Goal: Task Accomplishment & Management: Complete application form

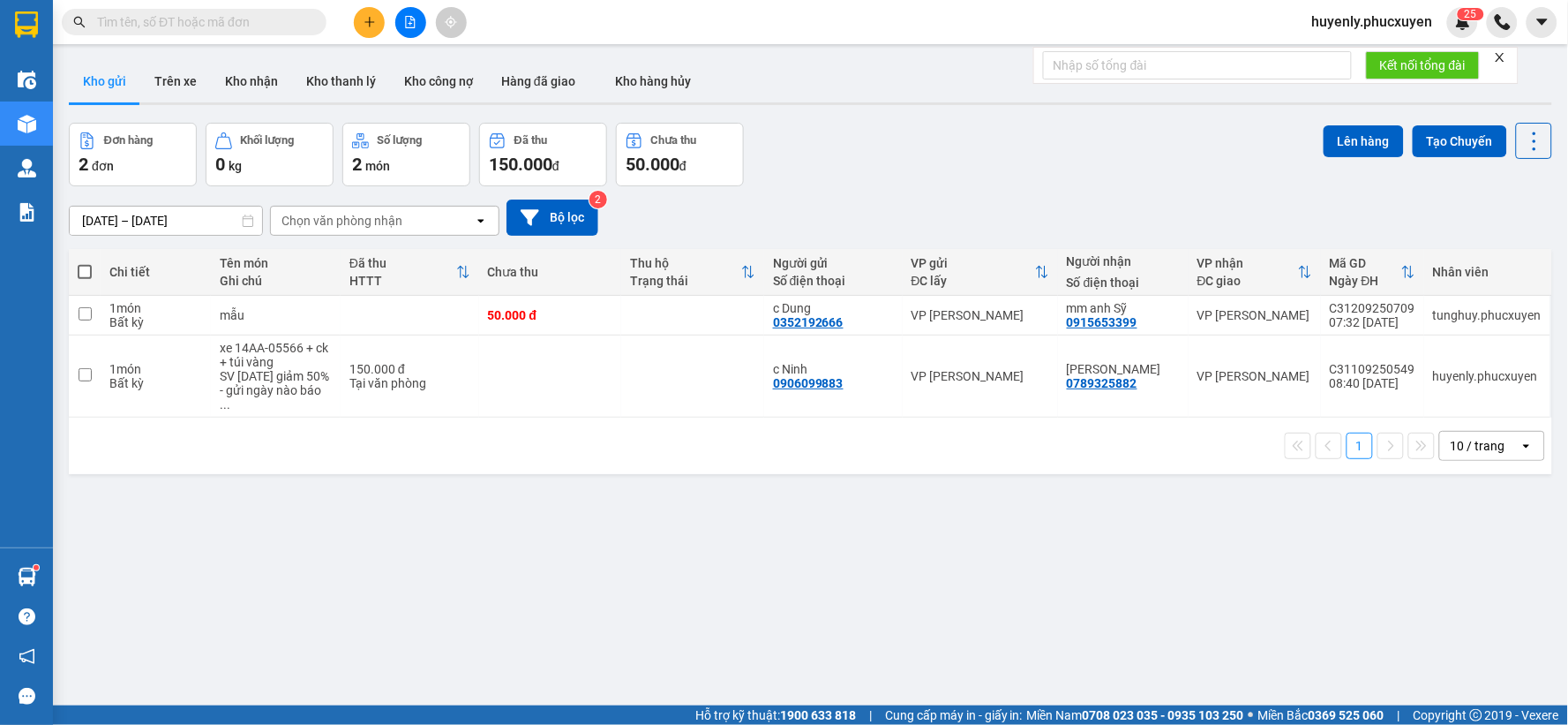
click at [777, 434] on div "ver 1.8.143 Kho gửi Trên xe Kho nhận Kho thanh lý Kho công nợ Hàng đã giao Kho …" at bounding box center [810, 415] width 1497 height 725
click at [860, 118] on div "ver 1.8.143 Kho gửi Trên xe Kho nhận Kho thanh lý Kho công nợ Hàng đã giao Kho …" at bounding box center [810, 415] width 1497 height 725
click at [240, 85] on button "Kho nhận" at bounding box center [251, 81] width 81 height 42
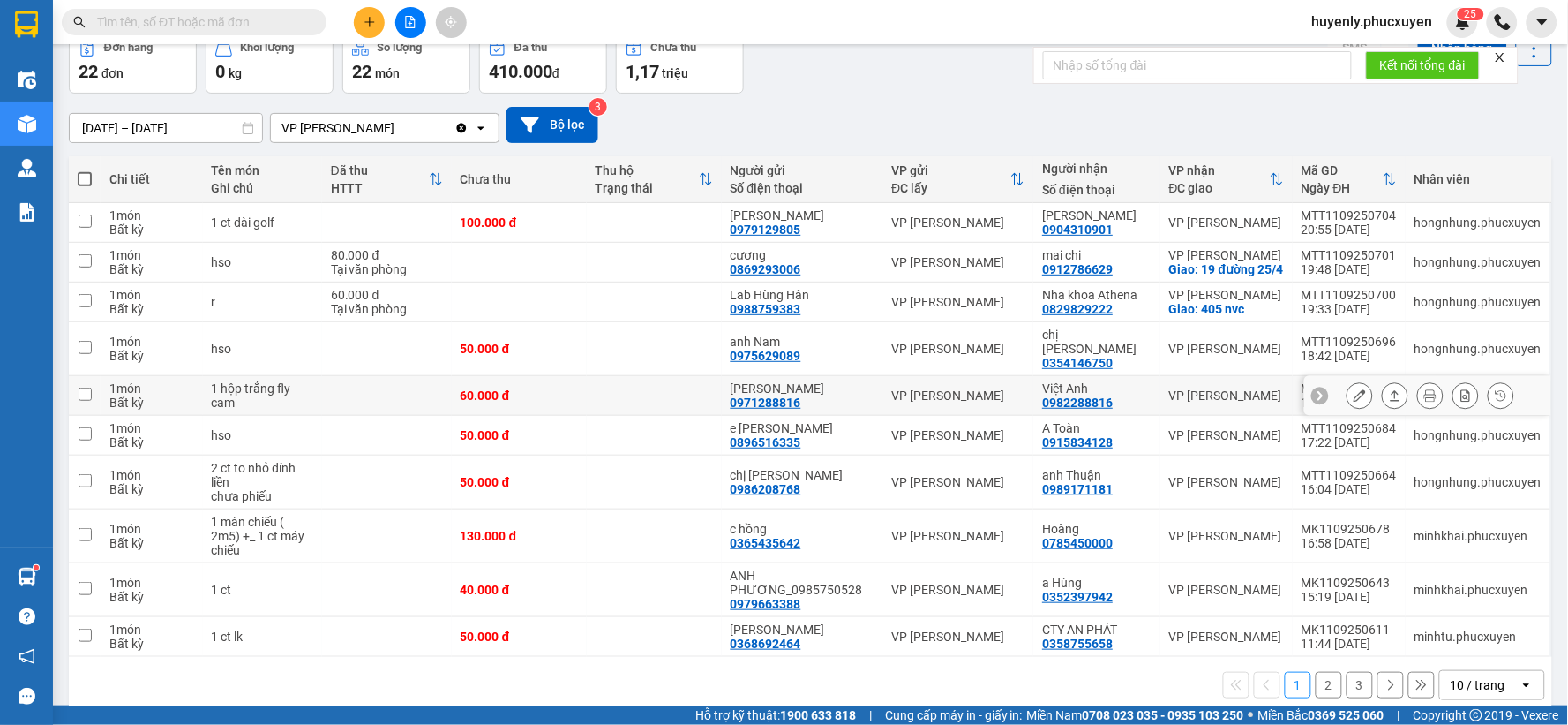
scroll to position [98, 0]
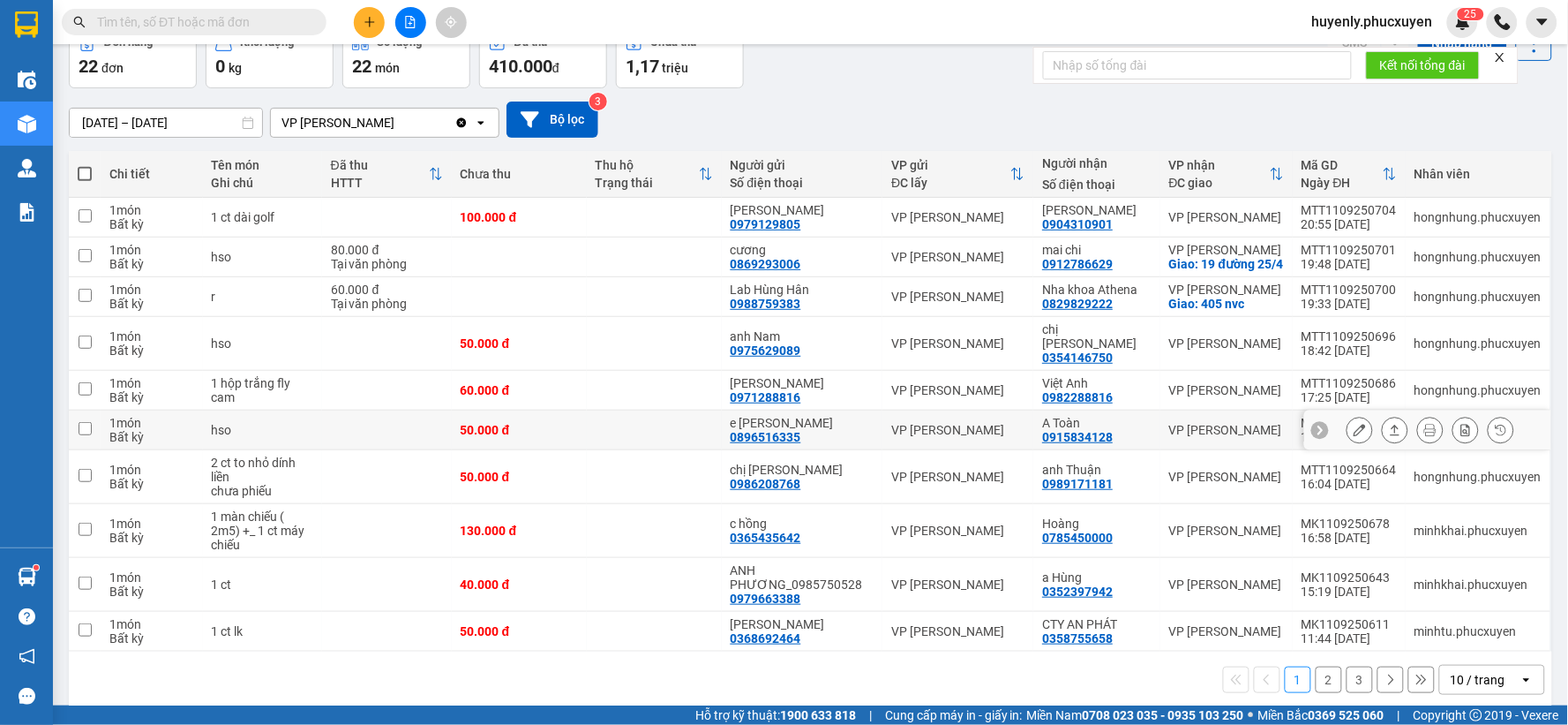
drag, startPoint x: 1372, startPoint y: 429, endPoint x: 1368, endPoint y: 392, distance: 37.2
click at [940, 430] on button at bounding box center [1395, 431] width 25 height 31
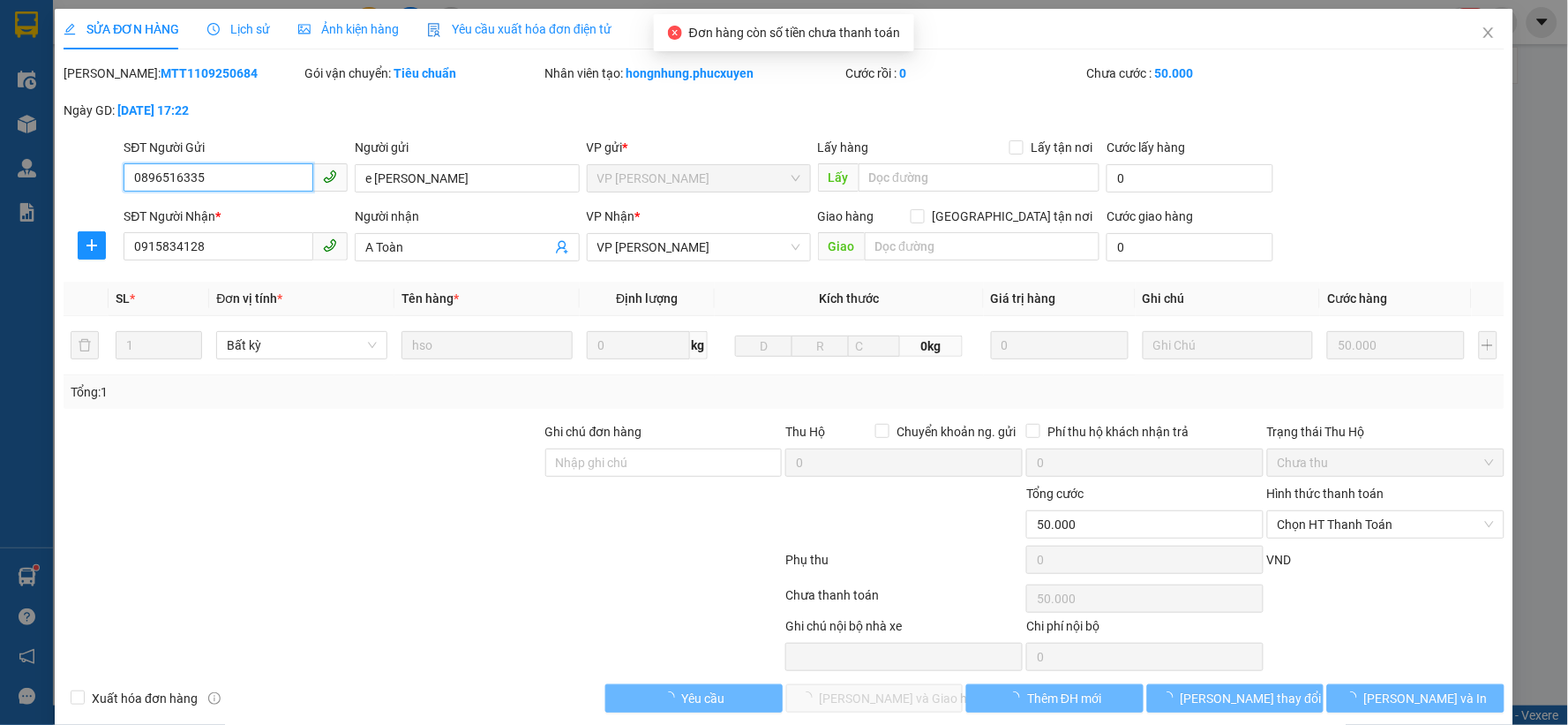
type input "0896516335"
type input "e Linh"
type input "0915834128"
type input "A Toàn"
type input "50.000"
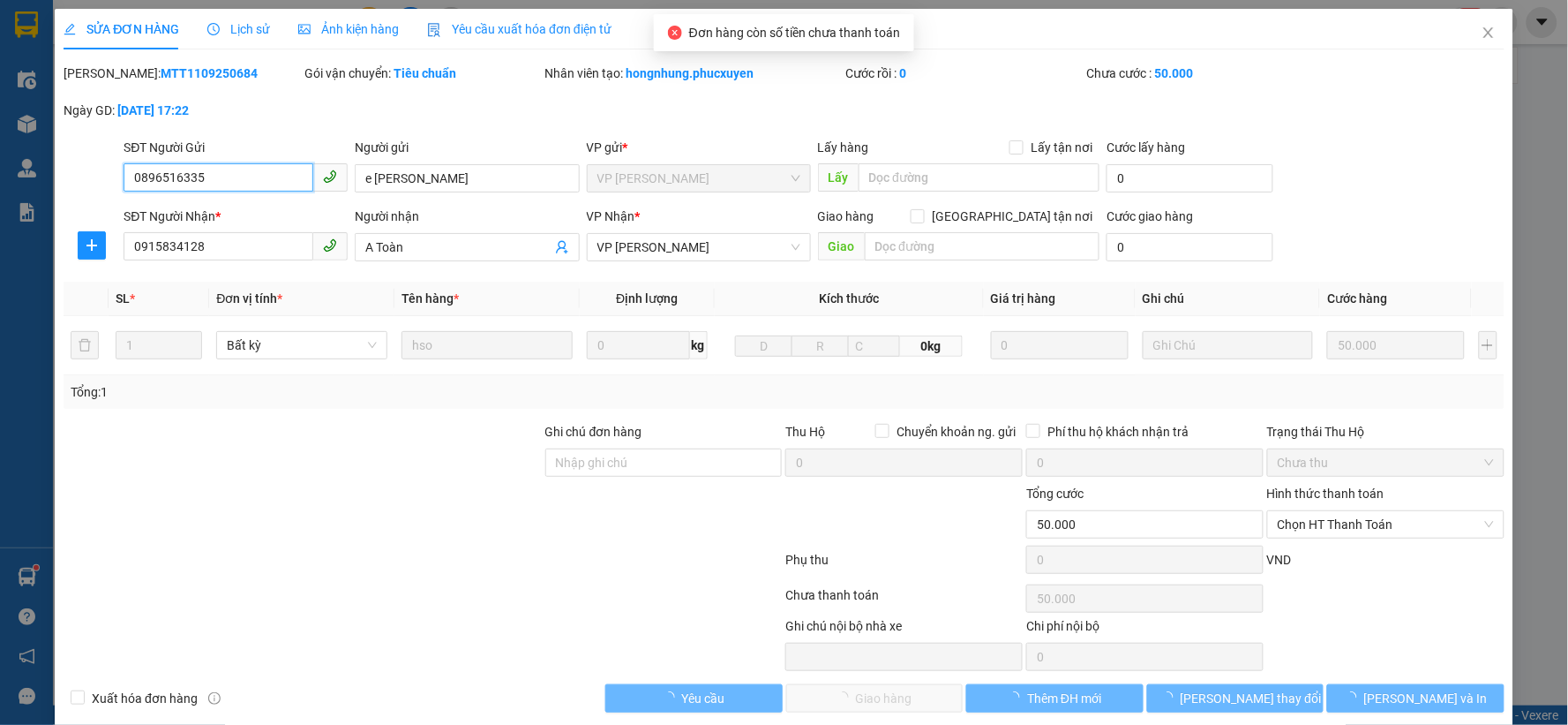
scroll to position [13, 0]
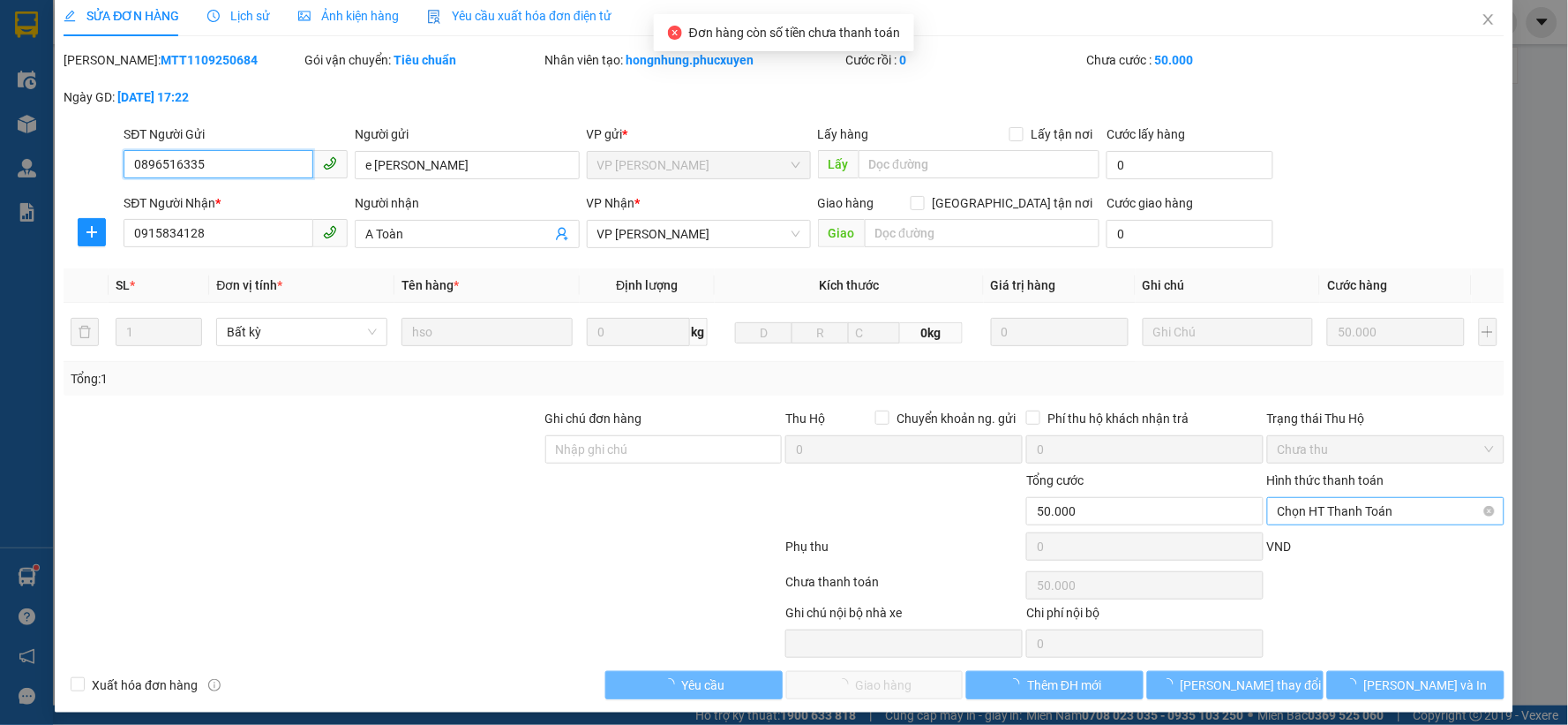
click at [940, 434] on span "Chọn HT Thanh Toán" at bounding box center [1386, 511] width 216 height 27
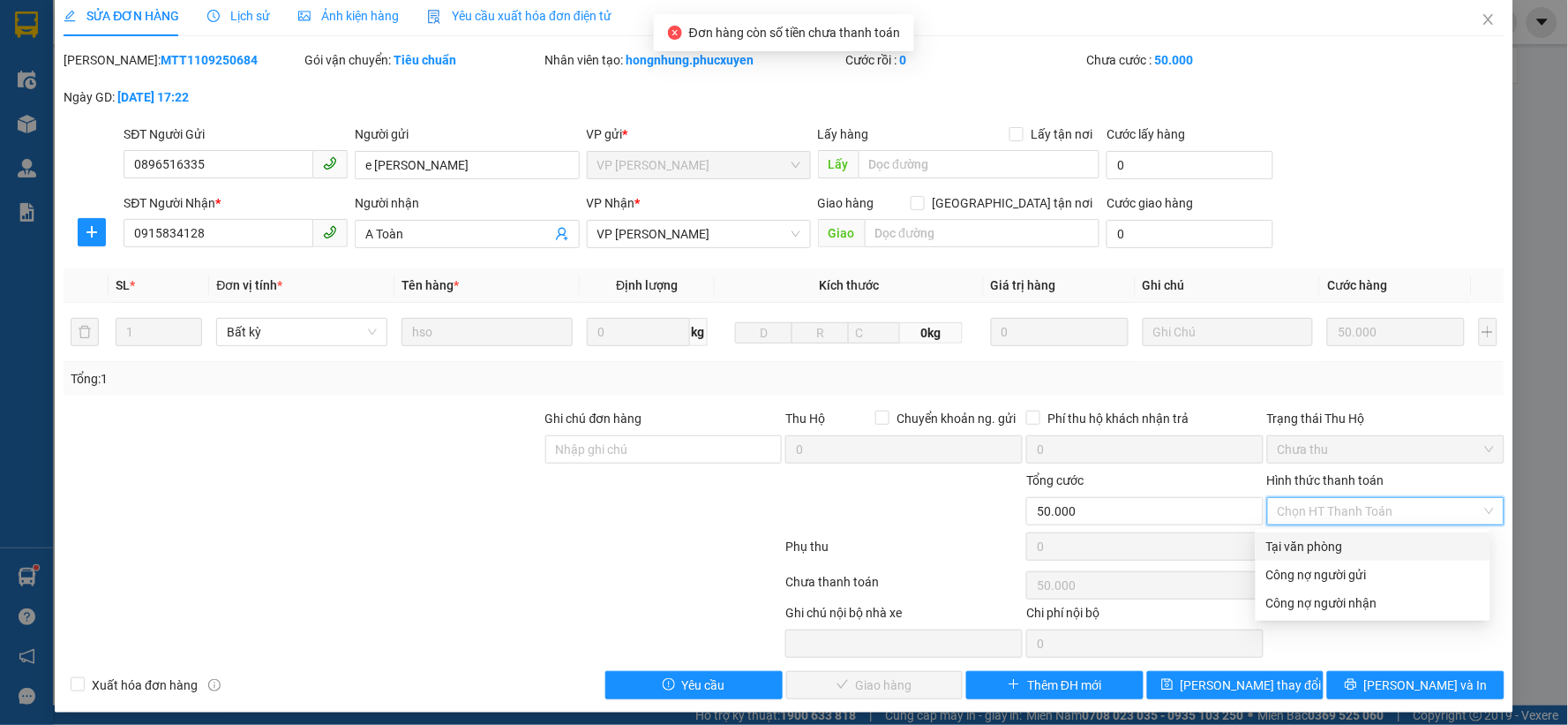
click at [940, 434] on div "Tại văn phòng" at bounding box center [1372, 547] width 214 height 20
type input "0"
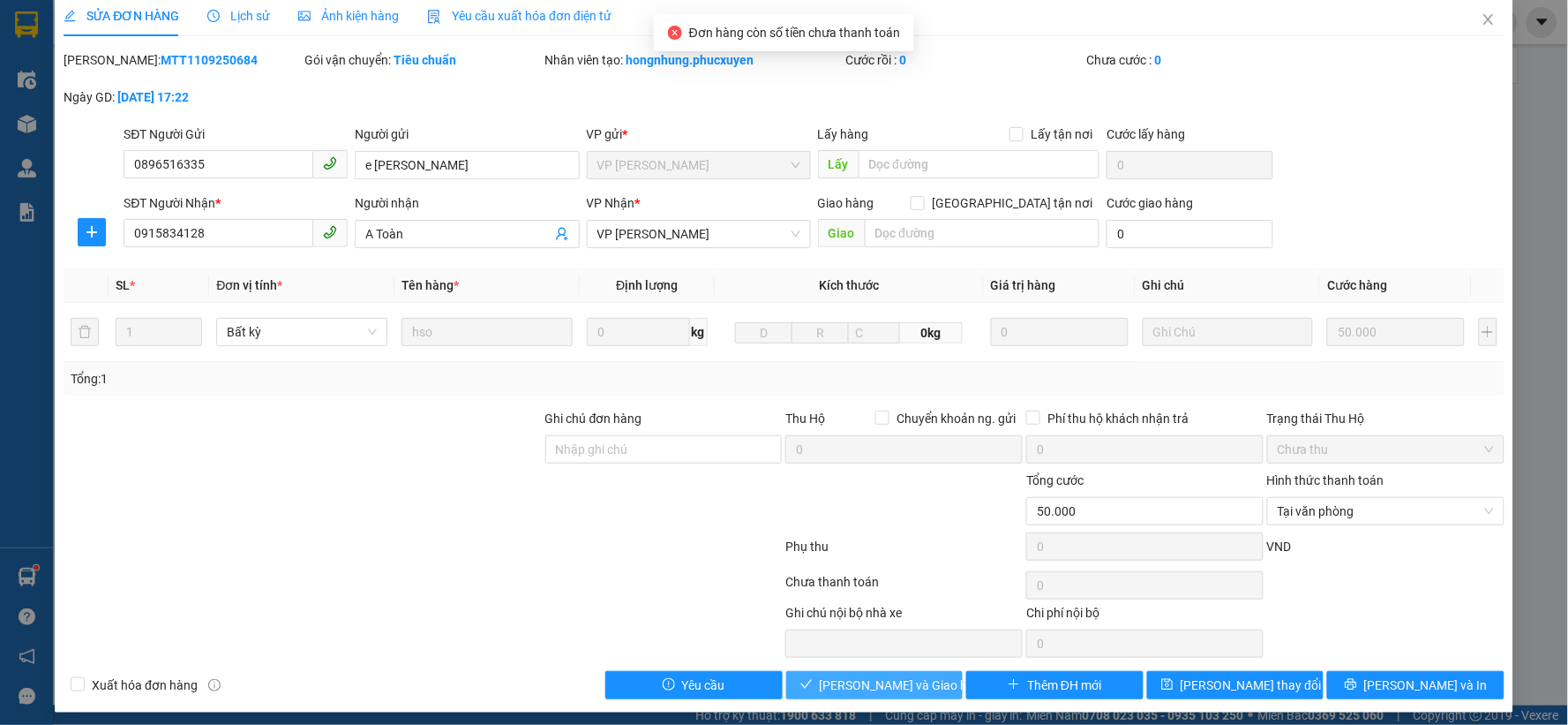
click at [902, 434] on span "Lưu và Giao hàng" at bounding box center [903, 686] width 169 height 20
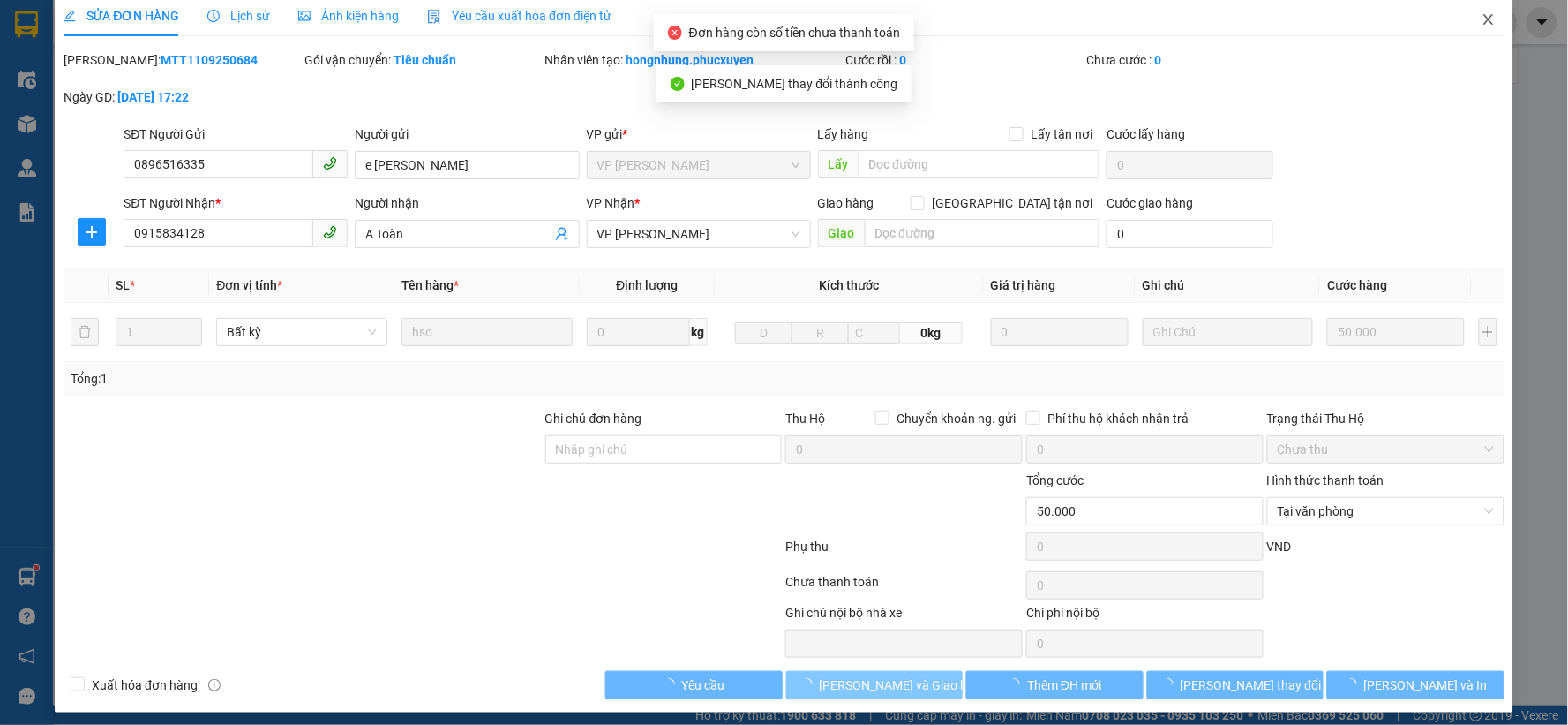
scroll to position [0, 0]
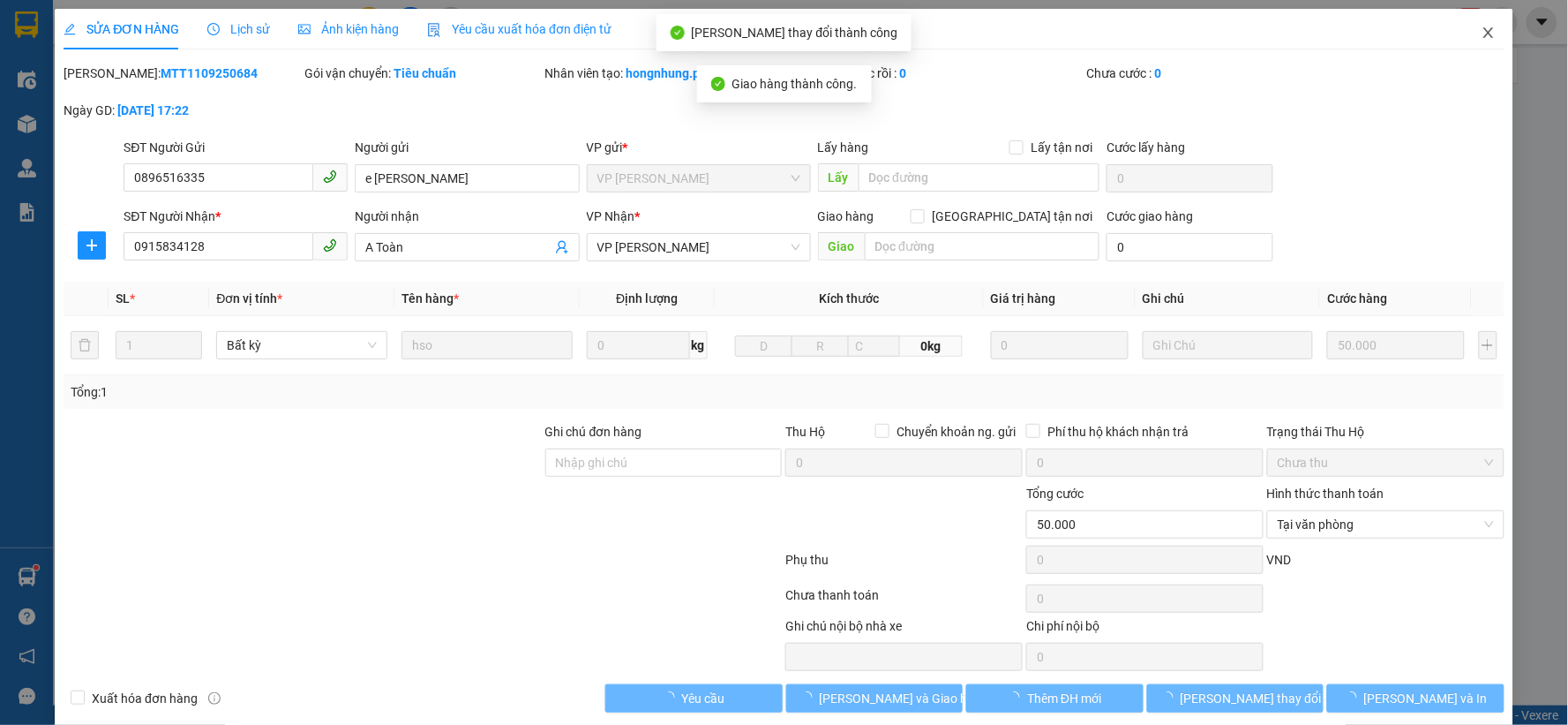
click at [940, 39] on span "Close" at bounding box center [1487, 33] width 49 height 49
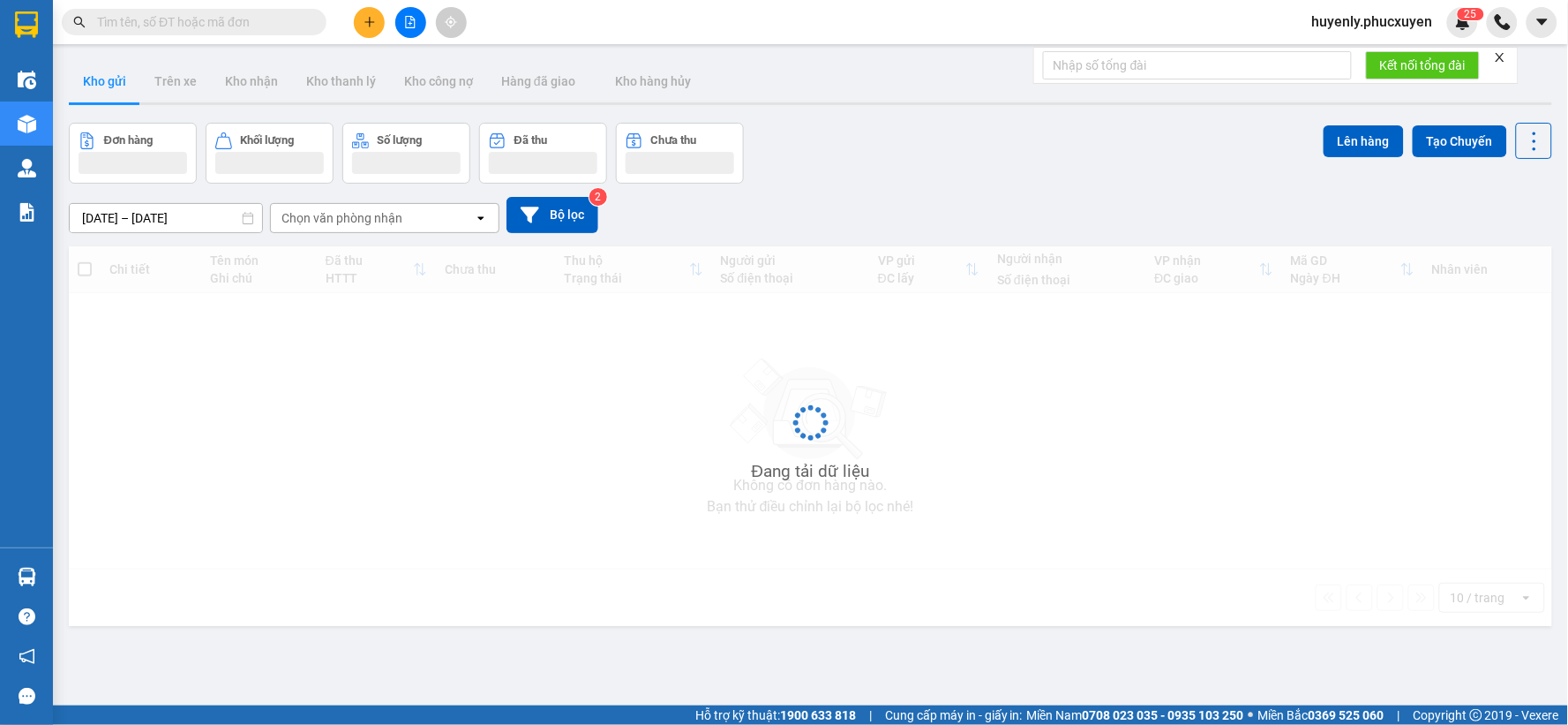
click at [259, 21] on input "text" at bounding box center [200, 22] width 208 height 20
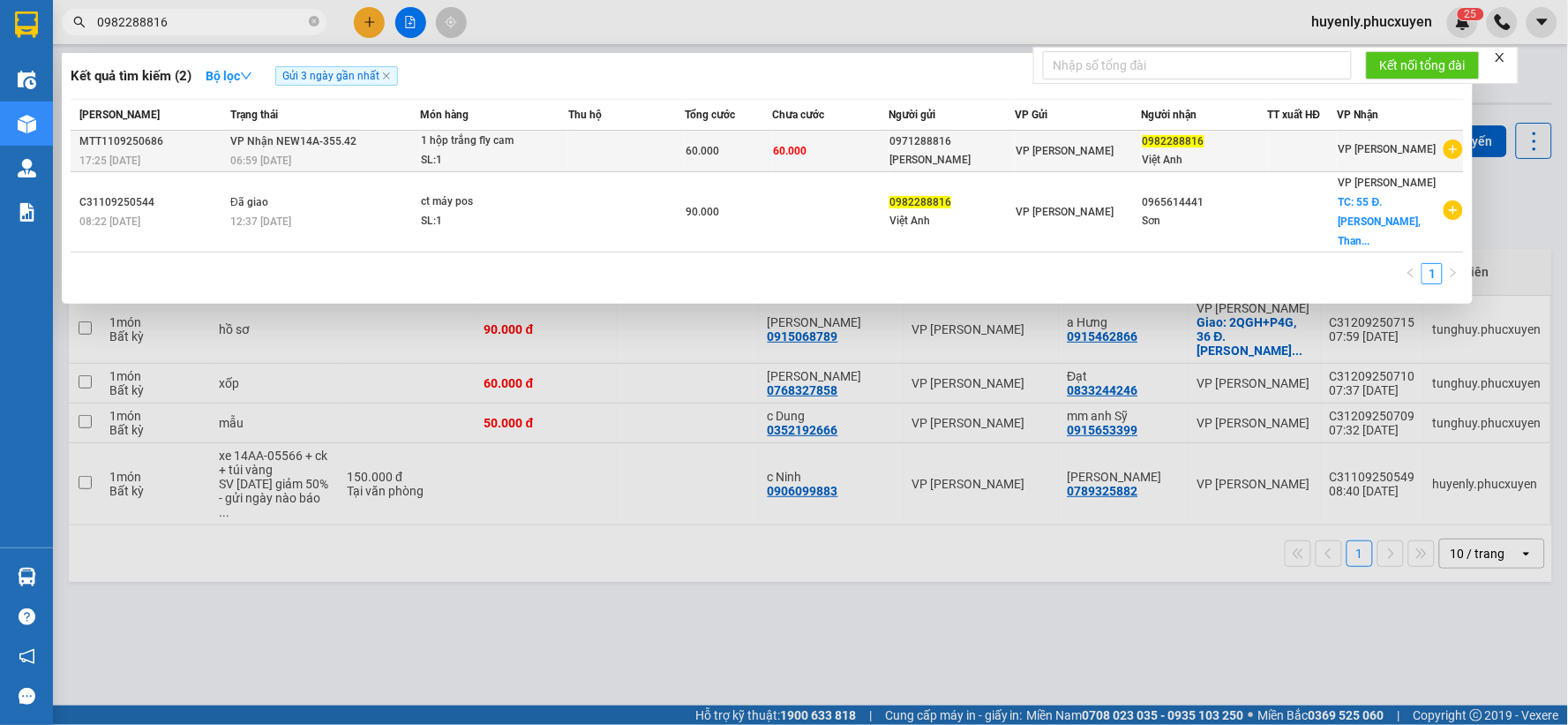
type input "0982288816"
click at [878, 135] on td "60.000" at bounding box center [830, 151] width 116 height 41
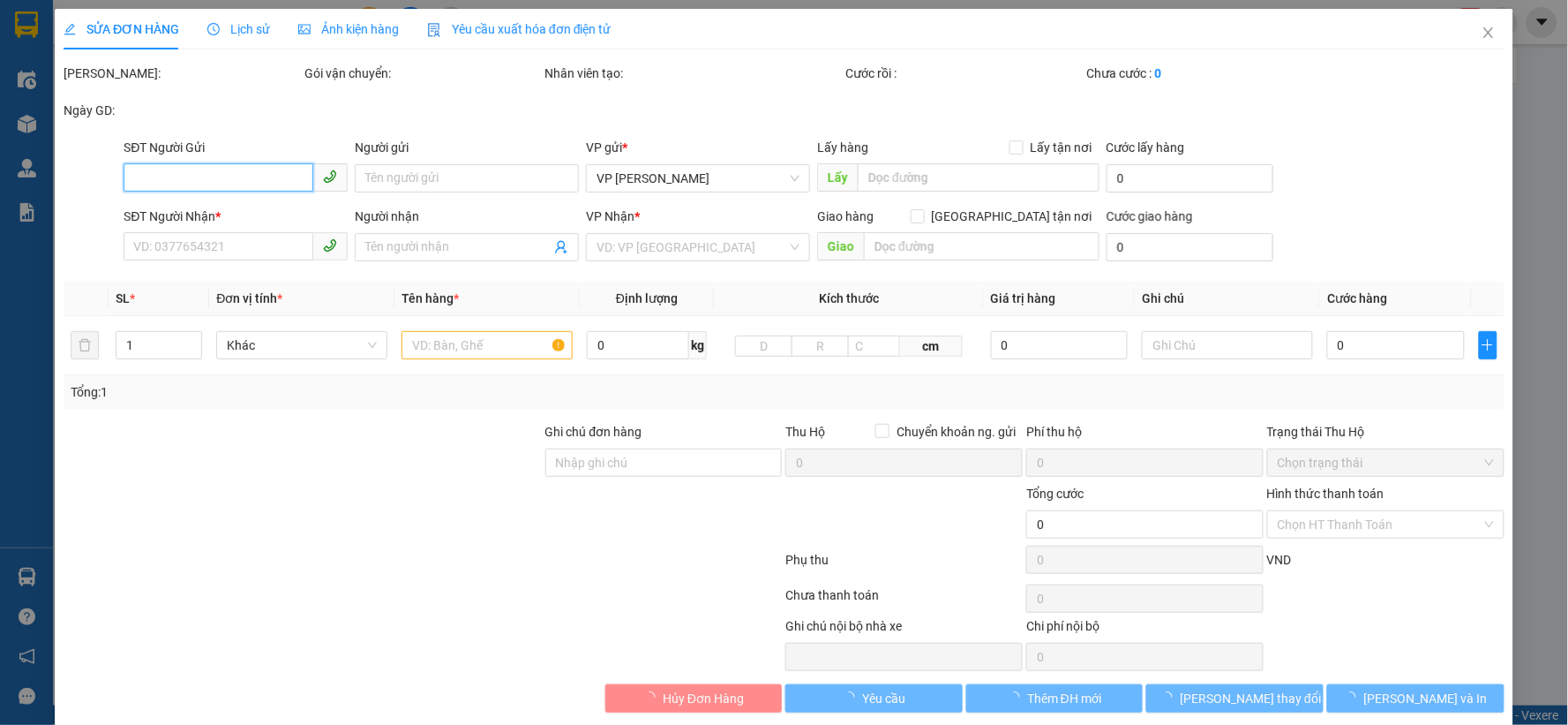
type input "0971288816"
type input "Nguyễn Q Huy"
type input "0982288816"
type input "Việt Anh"
type input "60.000"
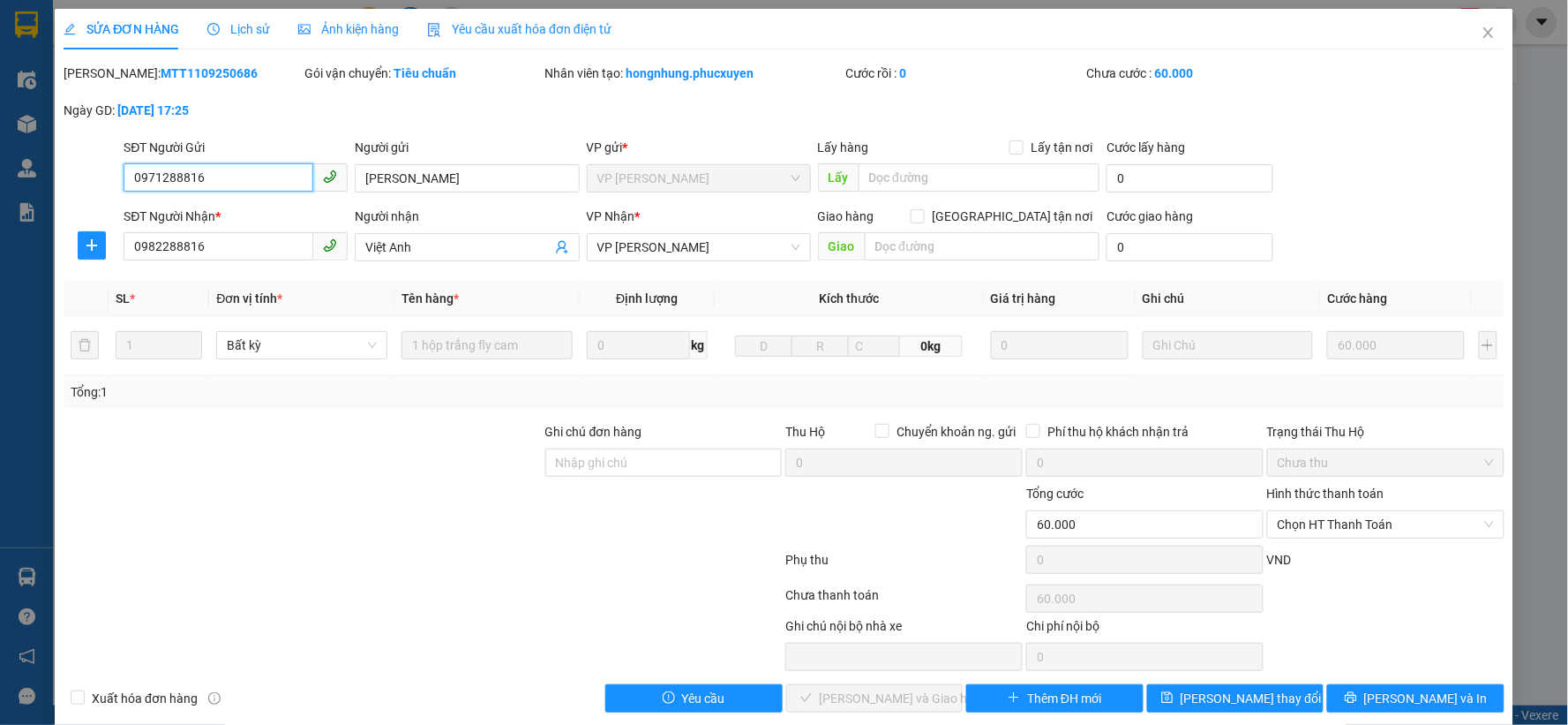
drag, startPoint x: 1333, startPoint y: 525, endPoint x: 1329, endPoint y: 598, distance: 73.1
click at [1332, 554] on form "Ghi chú đơn hàng Thu Hộ Chuyển khoản ng. gửi 0 Phí thu hộ khách nhận trả 0 Trạn…" at bounding box center [784, 501] width 1441 height 159
click at [1303, 530] on span "Chọn HT Thanh Toán" at bounding box center [1386, 525] width 216 height 27
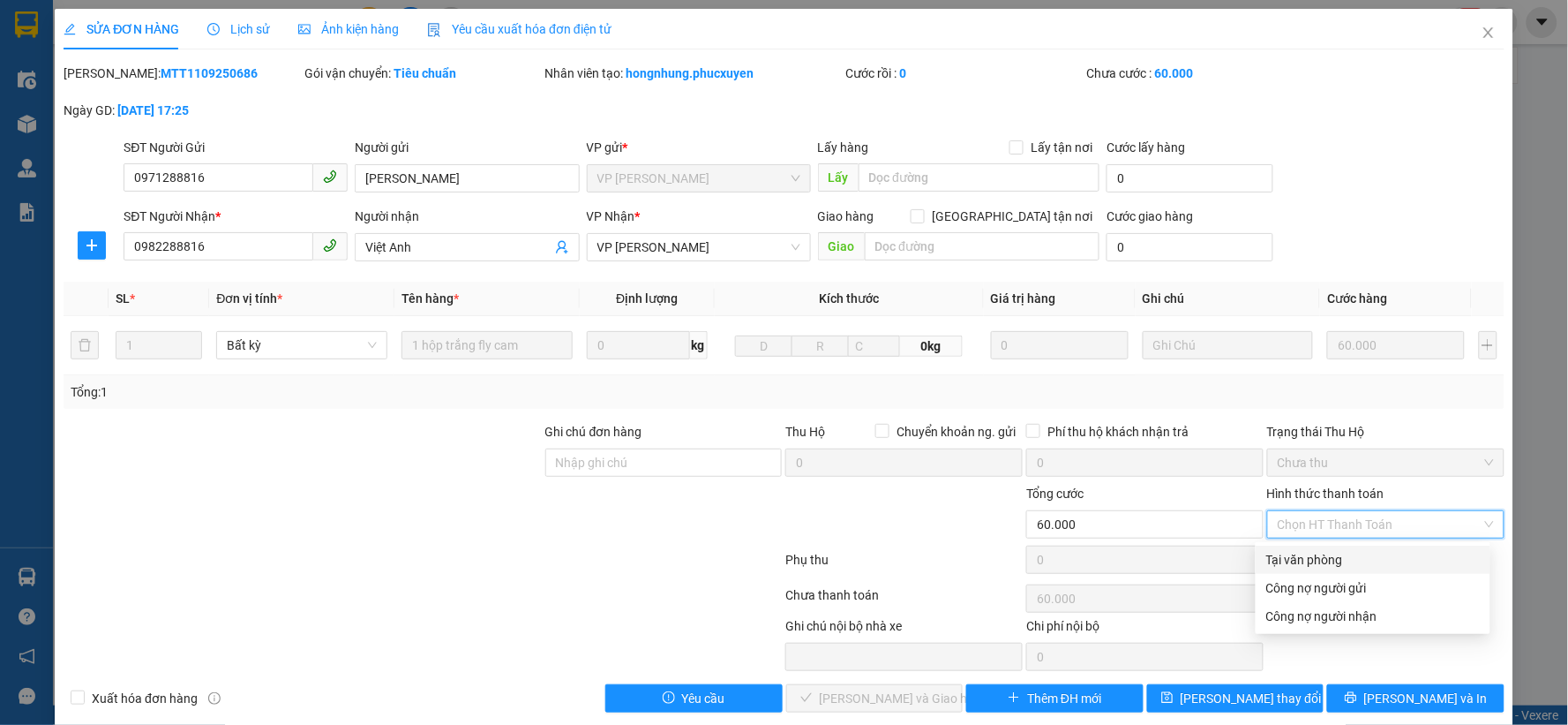
click at [1276, 556] on div "Tại văn phòng" at bounding box center [1372, 559] width 214 height 20
type input "0"
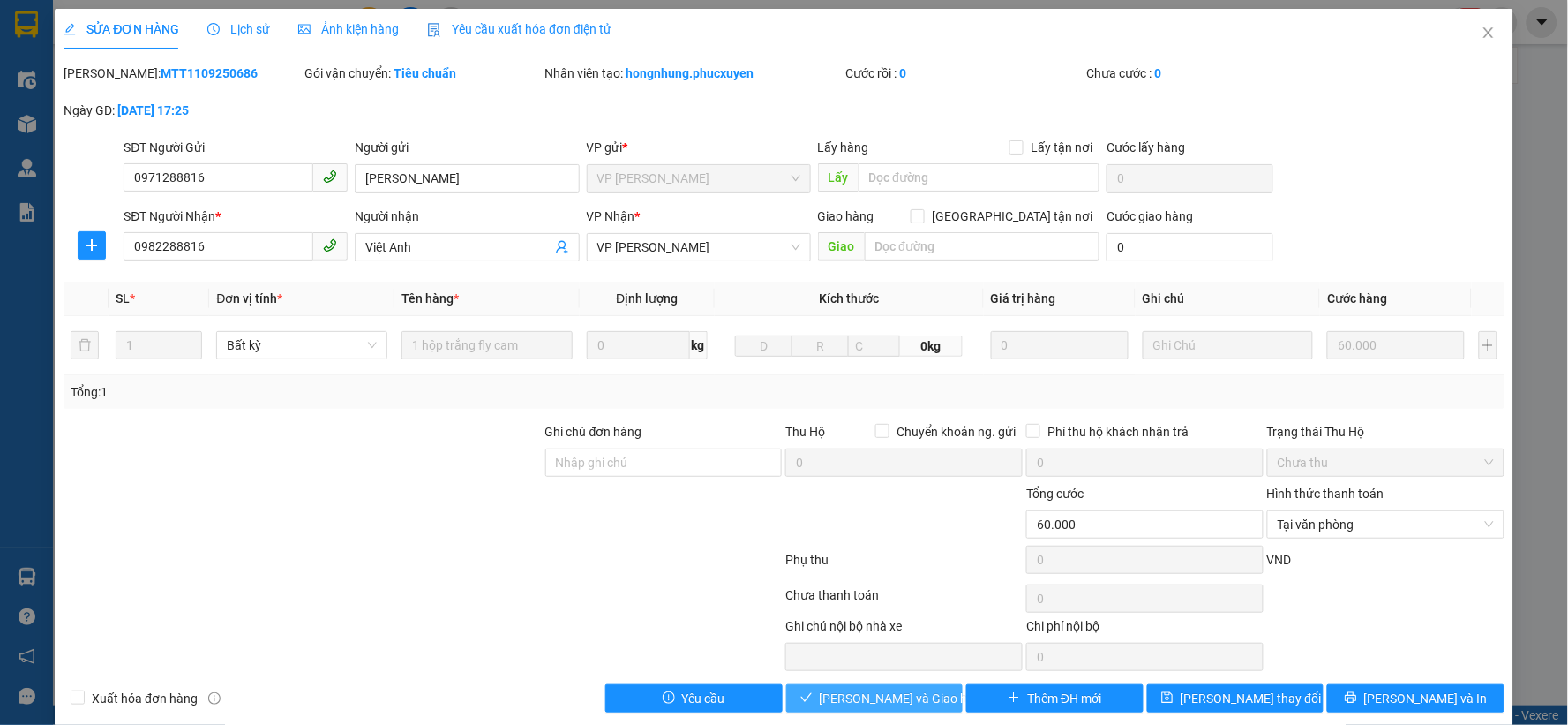
click at [889, 693] on span "Lưu và Giao hàng" at bounding box center [903, 698] width 169 height 20
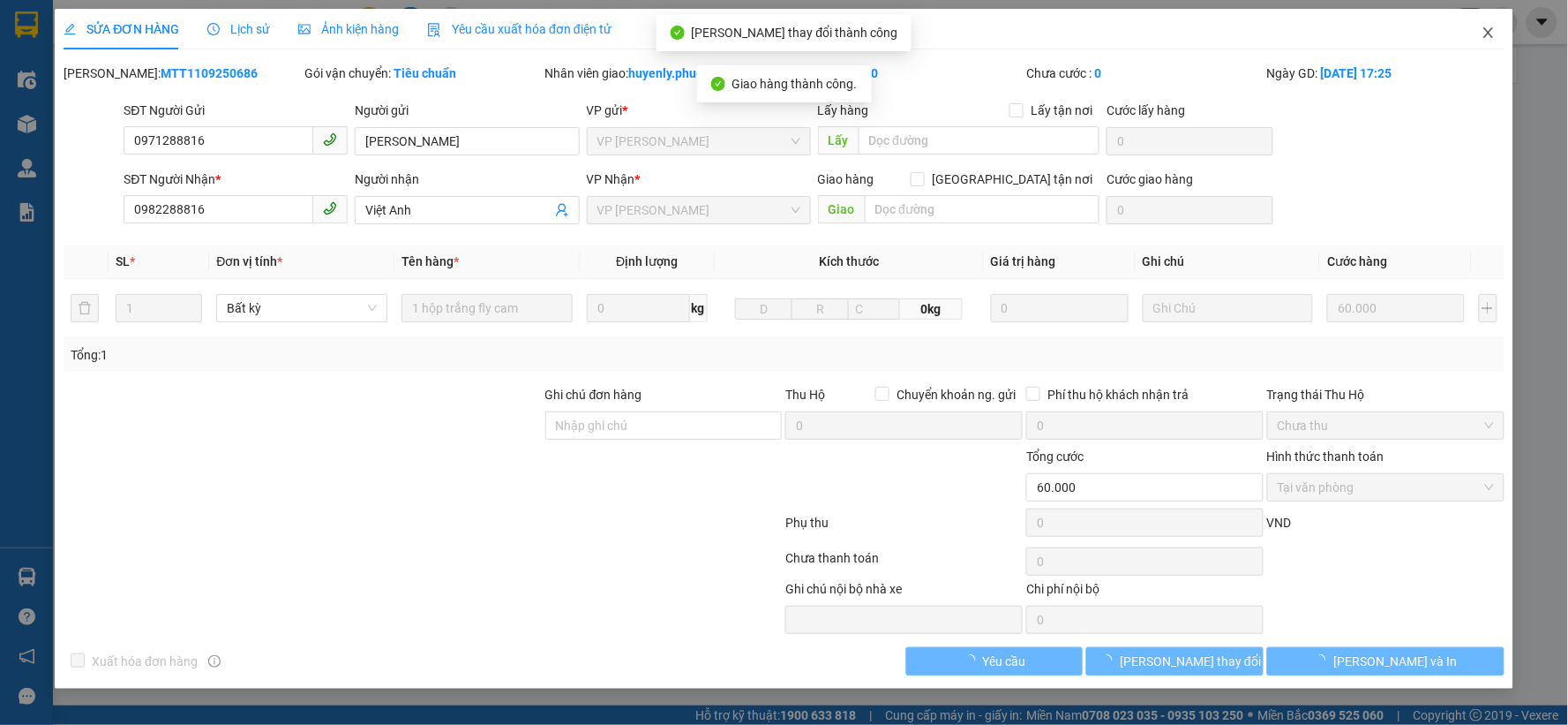
drag, startPoint x: 1474, startPoint y: 38, endPoint x: 1491, endPoint y: 41, distance: 17.3
click at [1473, 38] on span "Close" at bounding box center [1487, 33] width 49 height 49
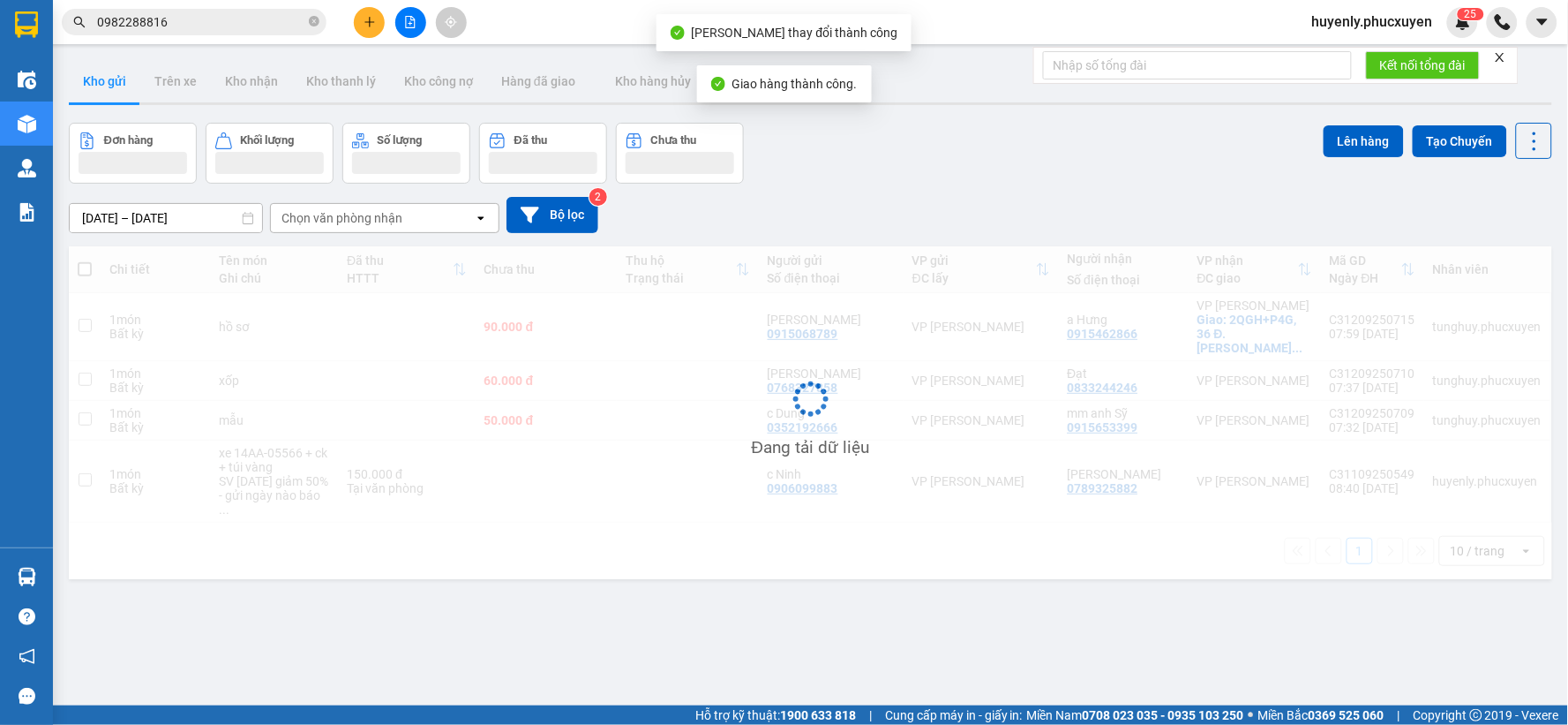
click at [1491, 41] on div "Kết quả tìm kiếm ( 2 ) Bộ lọc Gửi 3 ngày gần nhất Mã ĐH Trạng thái Món hàng Thu…" at bounding box center [784, 21] width 1568 height 44
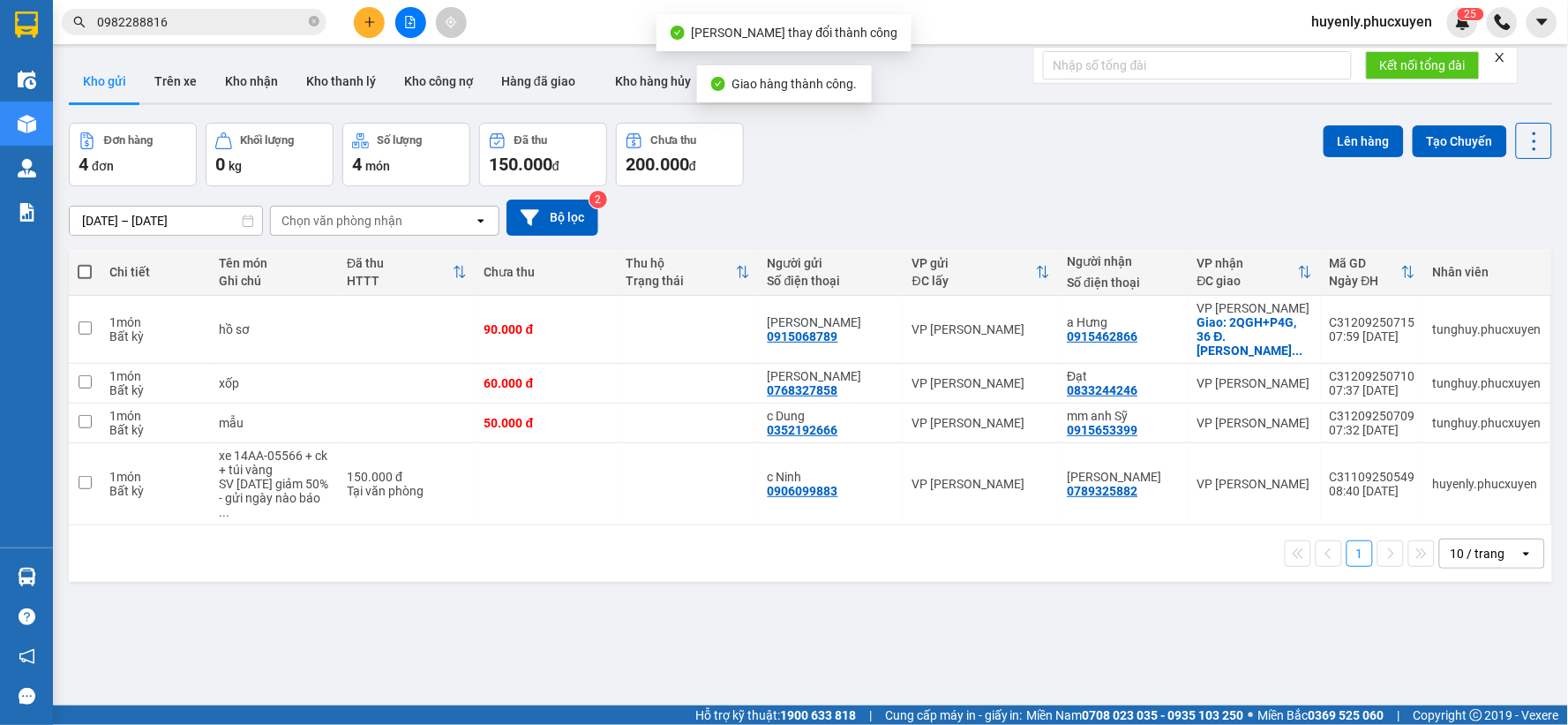
click at [1063, 158] on div "Đơn hàng 4 đơn Khối lượng 0 kg Số lượng 4 món Đã thu 150.000 đ Chưa thu 200.000…" at bounding box center [810, 154] width 1483 height 64
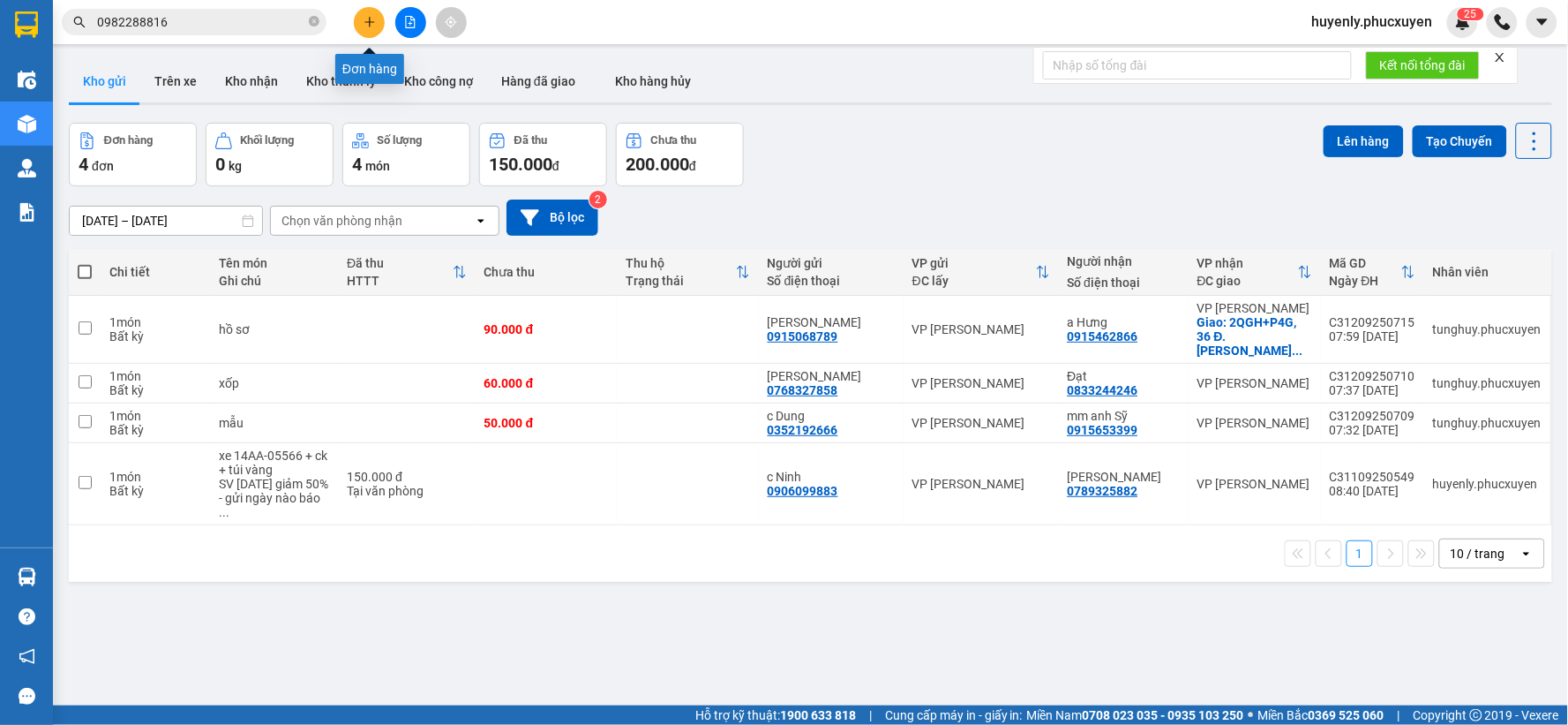
click at [371, 24] on icon "plus" at bounding box center [369, 22] width 13 height 13
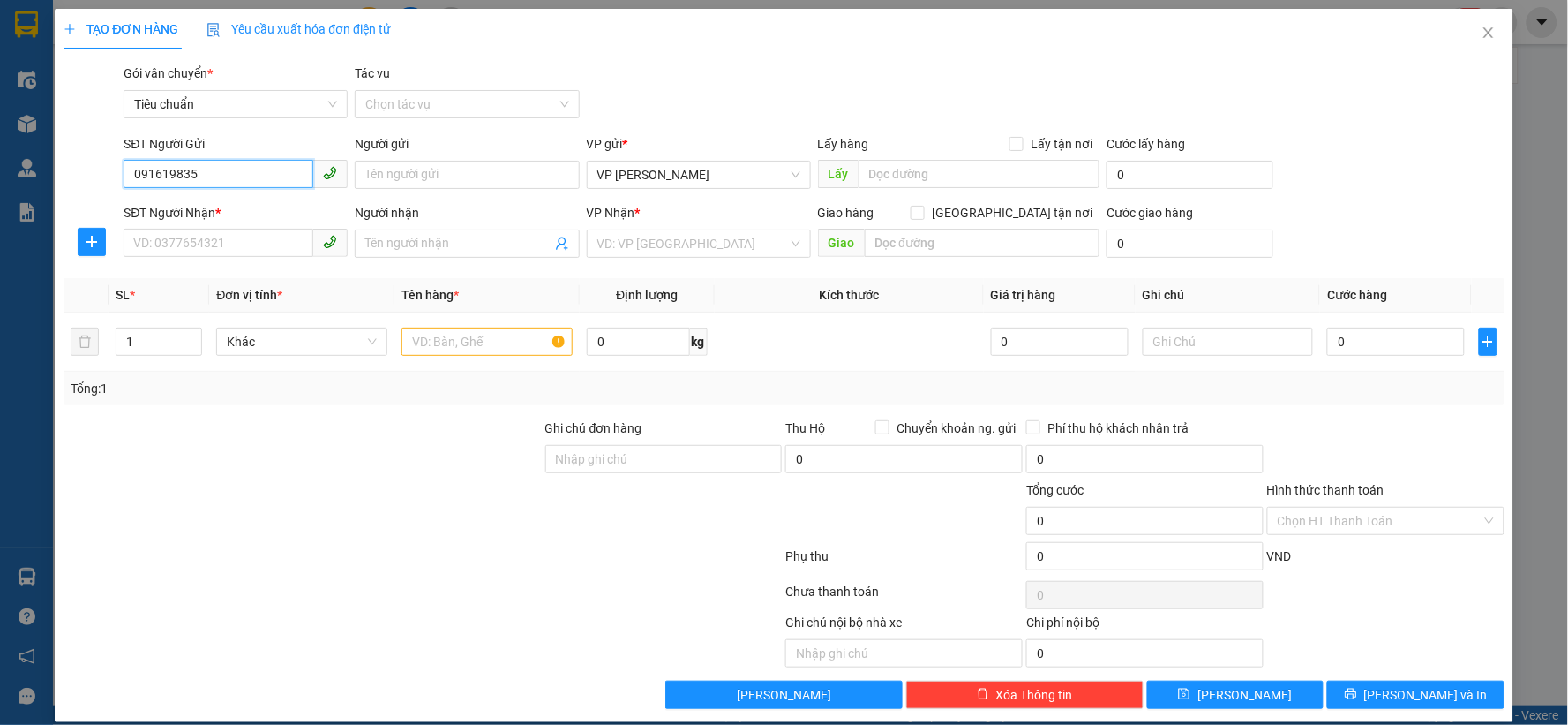
type input "0916198358"
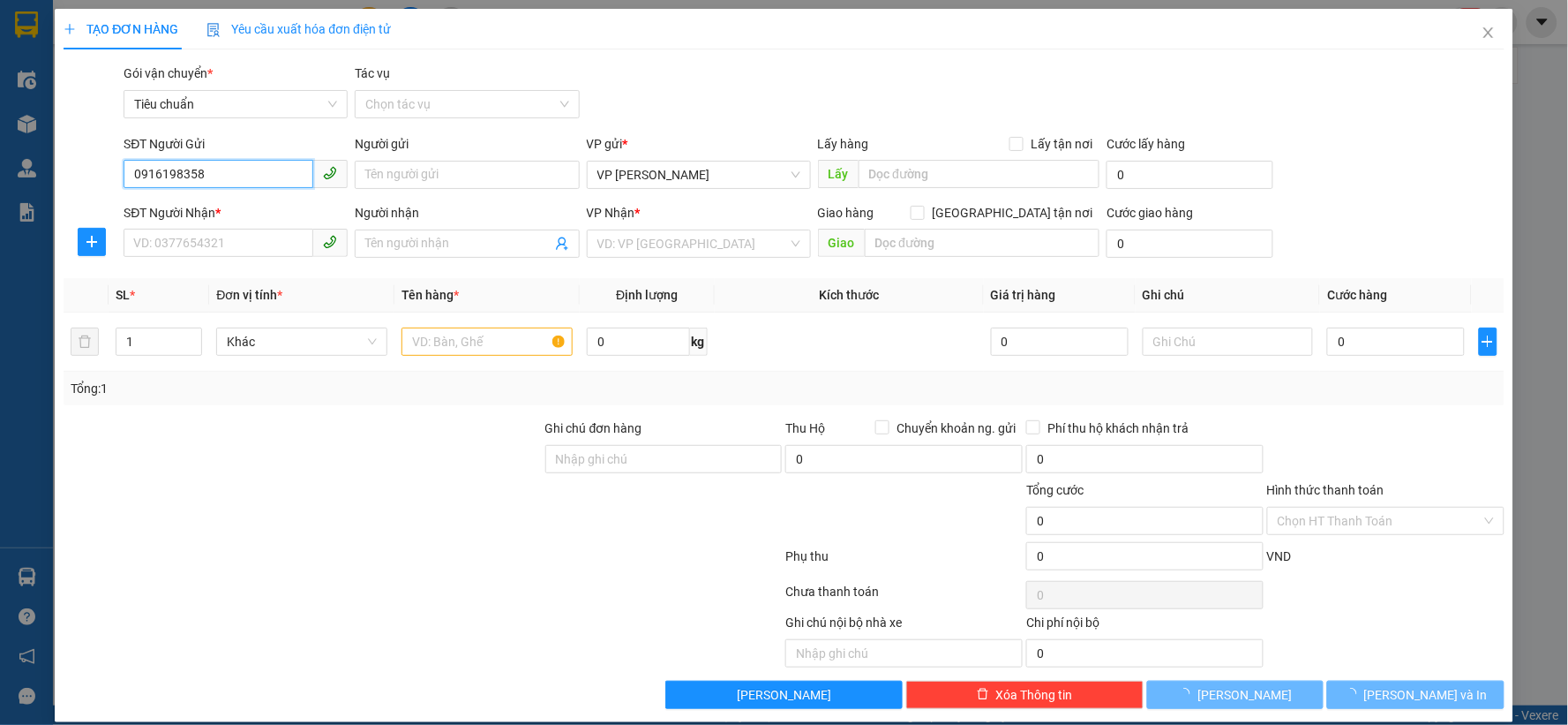
click at [313, 176] on span at bounding box center [330, 175] width 34 height 29
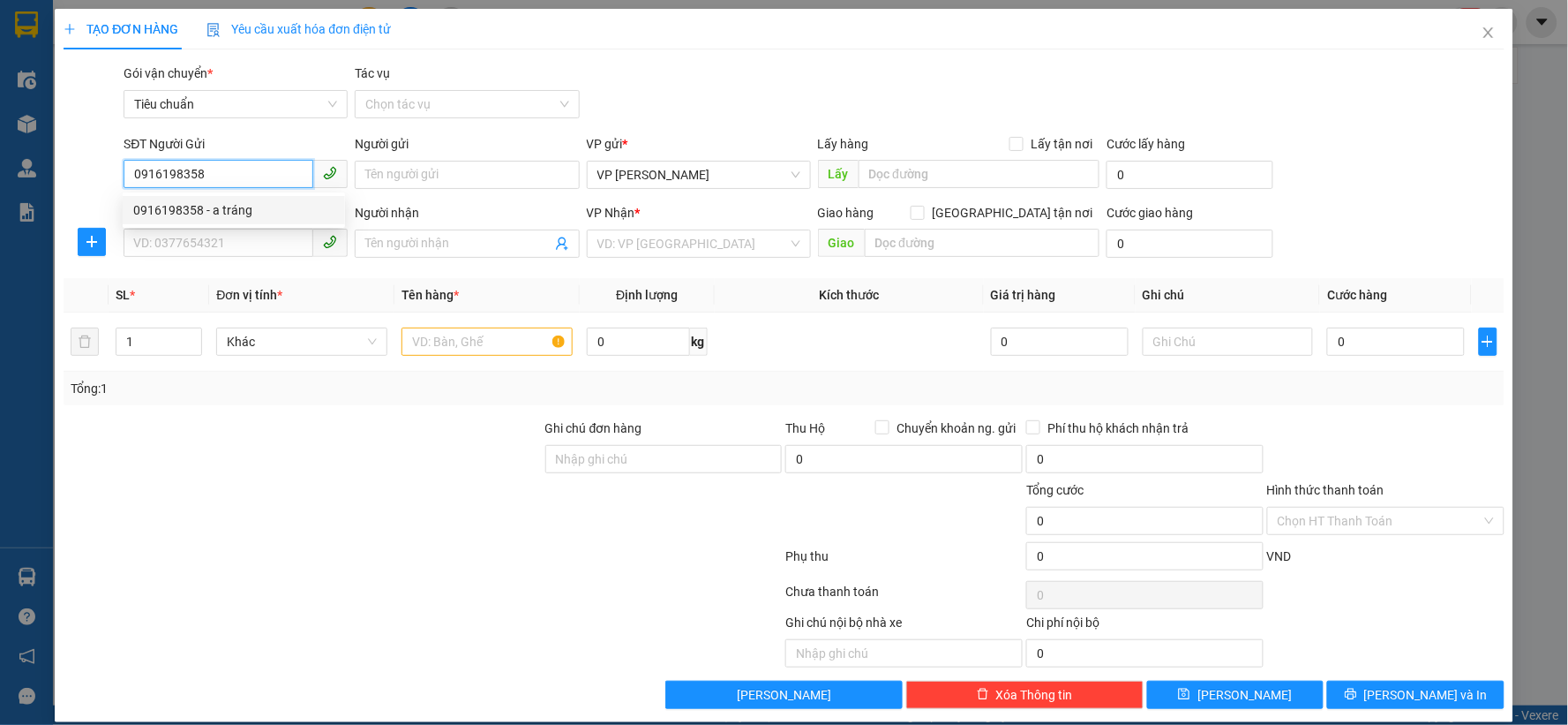
click at [268, 216] on div "0916198358 - a tráng" at bounding box center [233, 210] width 201 height 20
type input "a tráng"
type input "0916198358"
click at [247, 238] on input "SĐT Người Nhận *" at bounding box center [218, 243] width 190 height 29
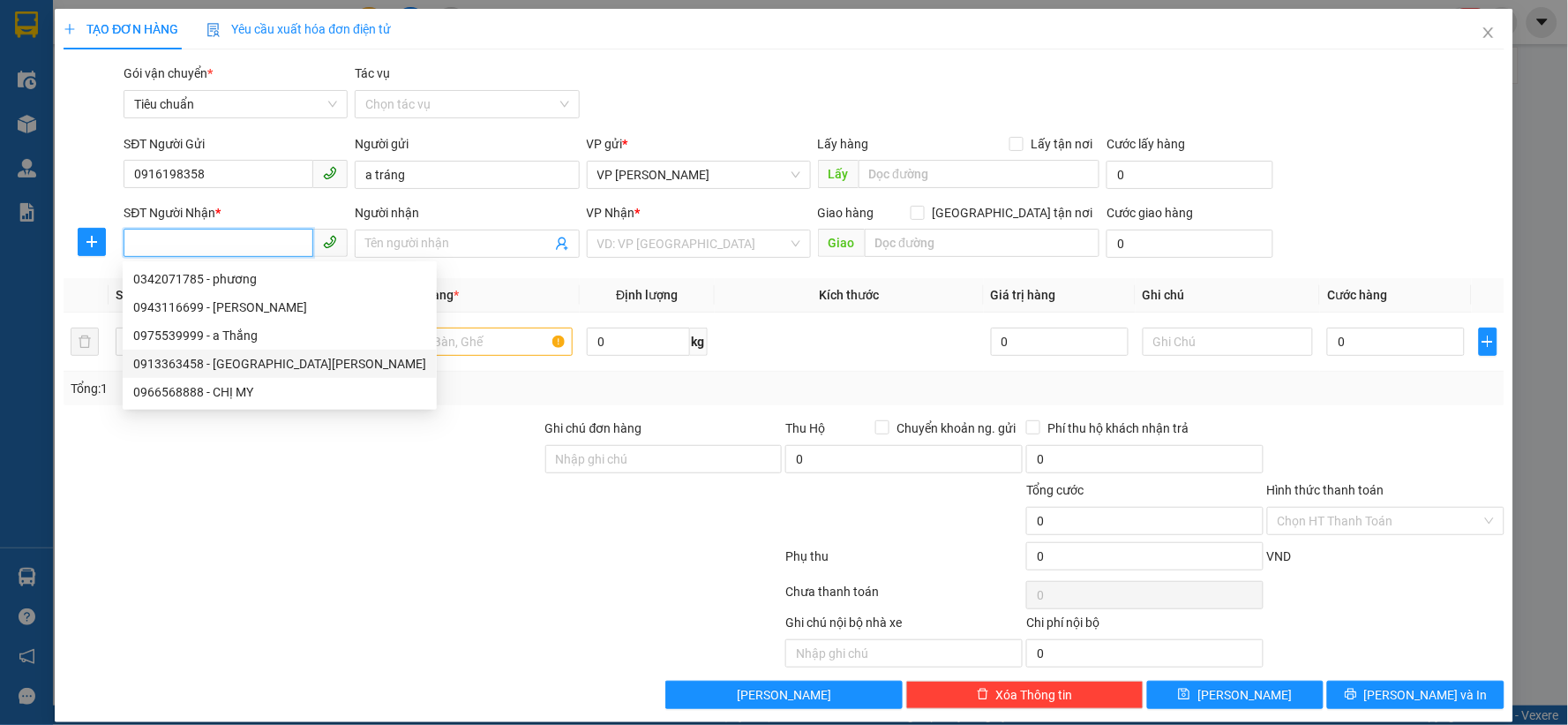
drag, startPoint x: 249, startPoint y: 364, endPoint x: 398, endPoint y: 373, distance: 149.3
click at [250, 364] on div "0913363458 - bác Thành" at bounding box center [279, 364] width 292 height 20
type input "0913363458"
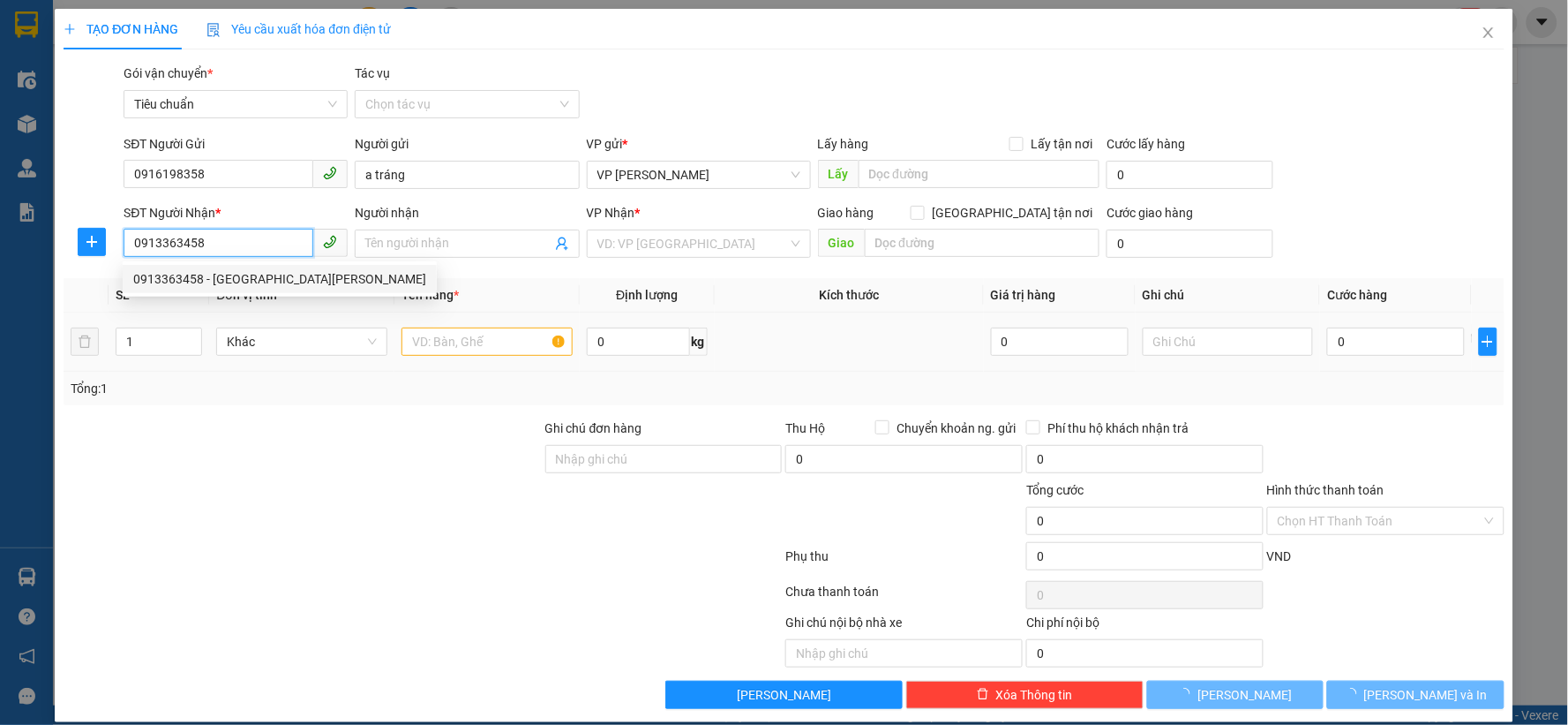
type input "bác Thành"
checkbox input "true"
type input "5 ngõ 60 giang văn minh, đội cấn,ba đình"
type input "40.000"
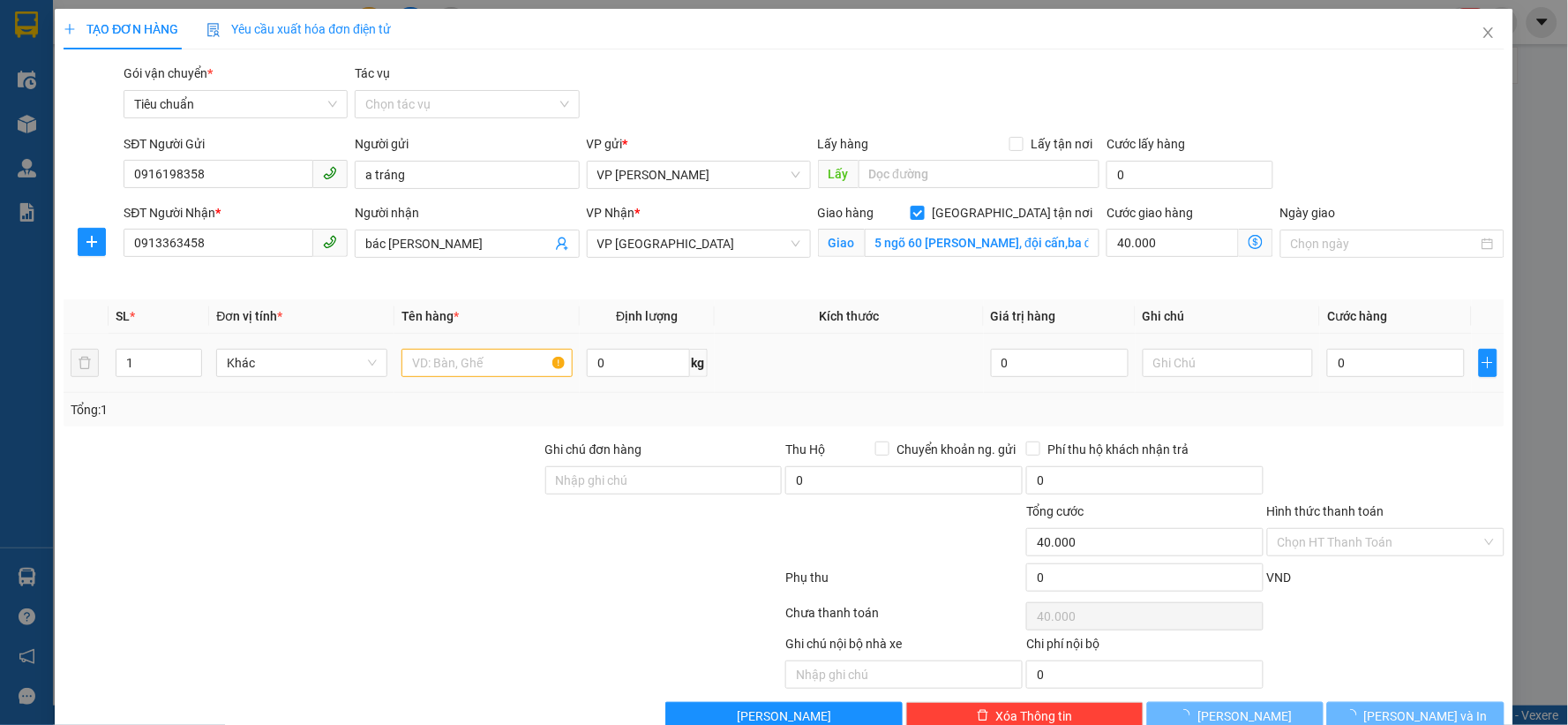
click at [474, 342] on td at bounding box center [487, 363] width 185 height 59
click at [455, 366] on input "text" at bounding box center [487, 363] width 171 height 29
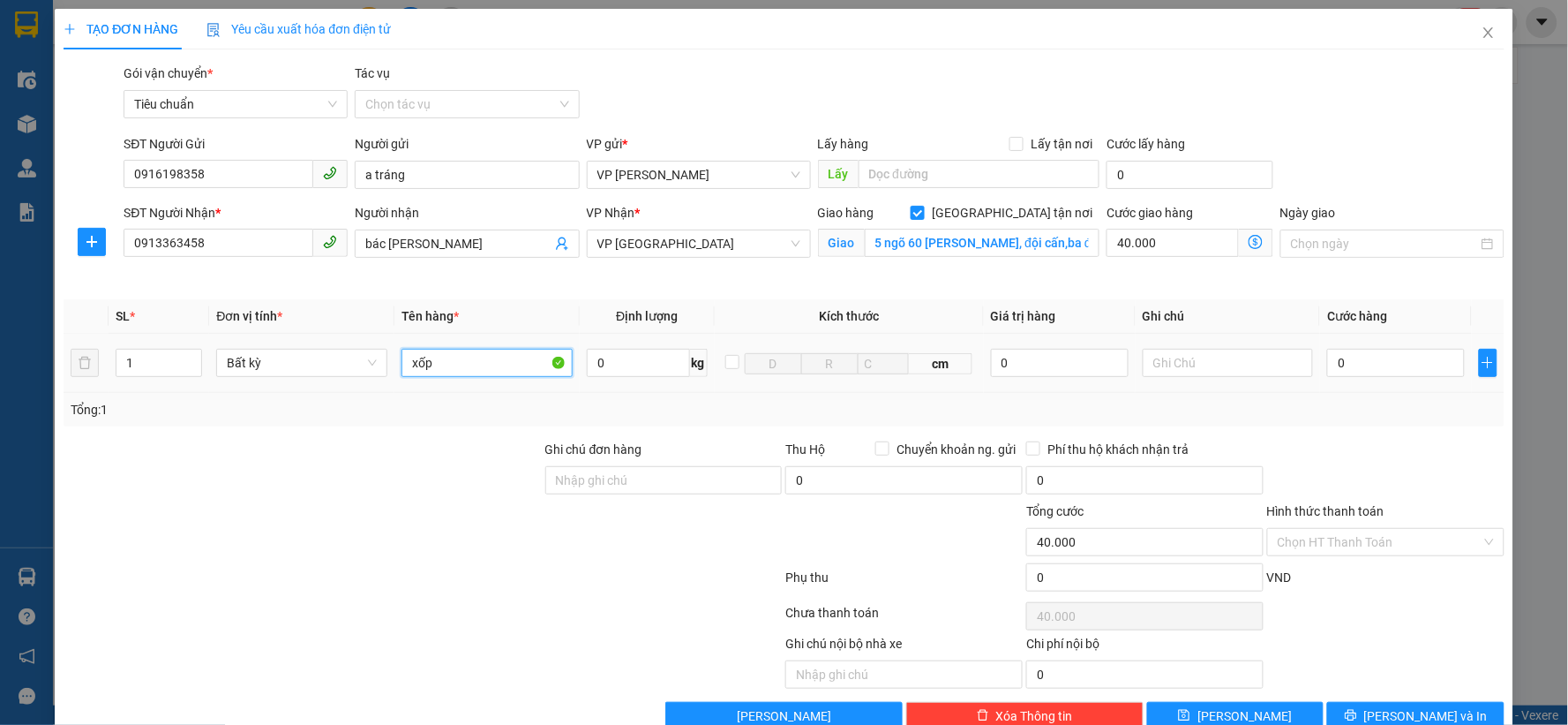
type input "xốp"
click at [636, 236] on span "VP Trường Chinh" at bounding box center [699, 243] width 203 height 27
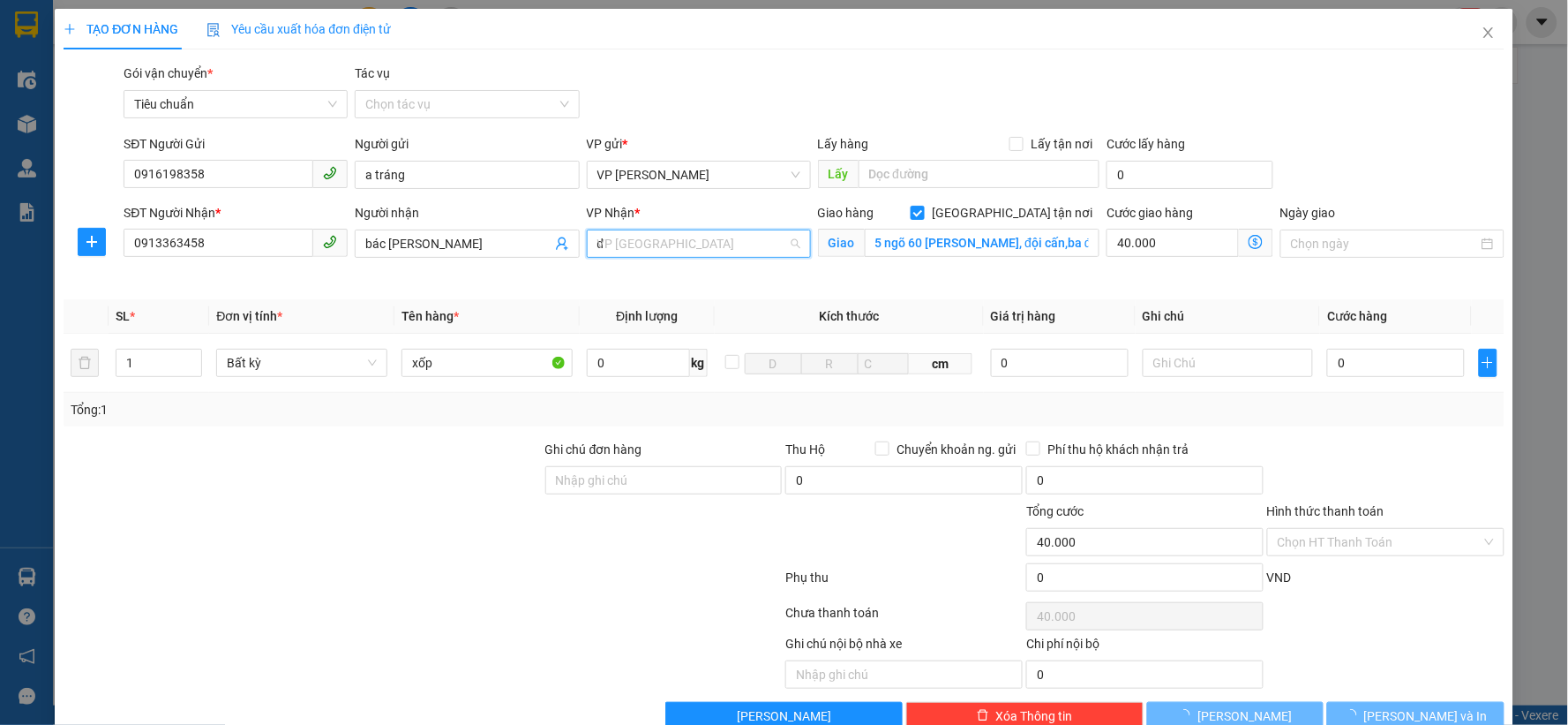
type input "dư"
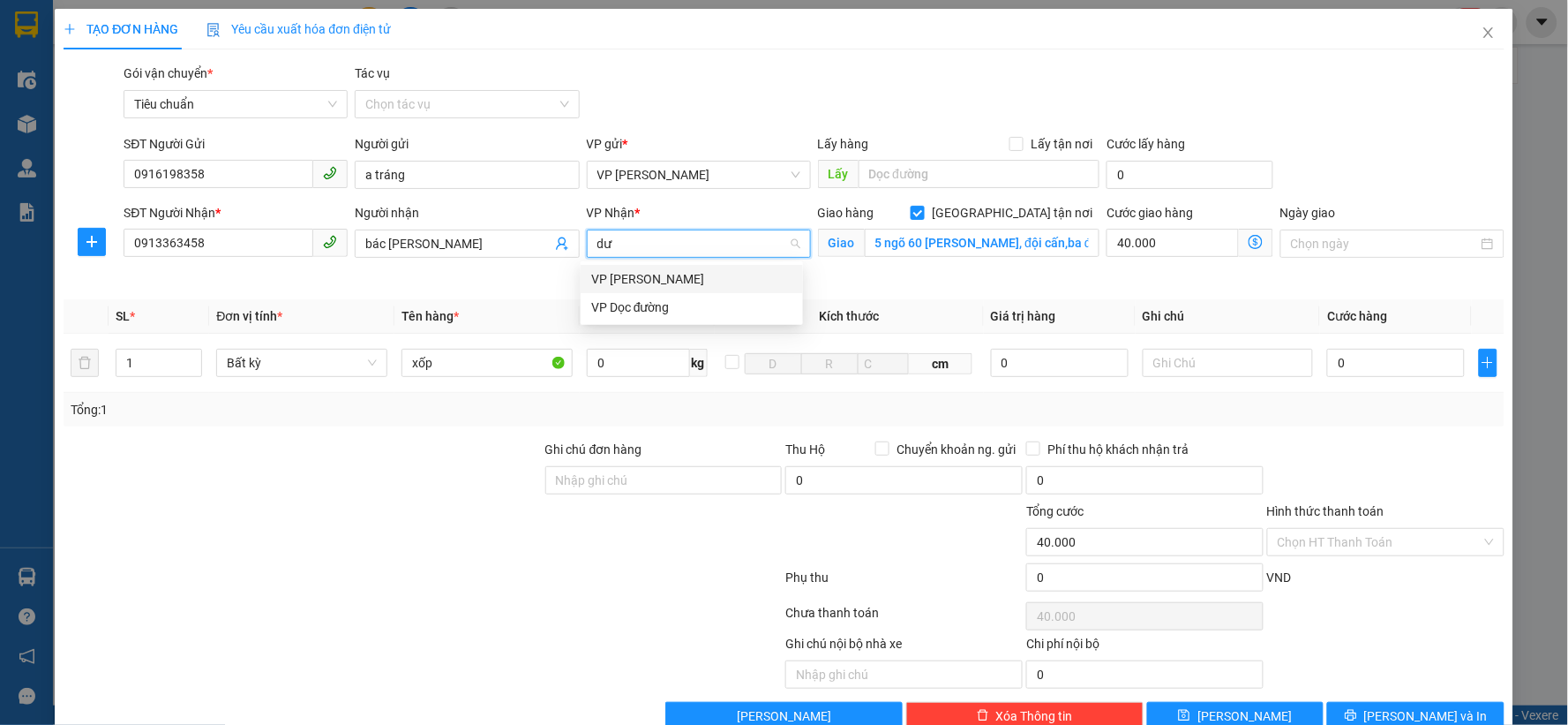
drag, startPoint x: 653, startPoint y: 276, endPoint x: 1148, endPoint y: 260, distance: 495.3
click at [656, 276] on div "VP Dương Đình Nghệ" at bounding box center [691, 279] width 201 height 20
click at [1249, 241] on icon "dollar-circle" at bounding box center [1256, 242] width 14 height 14
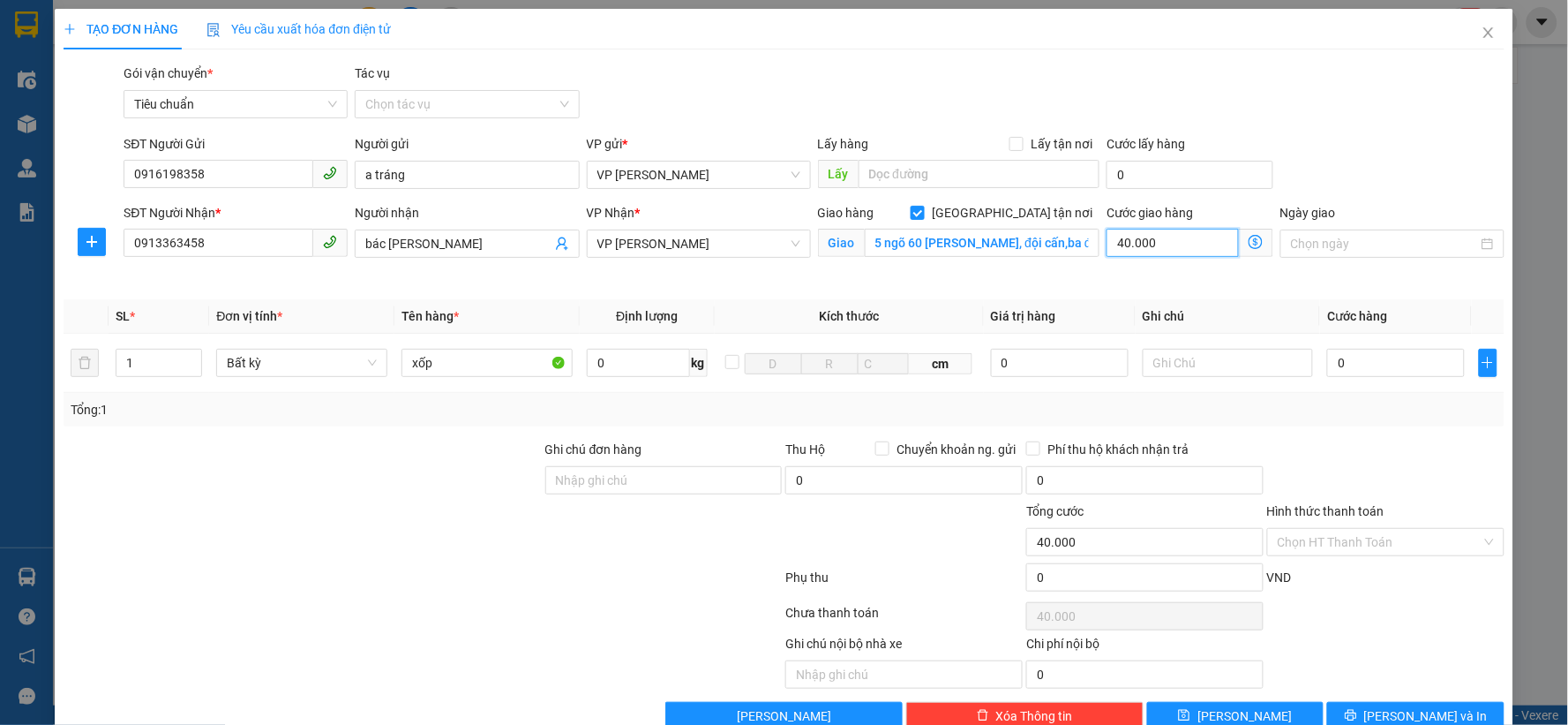
click at [1143, 236] on input "40.000" at bounding box center [1173, 243] width 132 height 29
type input "5"
type input "50"
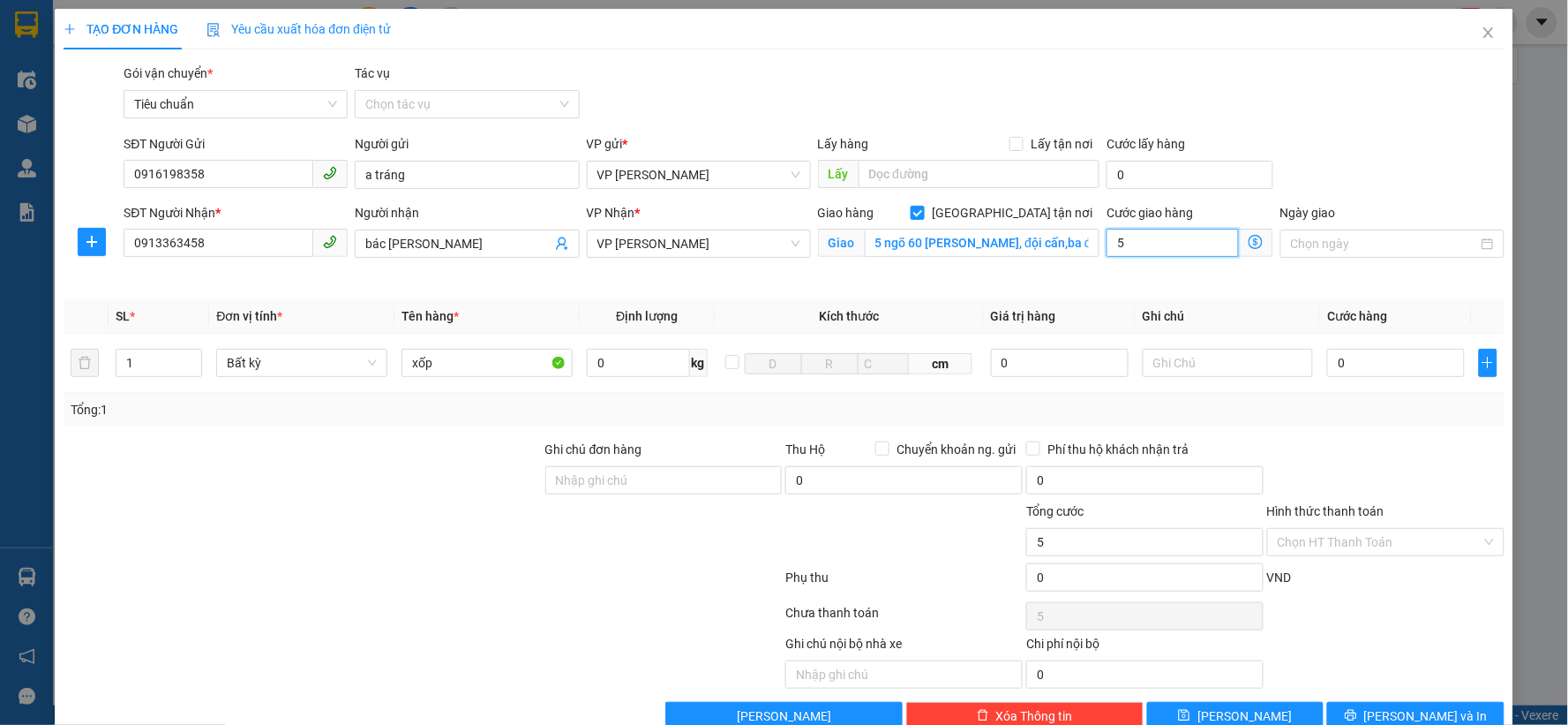
type input "50"
type input "50.000"
click at [1373, 373] on input "0" at bounding box center [1395, 363] width 138 height 29
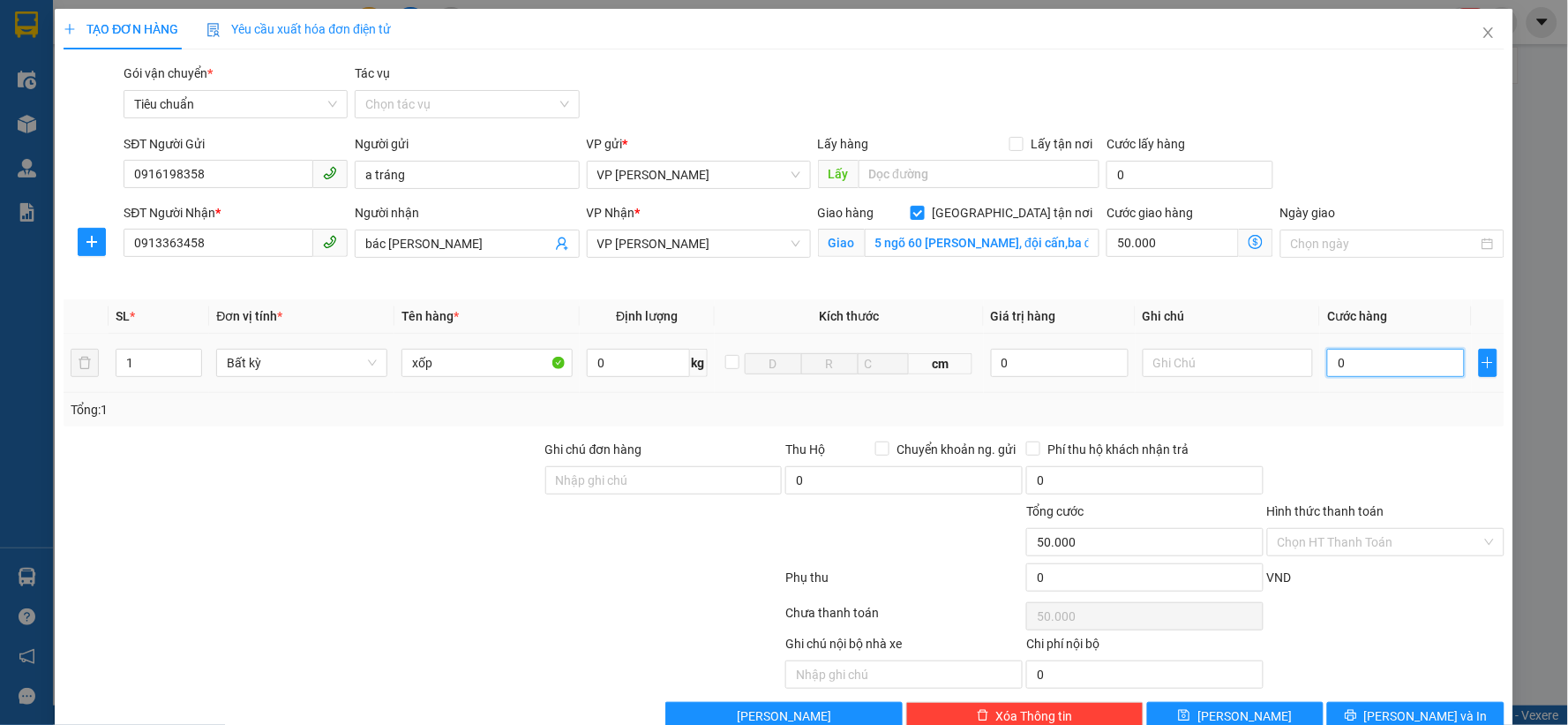
type input "7"
type input "50.007"
type input "70"
type input "50.070"
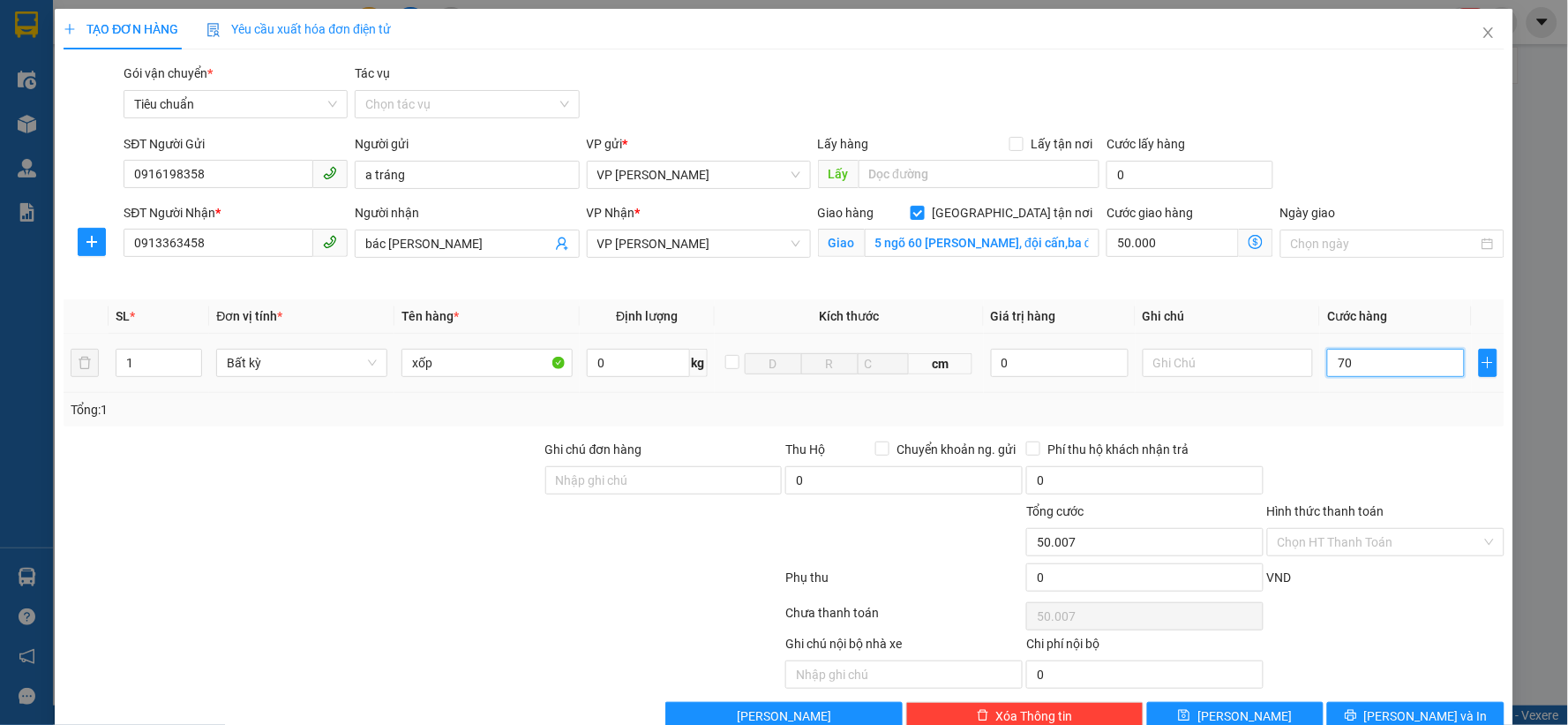
type input "50.070"
type input "70.000"
type input "120.000"
click at [1352, 539] on input "Hình thức thanh toán" at bounding box center [1379, 542] width 204 height 27
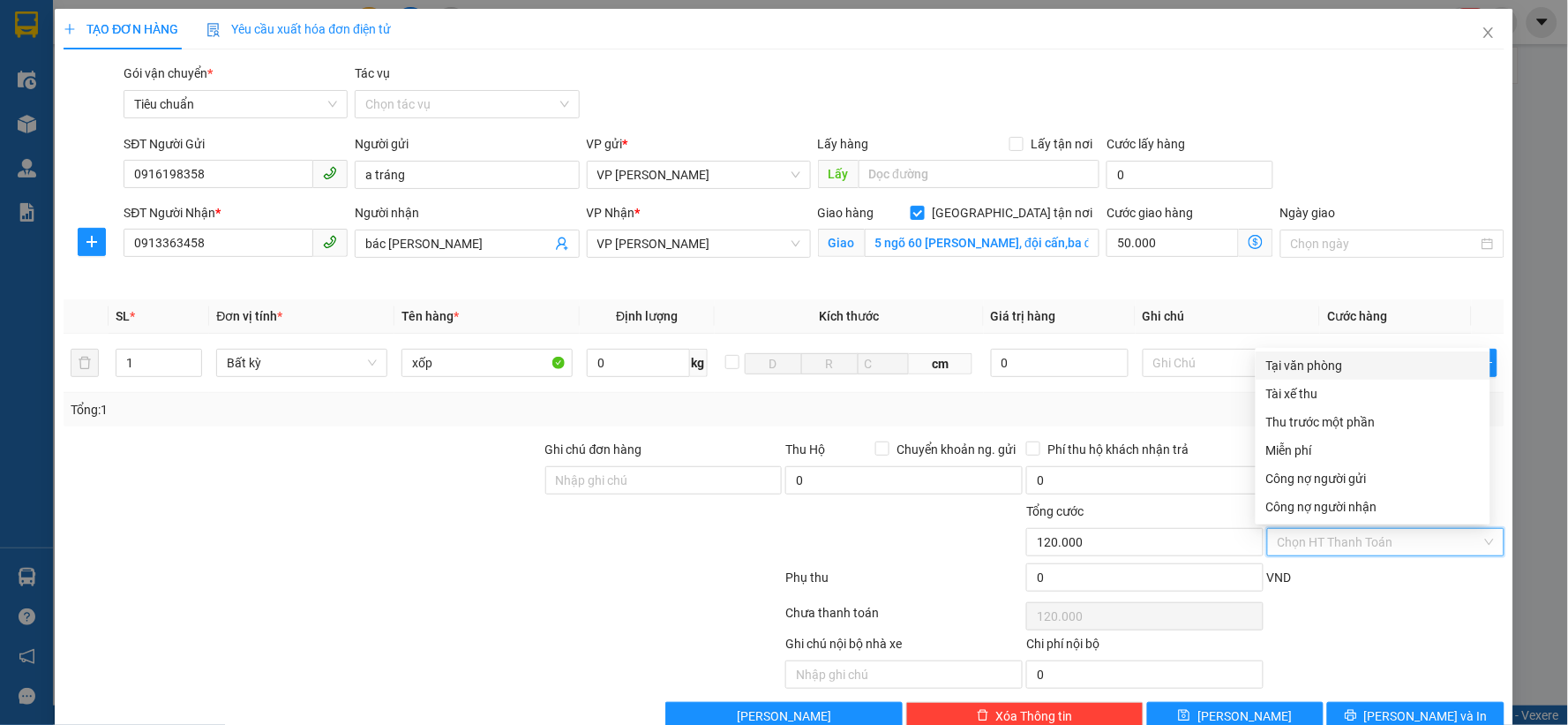
click at [1298, 363] on div "Tại văn phòng" at bounding box center [1372, 365] width 214 height 20
type input "0"
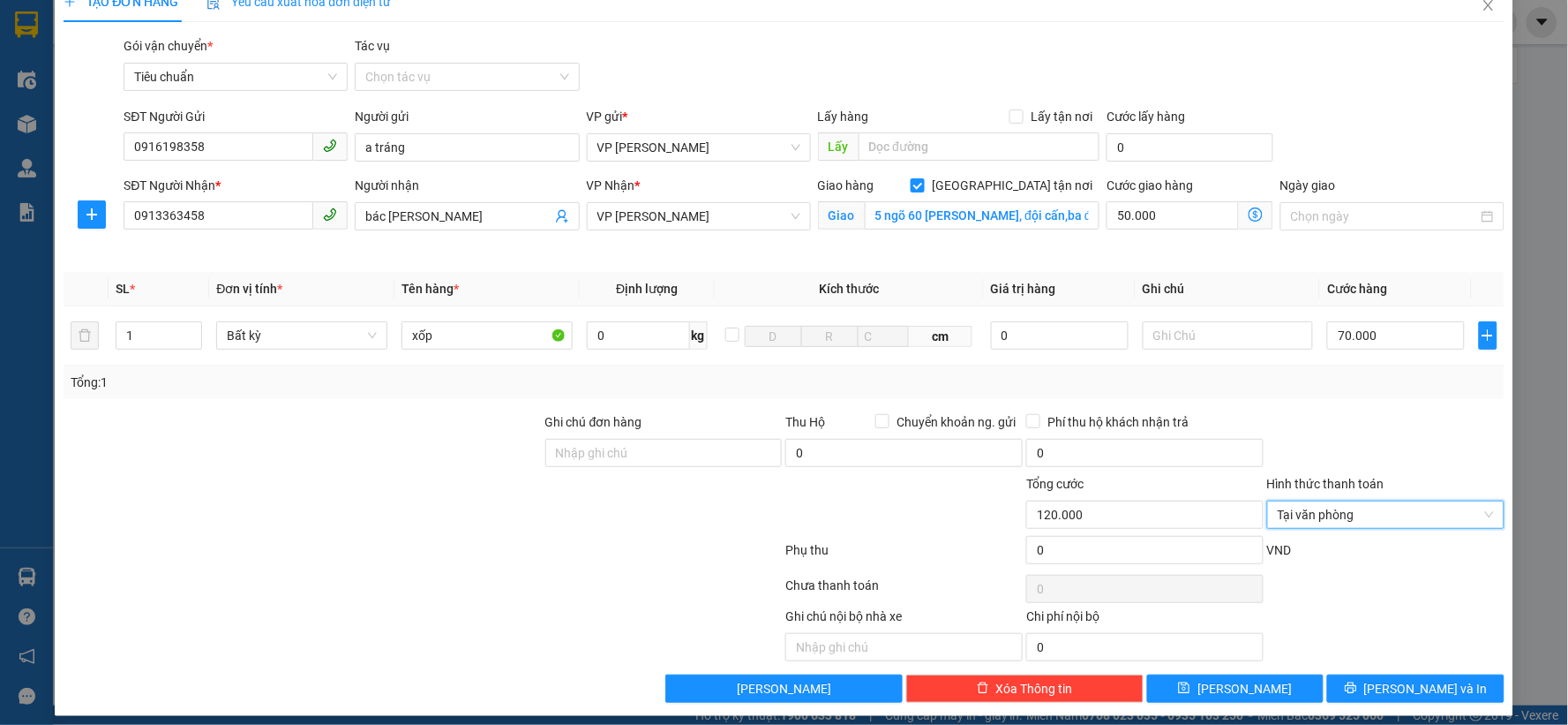
scroll to position [39, 0]
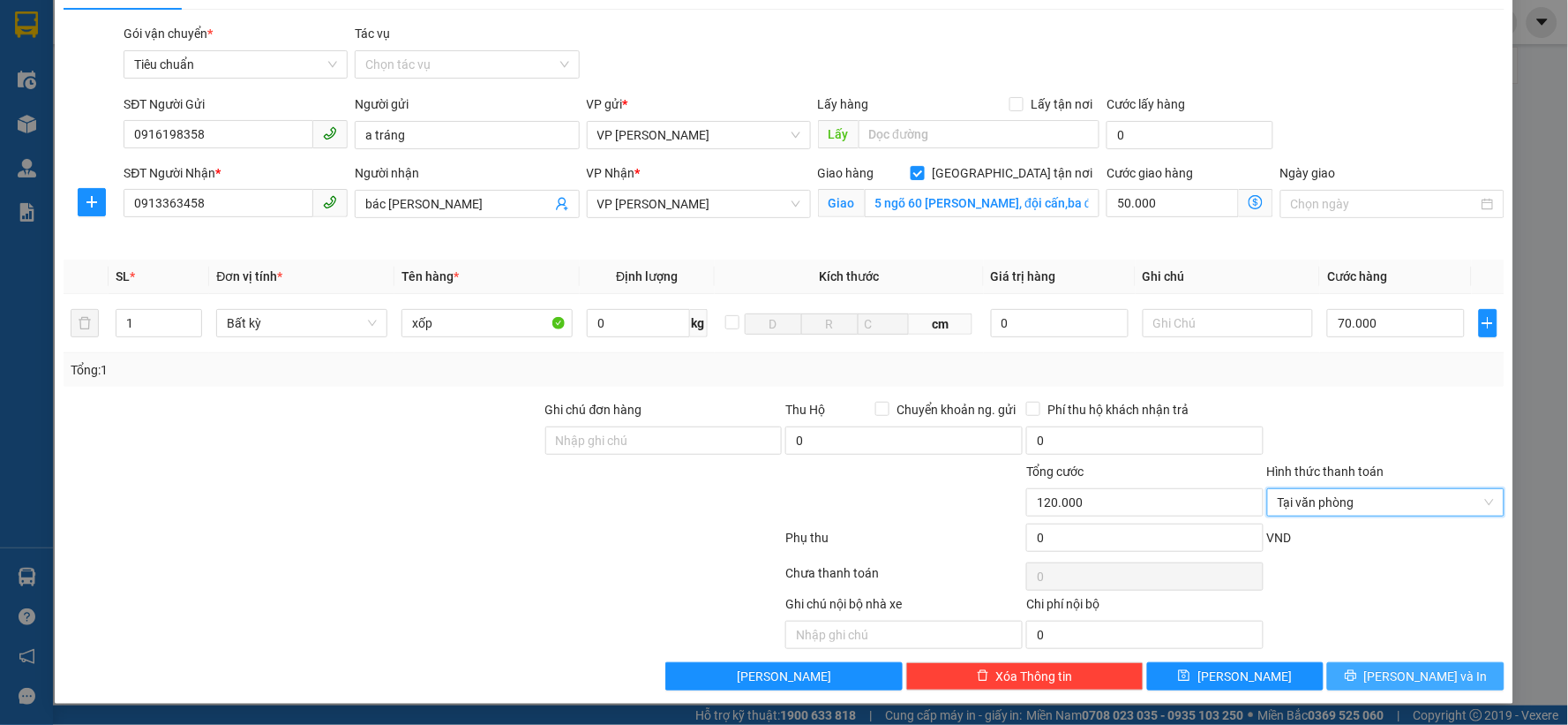
click at [1369, 668] on button "Lưu và In" at bounding box center [1415, 677] width 177 height 29
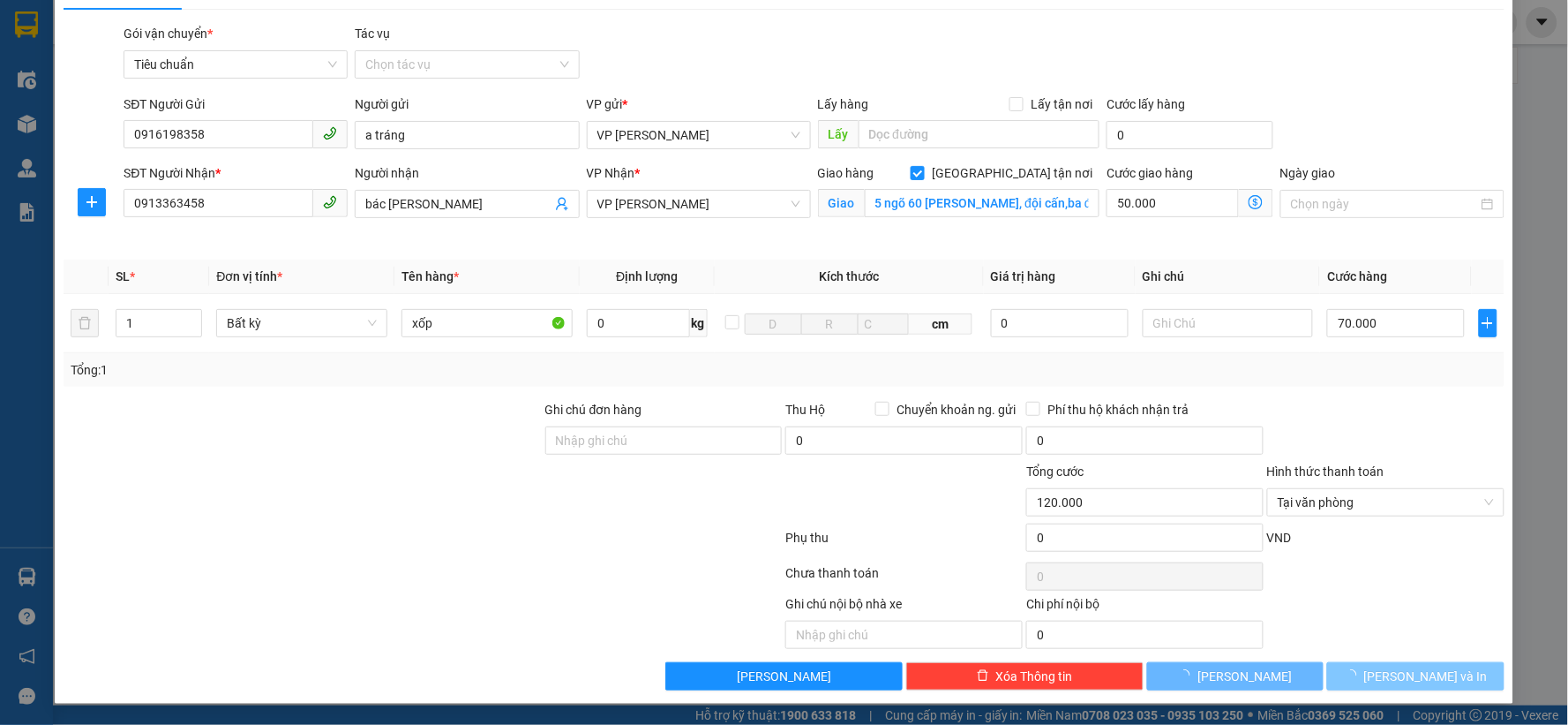
click at [1357, 670] on icon "loading" at bounding box center [1351, 676] width 13 height 13
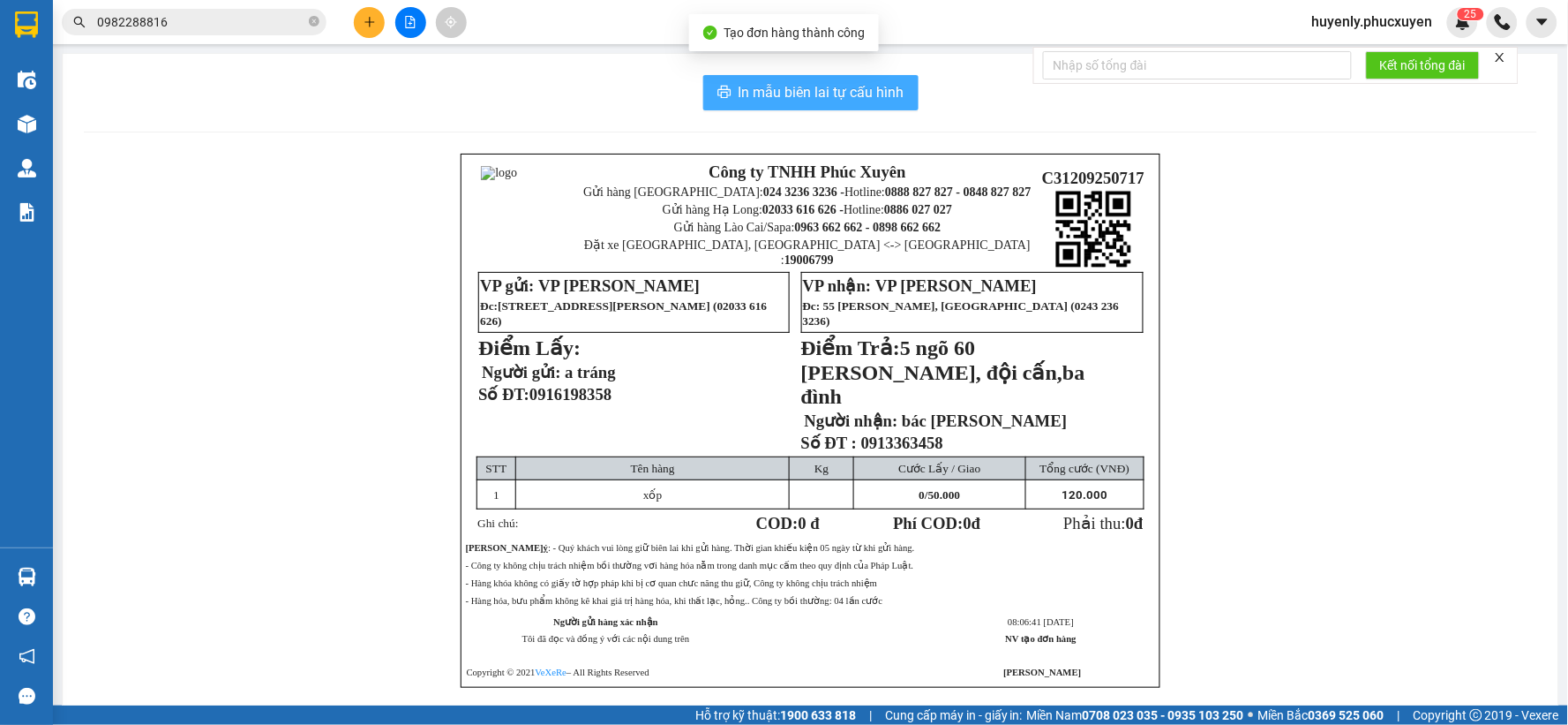
drag, startPoint x: 789, startPoint y: 55, endPoint x: 781, endPoint y: 85, distance: 31.0
click at [786, 65] on div "In mẫu biên lai tự cấu hình Công ty TNHH Phúc Xuyên Gửi hàng Hà Nội: 024 3236 3…" at bounding box center [810, 403] width 1496 height 698
click at [781, 85] on span "In mẫu biên lai tự cấu hình" at bounding box center [821, 92] width 165 height 22
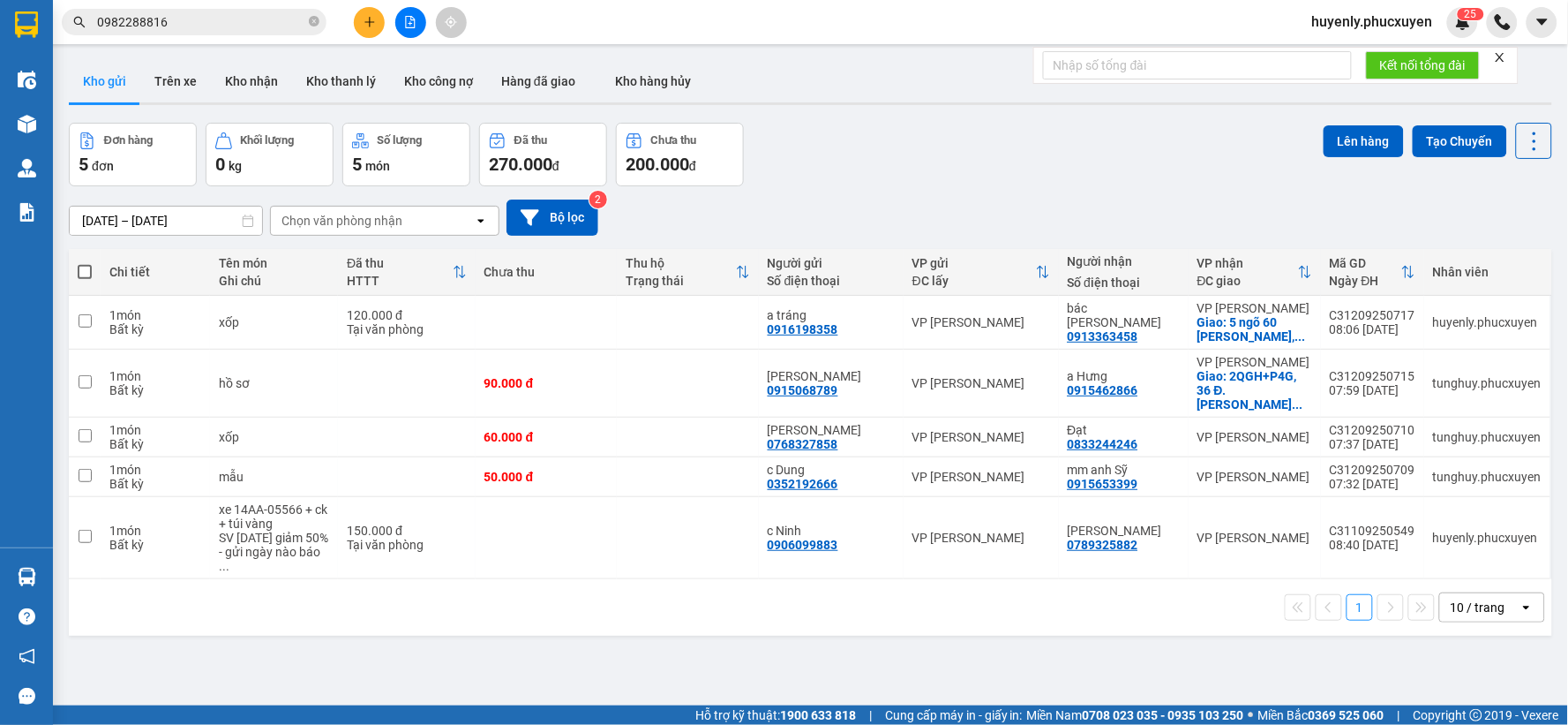
click at [912, 116] on div "ver 1.8.143 Kho gửi Trên xe Kho nhận Kho thanh lý Kho công nợ Hàng đã giao Kho …" at bounding box center [810, 415] width 1497 height 725
click at [1436, 332] on button at bounding box center [1448, 322] width 25 height 31
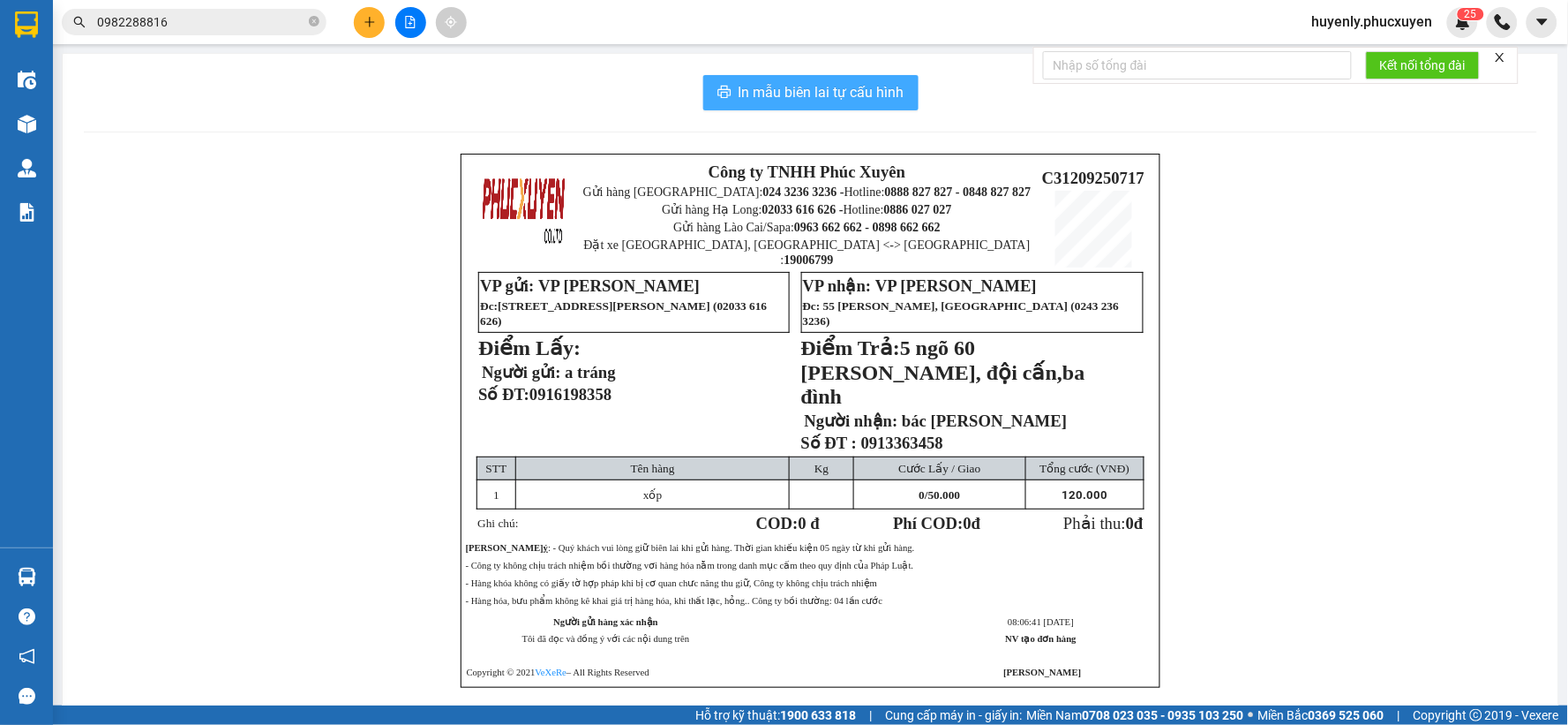
click at [807, 81] on span "In mẫu biên lai tự cấu hình" at bounding box center [821, 92] width 165 height 22
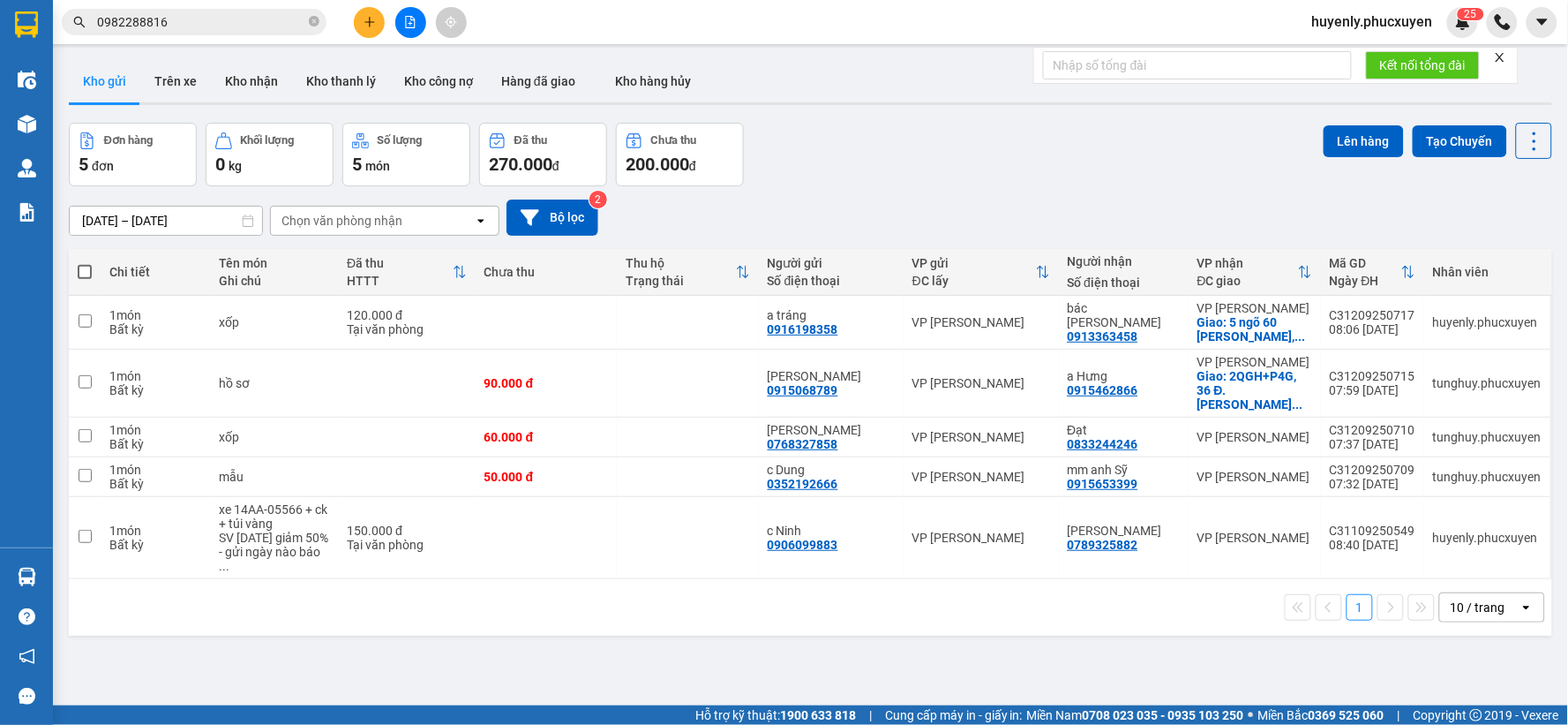
click at [977, 186] on div "ver 1.8.143 Kho gửi Trên xe Kho nhận Kho thanh lý Kho công nợ Hàng đã giao Kho …" at bounding box center [810, 415] width 1497 height 725
click at [875, 143] on div "Đơn hàng 5 đơn Khối lượng 0 kg Số lượng 5 món Đã thu 270.000 đ Chưa thu 200.000…" at bounding box center [810, 154] width 1483 height 64
drag, startPoint x: 250, startPoint y: 86, endPoint x: 269, endPoint y: 84, distance: 19.1
click at [250, 87] on button "Kho nhận" at bounding box center [251, 81] width 81 height 42
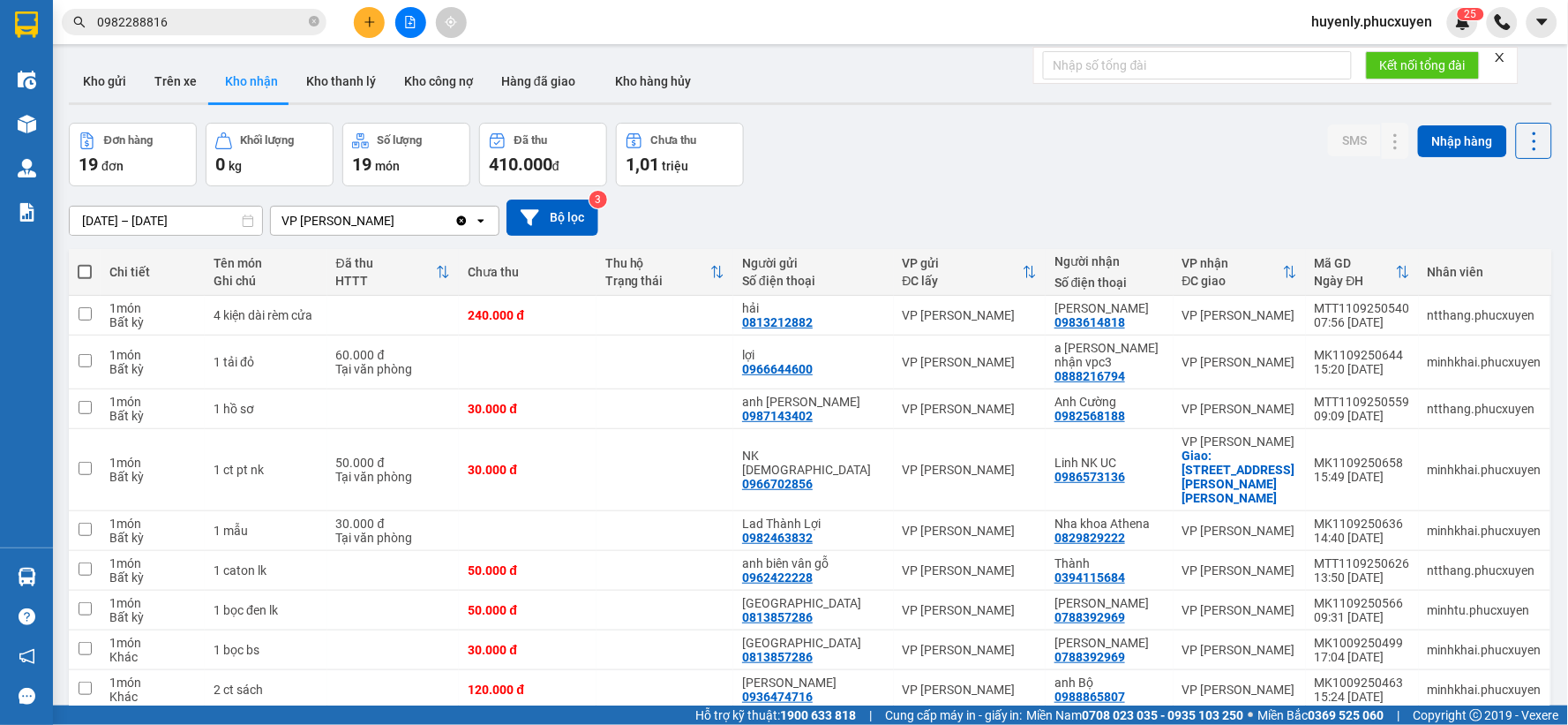
click at [1316, 724] on button "1" at bounding box center [1329, 738] width 27 height 27
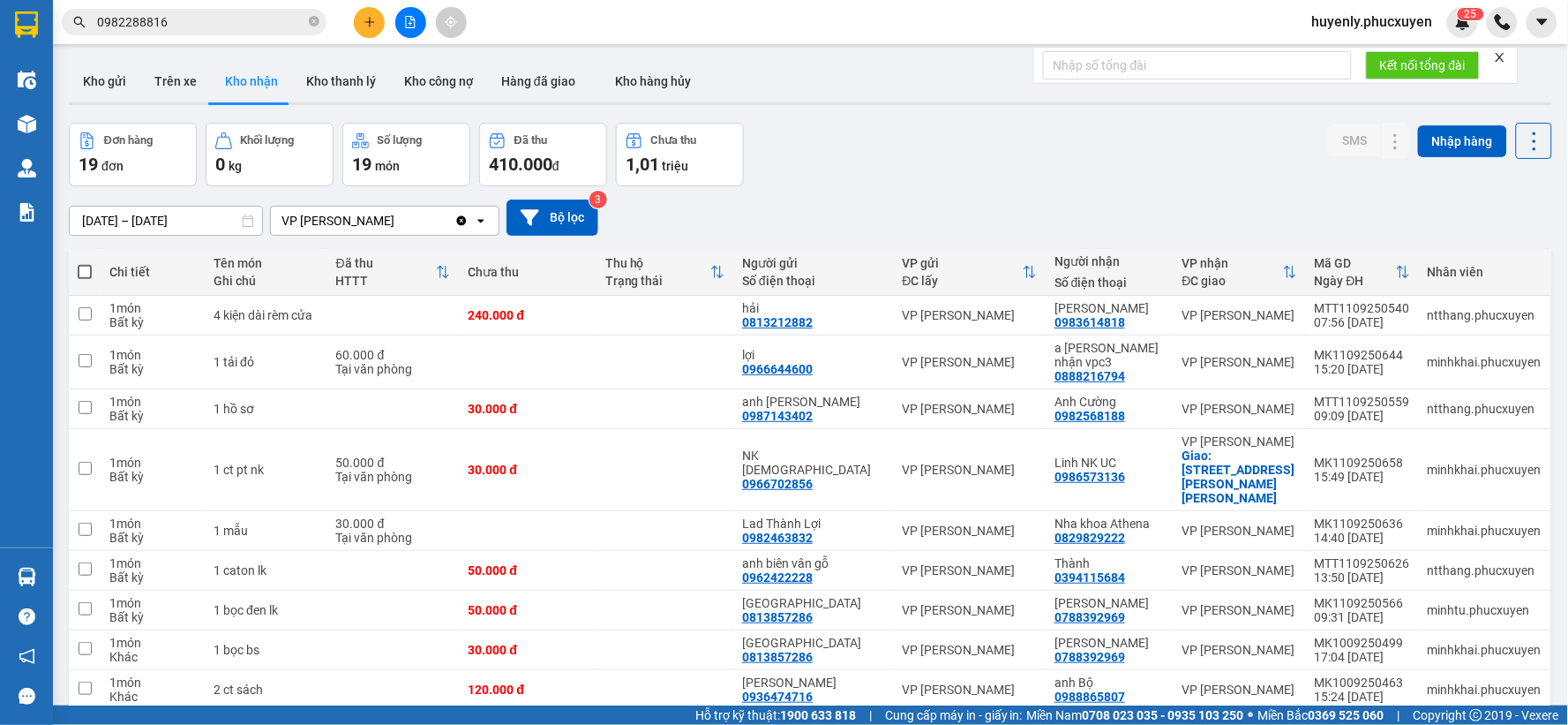
click at [1319, 724] on button "1" at bounding box center [1329, 738] width 27 height 27
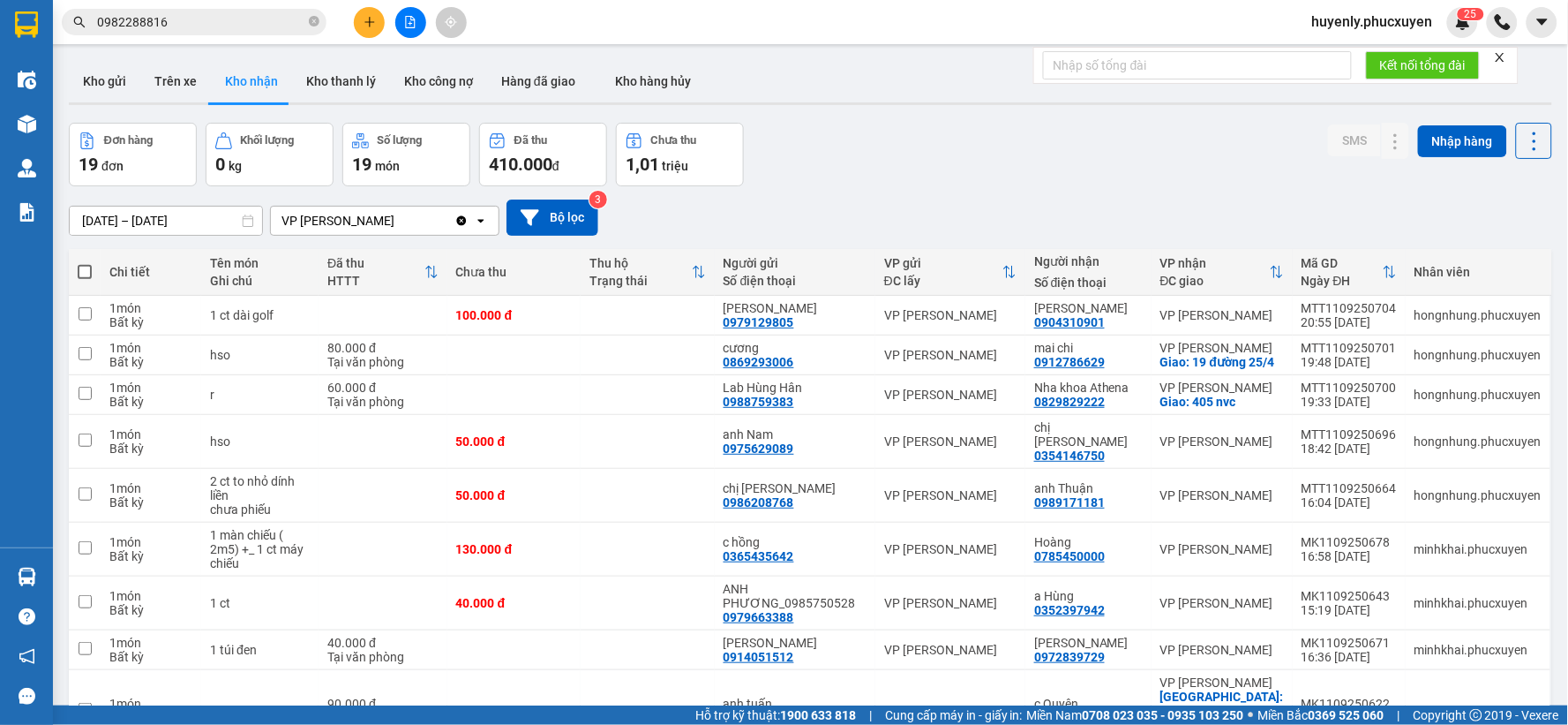
drag, startPoint x: 121, startPoint y: 66, endPoint x: 212, endPoint y: 80, distance: 92.1
click at [119, 66] on button "Kho gửi" at bounding box center [105, 81] width 72 height 42
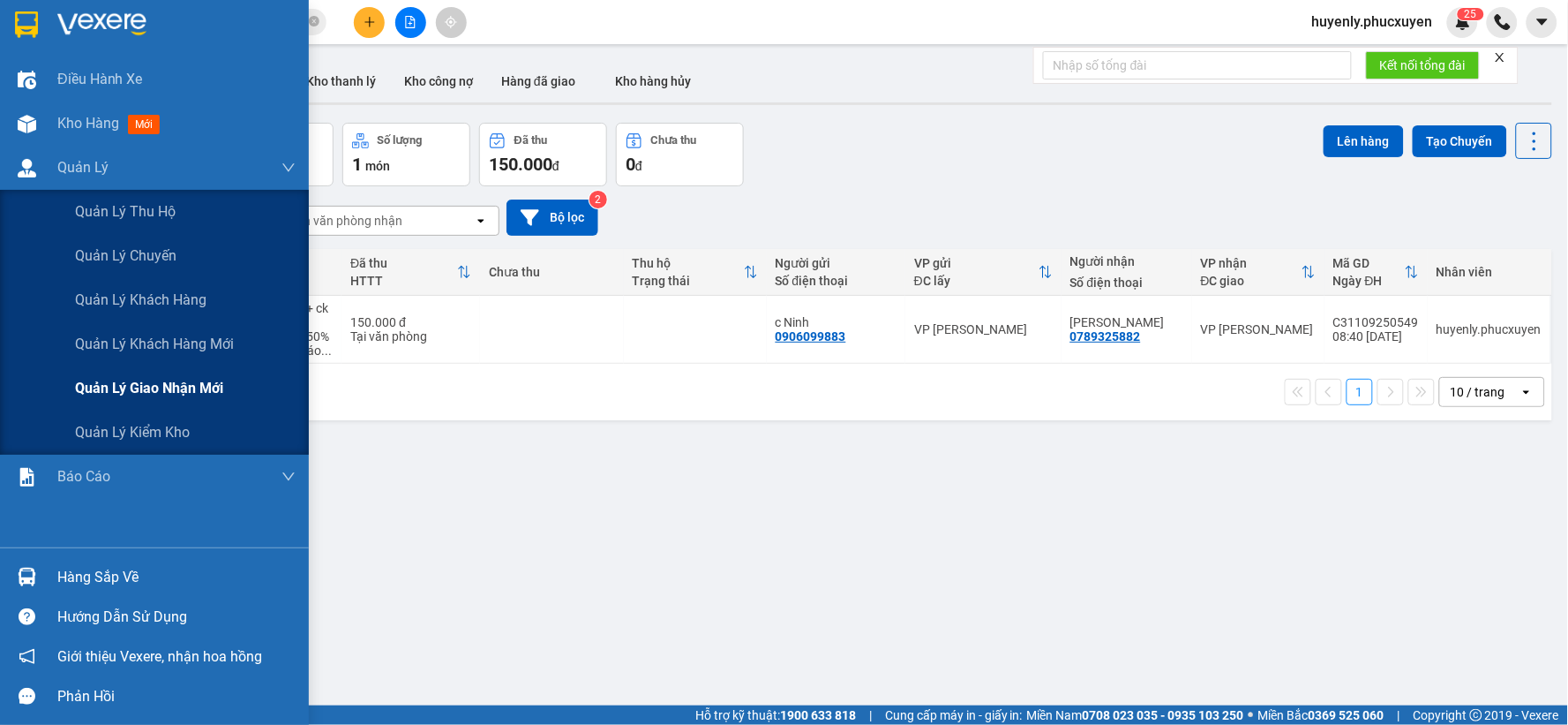
click at [89, 380] on span "Quản lý giao nhận mới" at bounding box center [149, 388] width 148 height 22
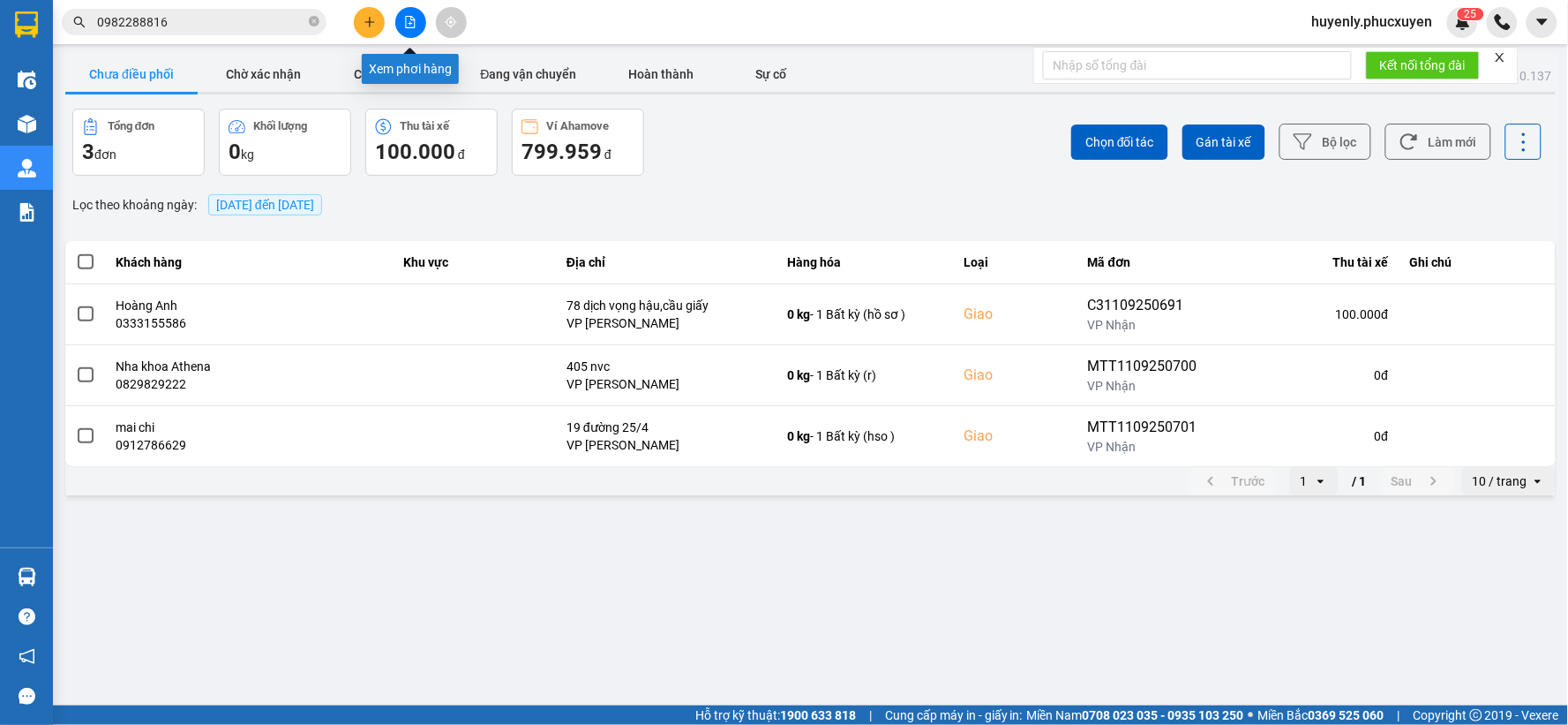
click at [402, 15] on button at bounding box center [411, 22] width 31 height 31
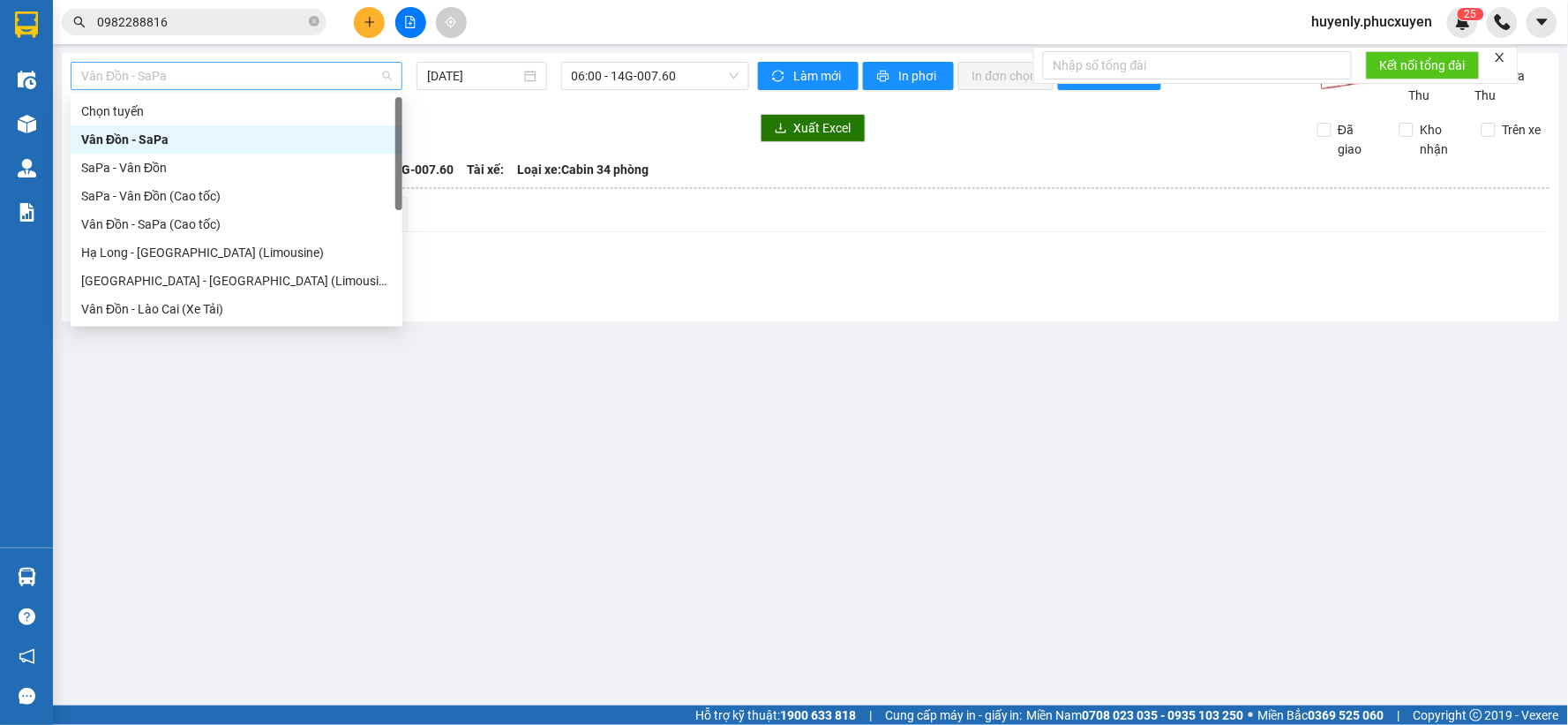
click at [244, 75] on span "Vân Đồn - SaPa" at bounding box center [236, 76] width 310 height 27
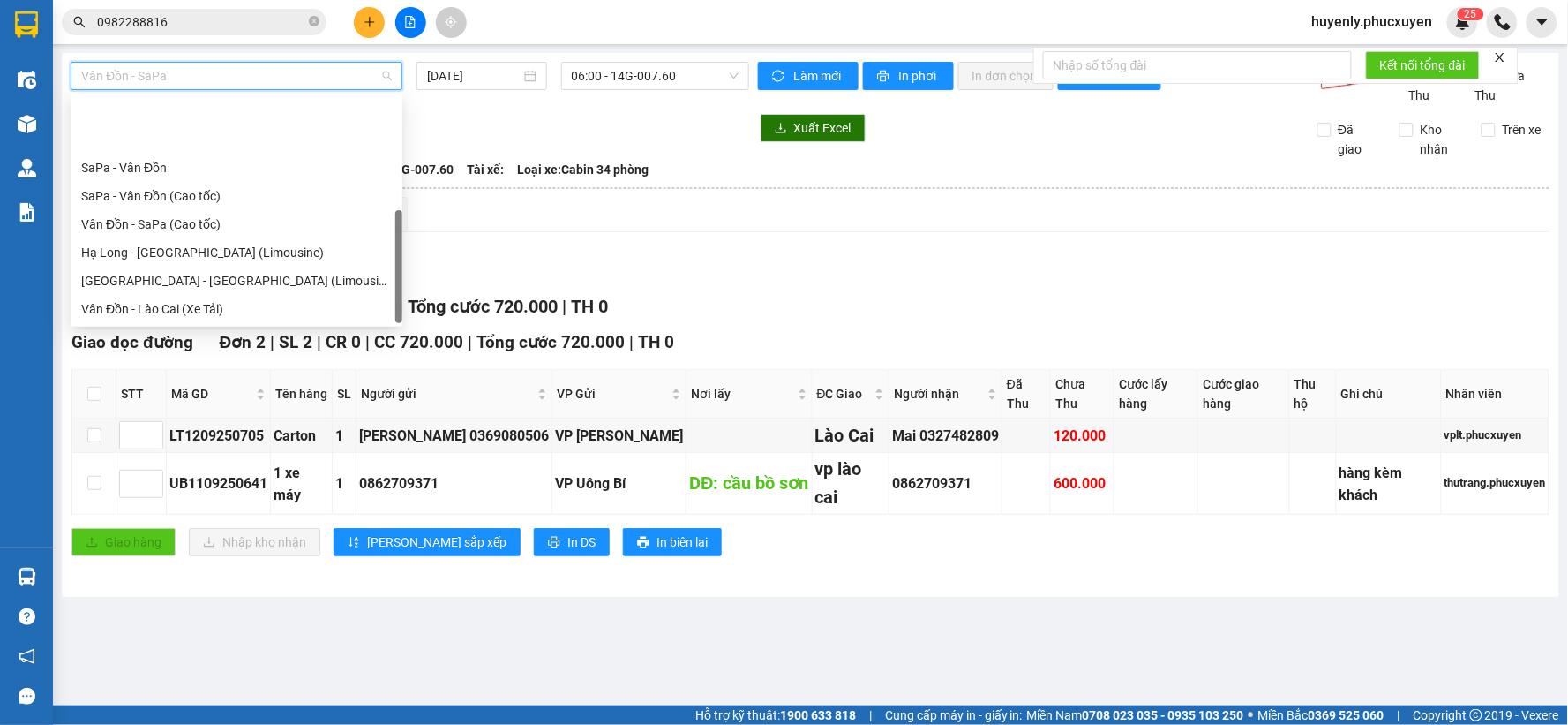
click at [251, 355] on div "Hạ Long - Hà Nội (Hàng hóa)" at bounding box center [236, 365] width 310 height 20
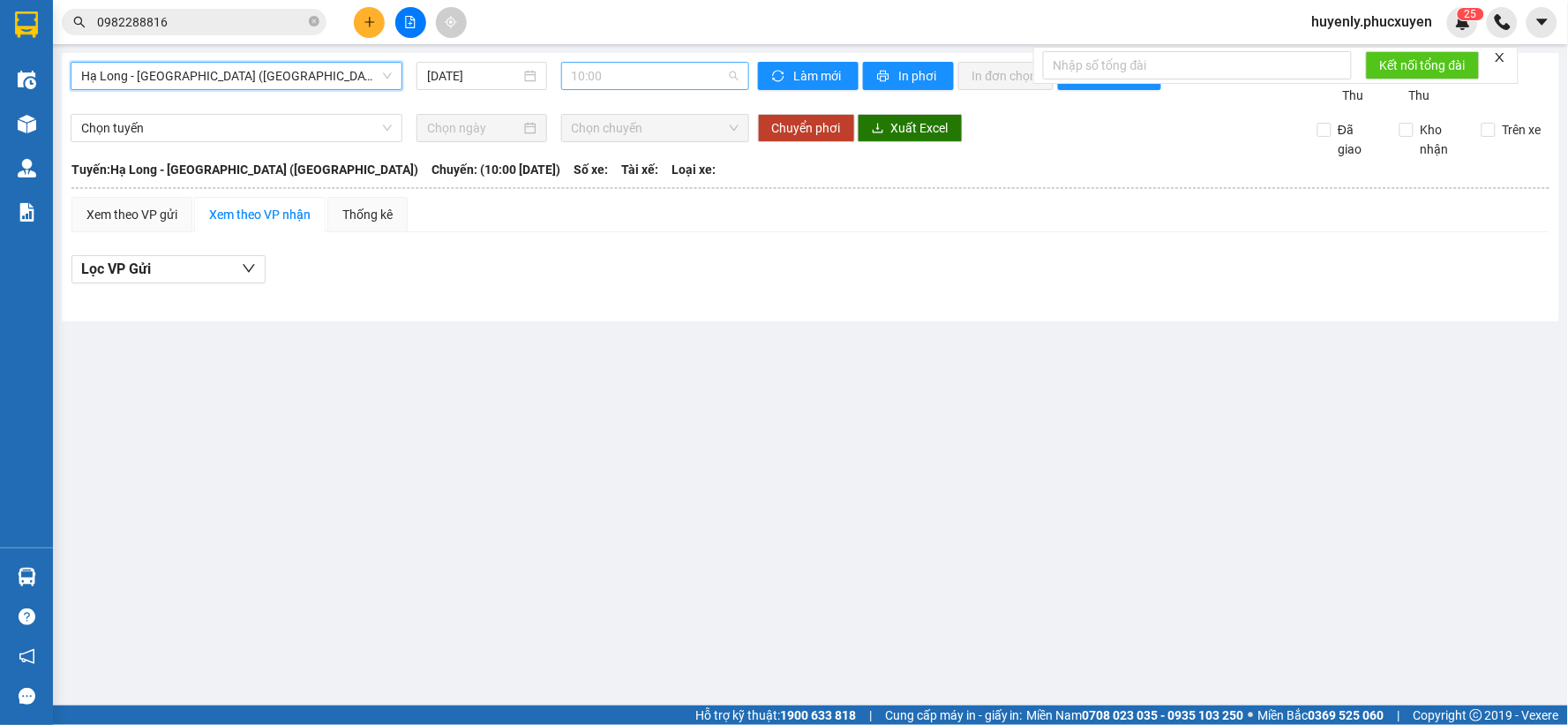
click at [640, 84] on span "10:00" at bounding box center [655, 76] width 166 height 27
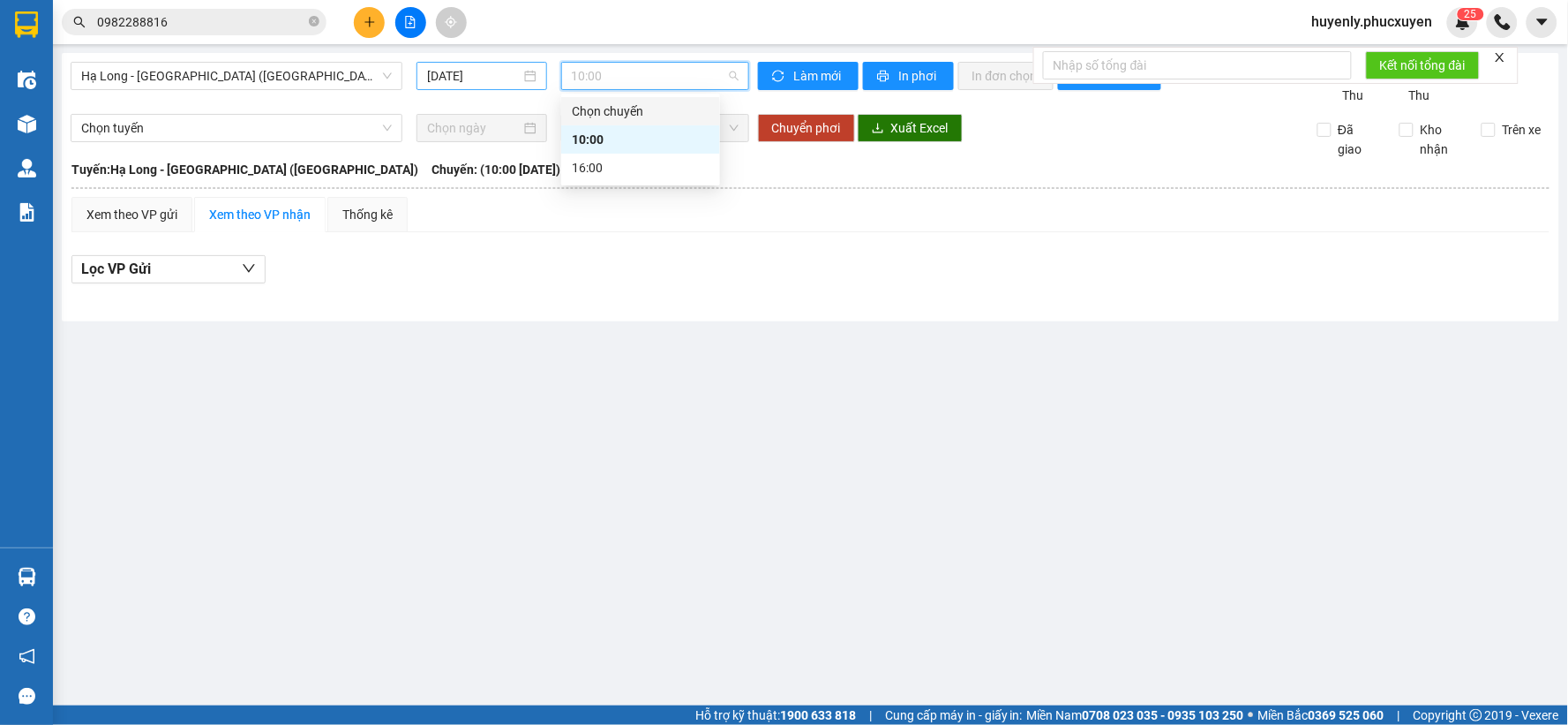
click at [494, 68] on input "12/09/2025" at bounding box center [473, 76] width 93 height 20
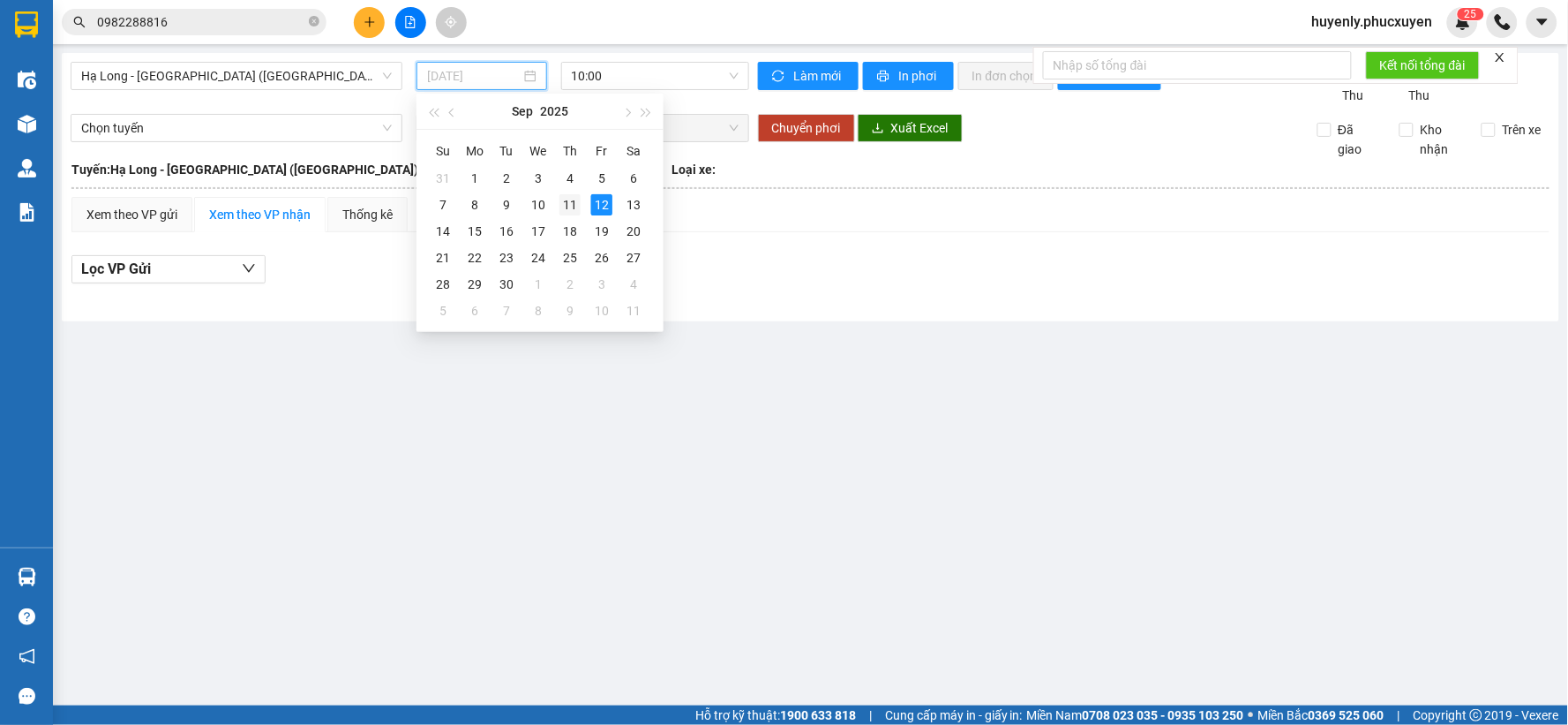
click at [560, 205] on div "11" at bounding box center [570, 205] width 21 height 21
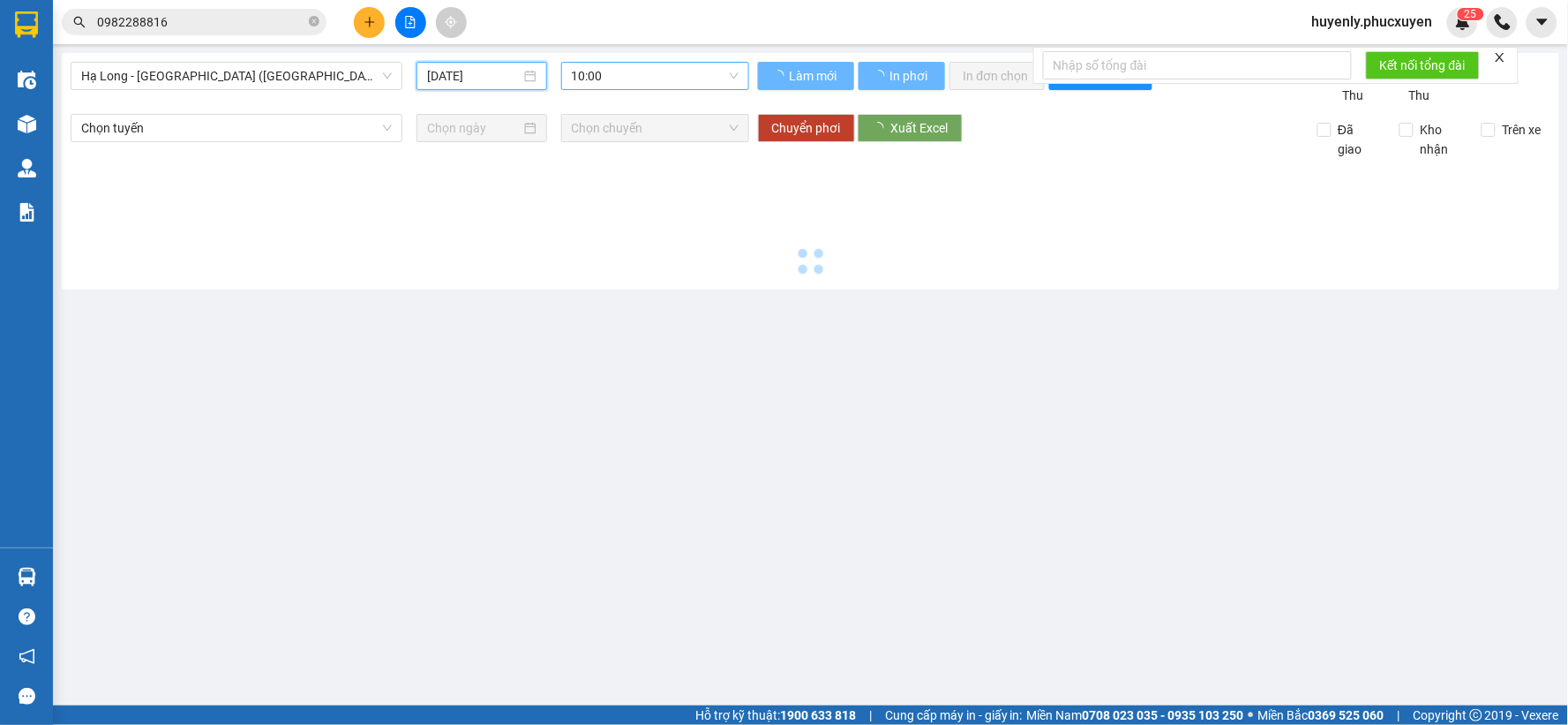
type input "11/09/2025"
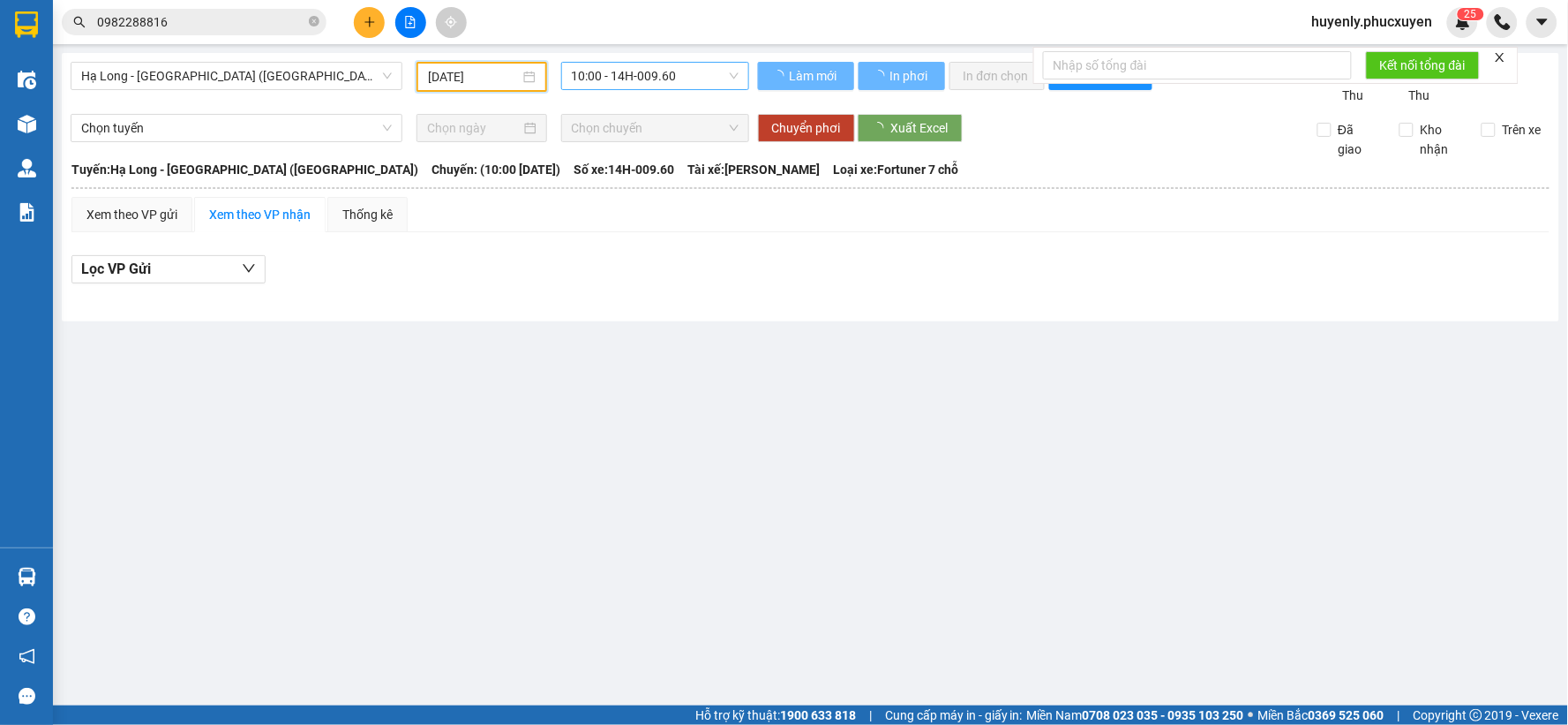
click at [609, 76] on span "10:00 - 14H-009.60" at bounding box center [655, 76] width 166 height 27
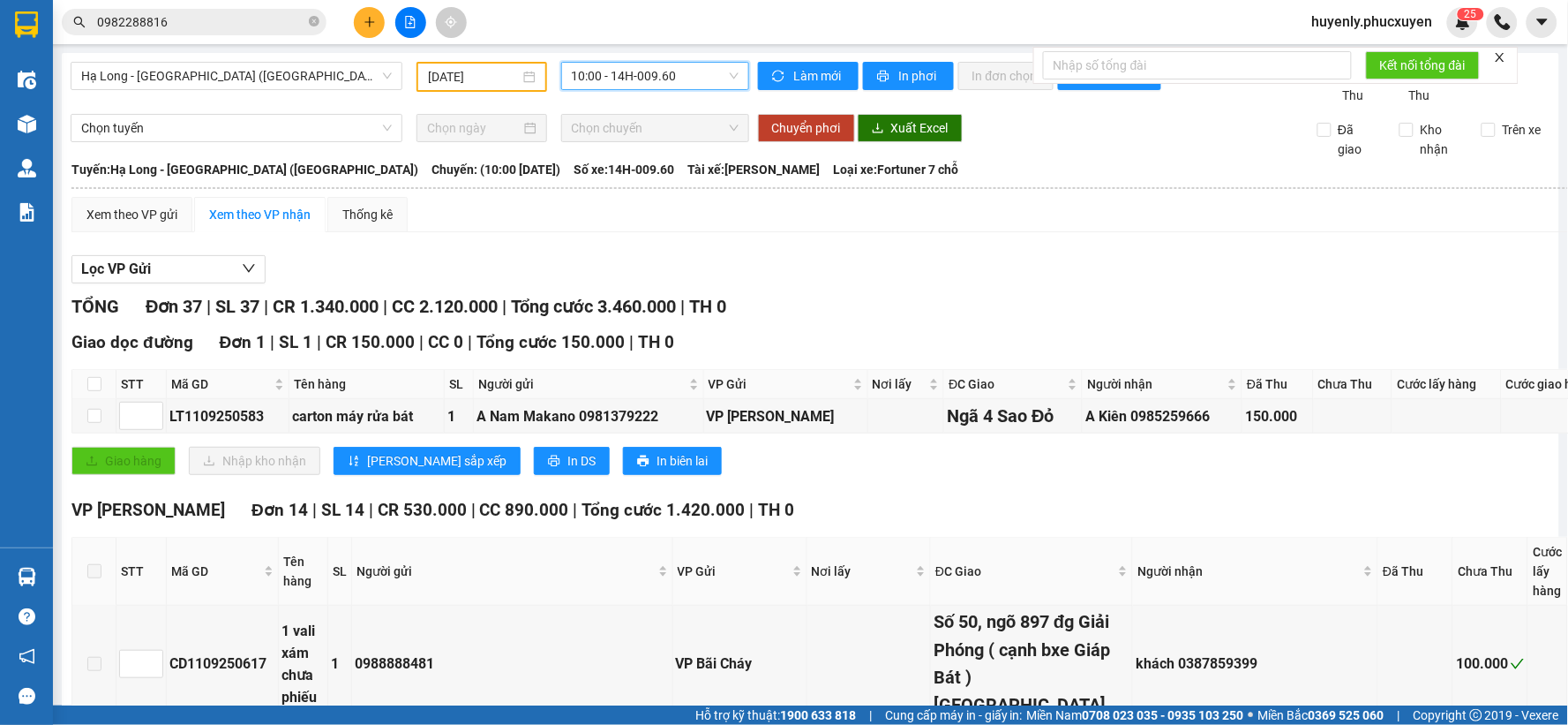
click at [900, 262] on div "Lọc VP Gửi" at bounding box center [981, 269] width 1820 height 30
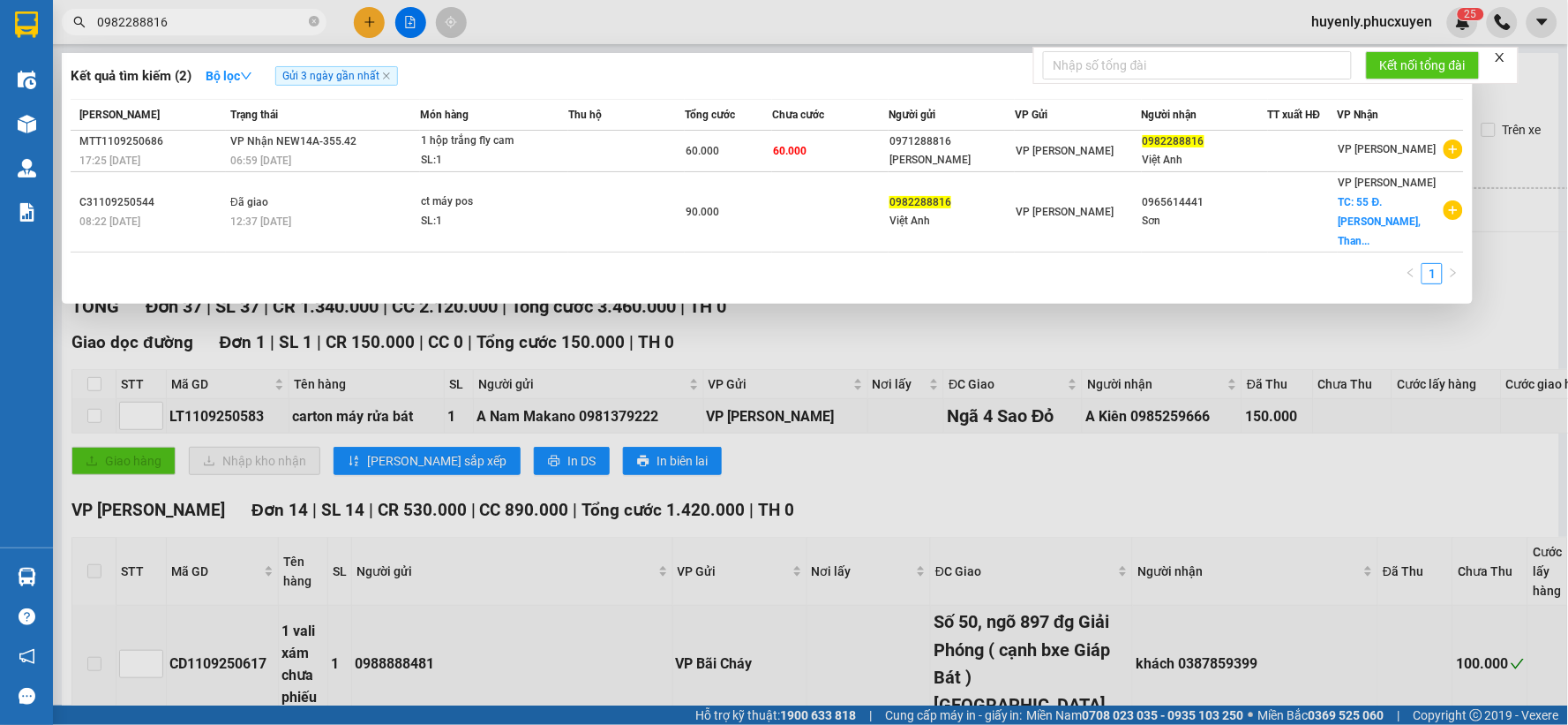
click at [198, 16] on input "0982288816" at bounding box center [200, 22] width 208 height 20
paste input "C3110925059"
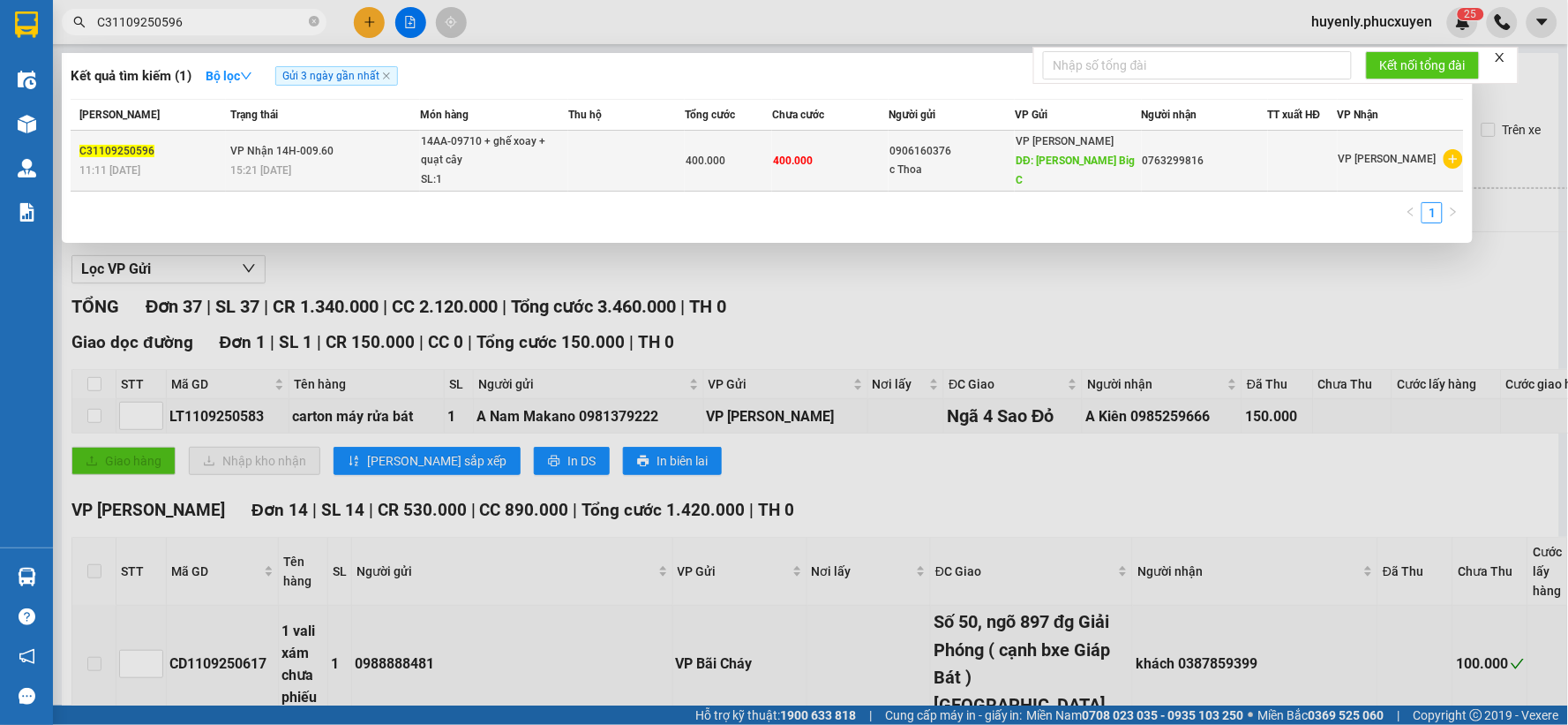
type input "C31109250596"
click at [799, 166] on span "400.000" at bounding box center [792, 161] width 39 height 13
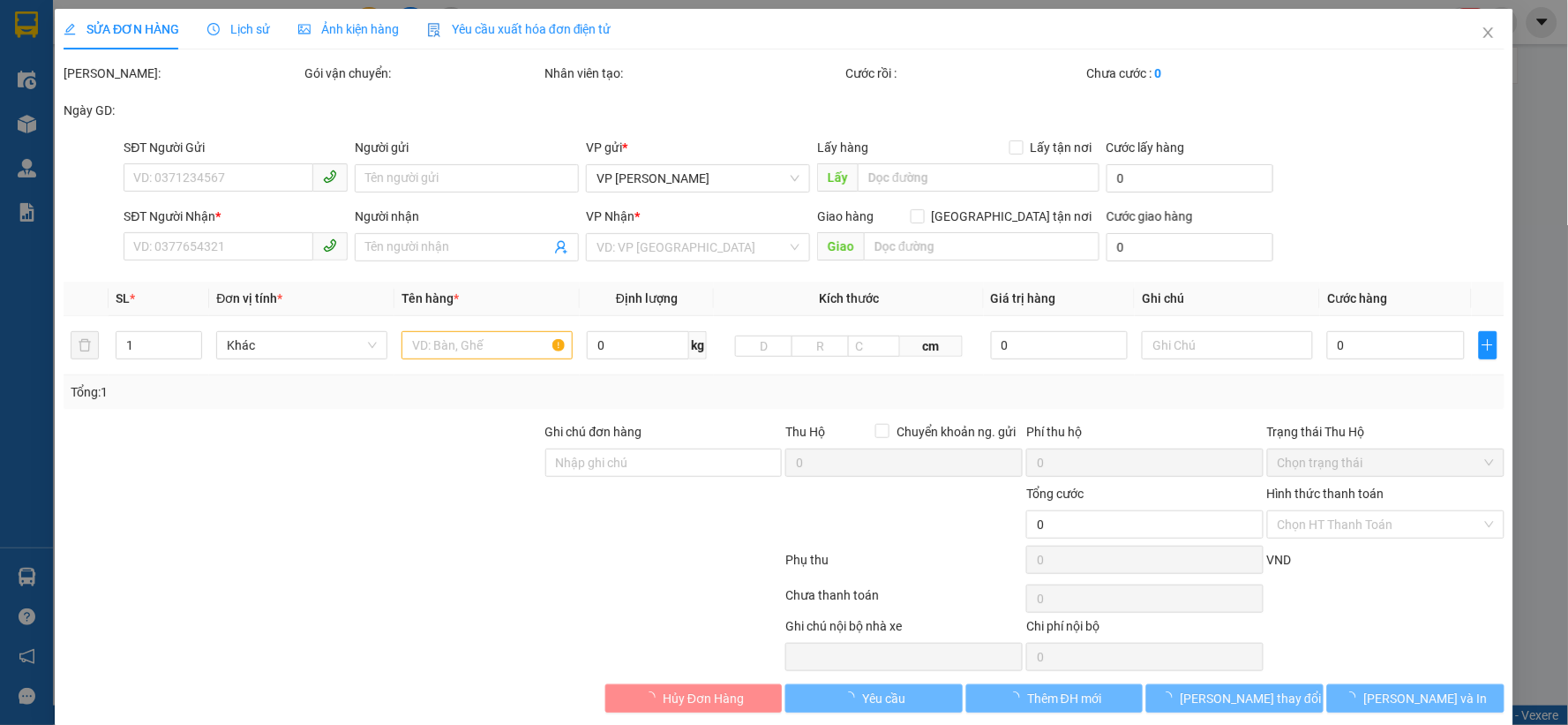
type input "0906160376"
type input "c Thoa"
type input "Trường Quang Trung Big C"
type input "0763299816"
type input "400.000"
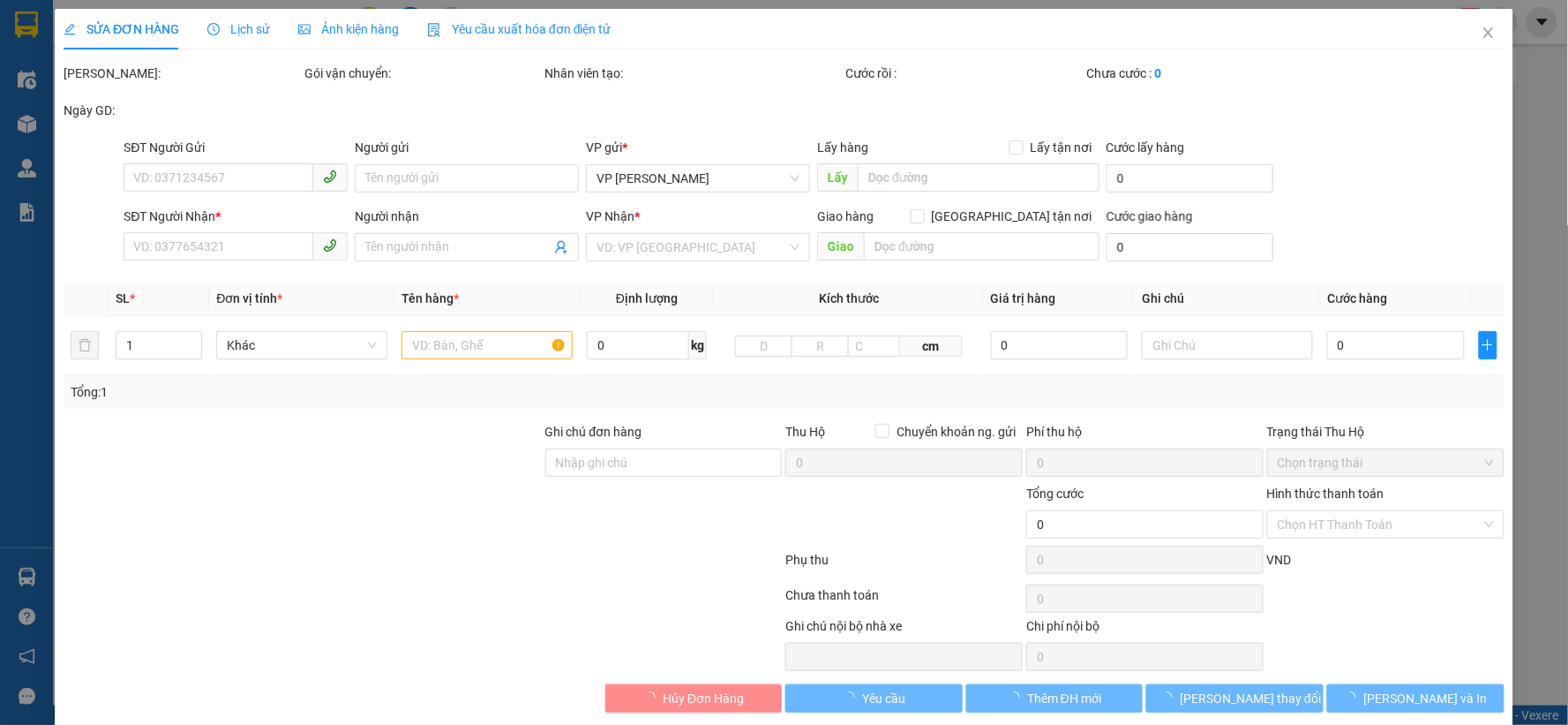
type input "400.000"
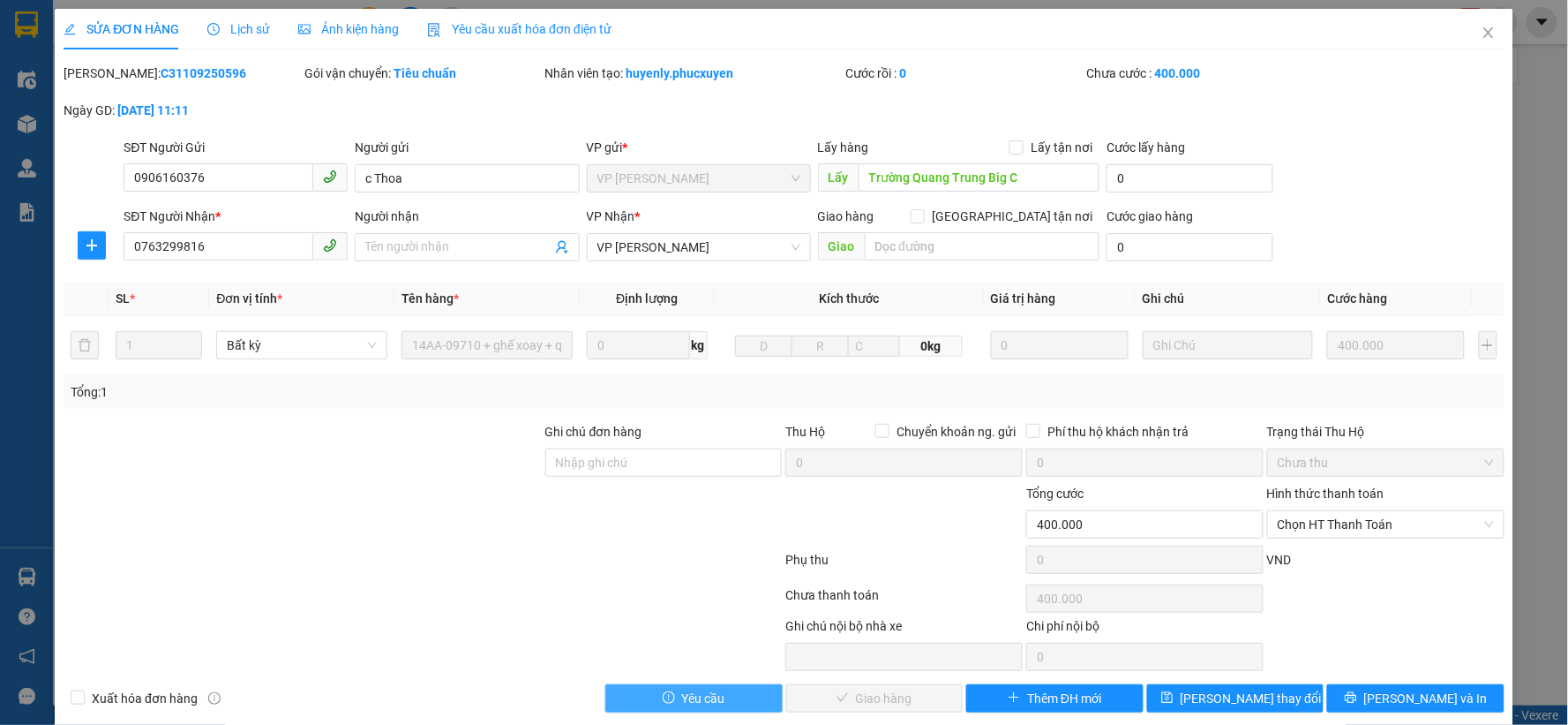
click at [690, 701] on span "Yêu cầu" at bounding box center [703, 698] width 43 height 20
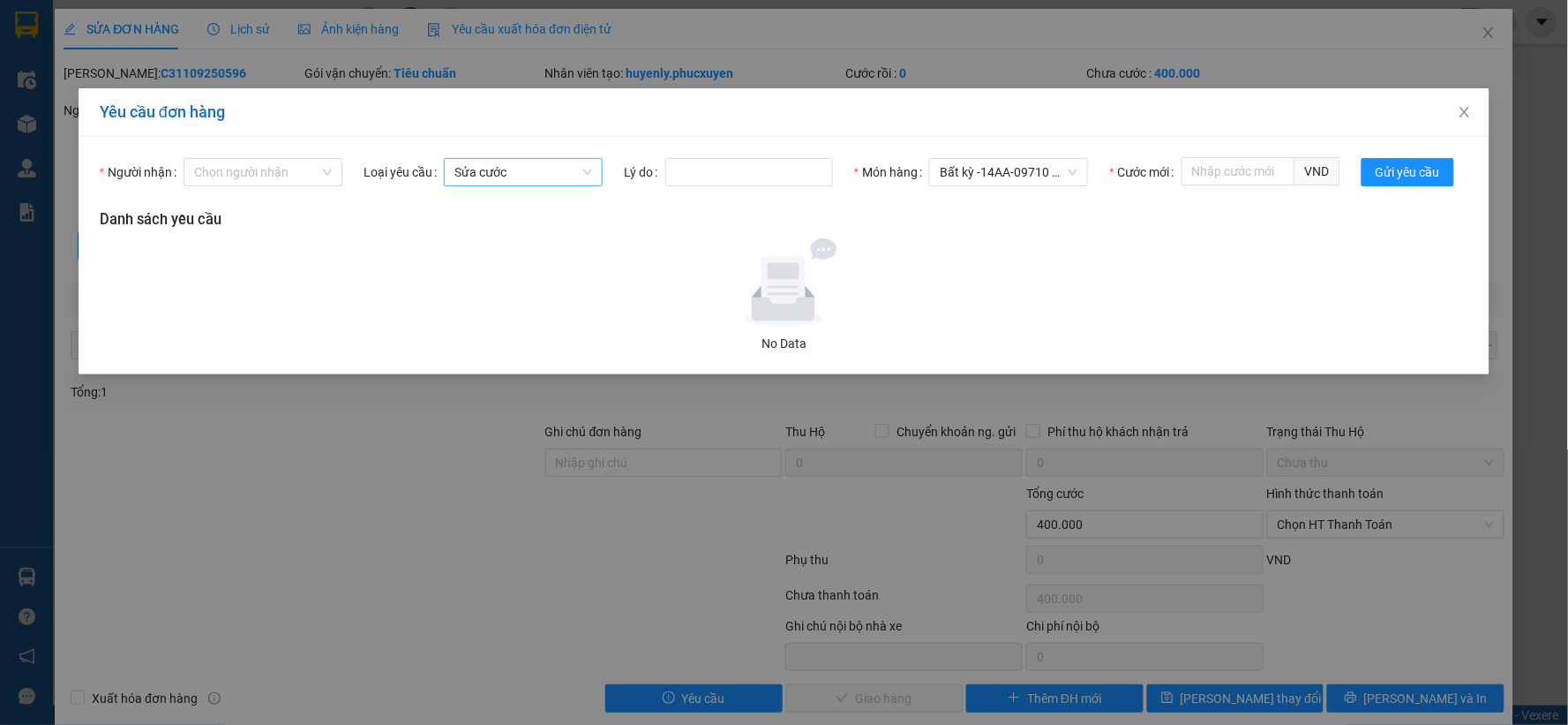
click at [532, 163] on span "Sửa cước" at bounding box center [523, 173] width 138 height 27
click at [275, 162] on input "Người nhận" at bounding box center [257, 173] width 125 height 27
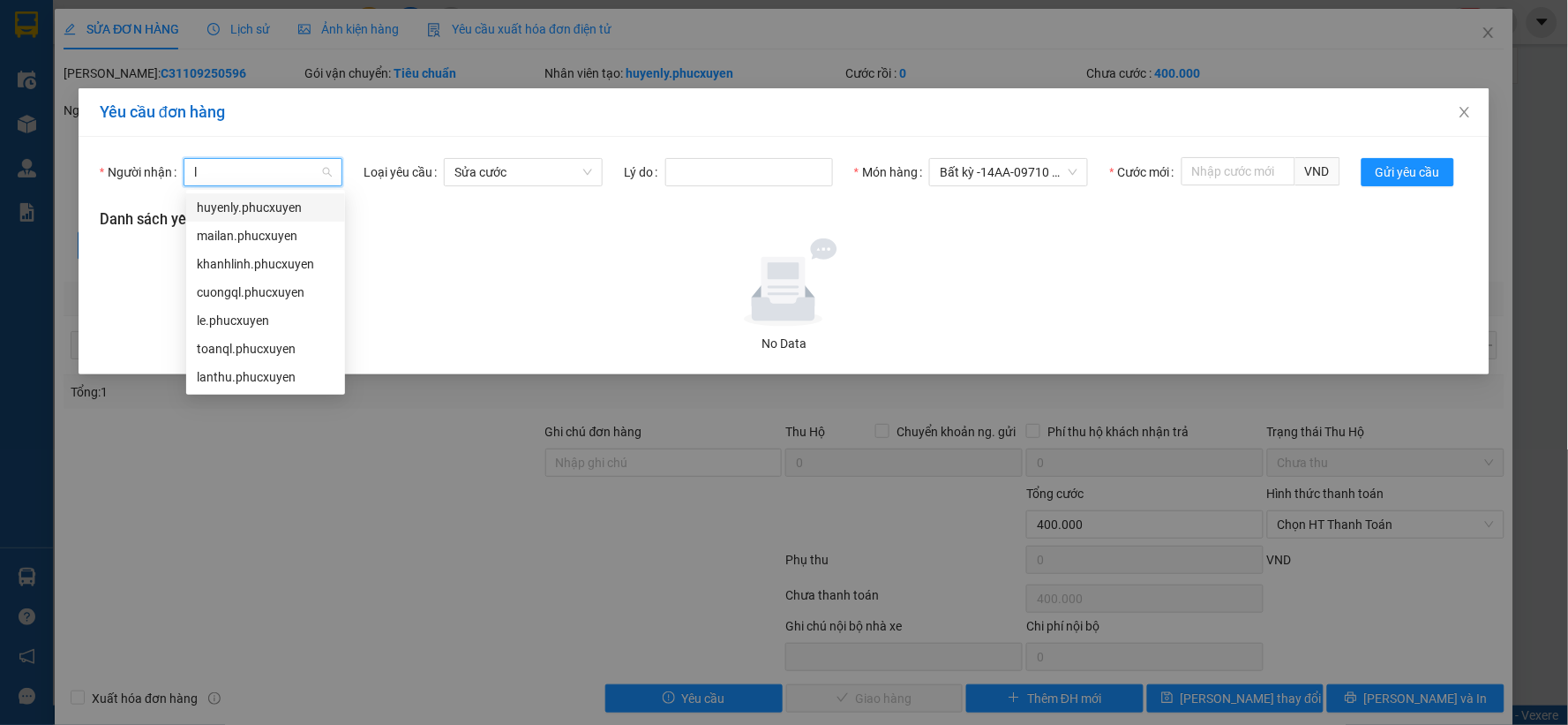
type input "ly"
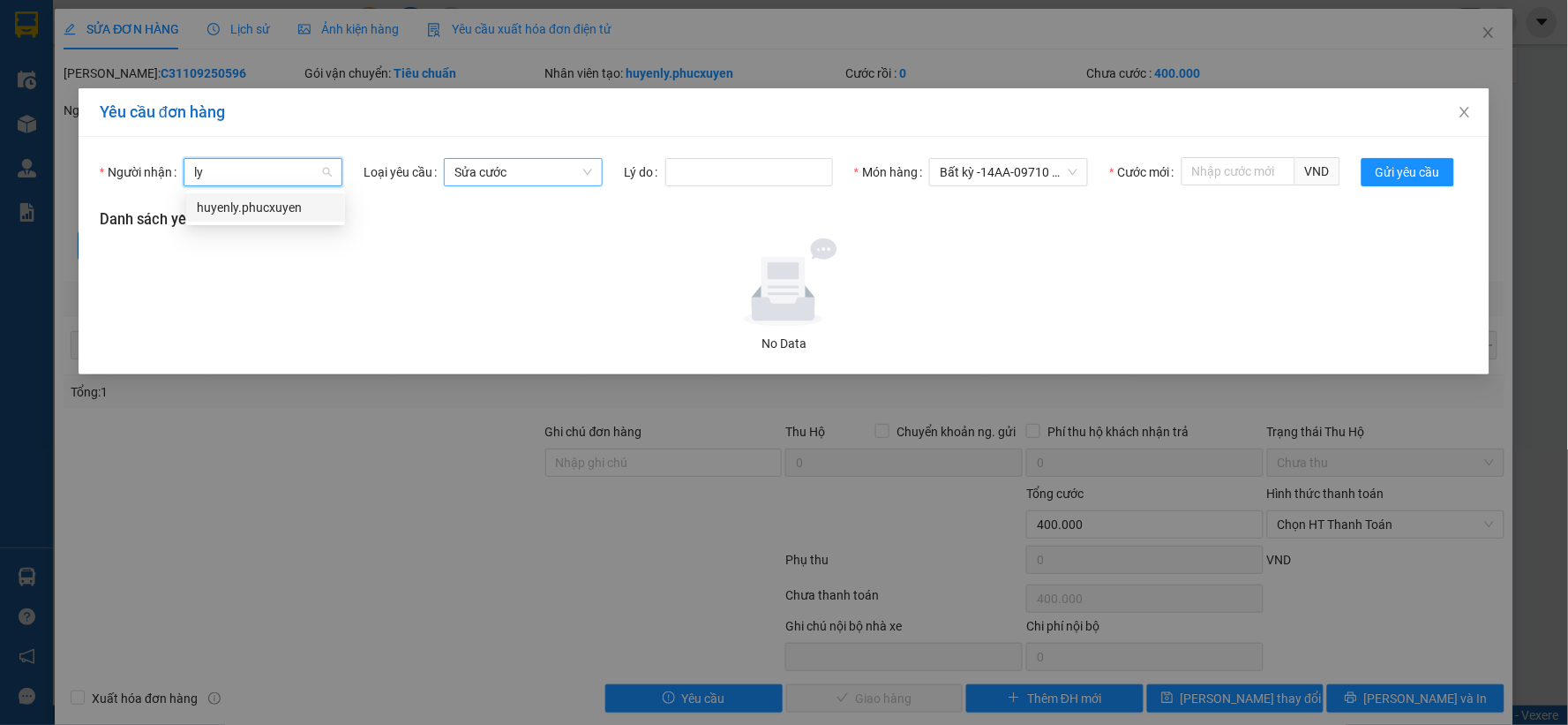
drag, startPoint x: 249, startPoint y: 215, endPoint x: 587, endPoint y: 180, distance: 339.8
click at [250, 215] on div "huyenly.phucxuyen" at bounding box center [266, 208] width 138 height 20
click at [1237, 170] on input "Cước mới" at bounding box center [1238, 172] width 114 height 29
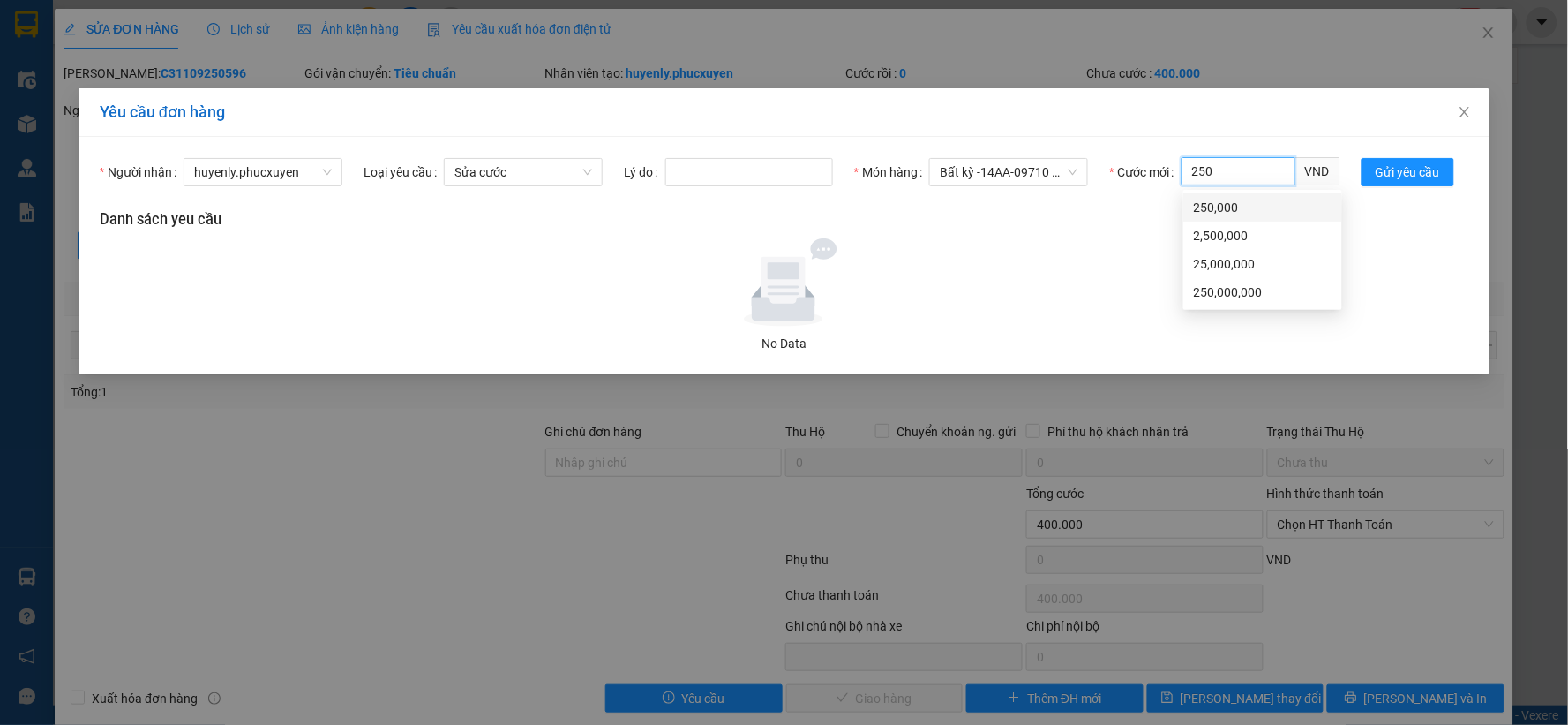
click at [1282, 196] on div "250,000" at bounding box center [1263, 208] width 159 height 29
type input "250,000"
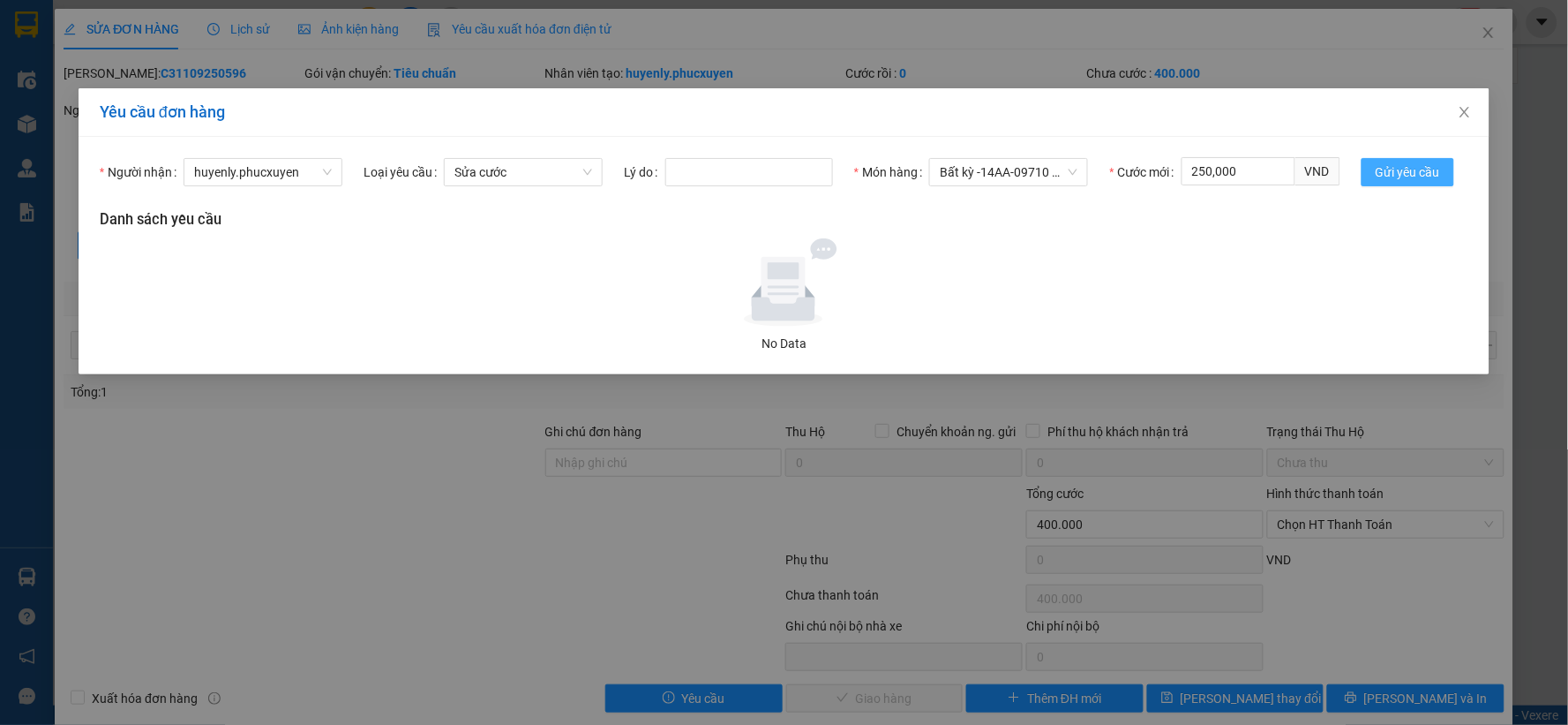
click at [1390, 159] on button "Gửi yêu cầu" at bounding box center [1408, 173] width 93 height 29
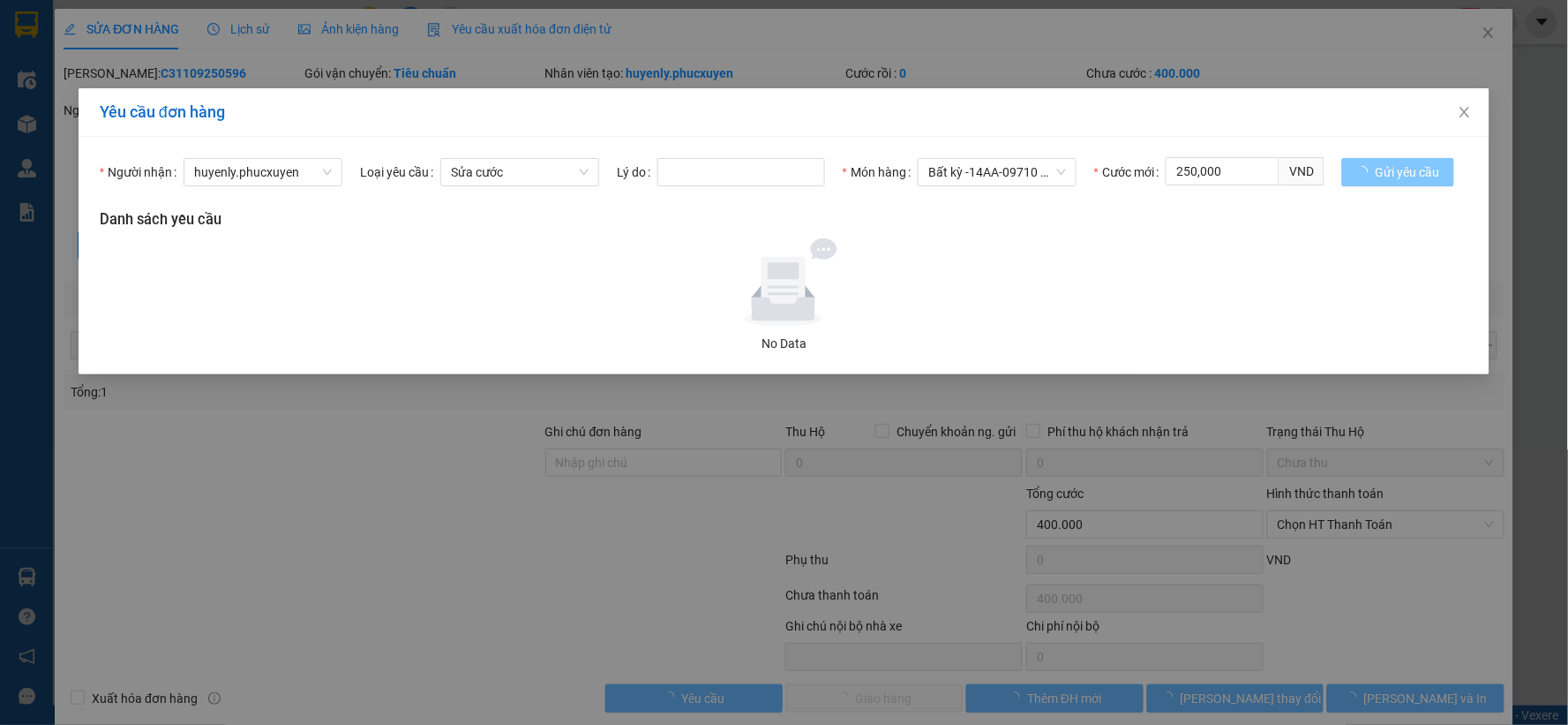
click button "Gửi yêu cầu" at bounding box center [1397, 173] width 112 height 29
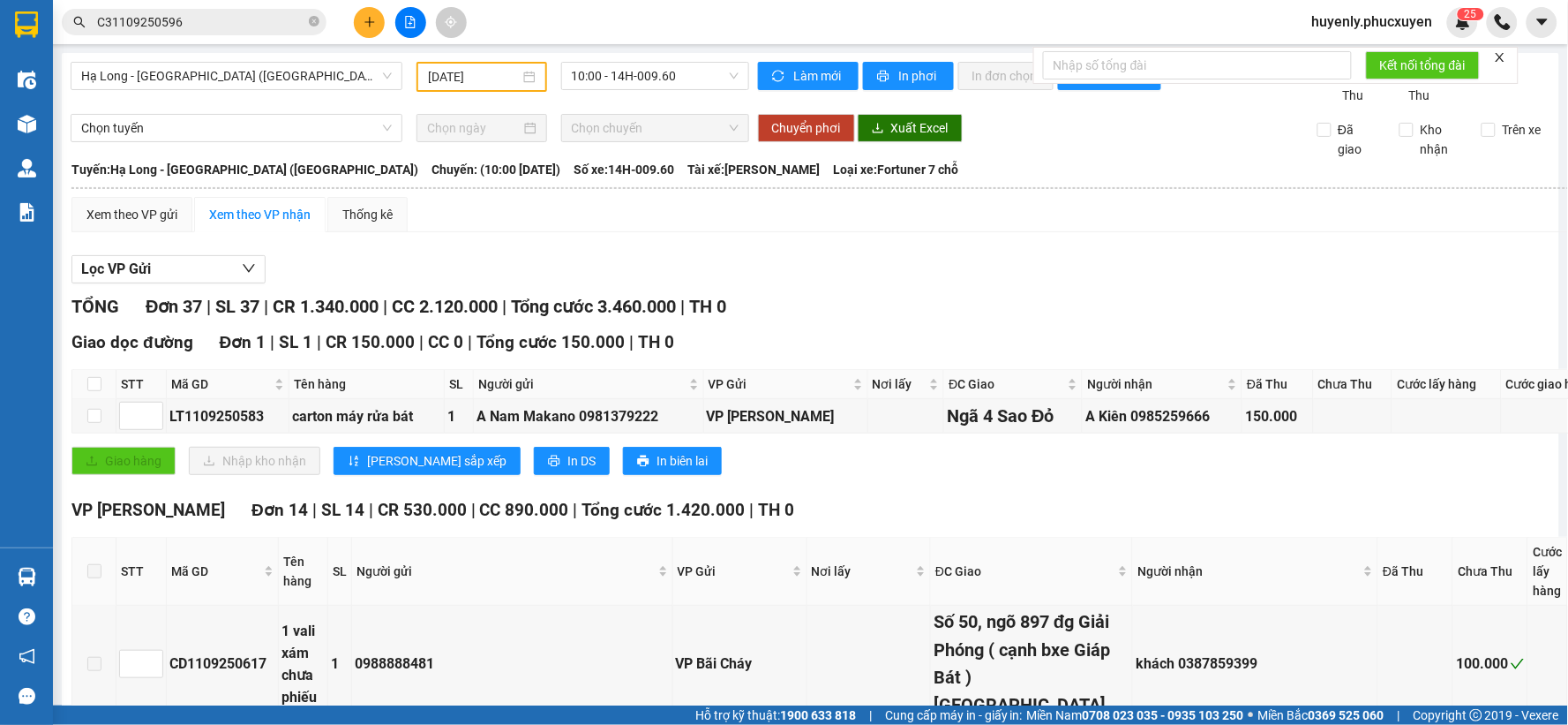
click at [275, 20] on input "C31109250596" at bounding box center [200, 22] width 208 height 20
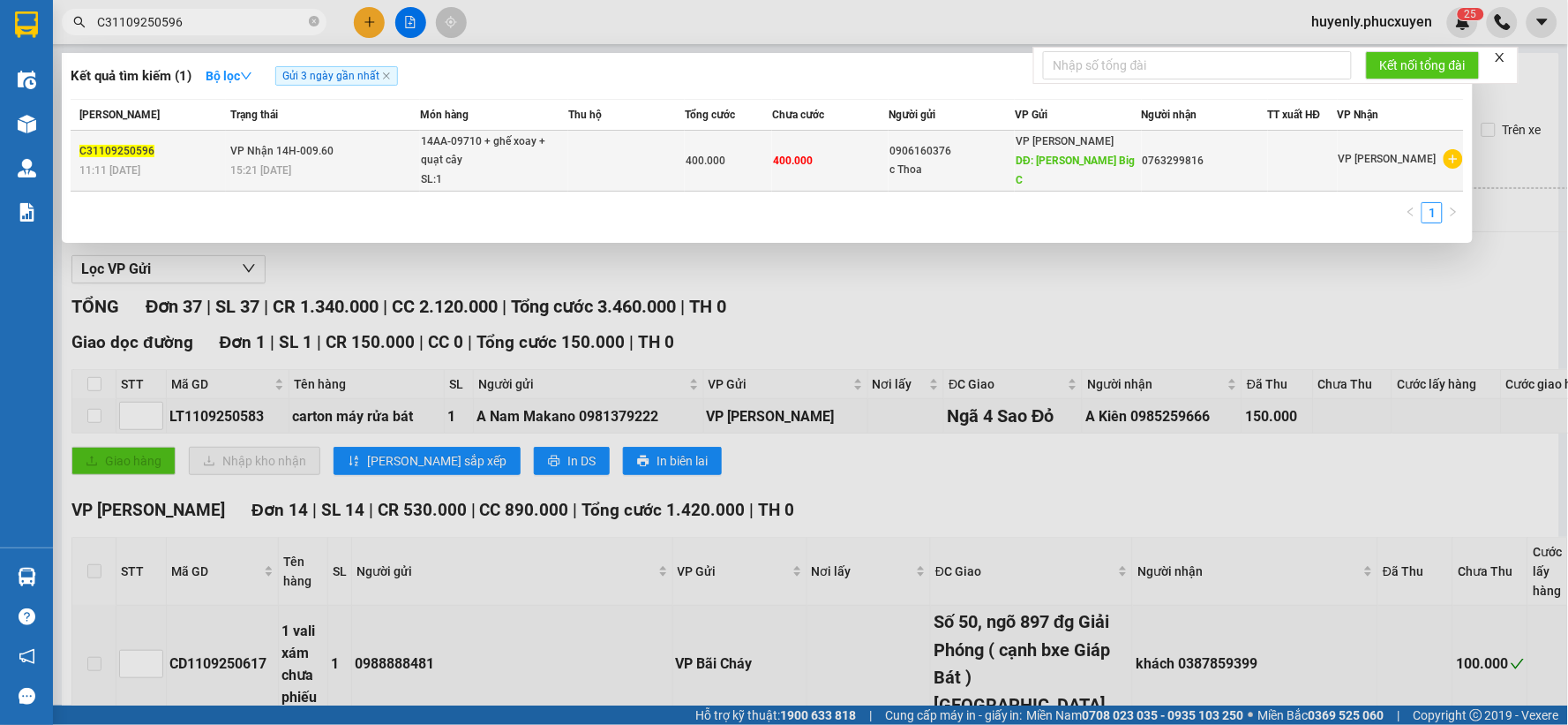
click at [614, 167] on td at bounding box center [626, 161] width 116 height 61
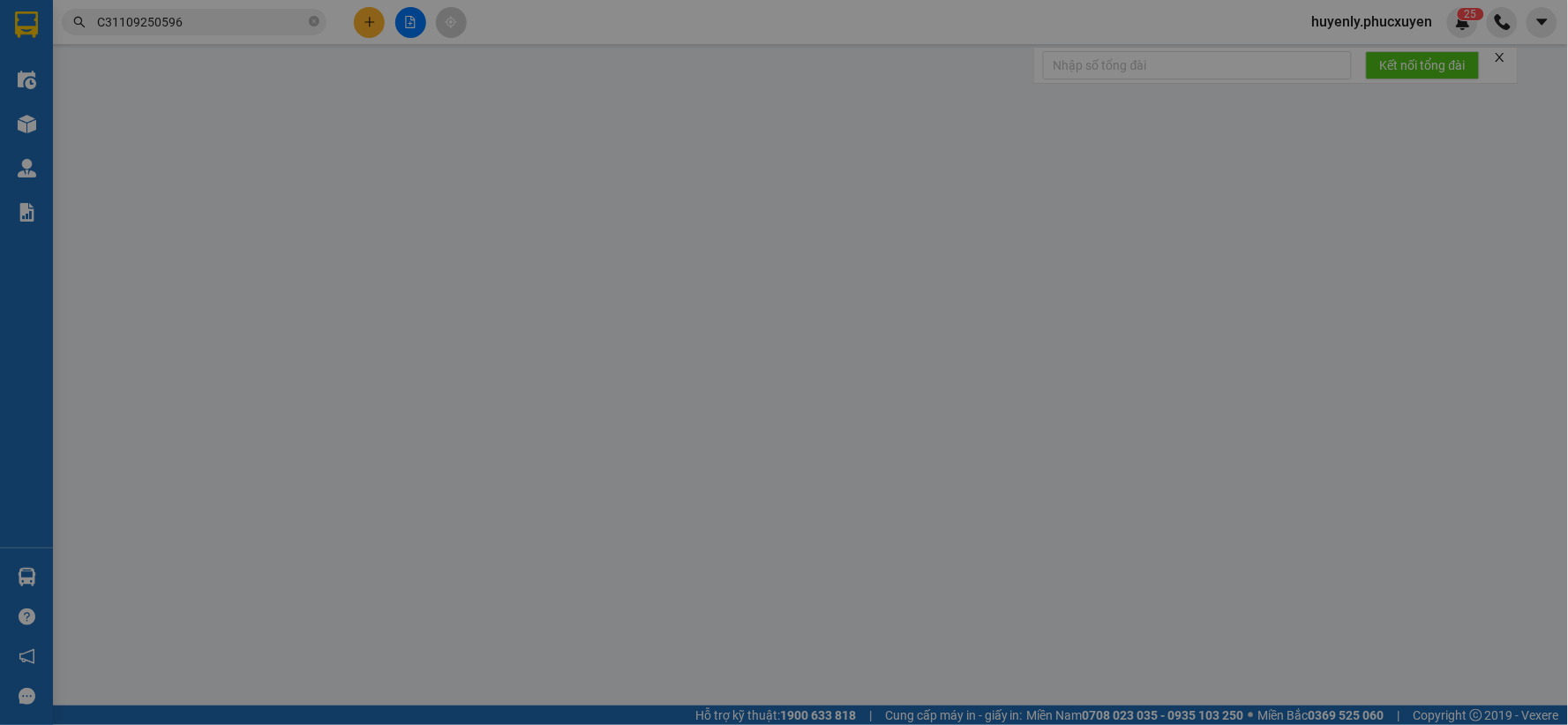
type input "0906160376"
type input "c Thoa"
type input "Trường Quang Trung Big C"
type input "0763299816"
type input "400.000"
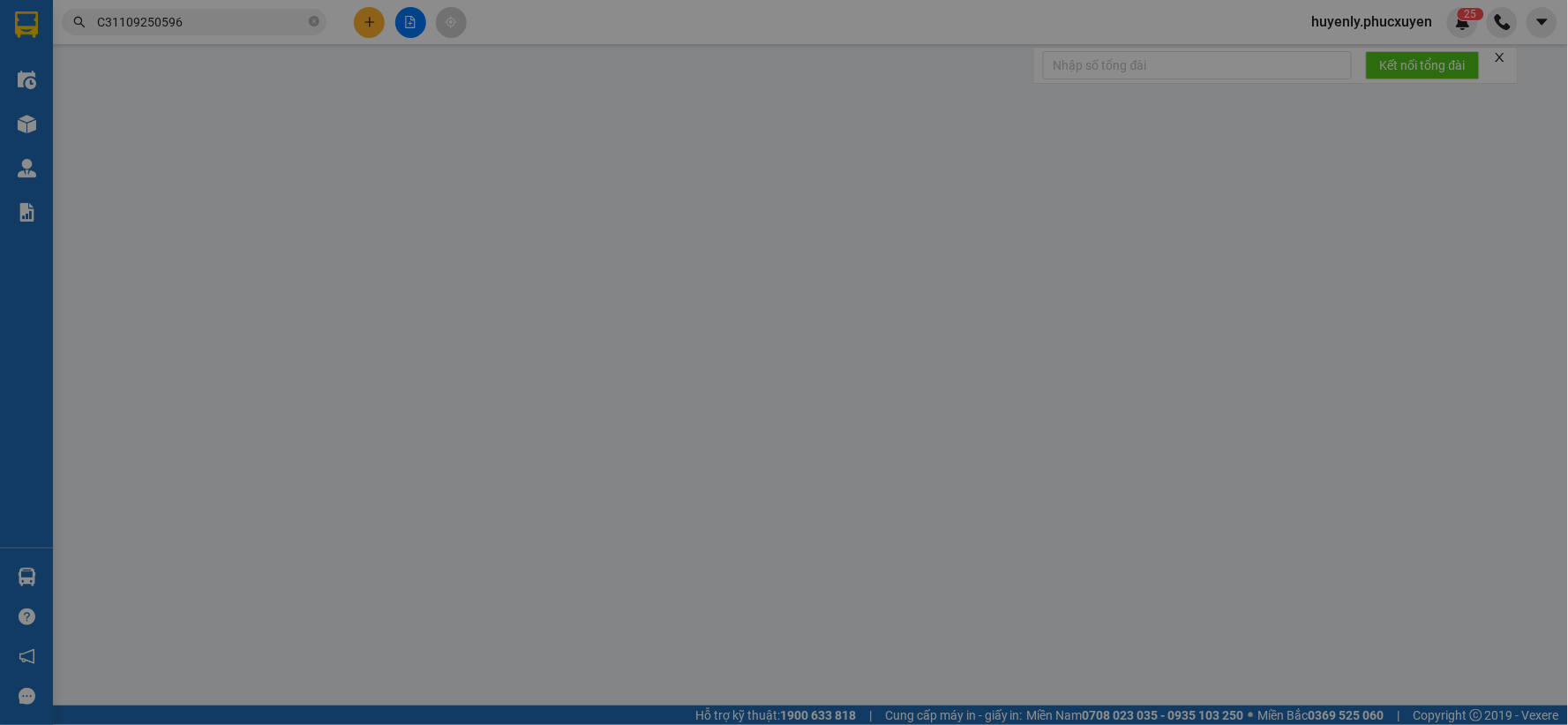
type input "400.000"
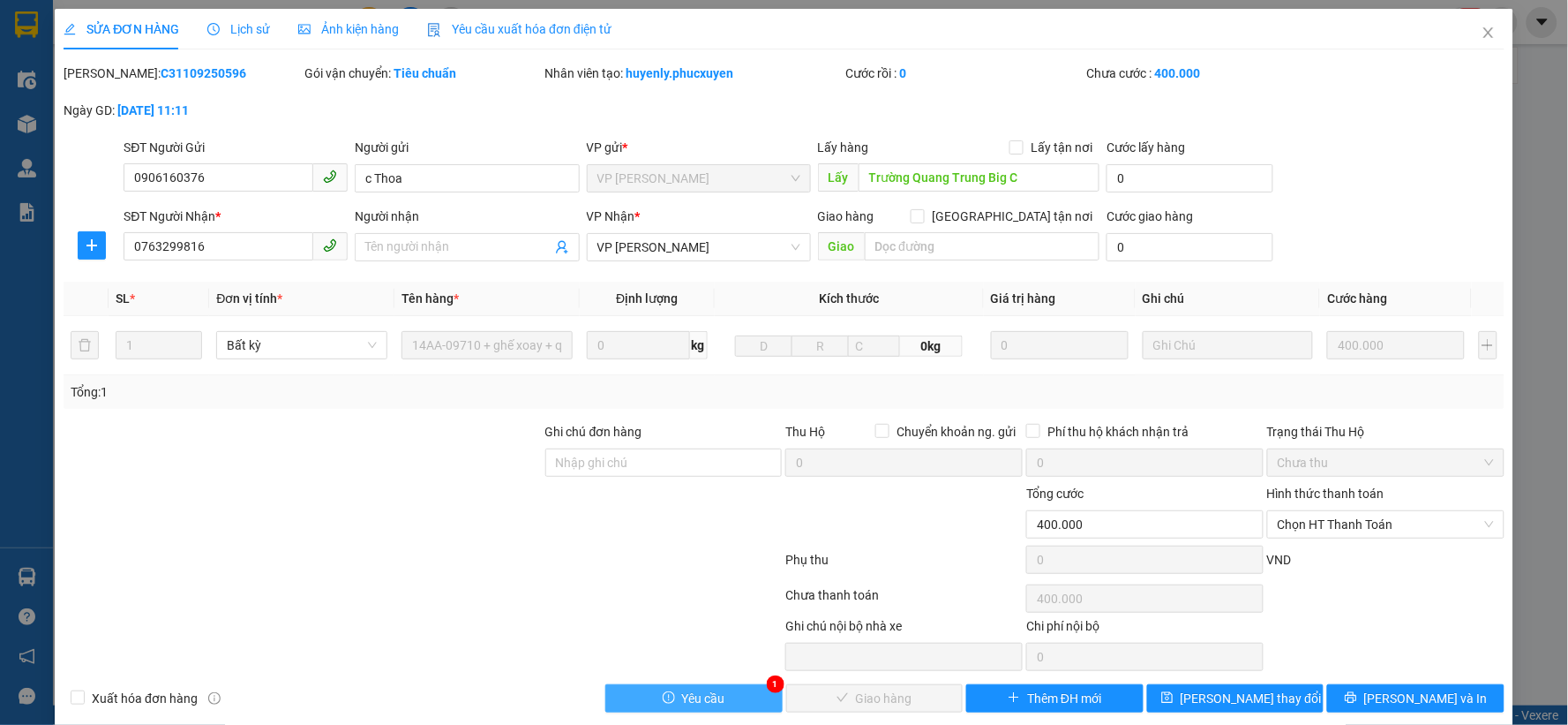
click at [740, 704] on button "Yêu cầu" at bounding box center [694, 698] width 177 height 29
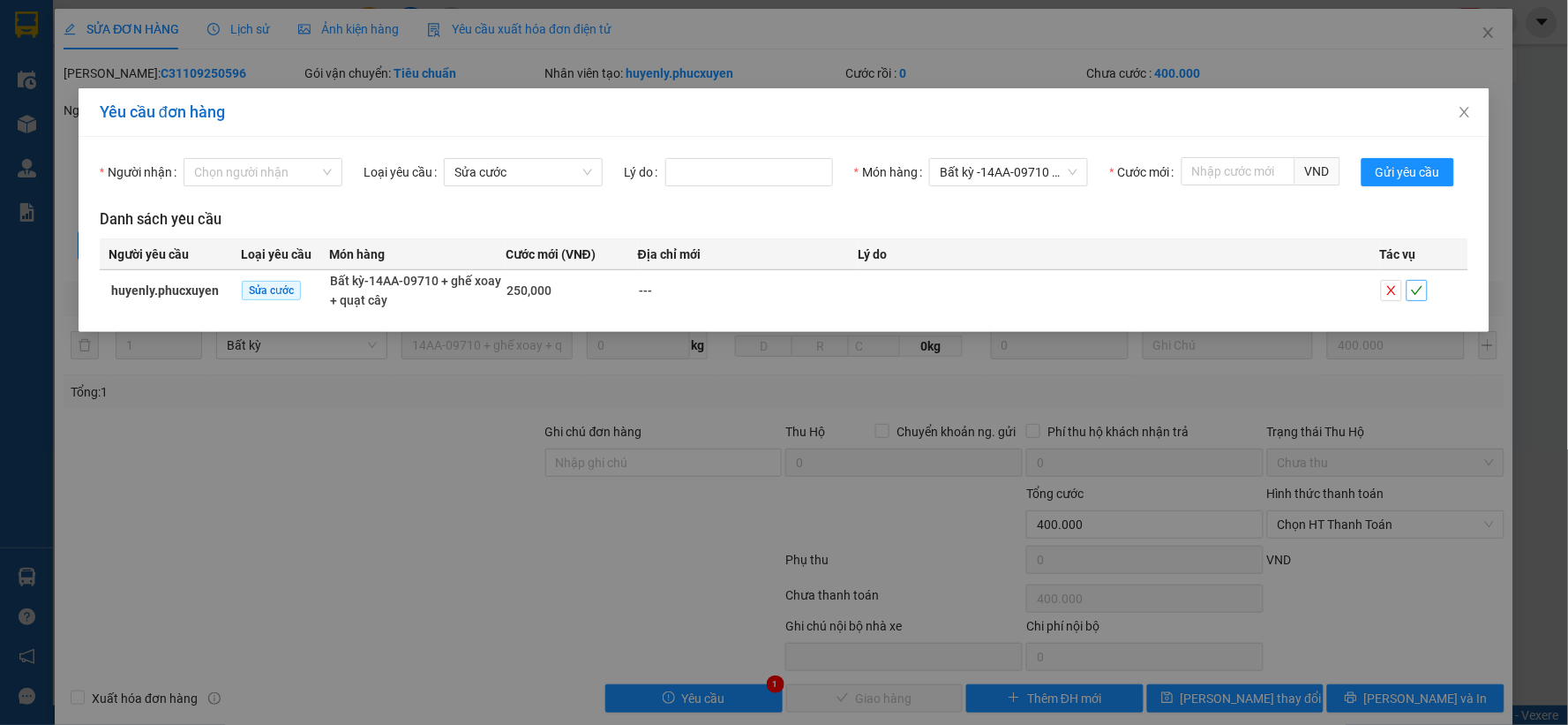
click at [1411, 280] on button "button" at bounding box center [1417, 291] width 21 height 21
click at [1417, 289] on icon "check" at bounding box center [1417, 291] width 13 height 13
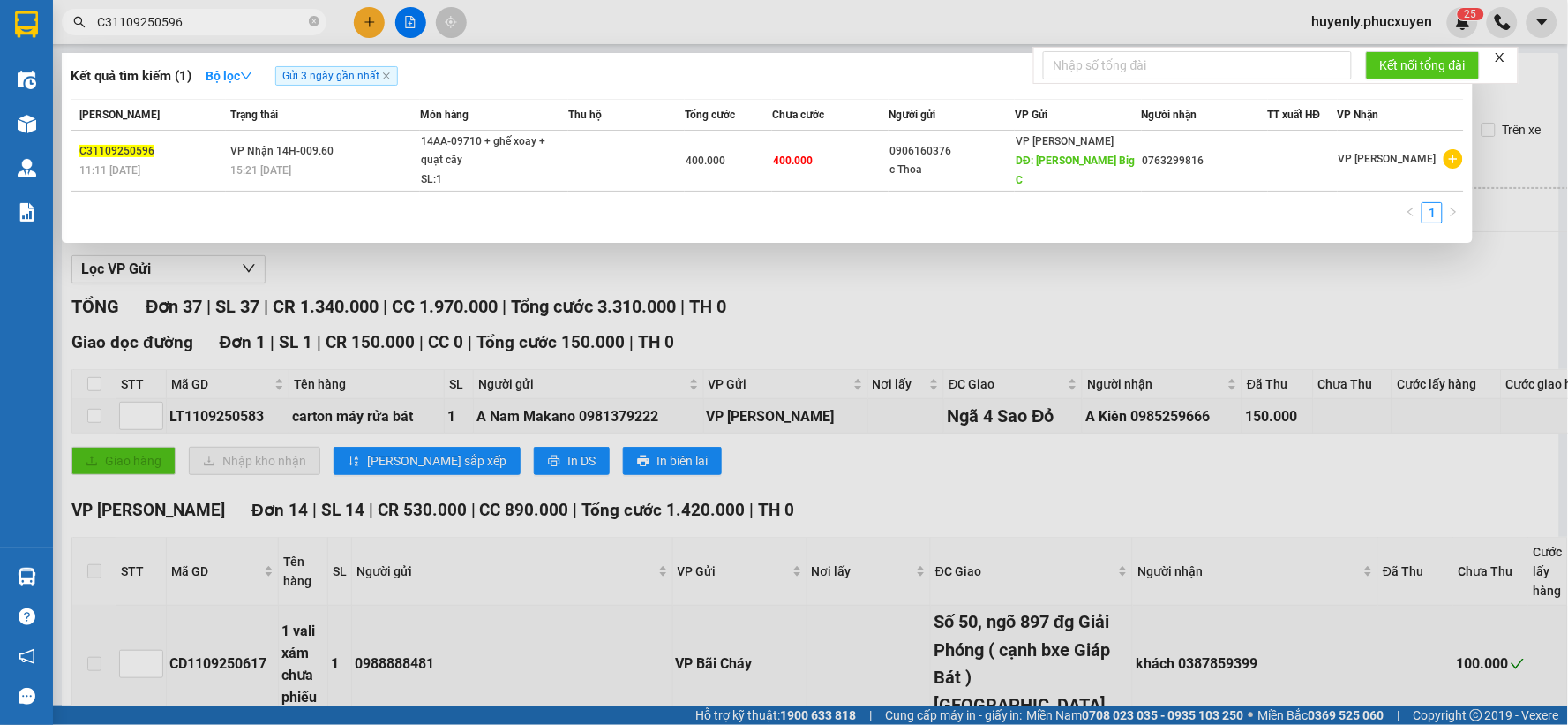
click at [233, 19] on input "C31109250596" at bounding box center [200, 22] width 208 height 20
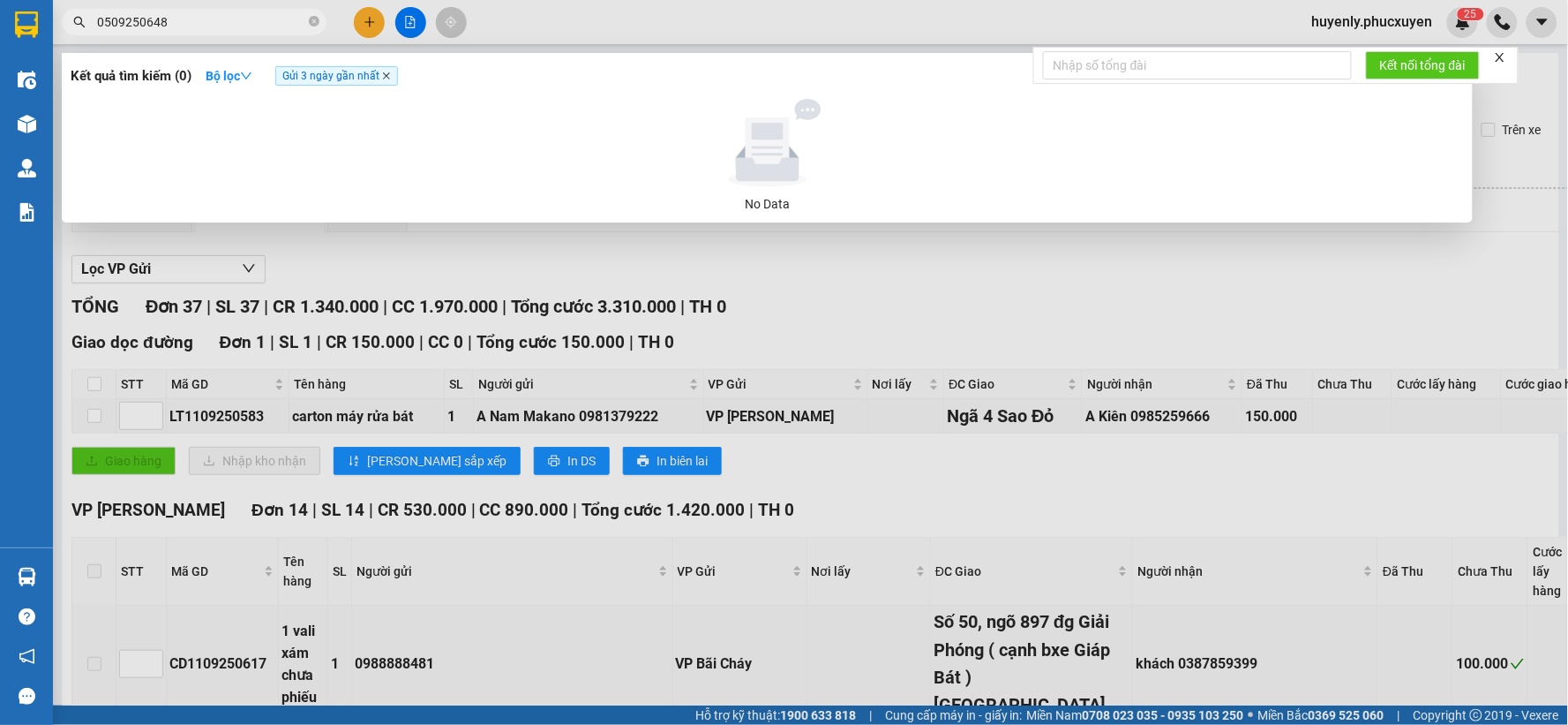
type input "0509250648"
click at [390, 74] on icon "close" at bounding box center [386, 76] width 7 height 7
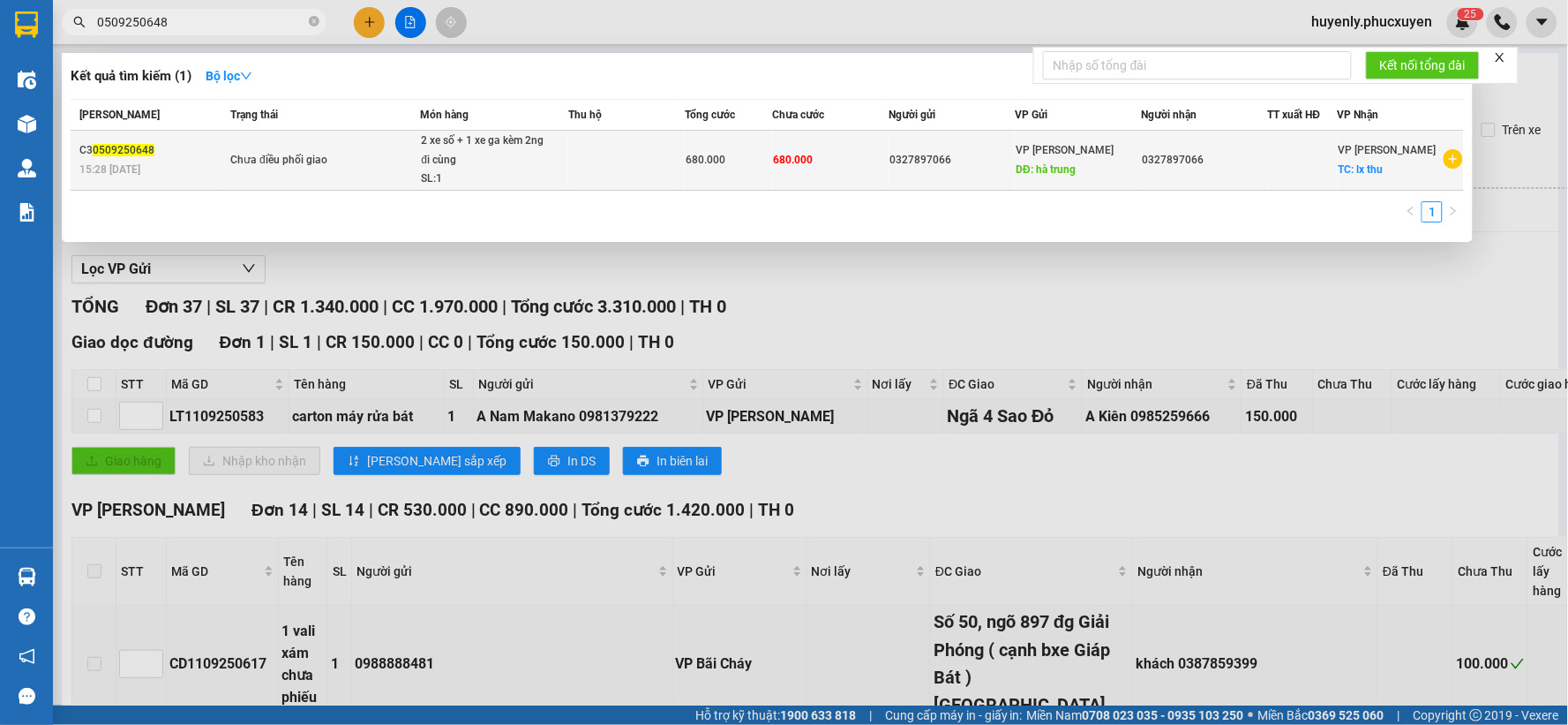
click at [708, 169] on div "680.000" at bounding box center [728, 160] width 86 height 20
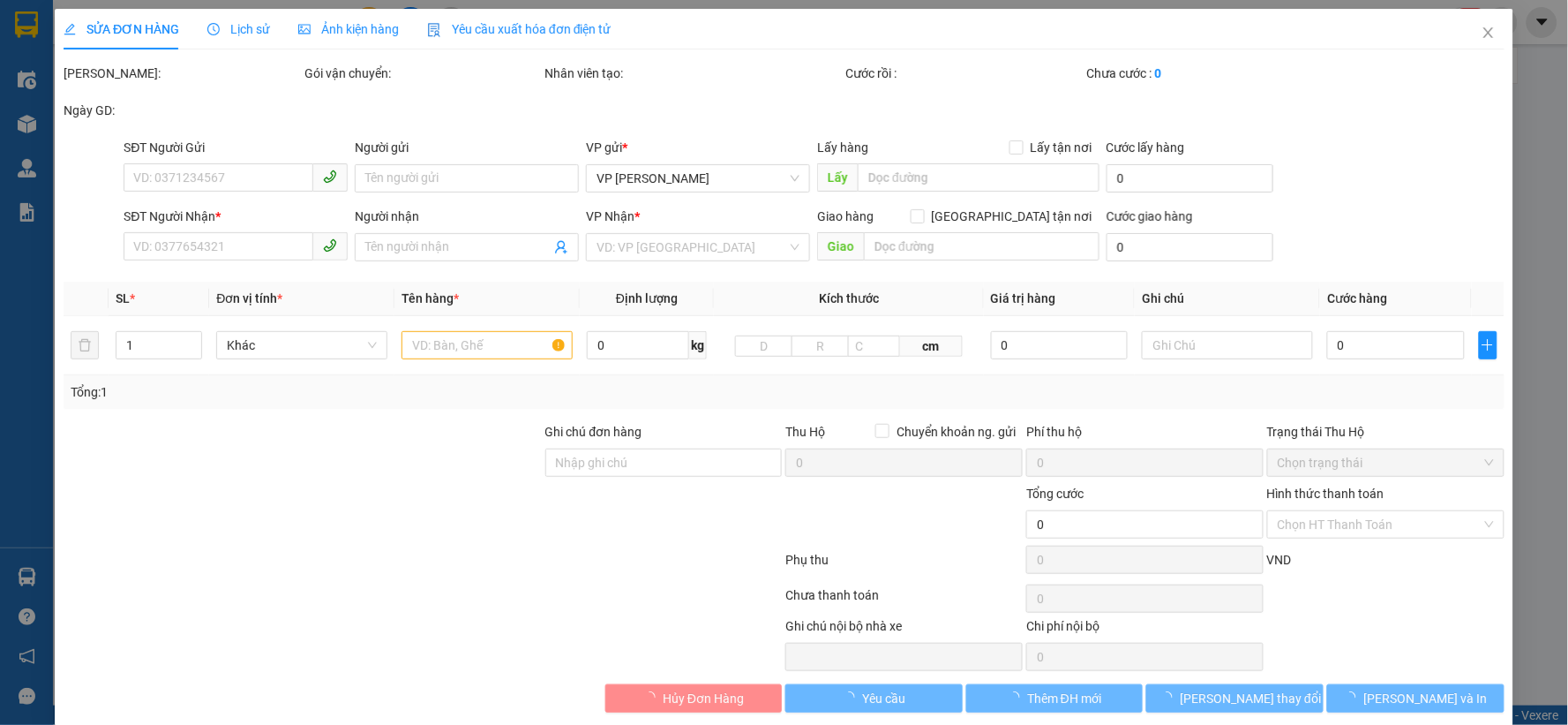
type input "0327897066"
type input "hà trung"
type input "0327897066"
checkbox input "true"
type input "lx thu"
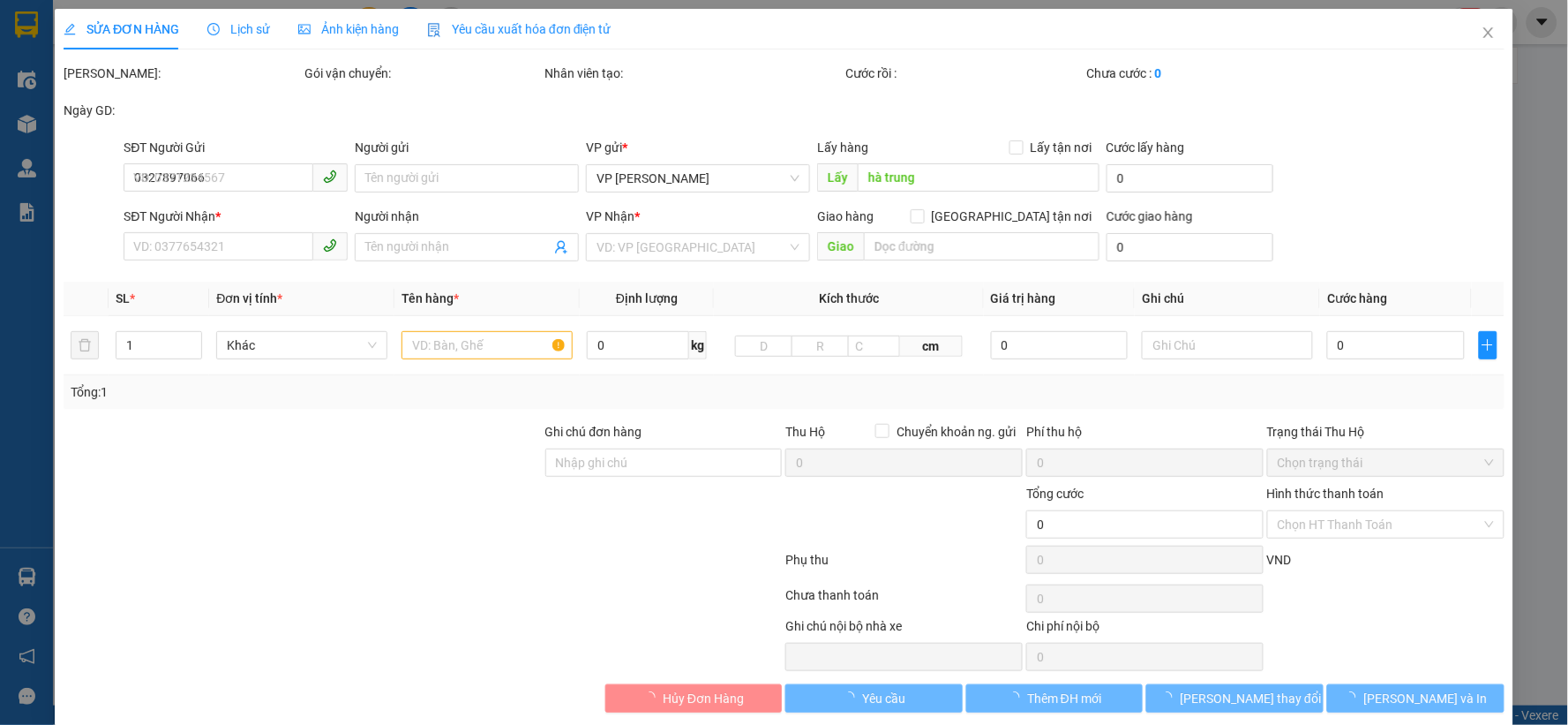
type input "680.000"
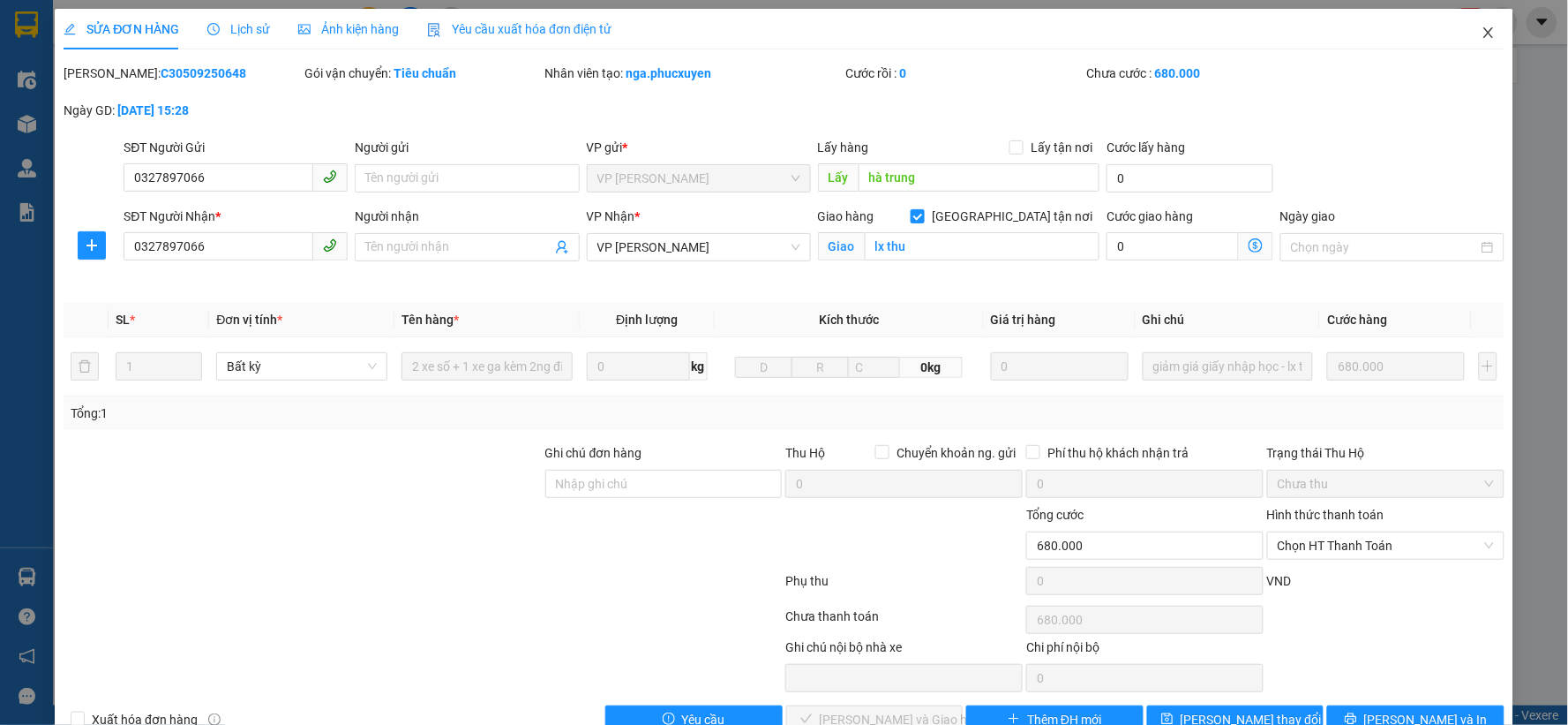
click at [1481, 30] on icon "close" at bounding box center [1488, 33] width 14 height 14
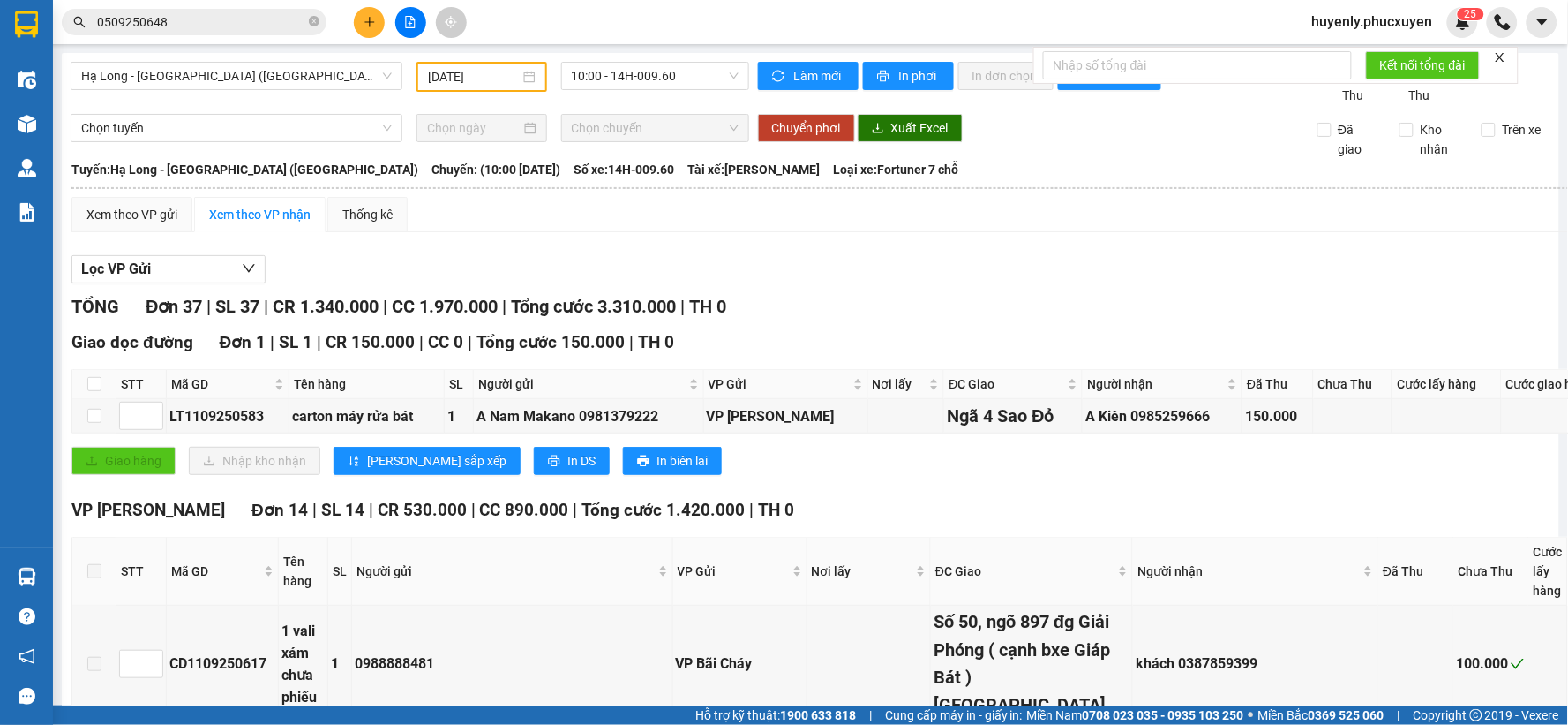
click at [417, 86] on div "11/09/2025" at bounding box center [481, 77] width 130 height 30
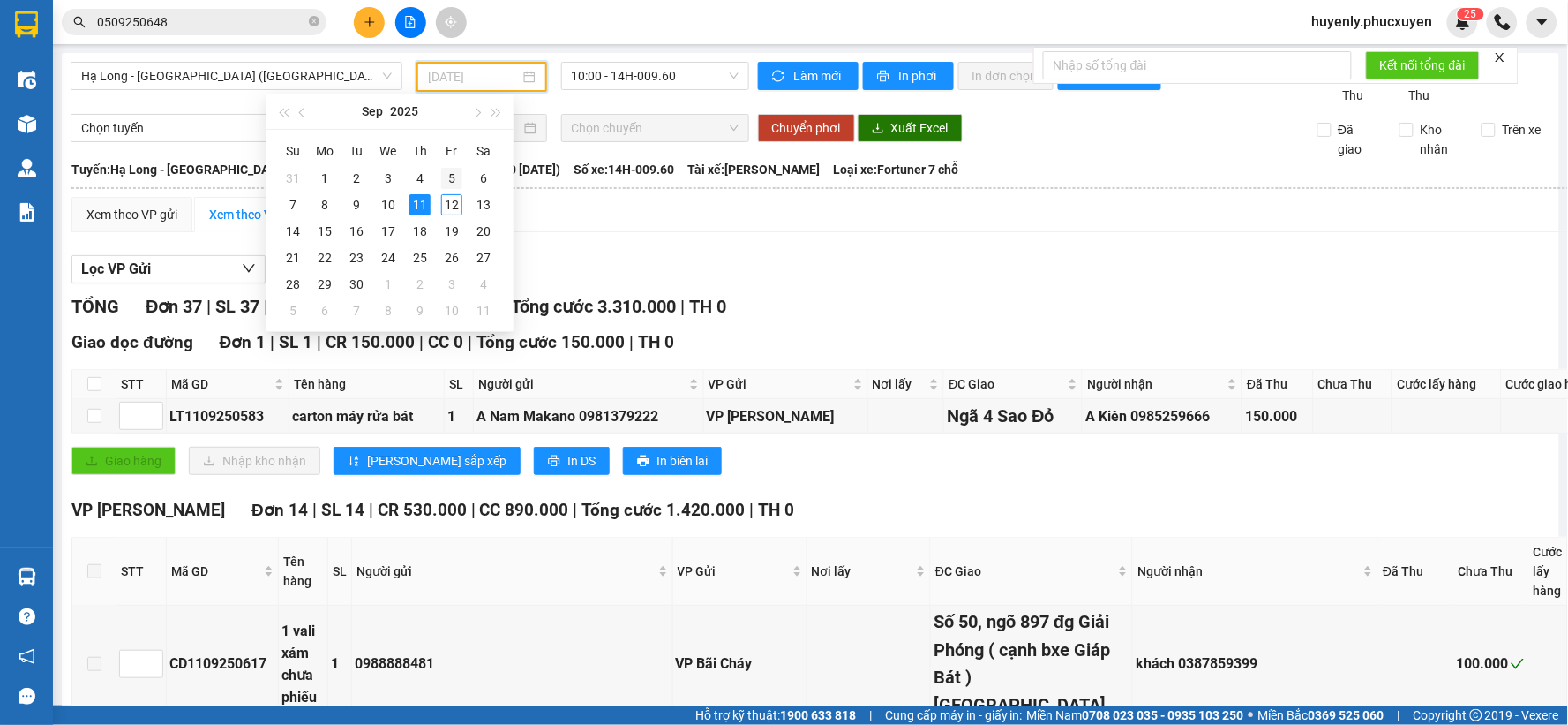
click at [455, 179] on div "5" at bounding box center [452, 178] width 21 height 21
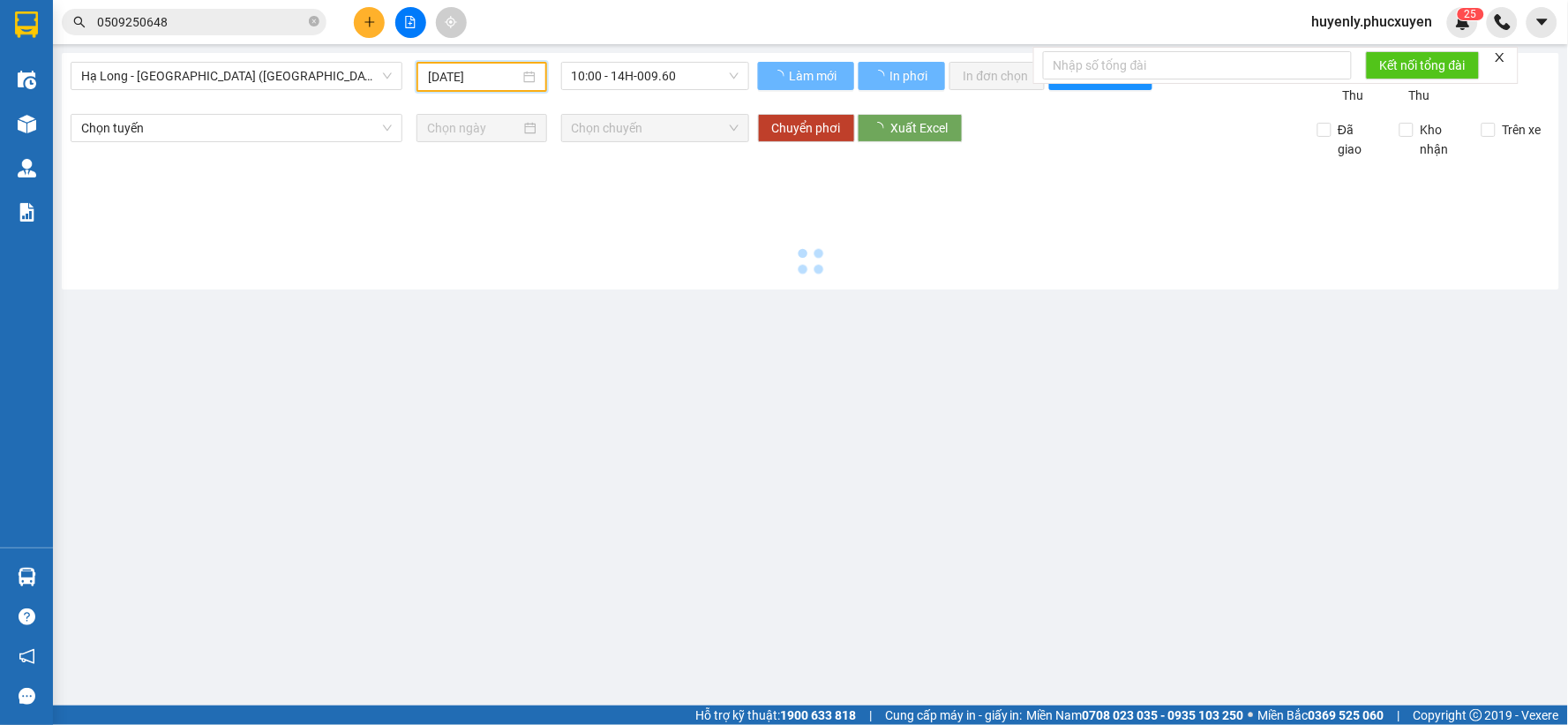
type input "05/09/2025"
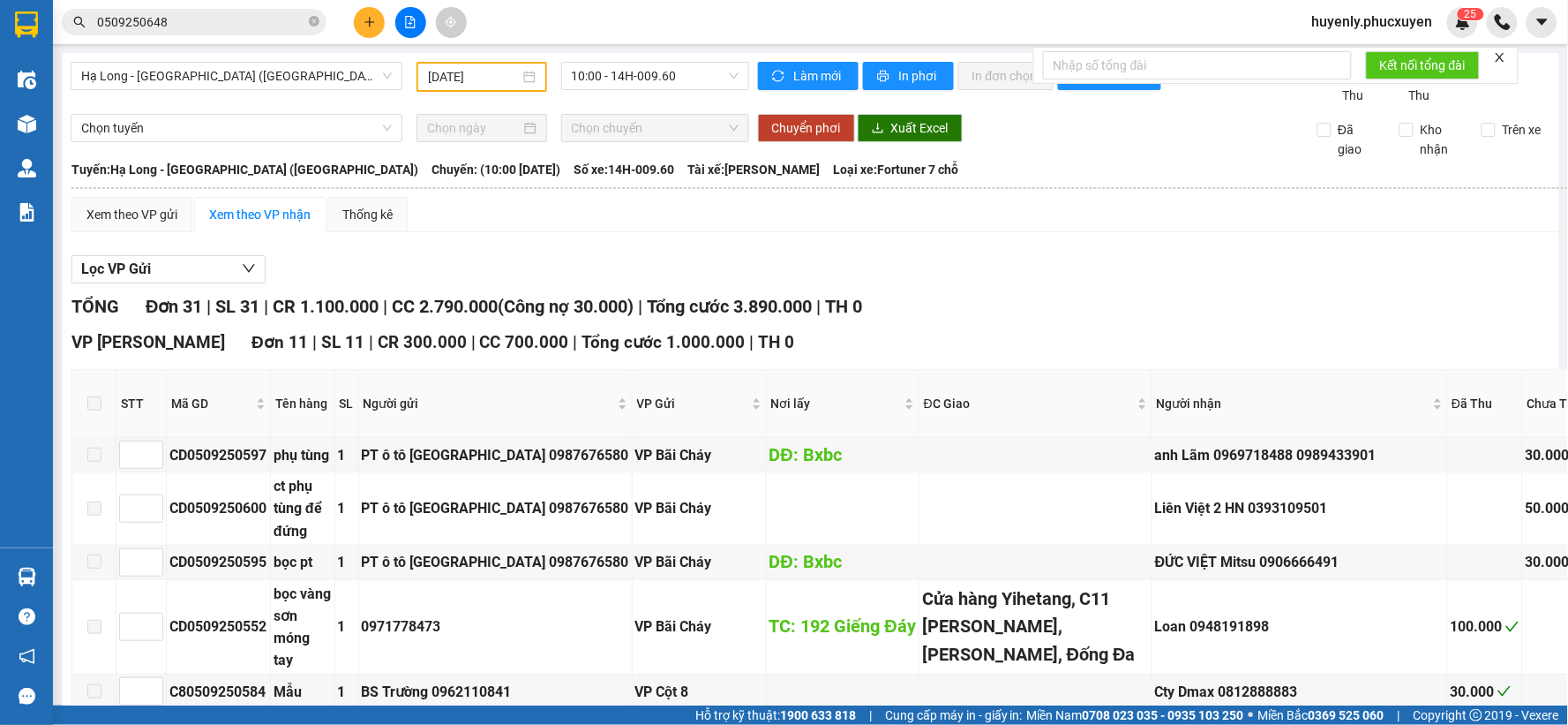
drag, startPoint x: 989, startPoint y: 677, endPoint x: 947, endPoint y: 701, distance: 48.4
click at [249, 30] on input "0509250648" at bounding box center [200, 22] width 208 height 20
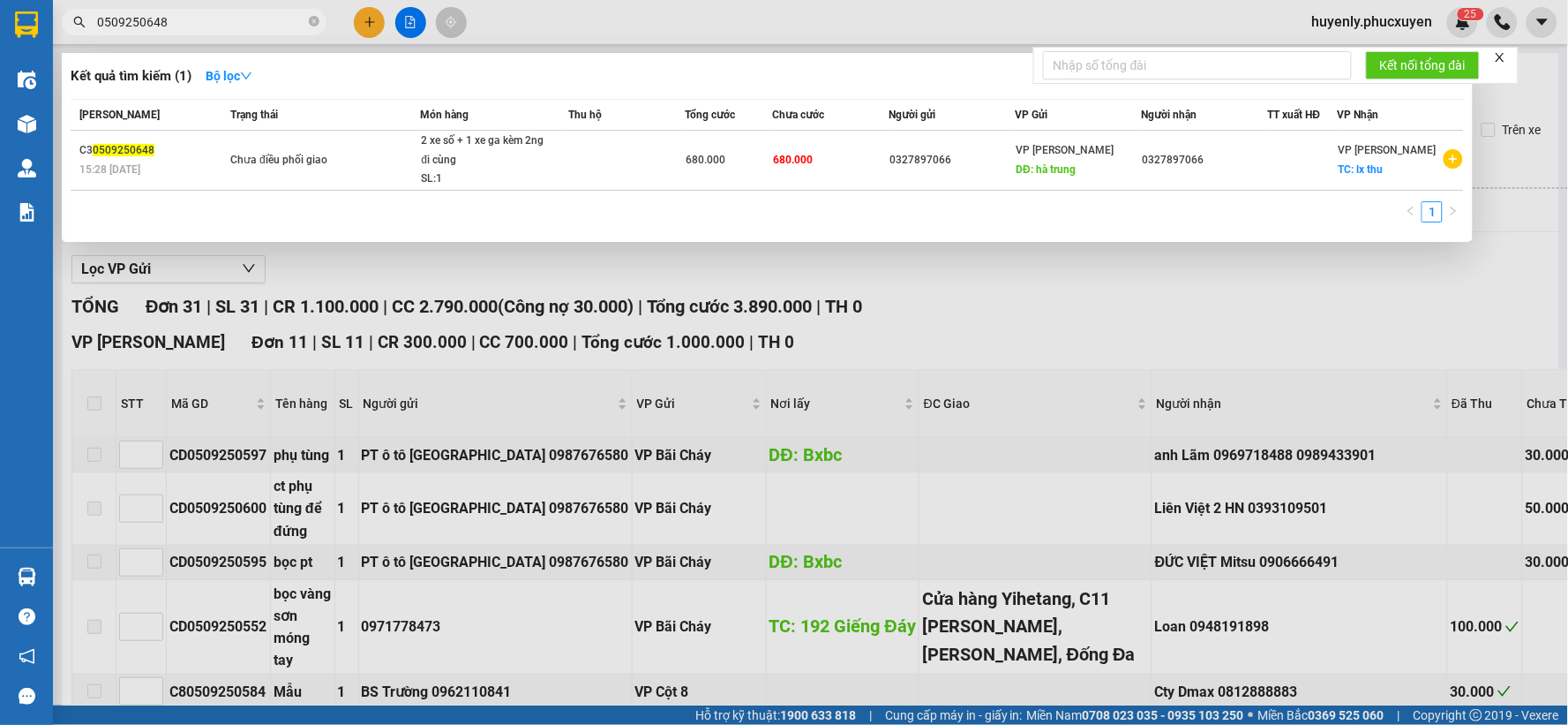
click at [249, 22] on input "0509250648" at bounding box center [200, 22] width 208 height 20
paste input "C30509250620"
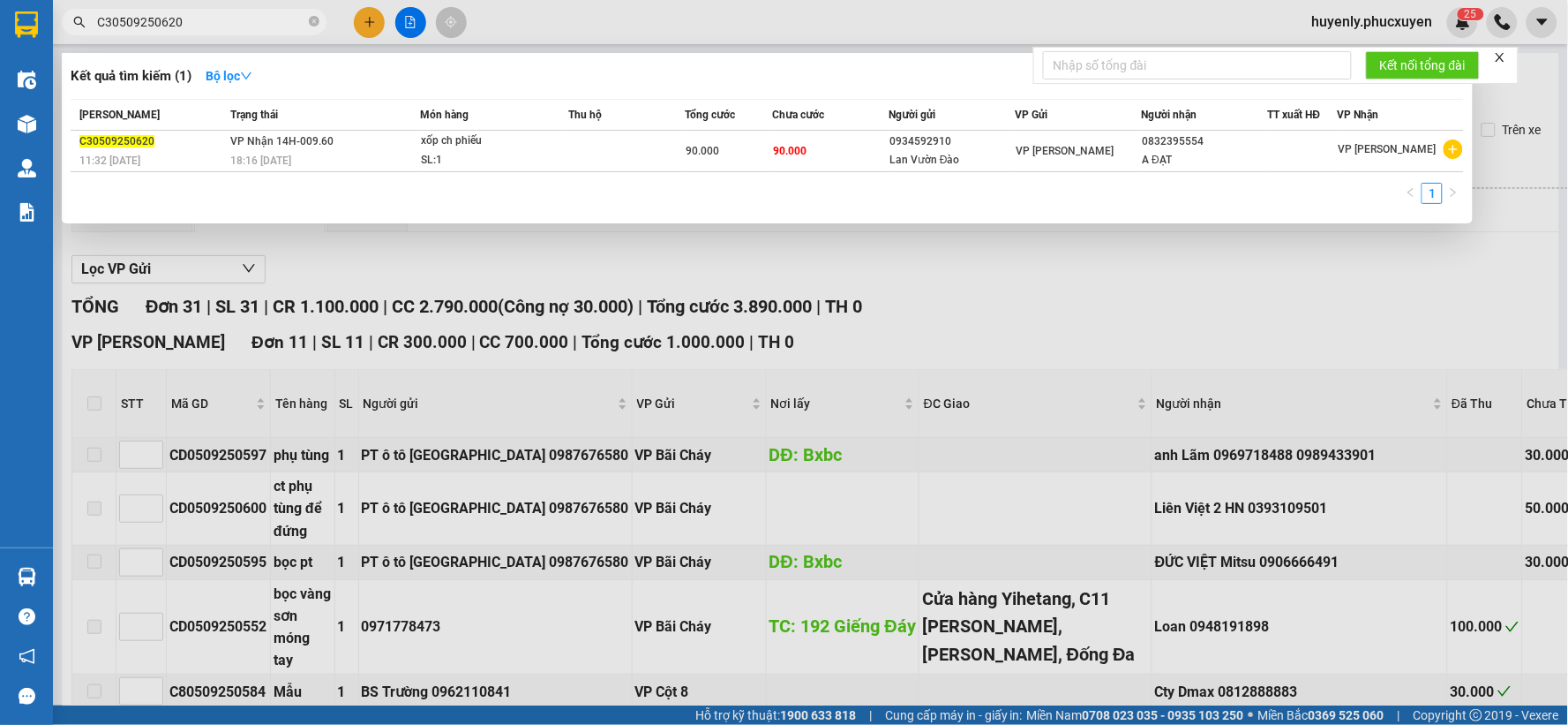
type input "C30509250620"
drag, startPoint x: 1010, startPoint y: 328, endPoint x: 845, endPoint y: 303, distance: 166.9
click at [1009, 328] on div at bounding box center [784, 362] width 1568 height 725
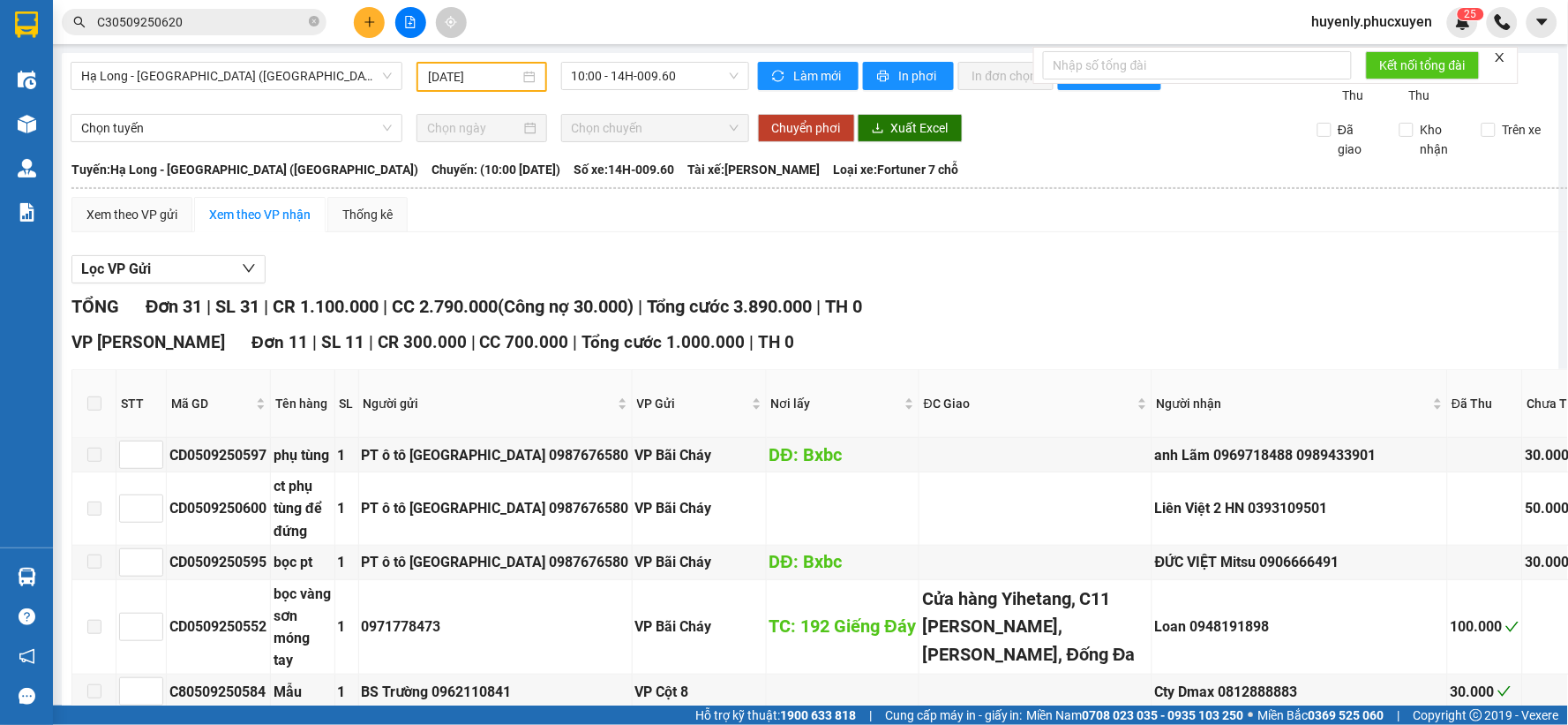
click at [442, 78] on input "05/09/2025" at bounding box center [473, 77] width 91 height 20
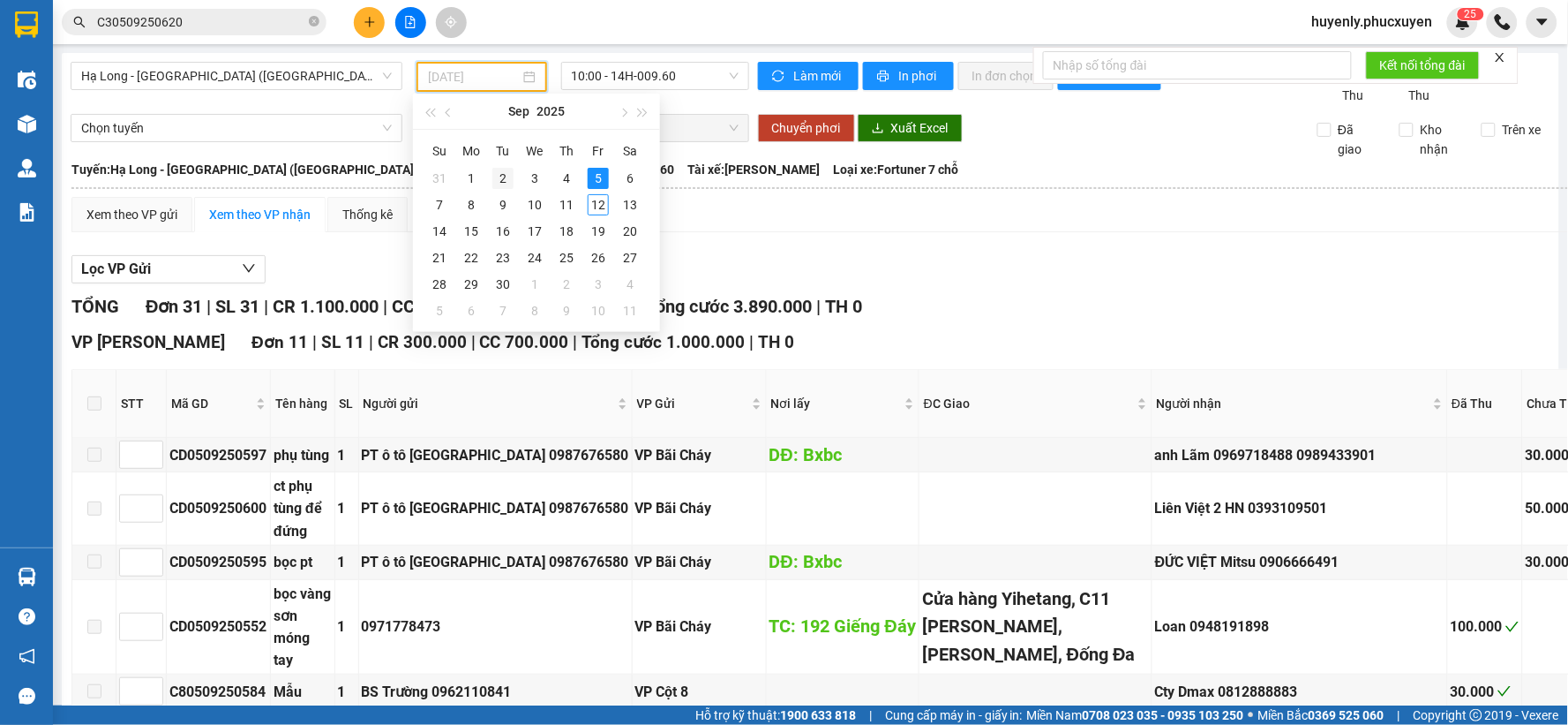
click at [501, 176] on div "2" at bounding box center [503, 178] width 21 height 21
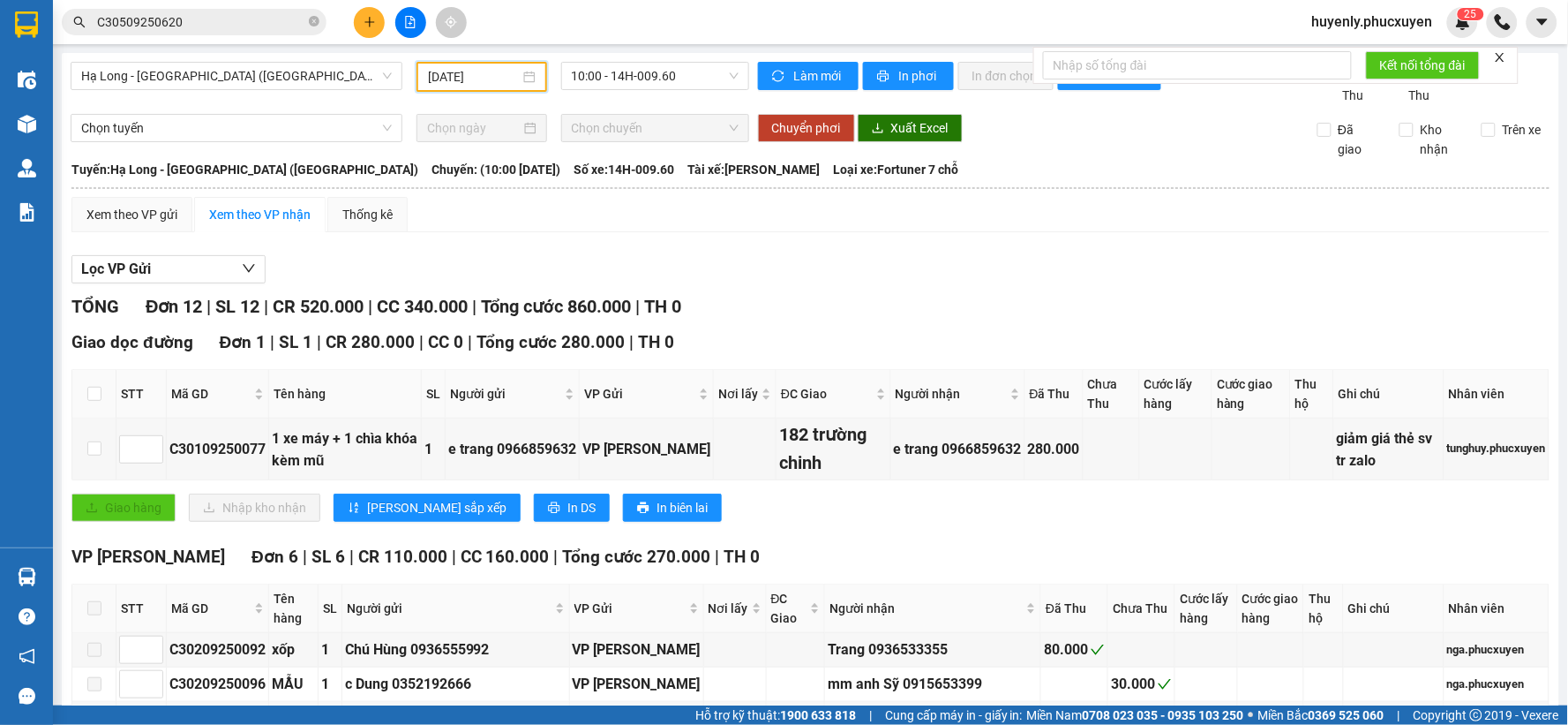
click at [428, 73] on input "02/09/2025" at bounding box center [473, 77] width 91 height 20
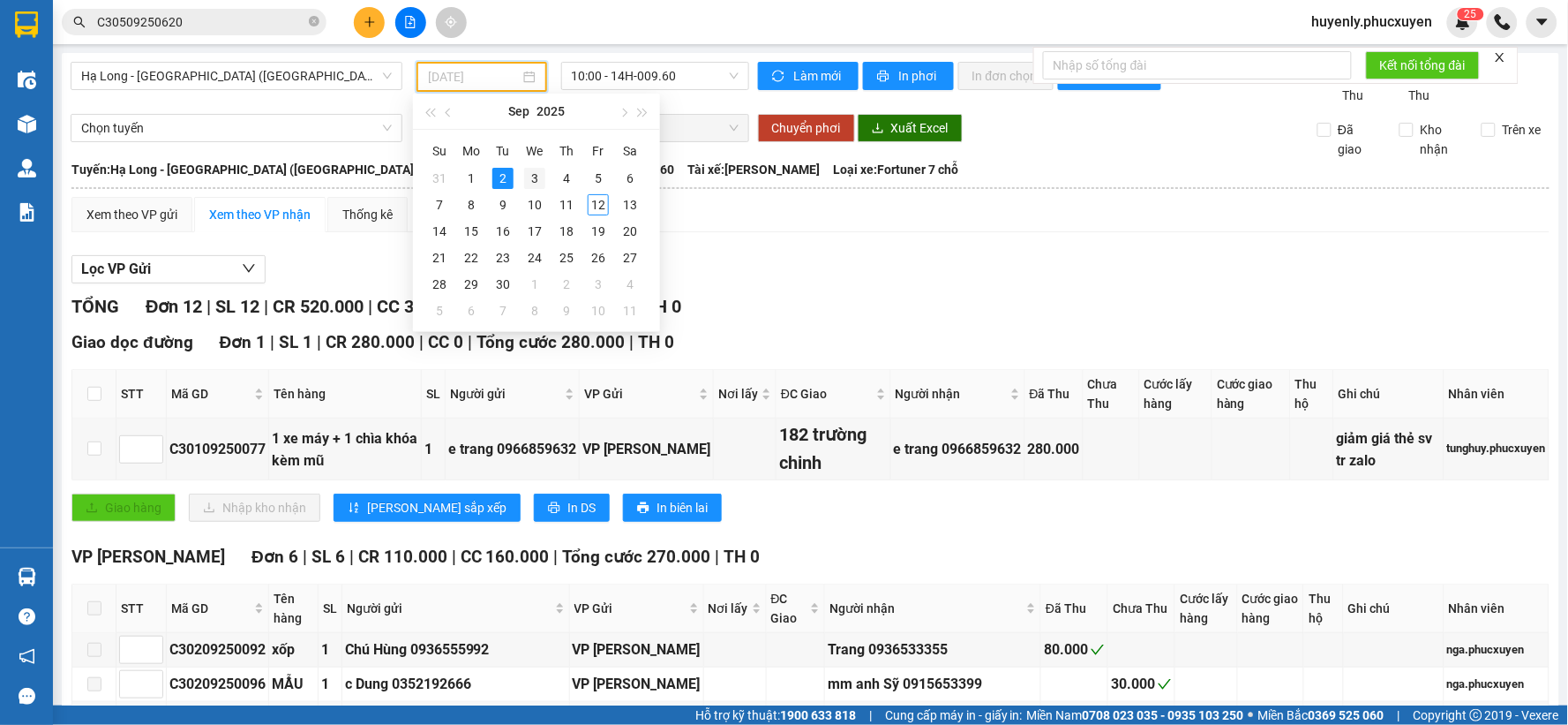
click at [533, 177] on div "3" at bounding box center [535, 178] width 21 height 21
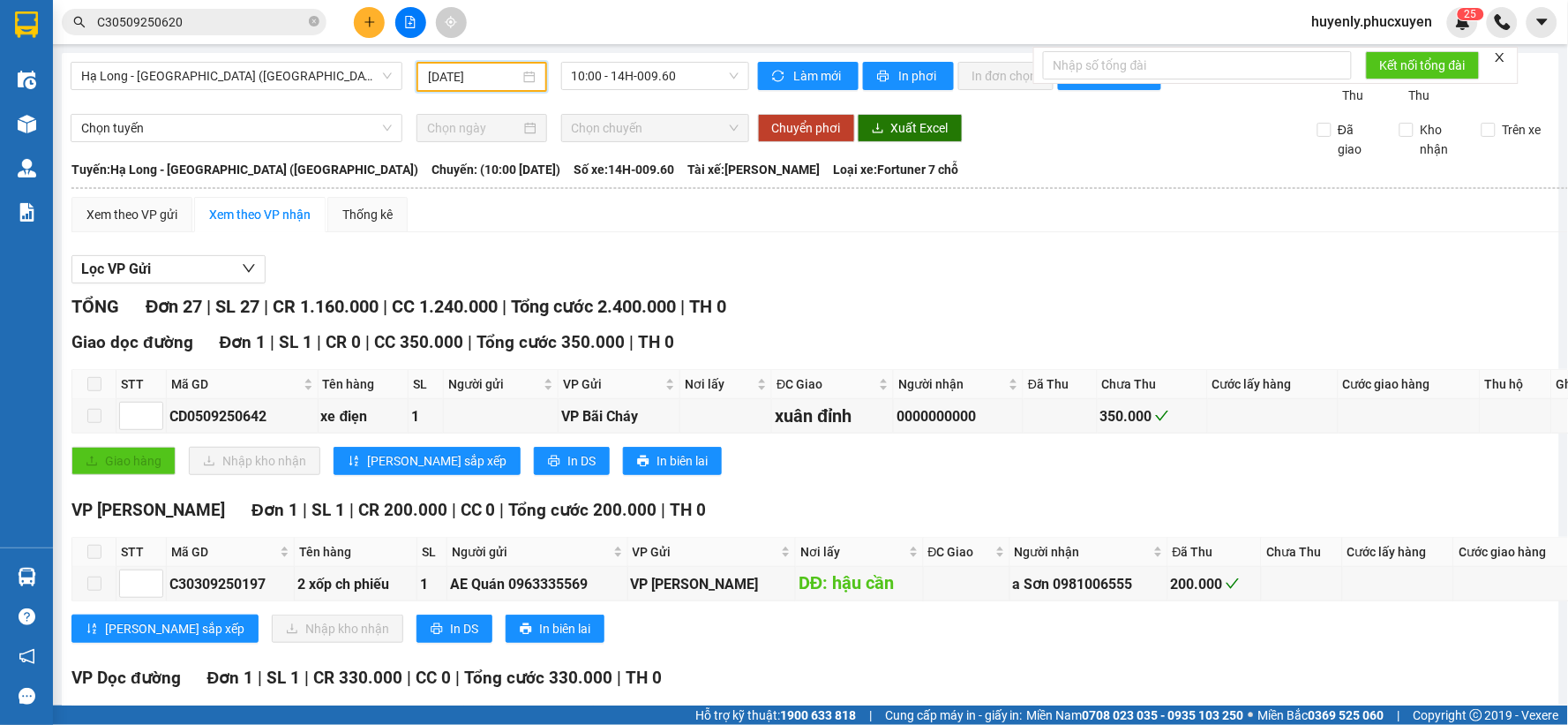
click at [453, 67] on input "03/09/2025" at bounding box center [473, 77] width 91 height 20
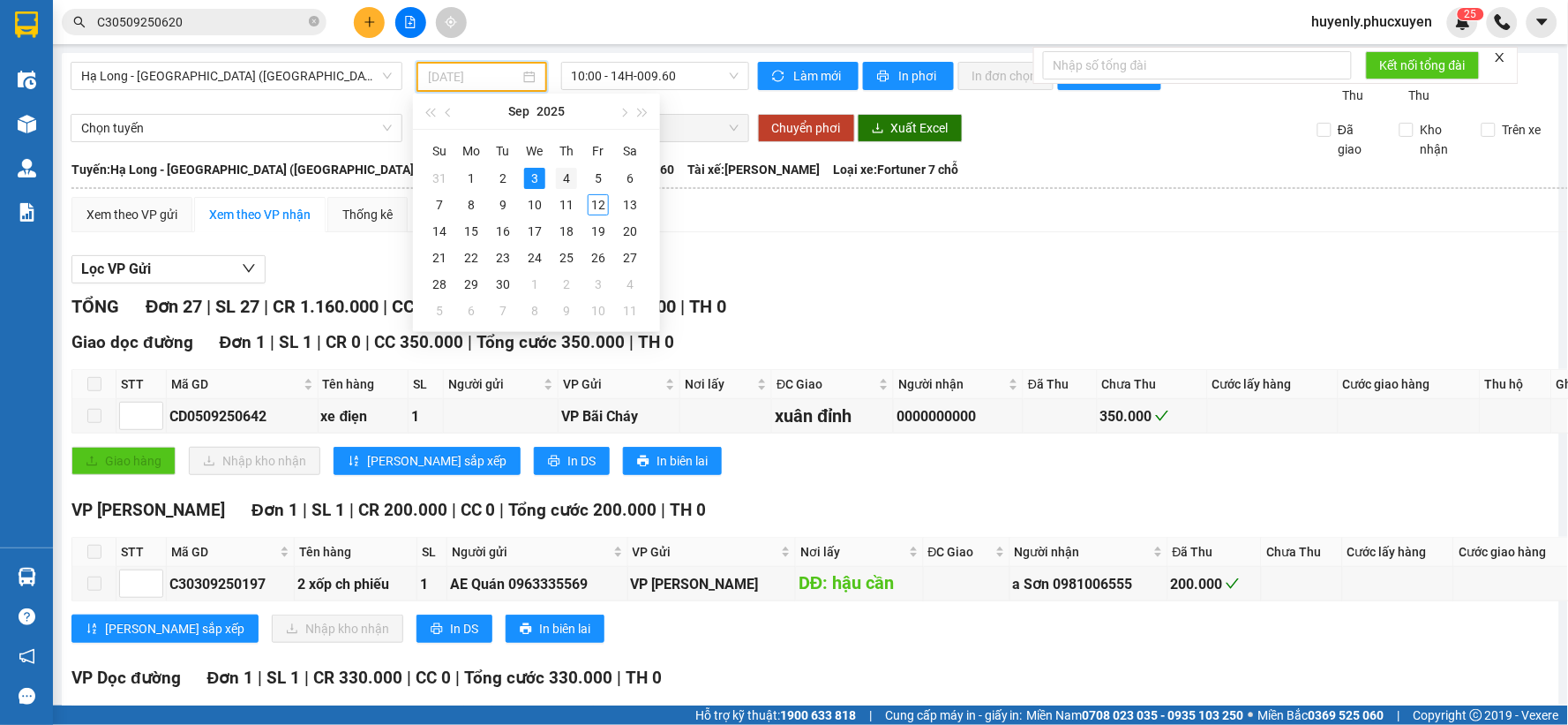
click at [569, 176] on div "4" at bounding box center [566, 178] width 21 height 21
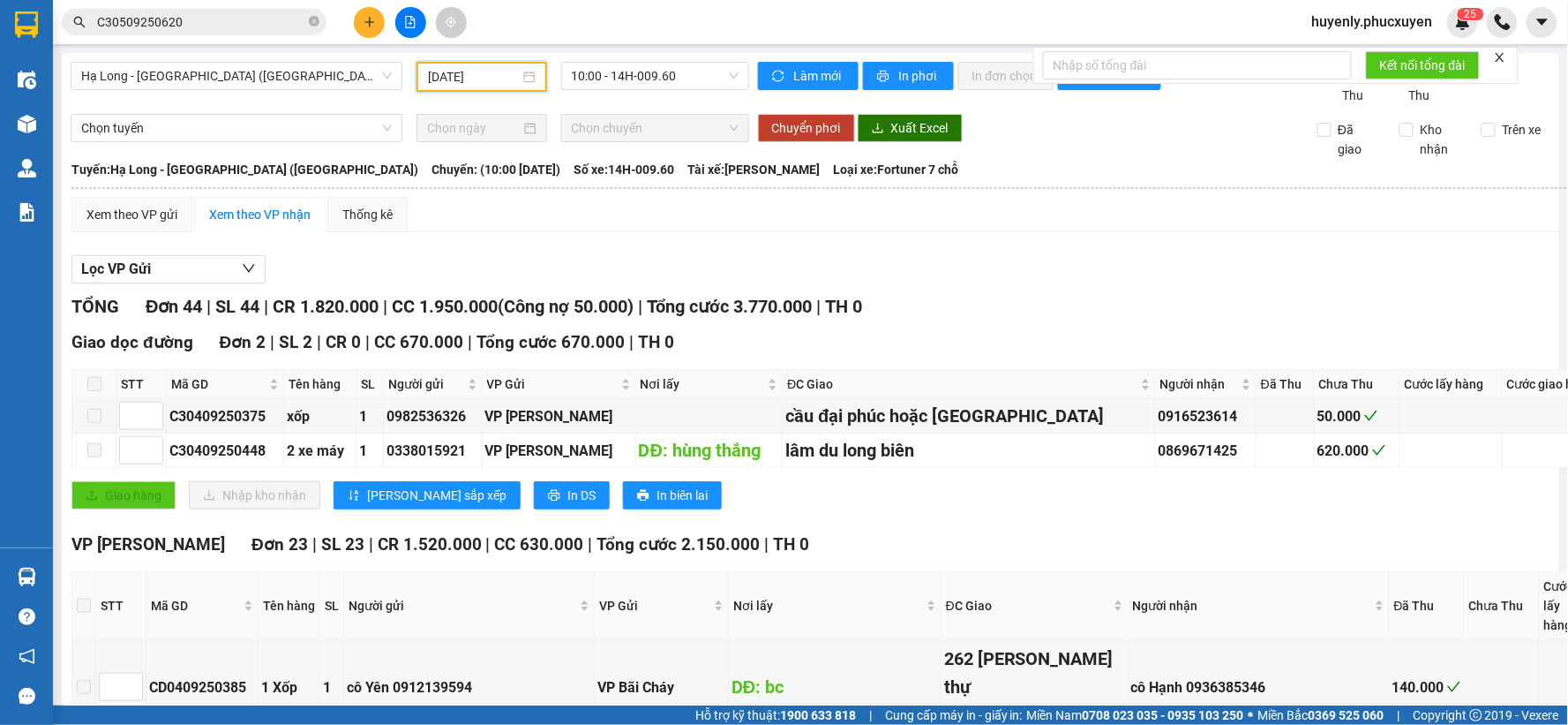
click at [428, 85] on input "04/09/2025" at bounding box center [473, 77] width 91 height 20
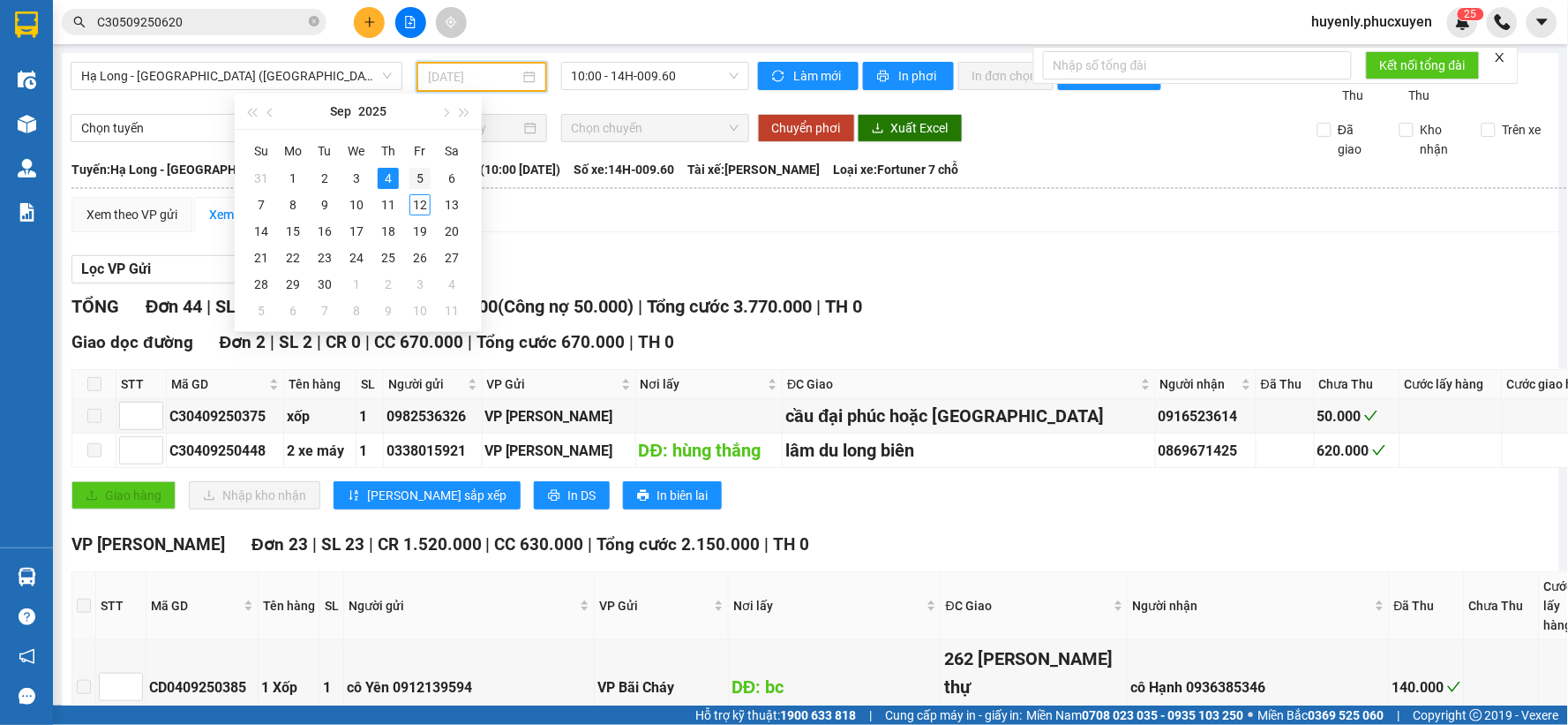
click at [416, 179] on div "5" at bounding box center [420, 178] width 21 height 21
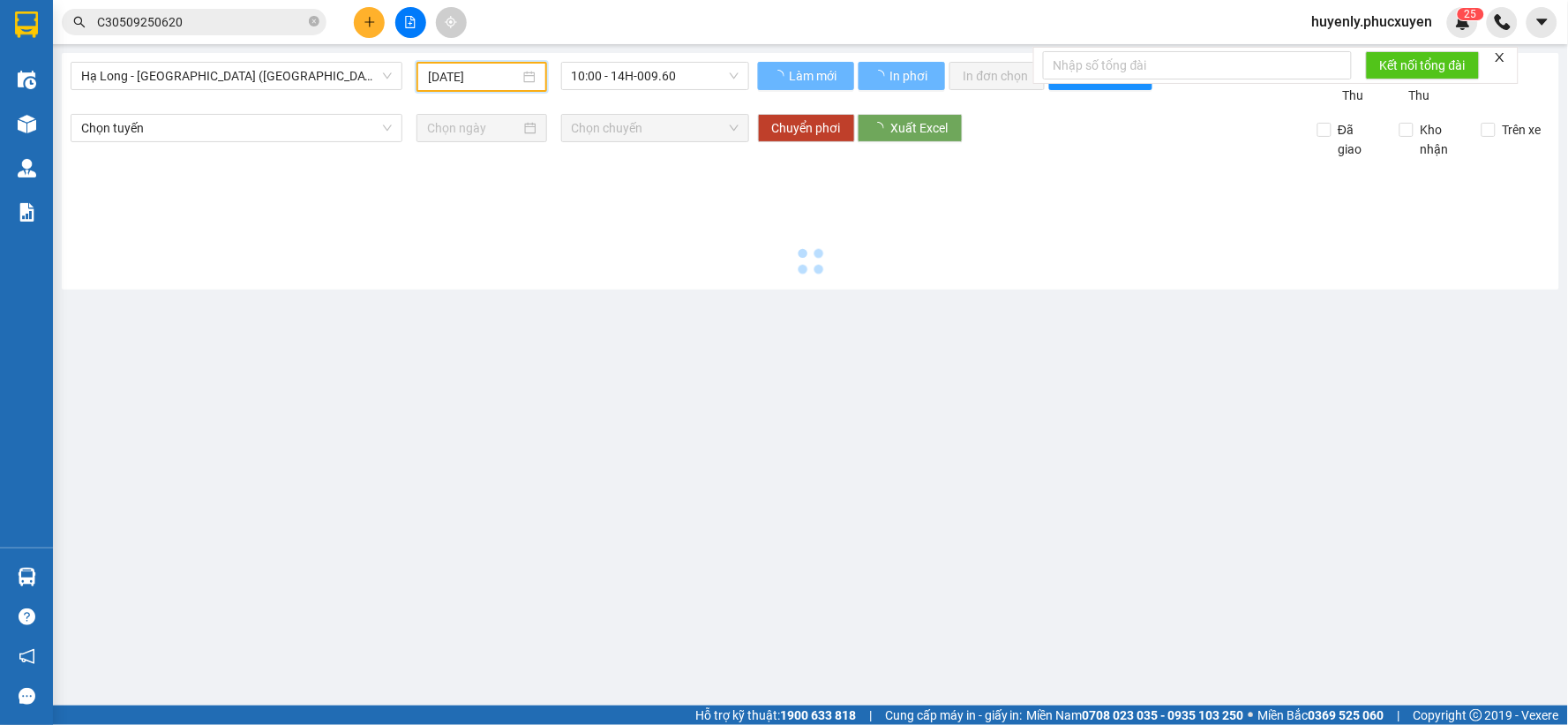
type input "05/09/2025"
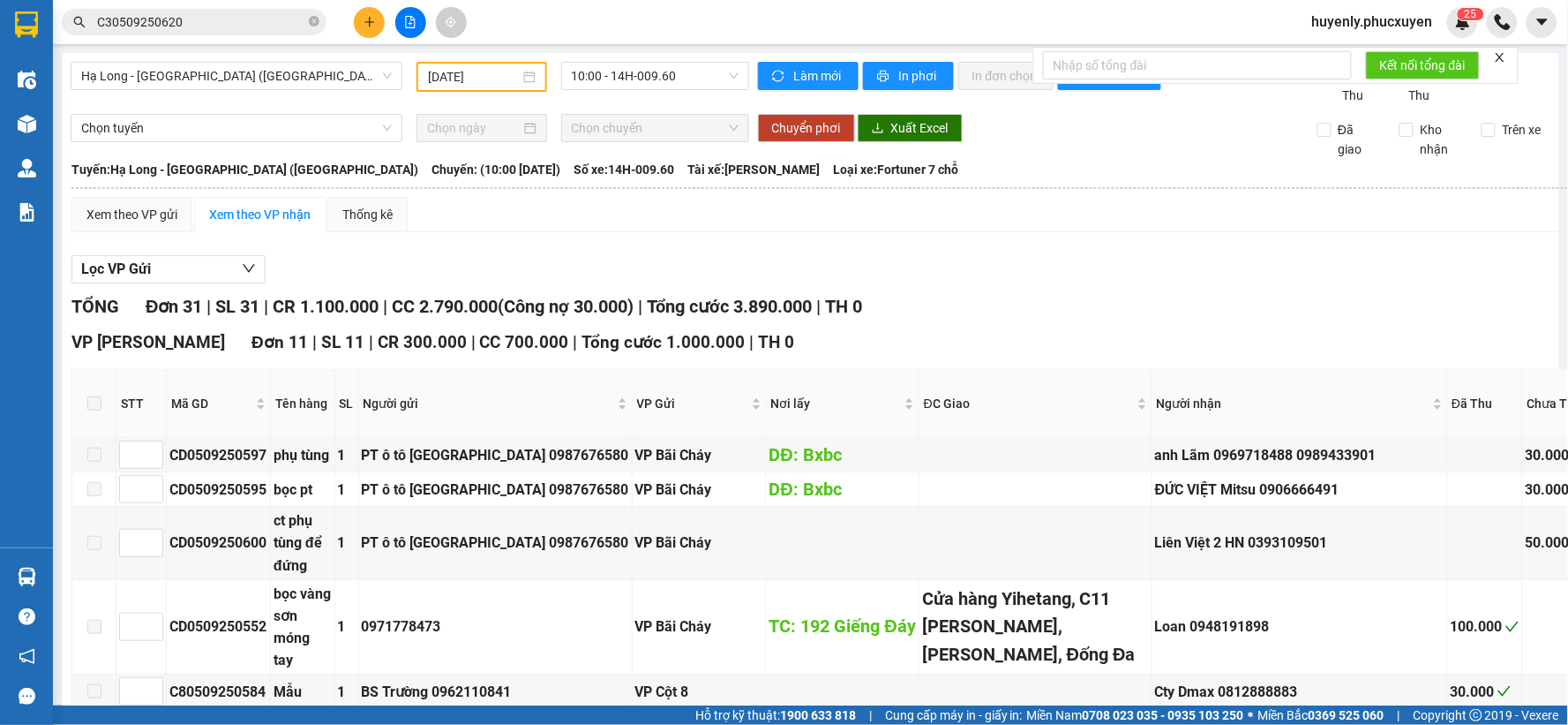
drag, startPoint x: 898, startPoint y: 689, endPoint x: 380, endPoint y: 460, distance: 566.4
click at [204, 25] on input "C30509250620" at bounding box center [200, 22] width 208 height 20
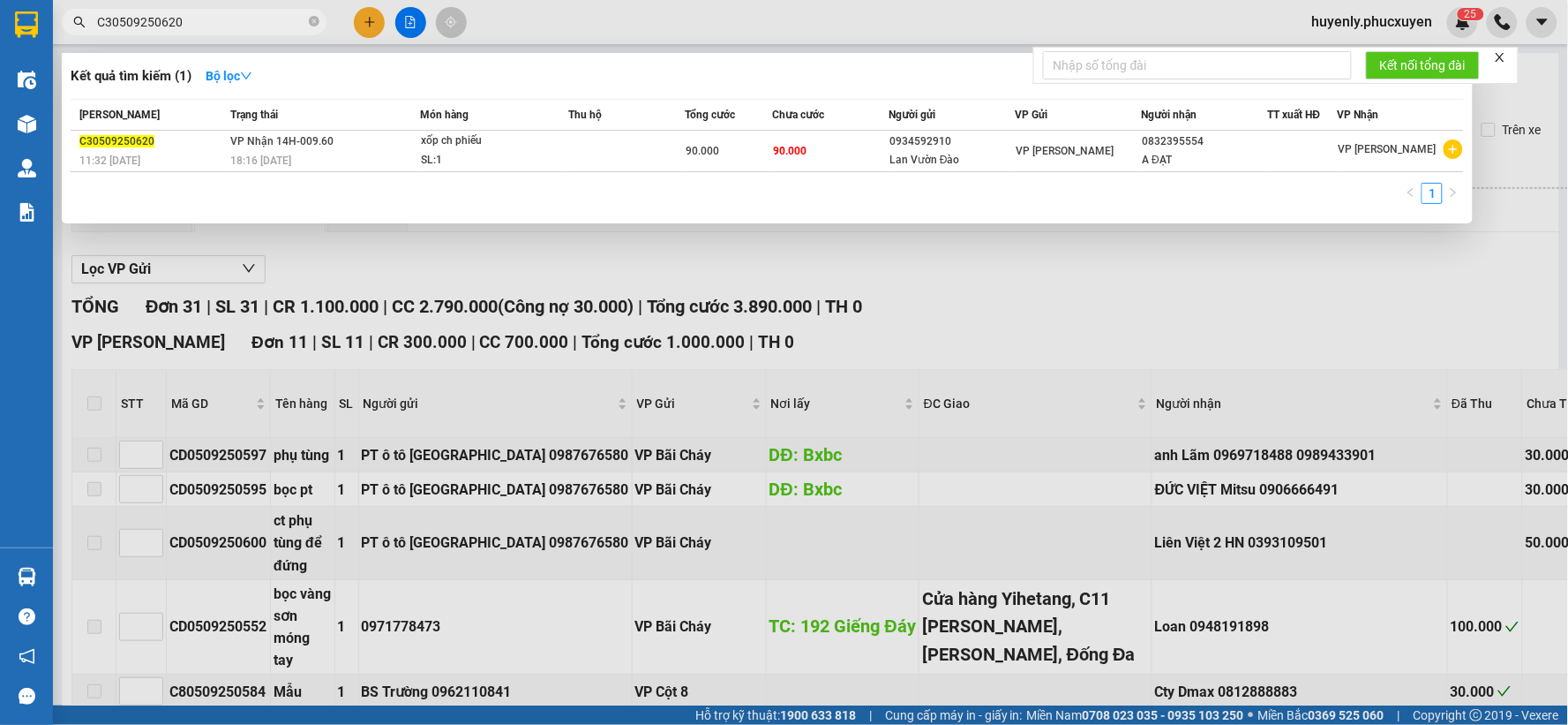
click at [204, 25] on input "C30509250620" at bounding box center [200, 22] width 208 height 20
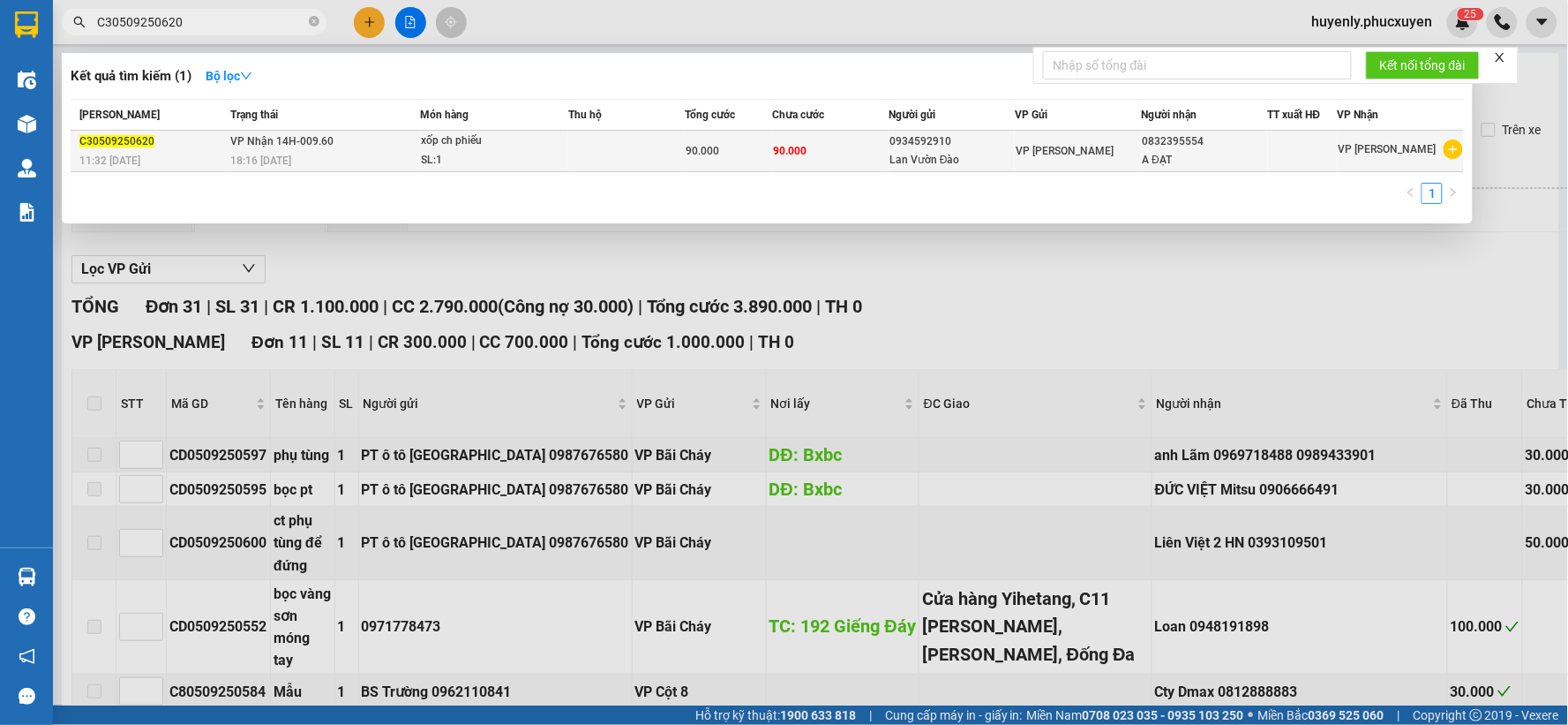
click at [708, 145] on span "90.000" at bounding box center [701, 151] width 33 height 13
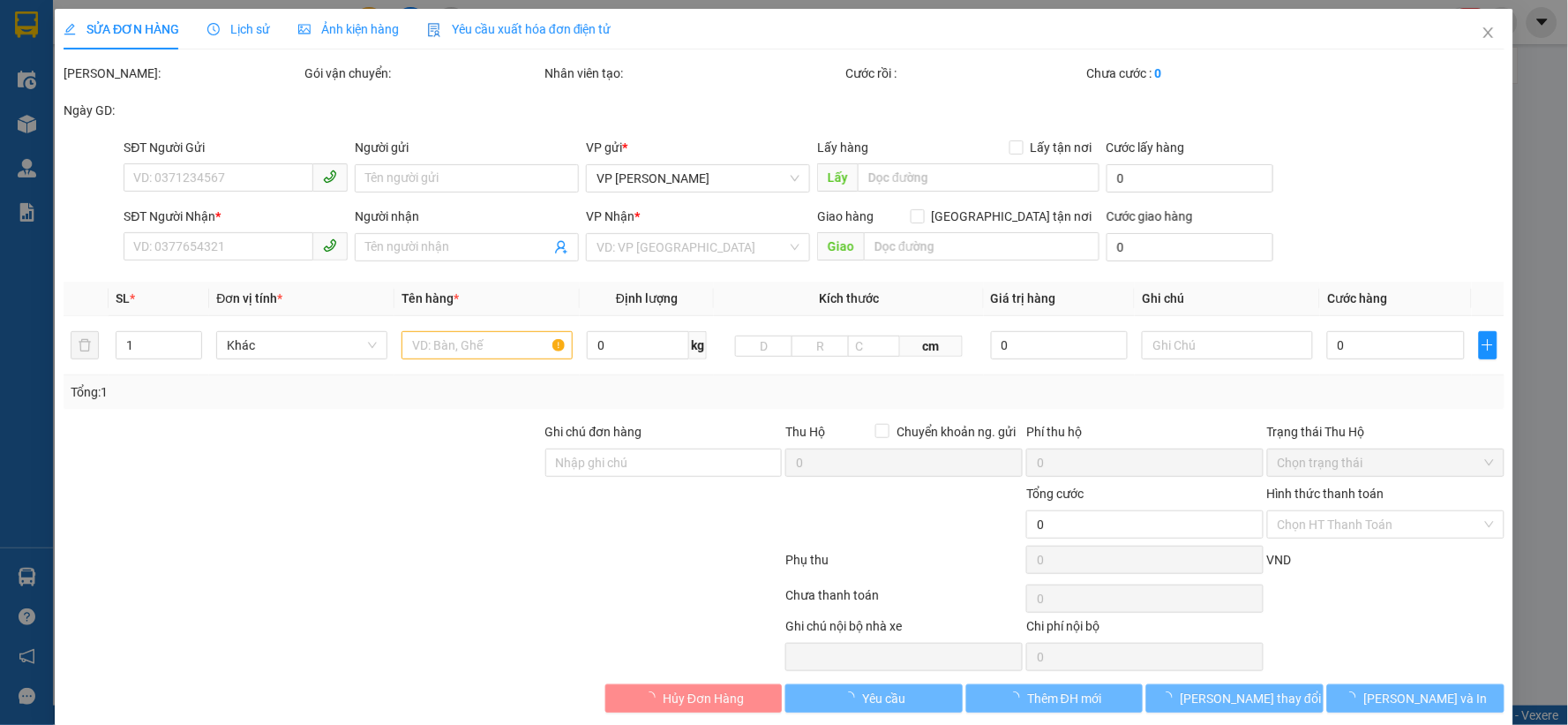
type input "0934592910"
type input "Lan Vườn Đào"
type input "0832395554"
type input "A ĐẠT"
type input "90.000"
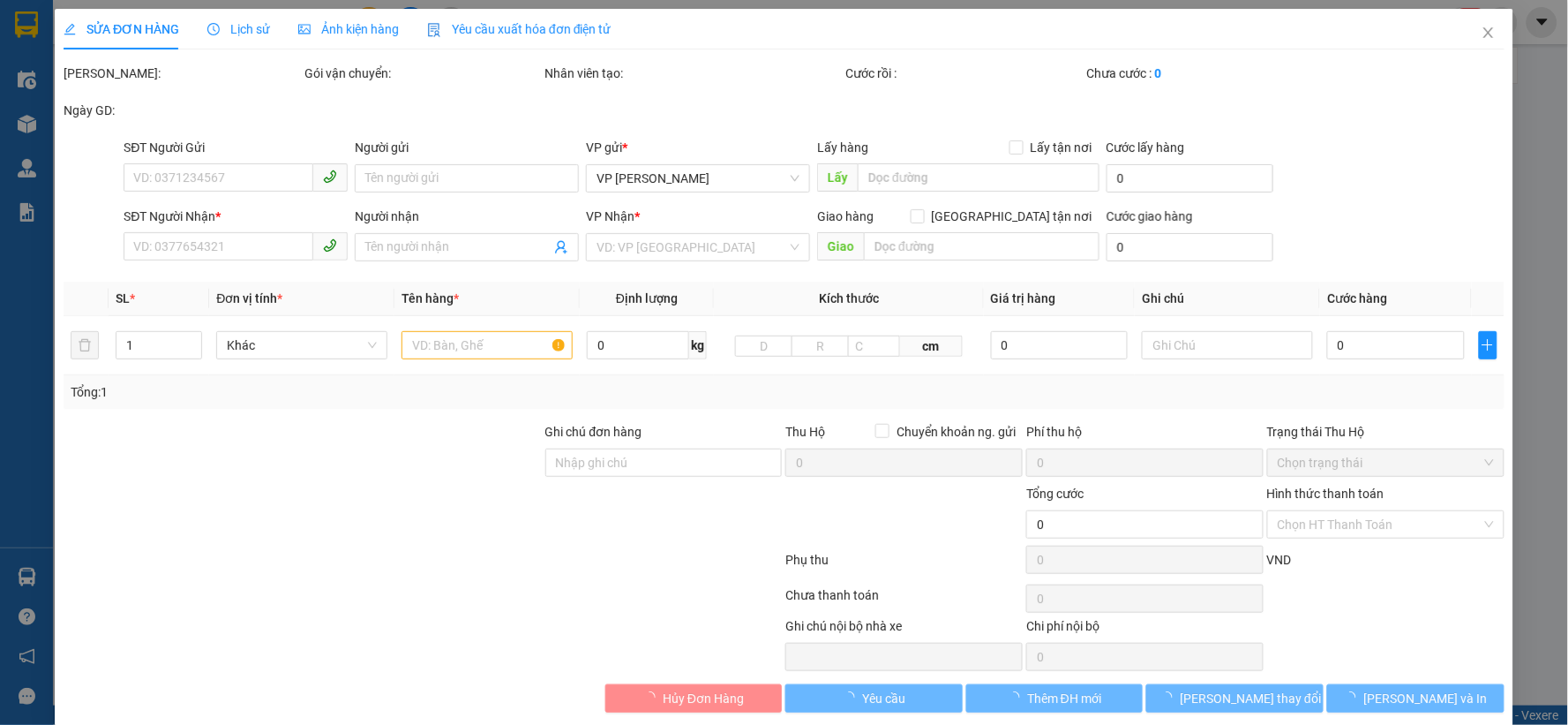
type input "90.000"
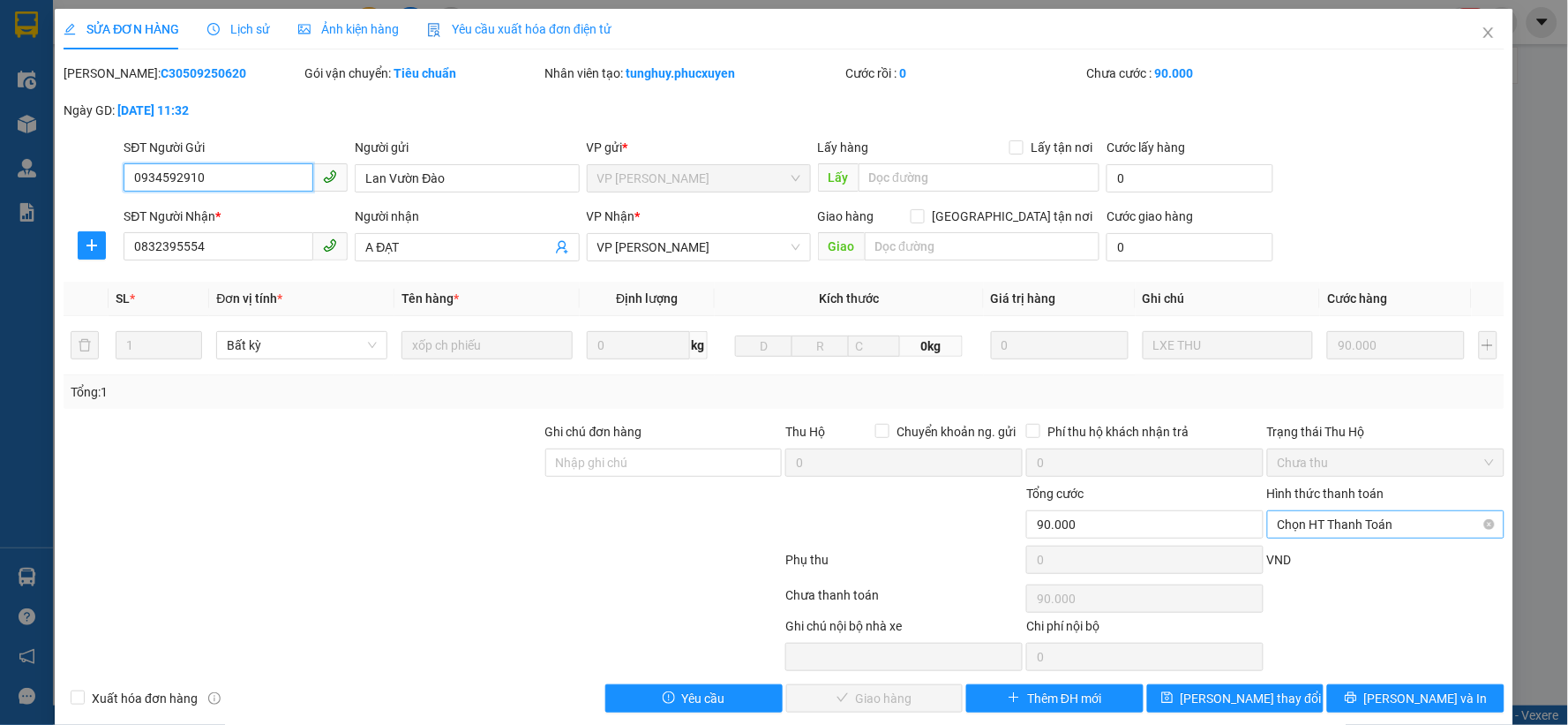
drag, startPoint x: 1302, startPoint y: 524, endPoint x: 1315, endPoint y: 577, distance: 54.6
click at [1304, 528] on span "Chọn HT Thanh Toán" at bounding box center [1386, 525] width 216 height 27
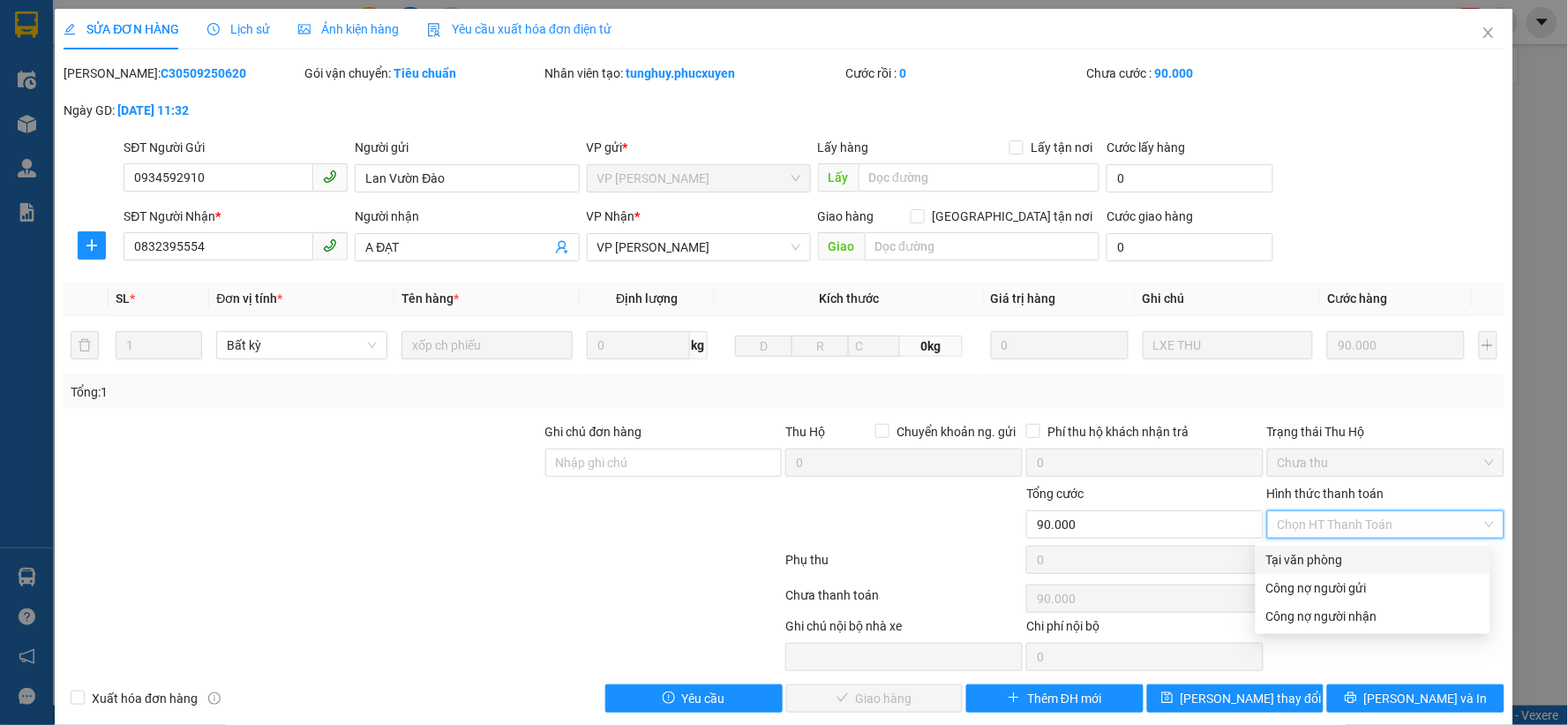
click at [1312, 559] on div "Tại văn phòng" at bounding box center [1372, 559] width 214 height 20
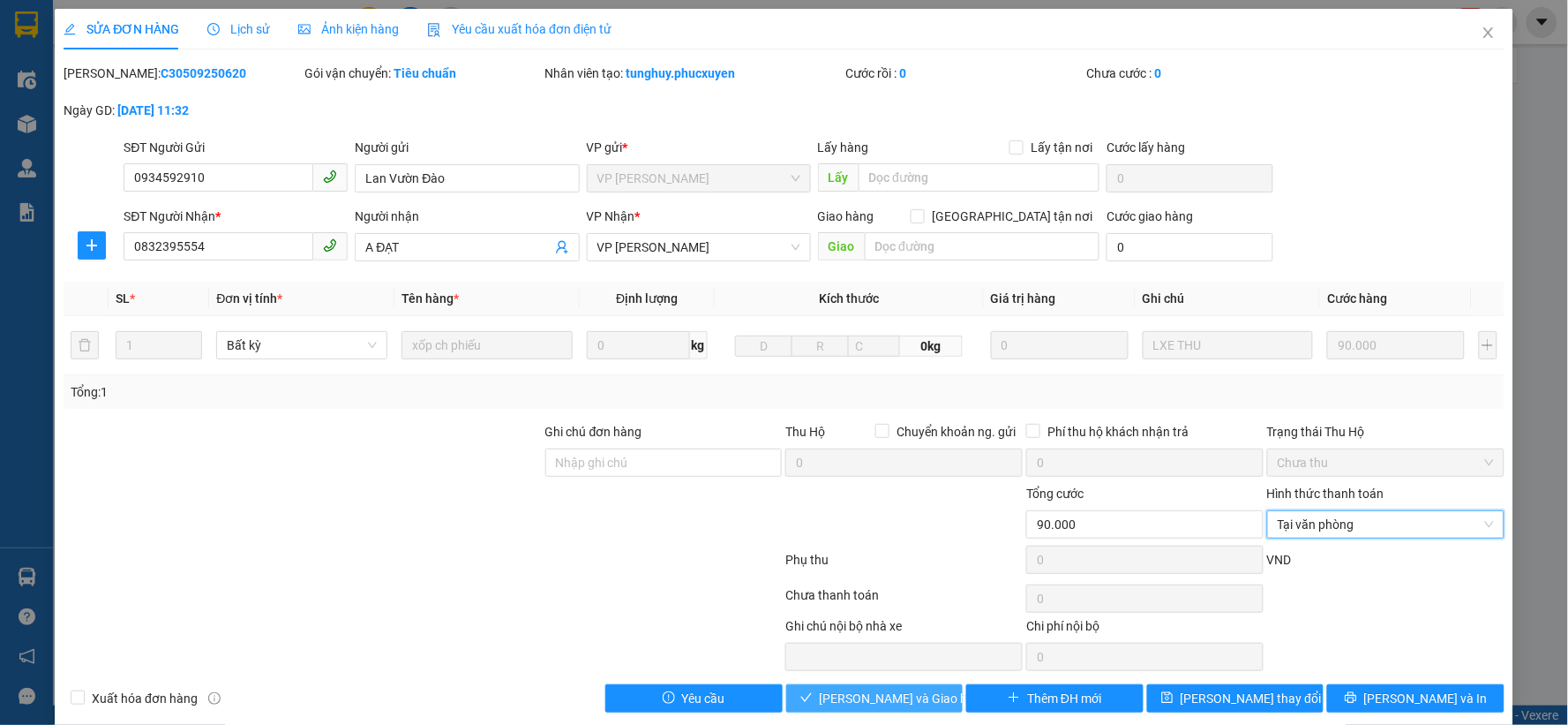
click at [860, 693] on span "Lưu và Giao hàng" at bounding box center [903, 698] width 169 height 20
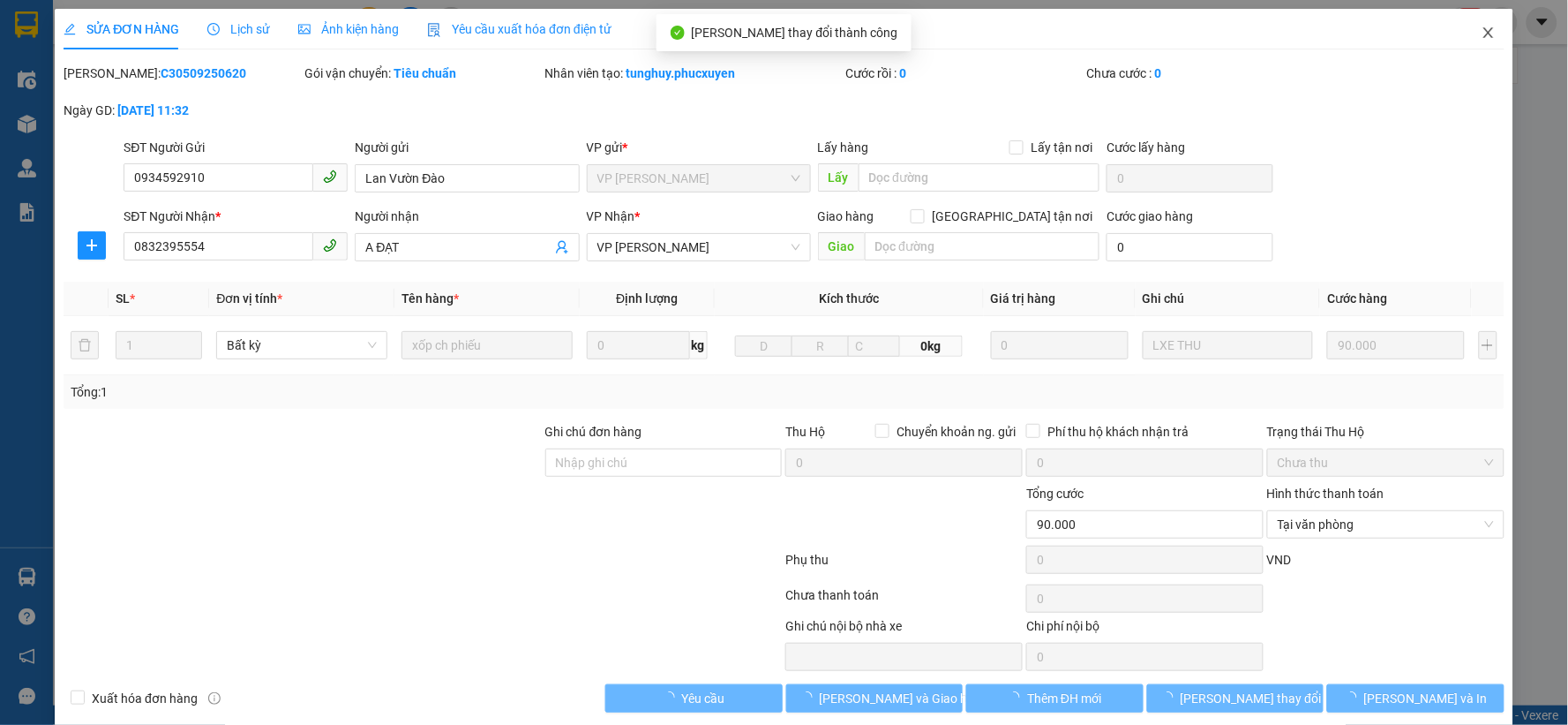
click at [1481, 37] on icon "close" at bounding box center [1488, 33] width 14 height 14
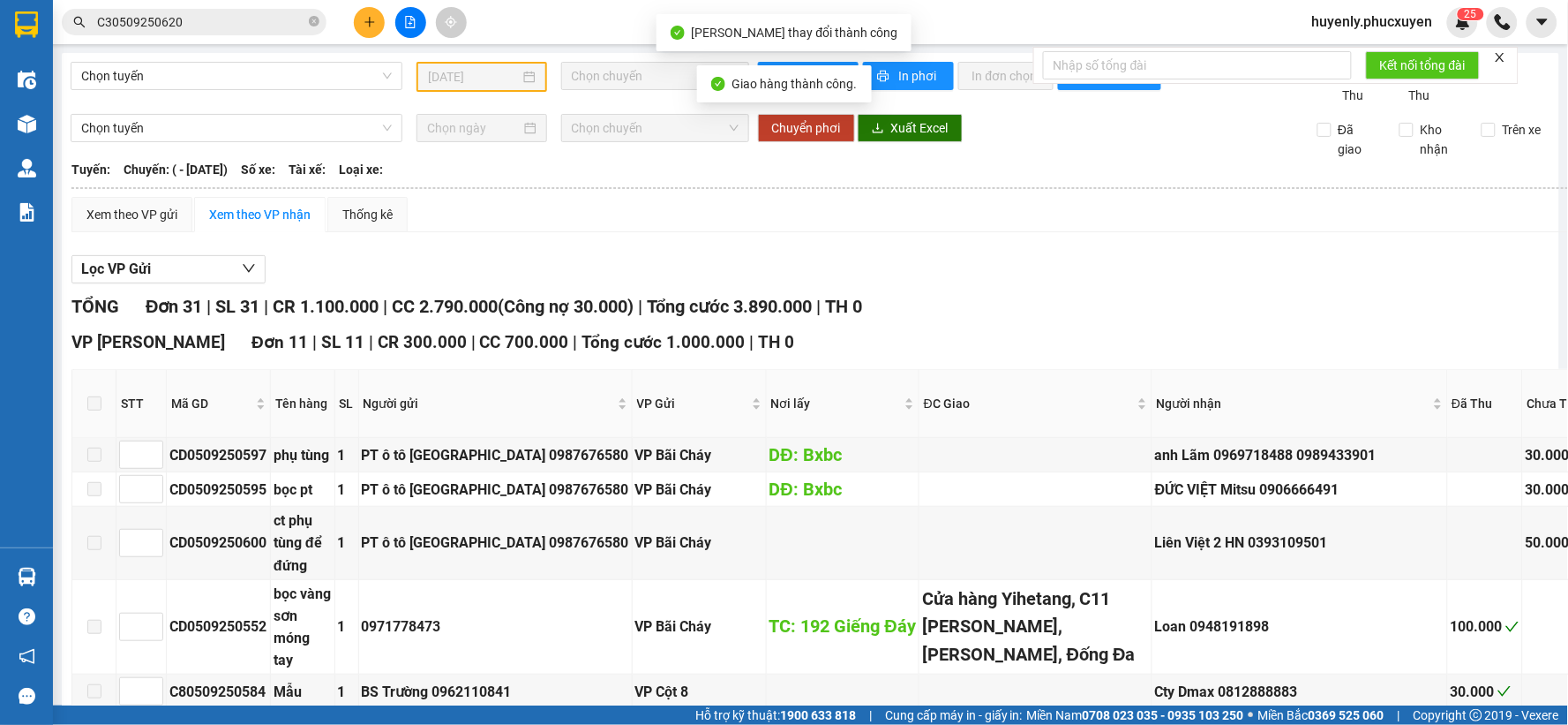
drag, startPoint x: 1117, startPoint y: 697, endPoint x: 1144, endPoint y: 695, distance: 27.1
click at [1144, 695] on section "Kết quả tìm kiếm ( 1 ) Bộ lọc Mã ĐH Trạng thái Món hàng Thu hộ Tổng cước Chưa c…" at bounding box center [784, 362] width 1568 height 725
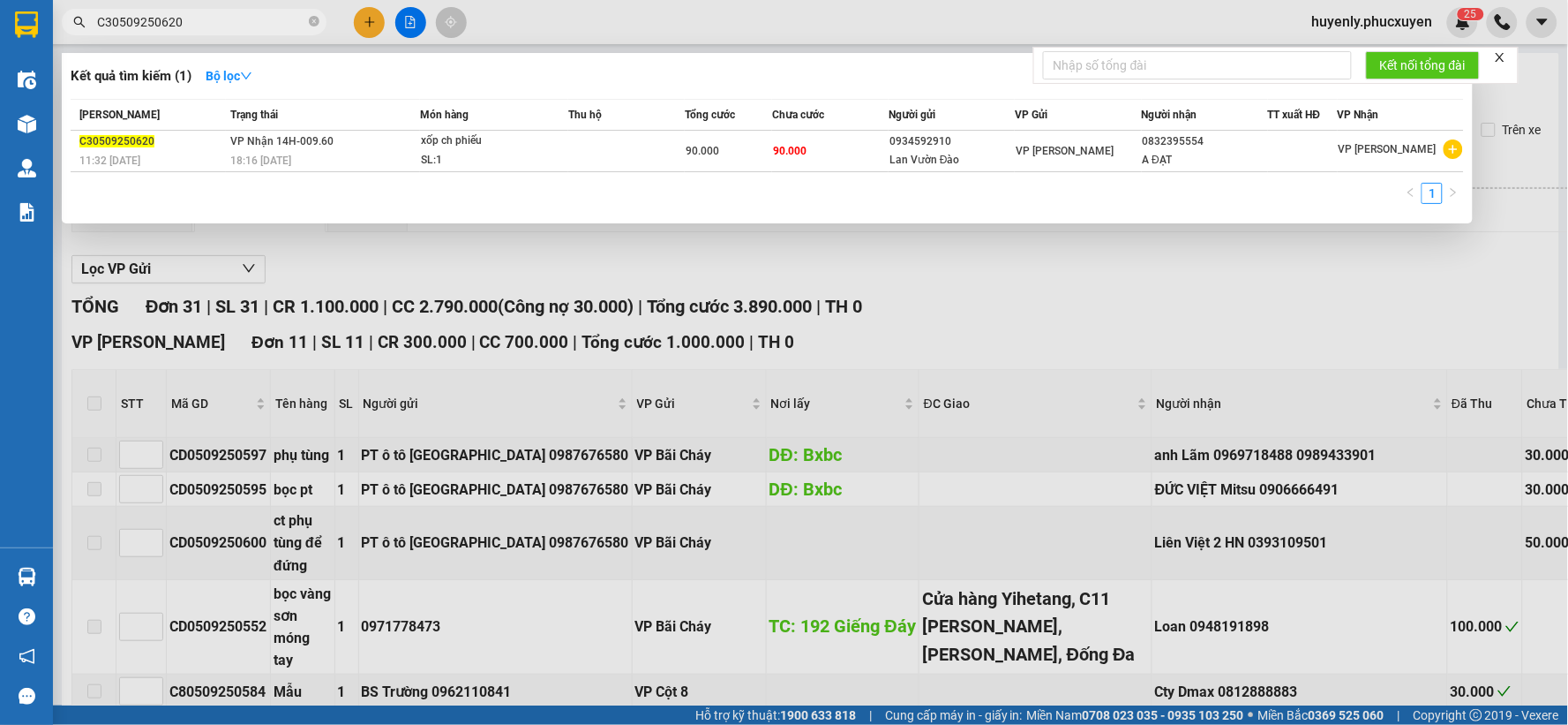
click at [219, 28] on input "C30509250620" at bounding box center [200, 22] width 208 height 20
paste input "48"
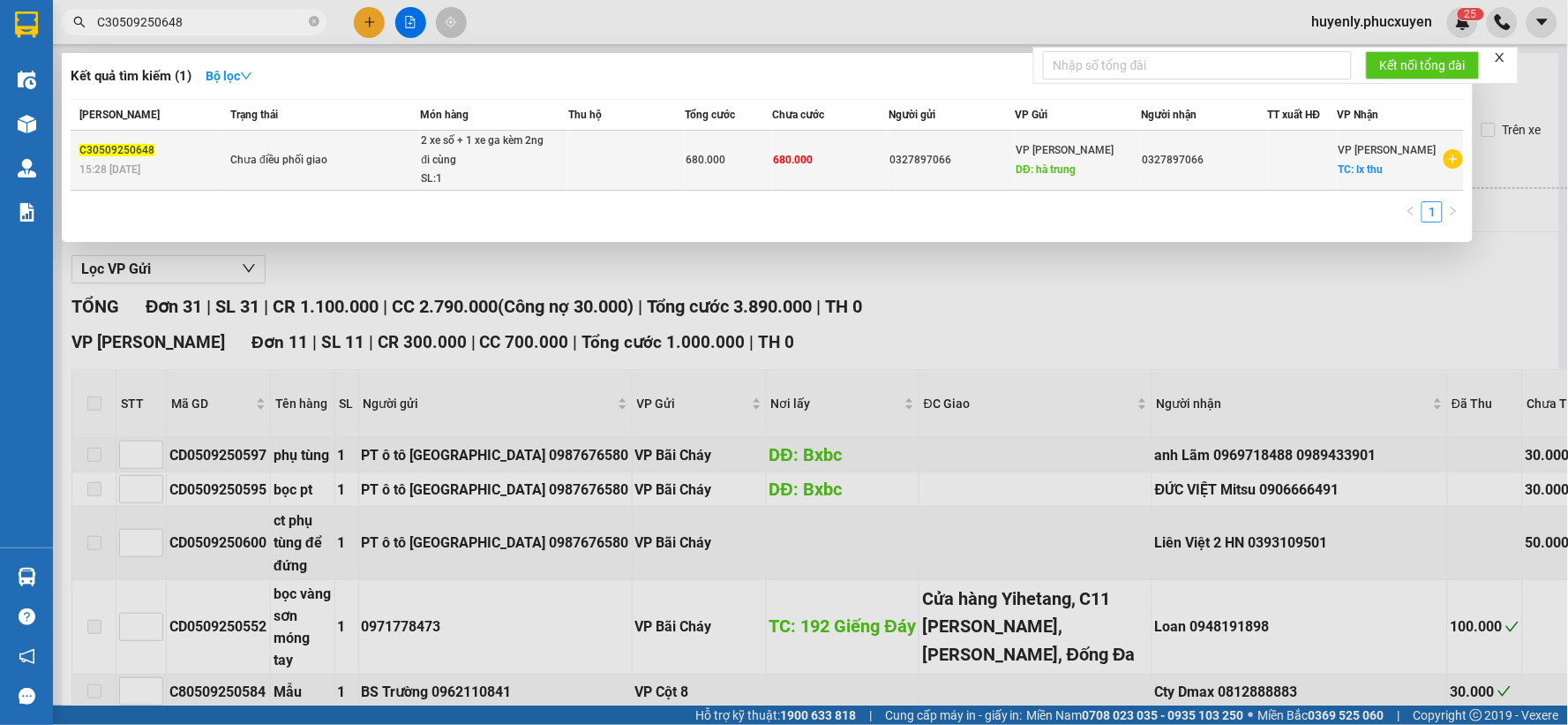
type input "C30509250648"
click at [812, 138] on td "680.000" at bounding box center [830, 160] width 116 height 60
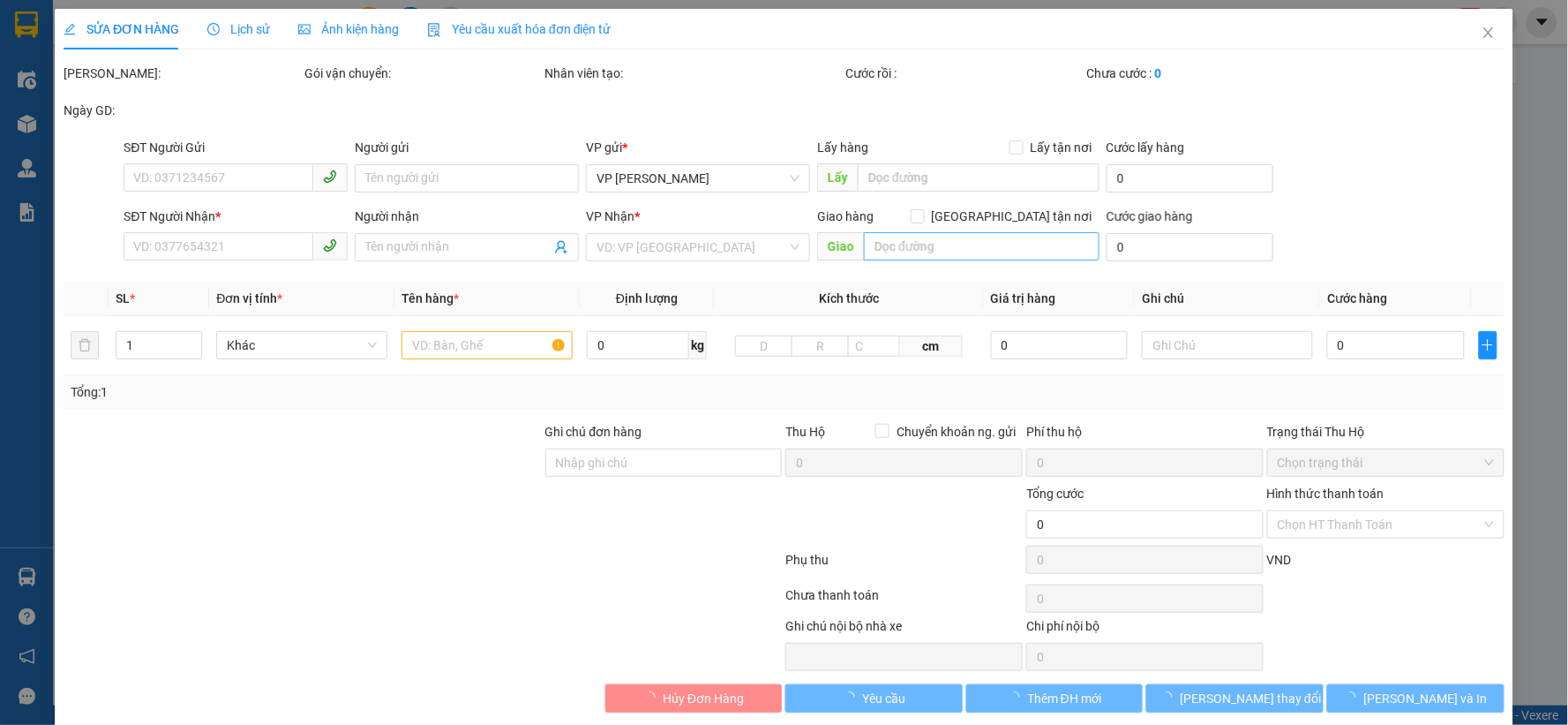
type input "0327897066"
type input "hà trung"
type input "0327897066"
checkbox input "true"
type input "lx thu"
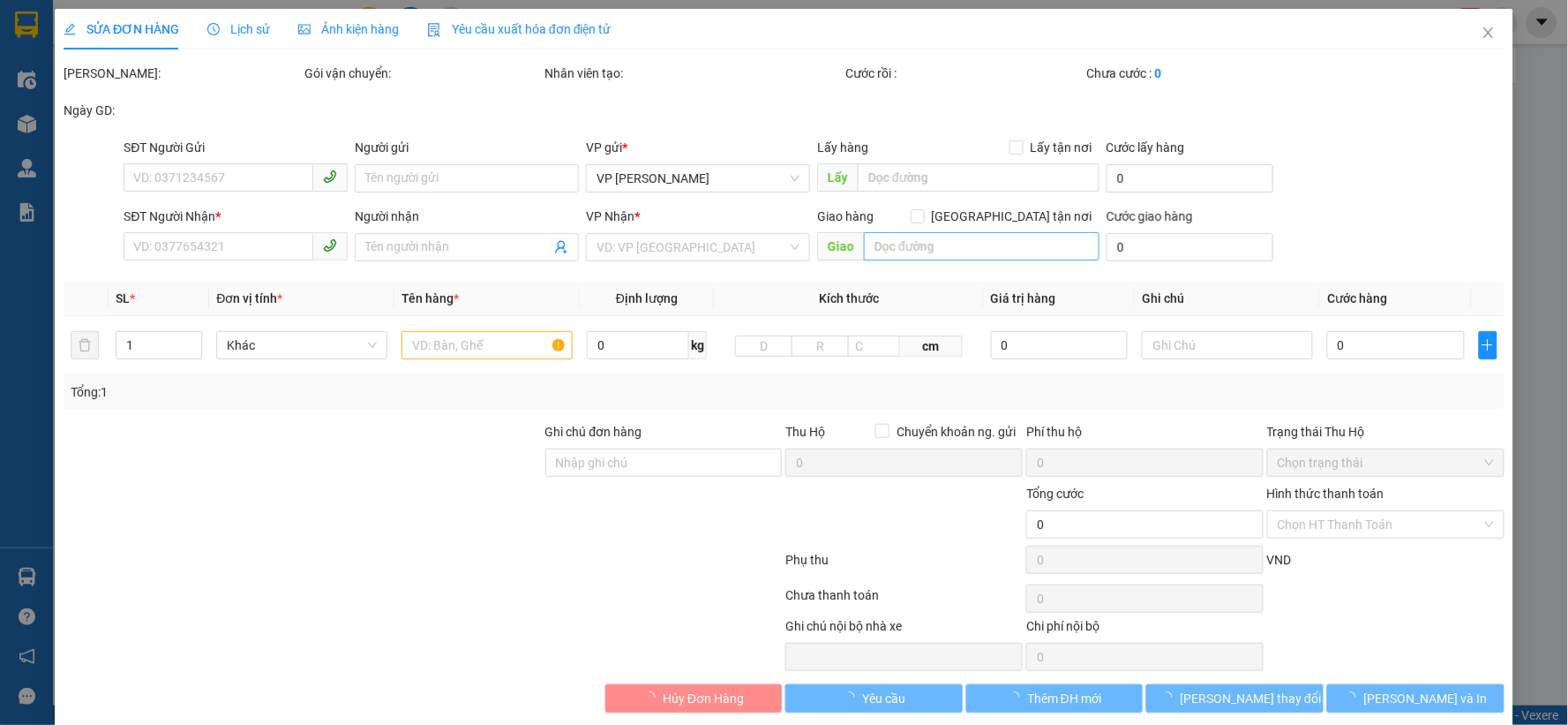
type input "680.000"
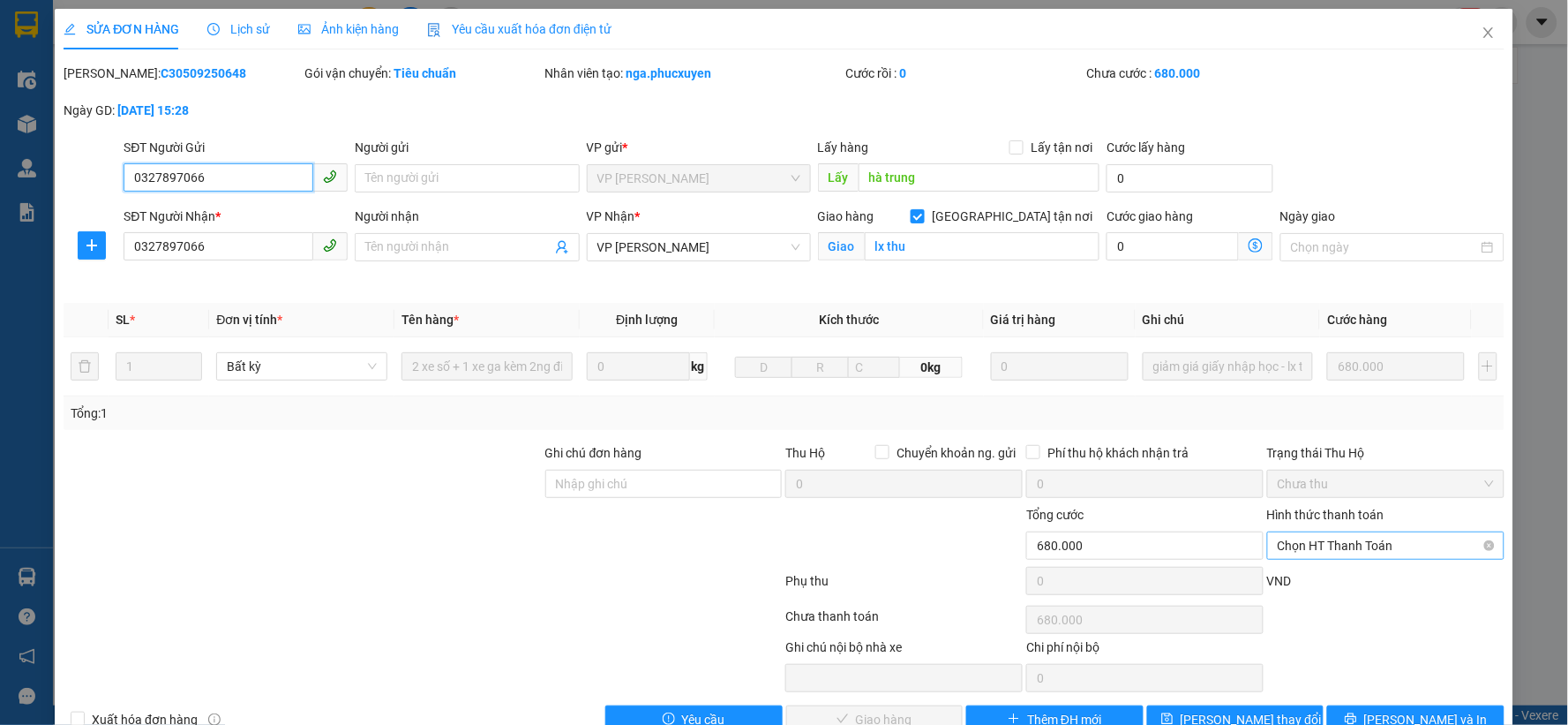
drag, startPoint x: 1332, startPoint y: 549, endPoint x: 1319, endPoint y: 584, distance: 37.3
click at [1328, 557] on span "Chọn HT Thanh Toán" at bounding box center [1386, 546] width 216 height 27
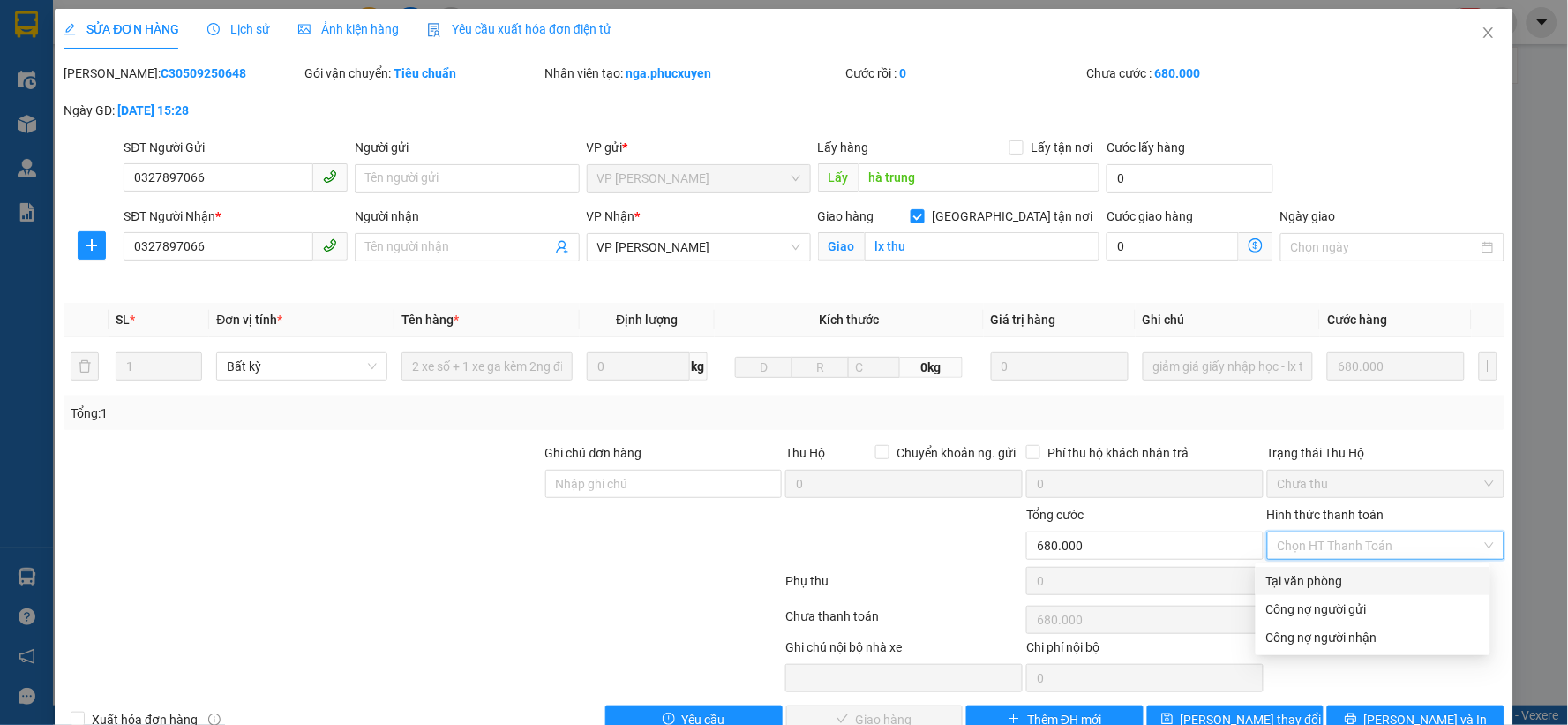
click at [1319, 581] on div "Tại văn phòng" at bounding box center [1372, 581] width 214 height 20
type input "0"
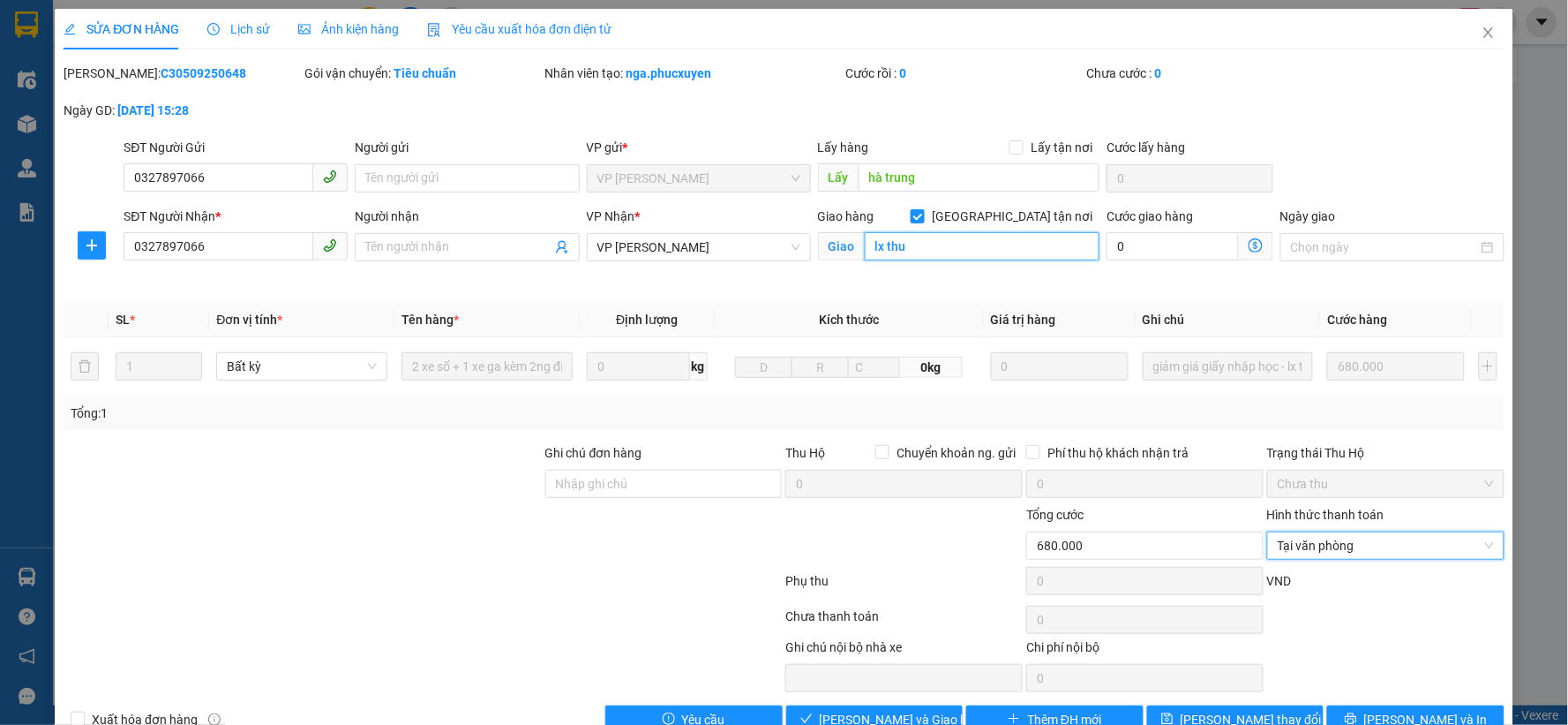
click at [916, 232] on input "lx thu" at bounding box center [982, 246] width 235 height 29
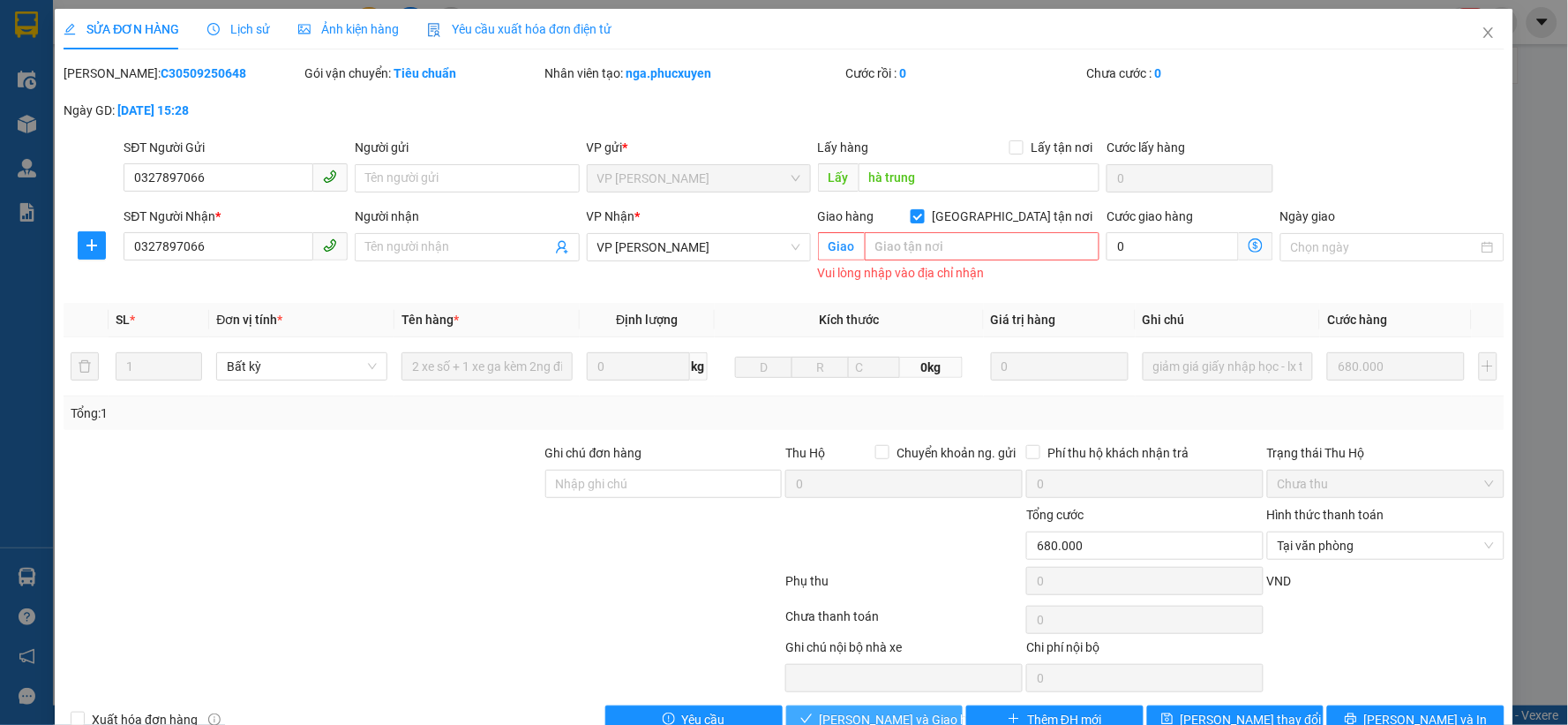
click at [891, 710] on span "Lưu và Giao hàng" at bounding box center [903, 720] width 169 height 20
click at [1044, 207] on span "Giao tận nơi" at bounding box center [1012, 217] width 174 height 20
click at [923, 209] on input "Giao tận nơi" at bounding box center [917, 216] width 13 height 13
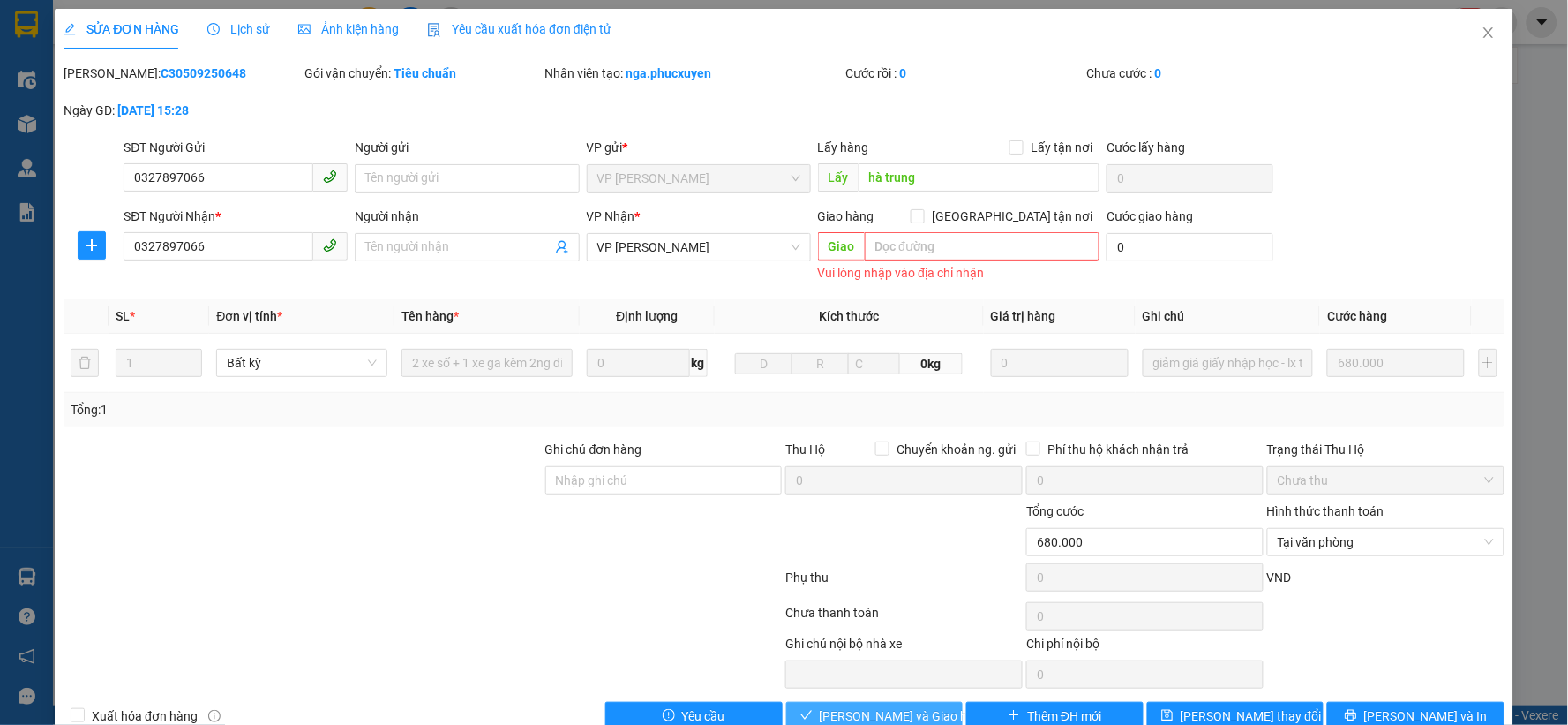
click at [848, 706] on span "Lưu và Giao hàng" at bounding box center [903, 716] width 169 height 20
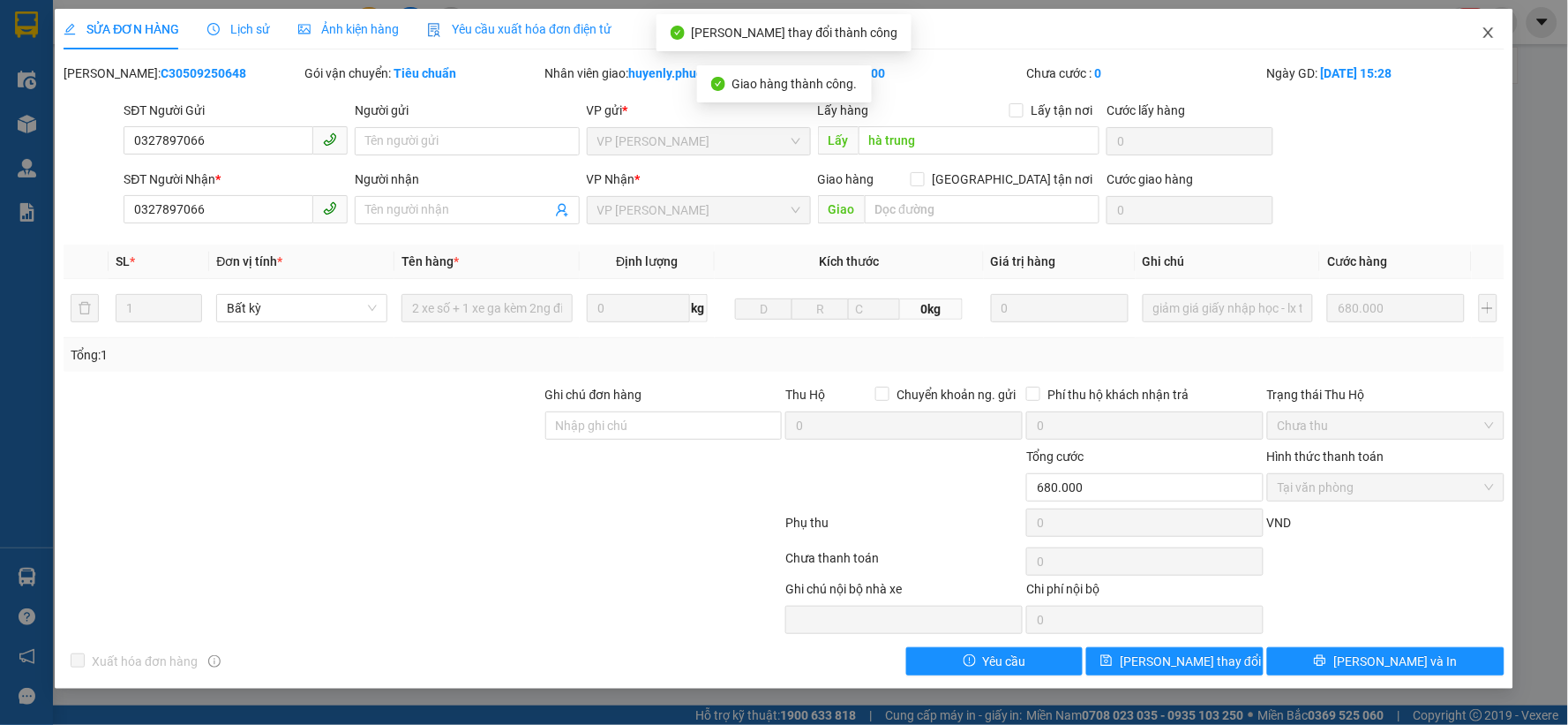
click at [1484, 30] on icon "close" at bounding box center [1488, 33] width 14 height 14
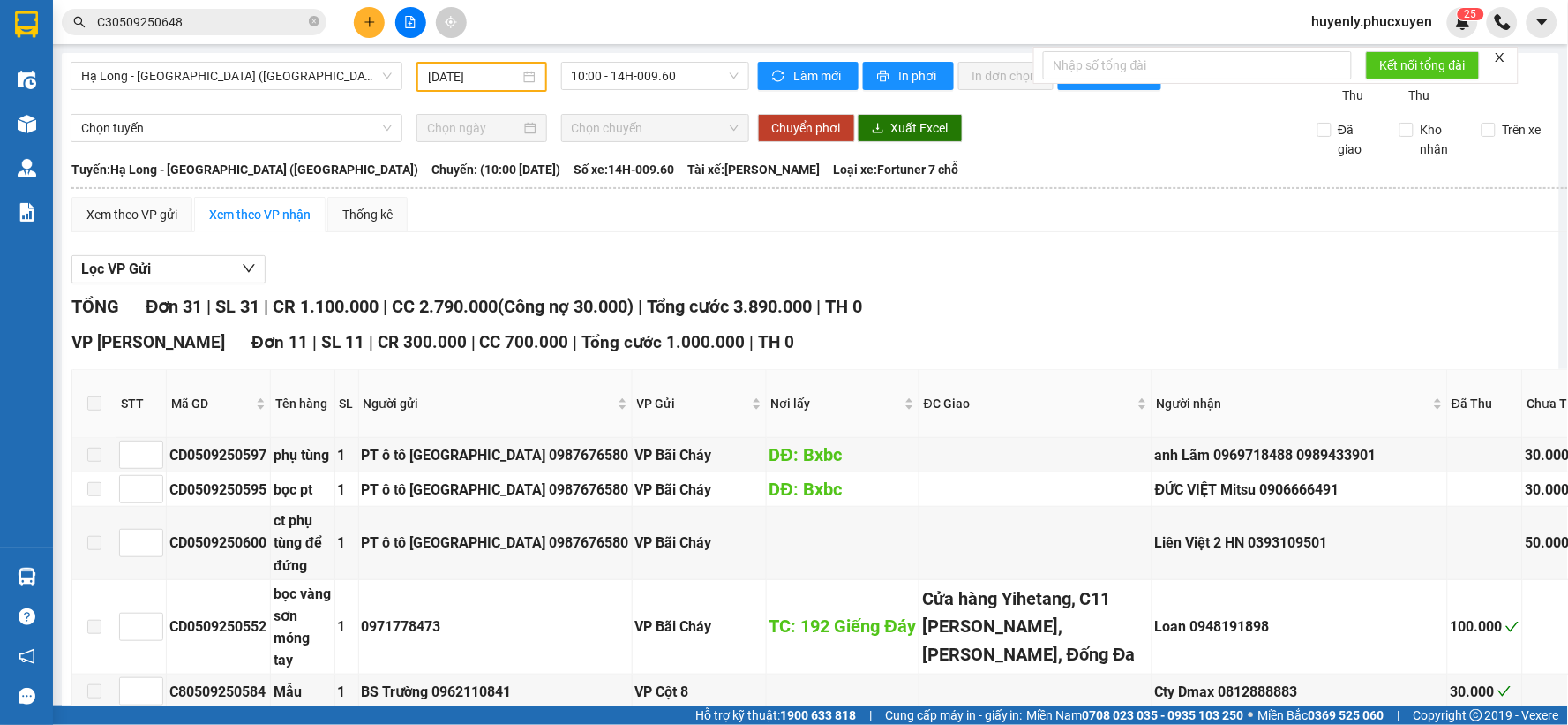
click at [1149, 680] on section "Kết quả tìm kiếm ( 1 ) Bộ lọc Mã ĐH Trạng thái Món hàng Thu hộ Tổng cước Chưa c…" at bounding box center [784, 362] width 1568 height 725
click at [428, 77] on input "05/09/2025" at bounding box center [473, 77] width 91 height 20
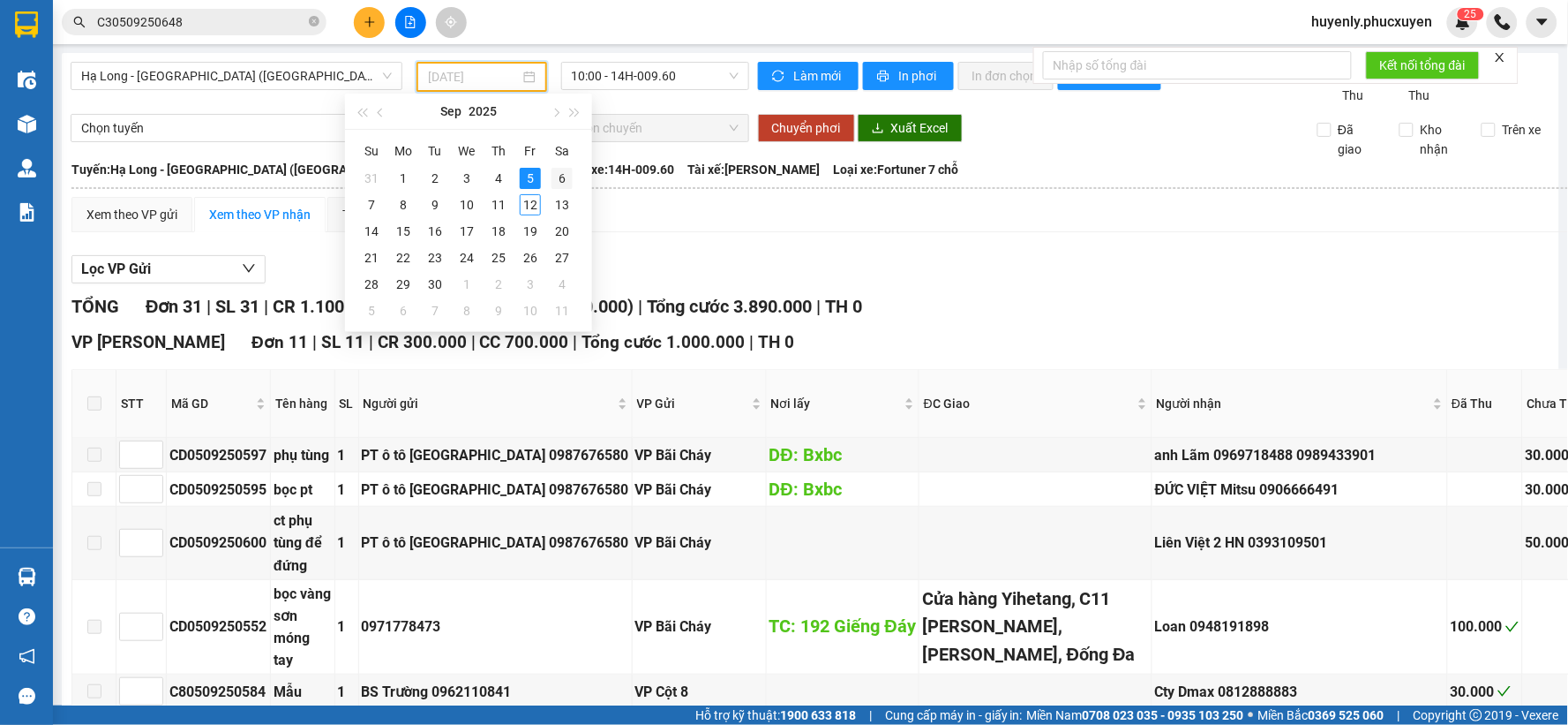
click at [559, 178] on div "6" at bounding box center [562, 178] width 21 height 21
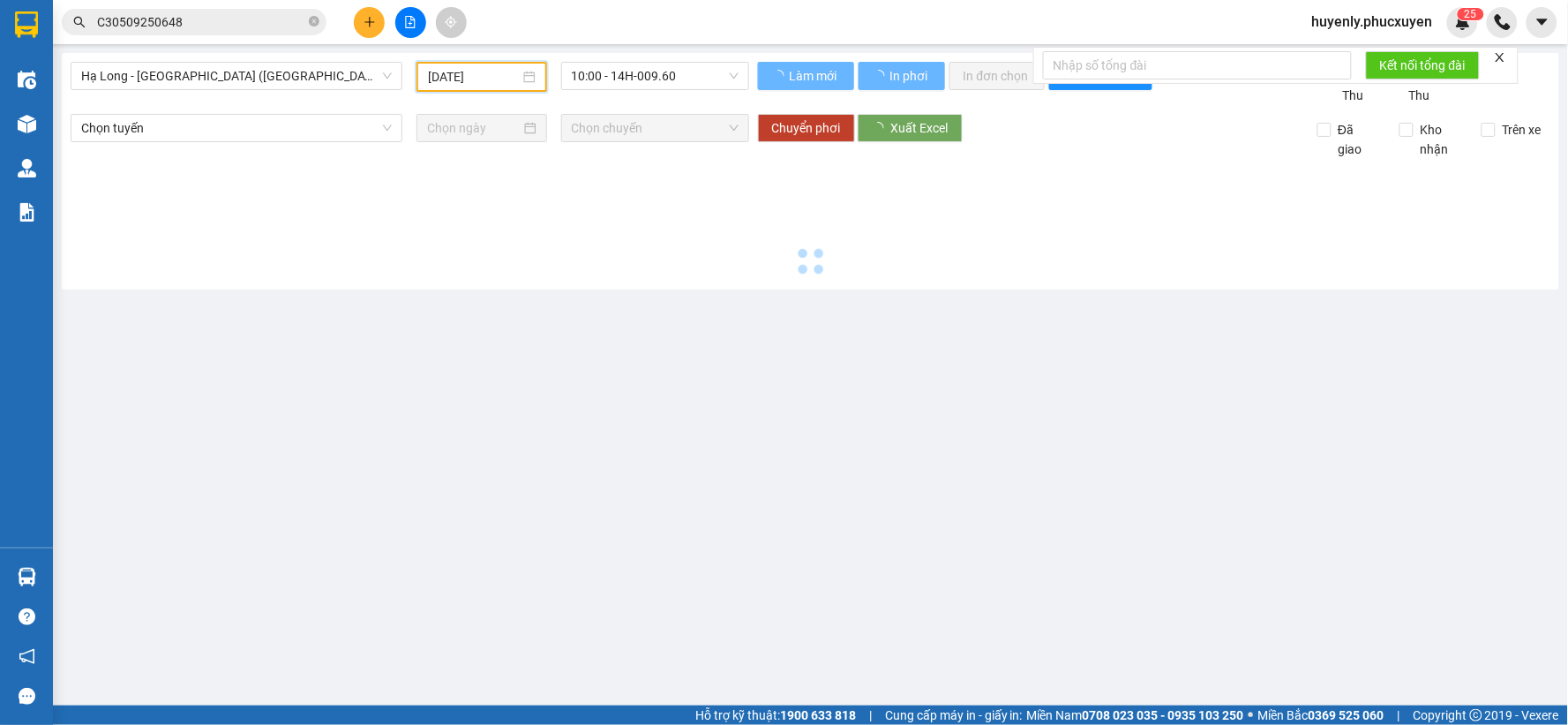
type input "06/09/2025"
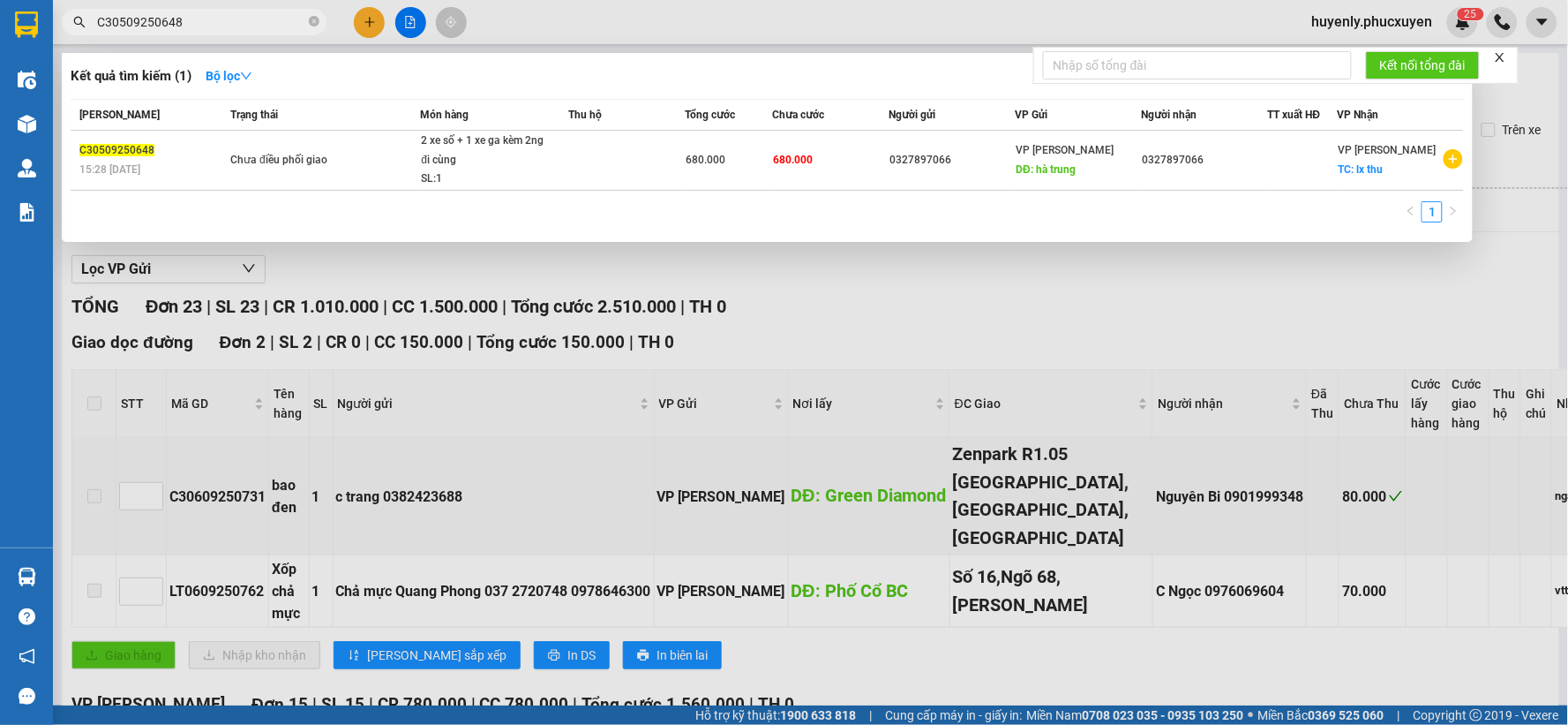
click at [262, 32] on span "C30509250648" at bounding box center [194, 22] width 265 height 27
click at [240, 14] on input "C30509250648" at bounding box center [200, 22] width 208 height 20
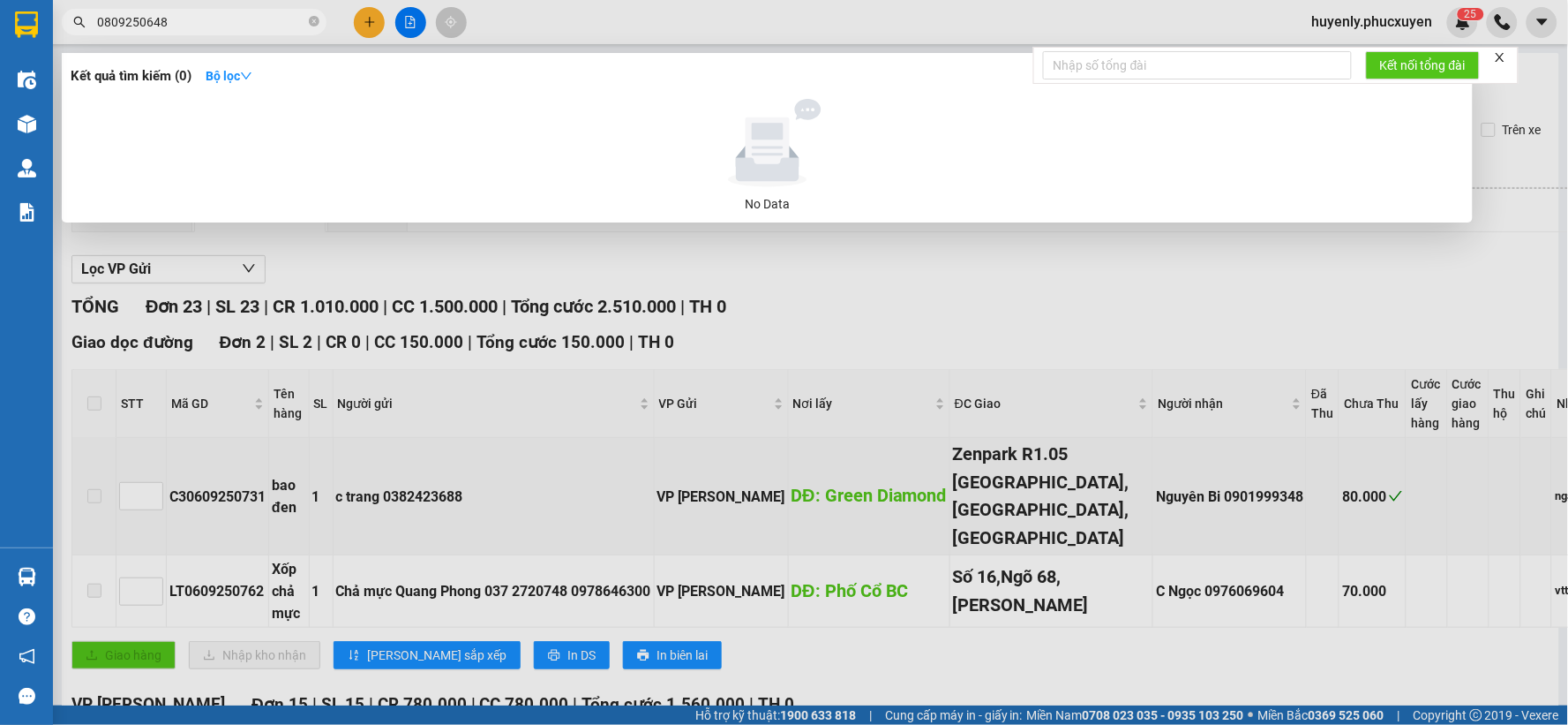
click at [426, 279] on div at bounding box center [784, 362] width 1568 height 725
click at [263, 31] on input "0809250648" at bounding box center [200, 22] width 208 height 20
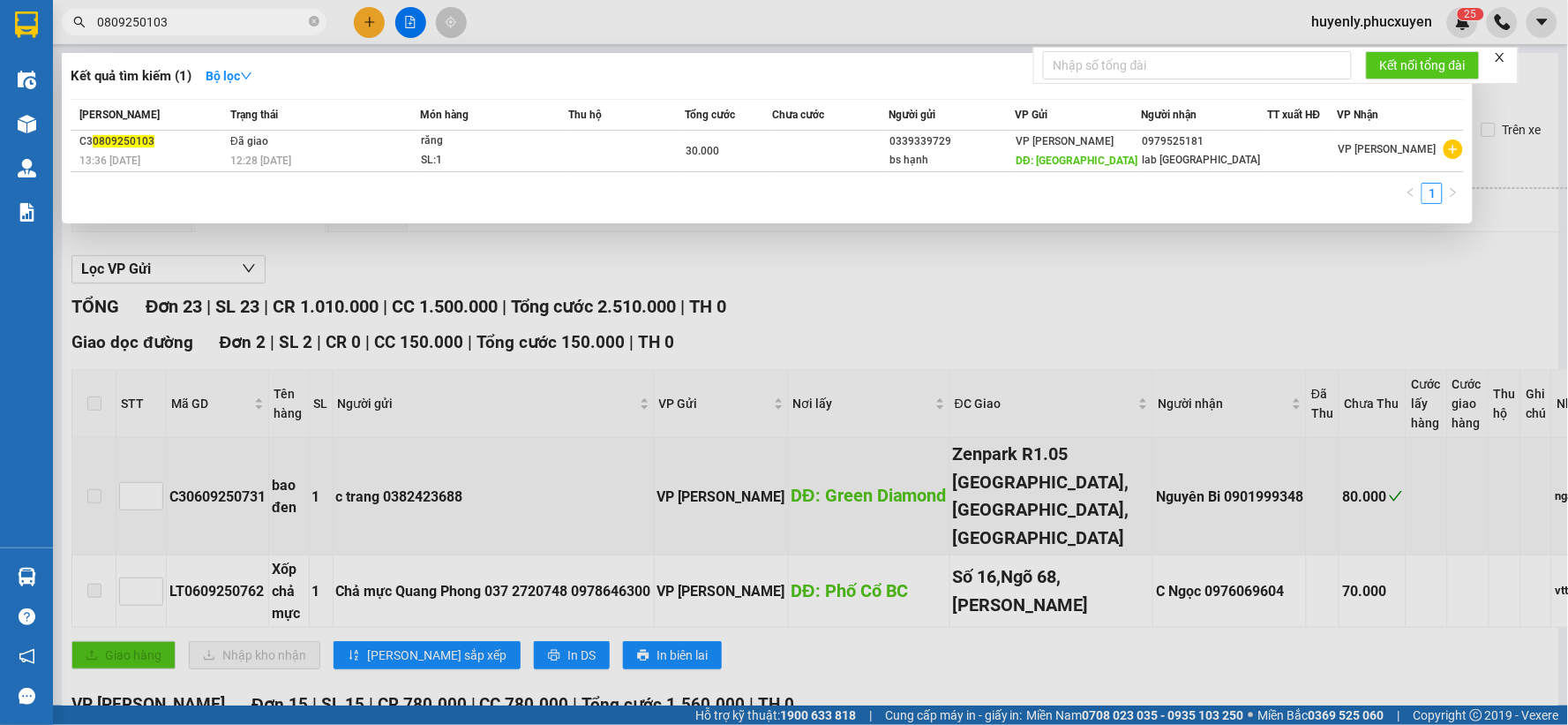
type input "0809250103"
click at [887, 321] on div at bounding box center [784, 362] width 1568 height 725
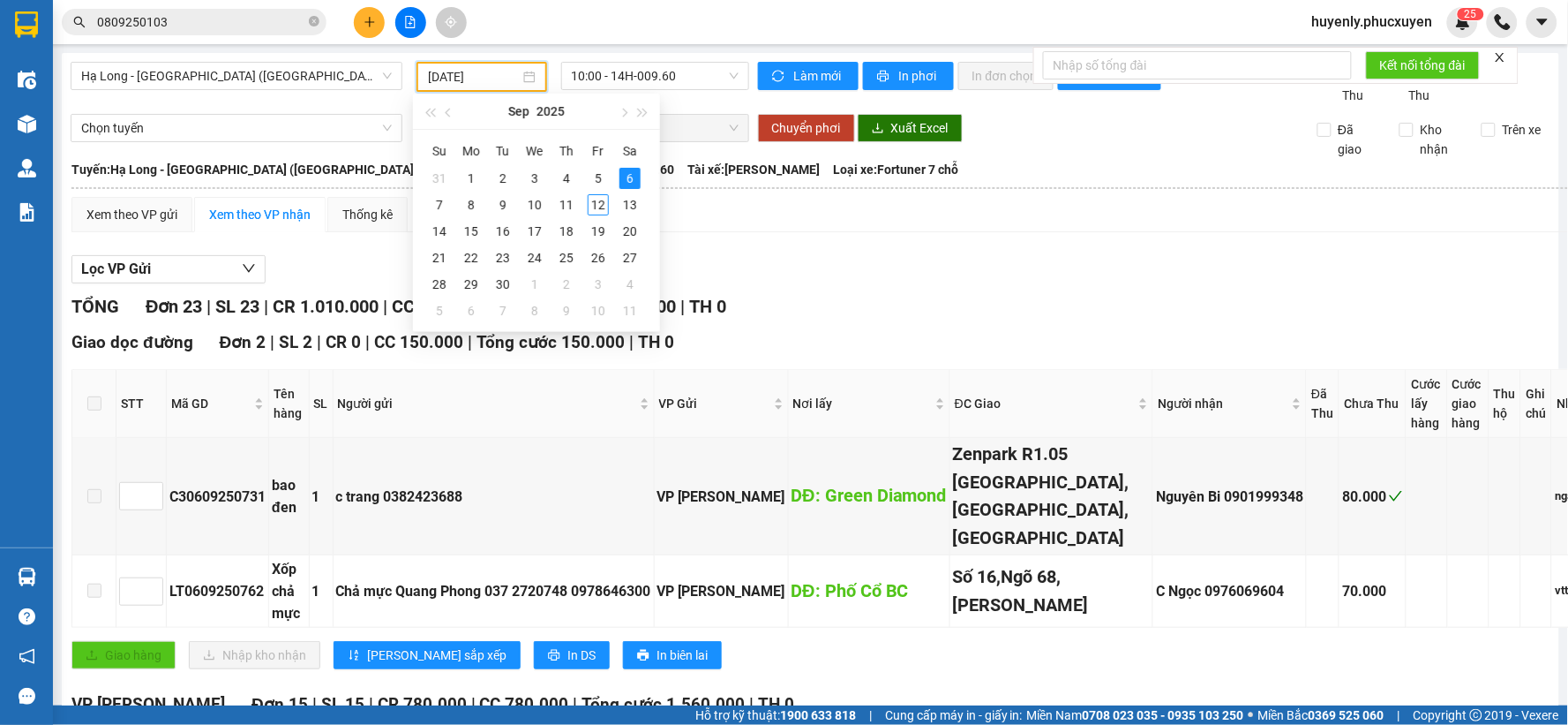
click at [445, 75] on input "06/09/2025" at bounding box center [473, 77] width 91 height 20
click at [436, 200] on div "7" at bounding box center [439, 205] width 21 height 21
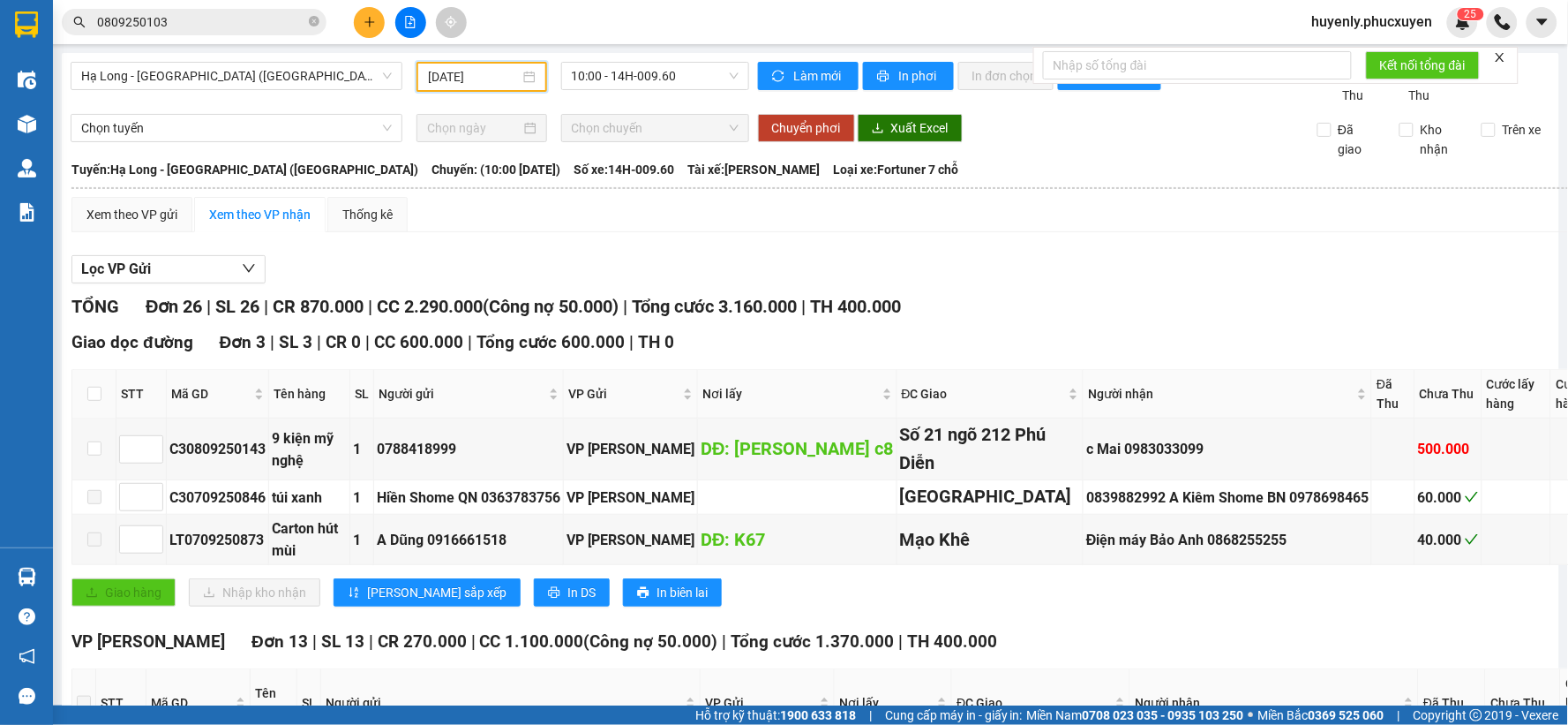
click at [454, 77] on input "07/09/2025" at bounding box center [473, 77] width 91 height 20
click at [975, 260] on div "Lọc VP Gửi" at bounding box center [974, 269] width 1806 height 30
click at [572, 83] on span "10:00 - 14H-009.60" at bounding box center [655, 76] width 166 height 27
click at [417, 64] on div "07/09/2025" at bounding box center [481, 77] width 130 height 30
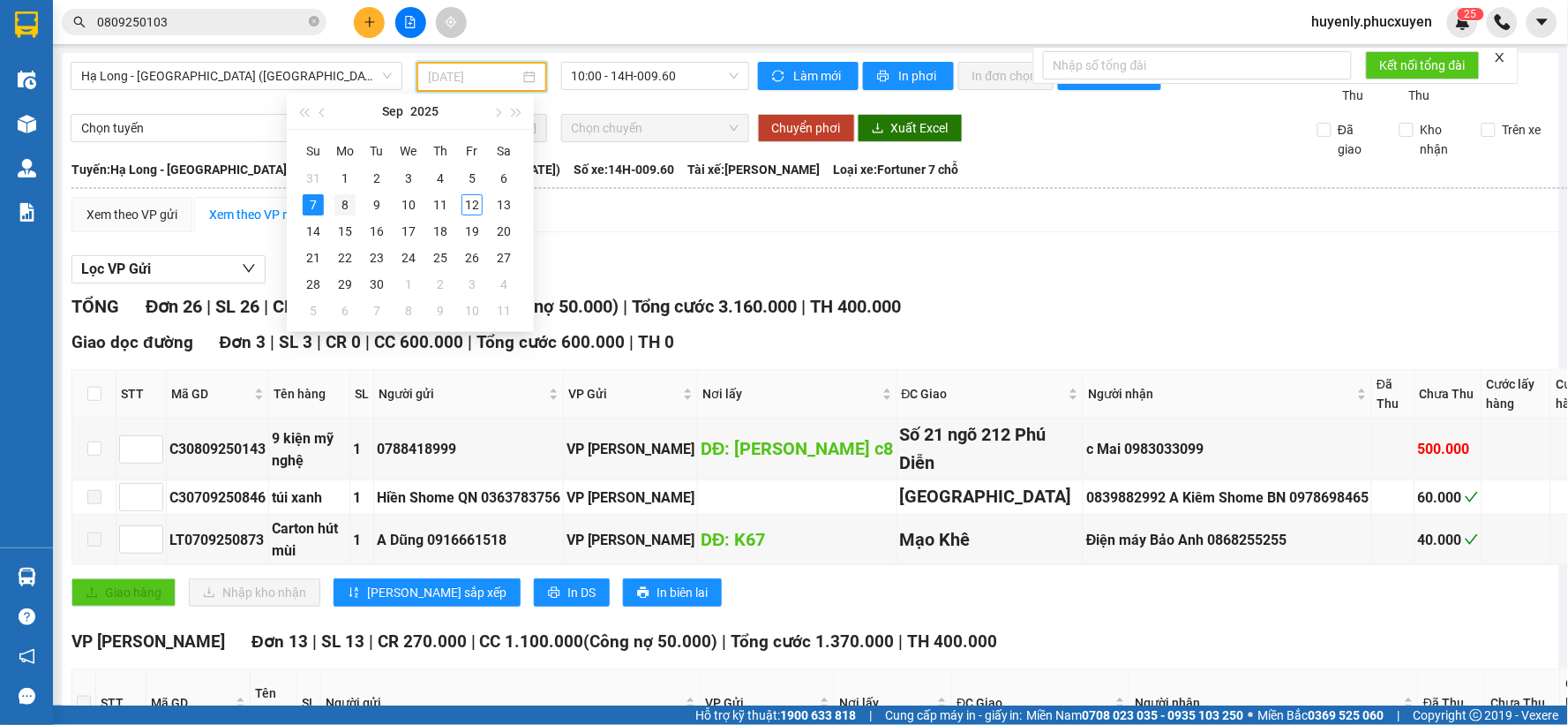
click at [348, 200] on div "8" at bounding box center [345, 205] width 21 height 21
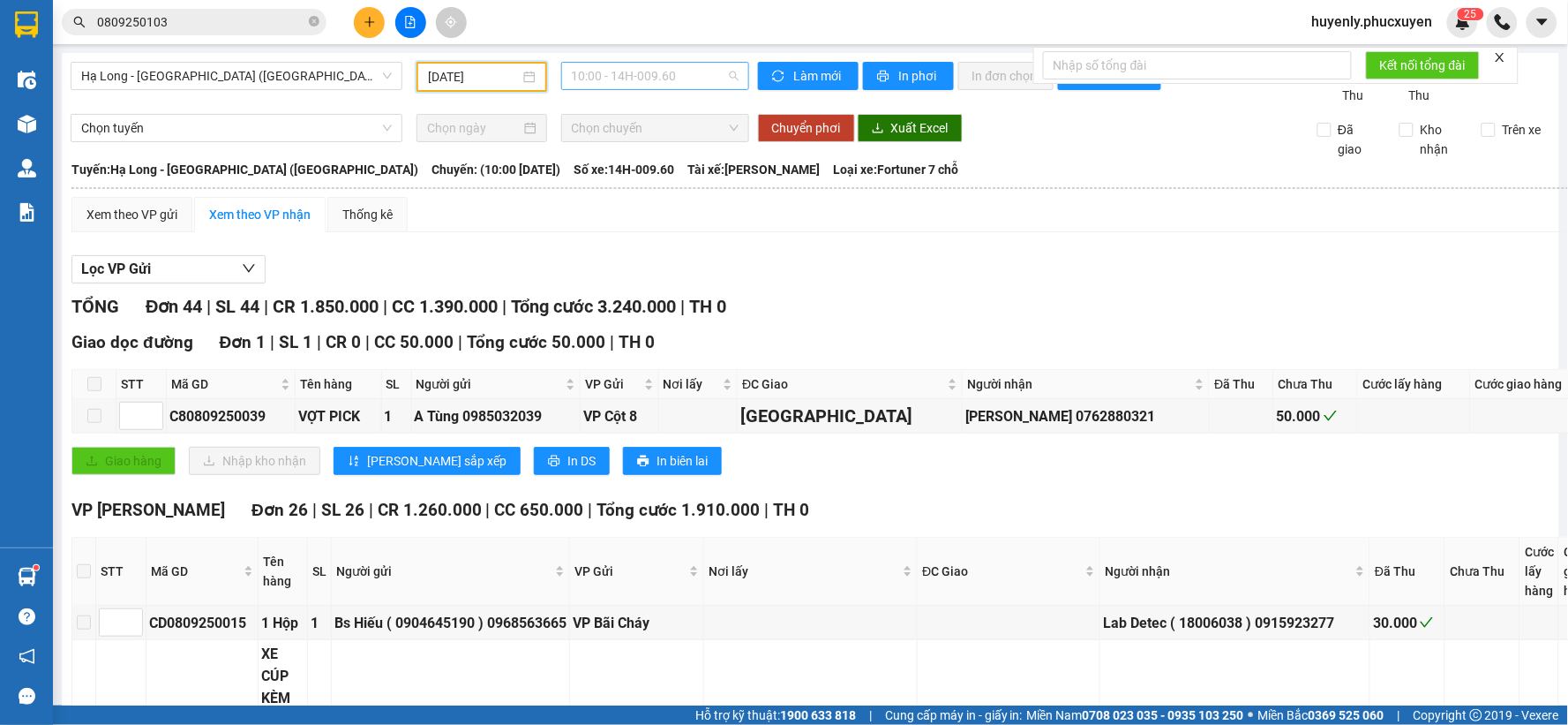
click at [597, 77] on span "10:00 - 14H-009.60" at bounding box center [655, 76] width 166 height 27
click at [446, 78] on input "08/09/2025" at bounding box center [473, 77] width 91 height 20
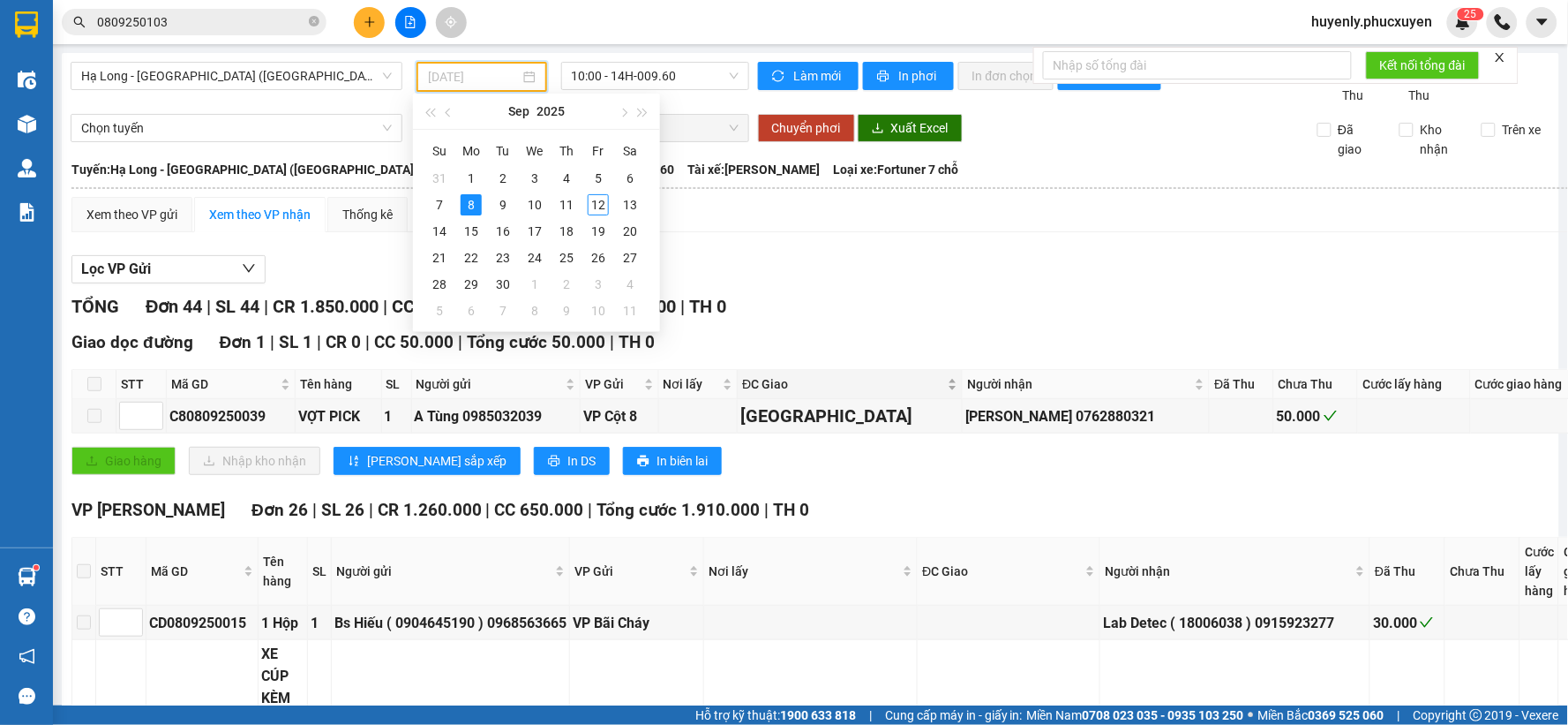
type input "08/09/2025"
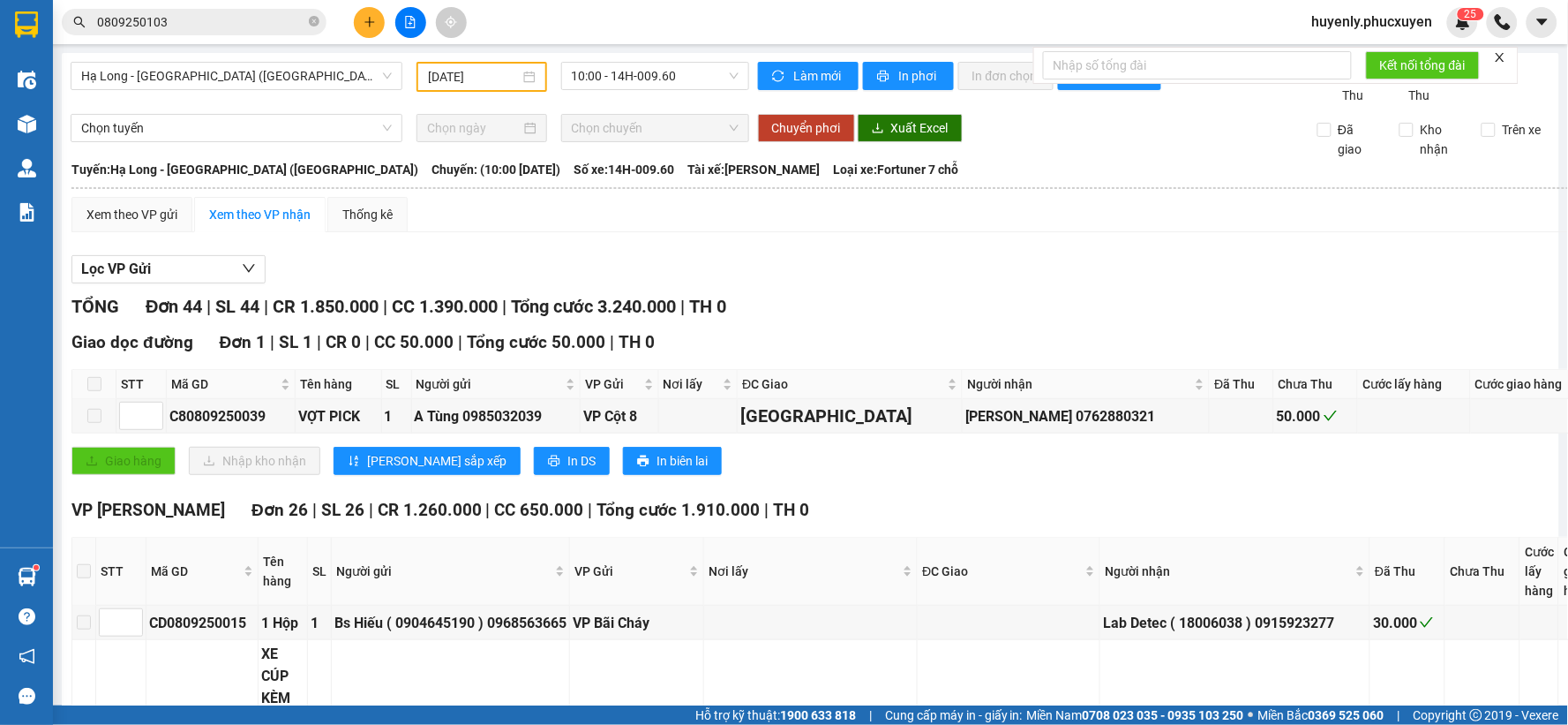
click at [842, 312] on div "TỔNG Đơn 44 | SL 44 | CR 1.850.000 | CC 1.390.000 | Tổng cước 3.240.000 | TH 0" at bounding box center [953, 306] width 1762 height 28
